Goal: Task Accomplishment & Management: Use online tool/utility

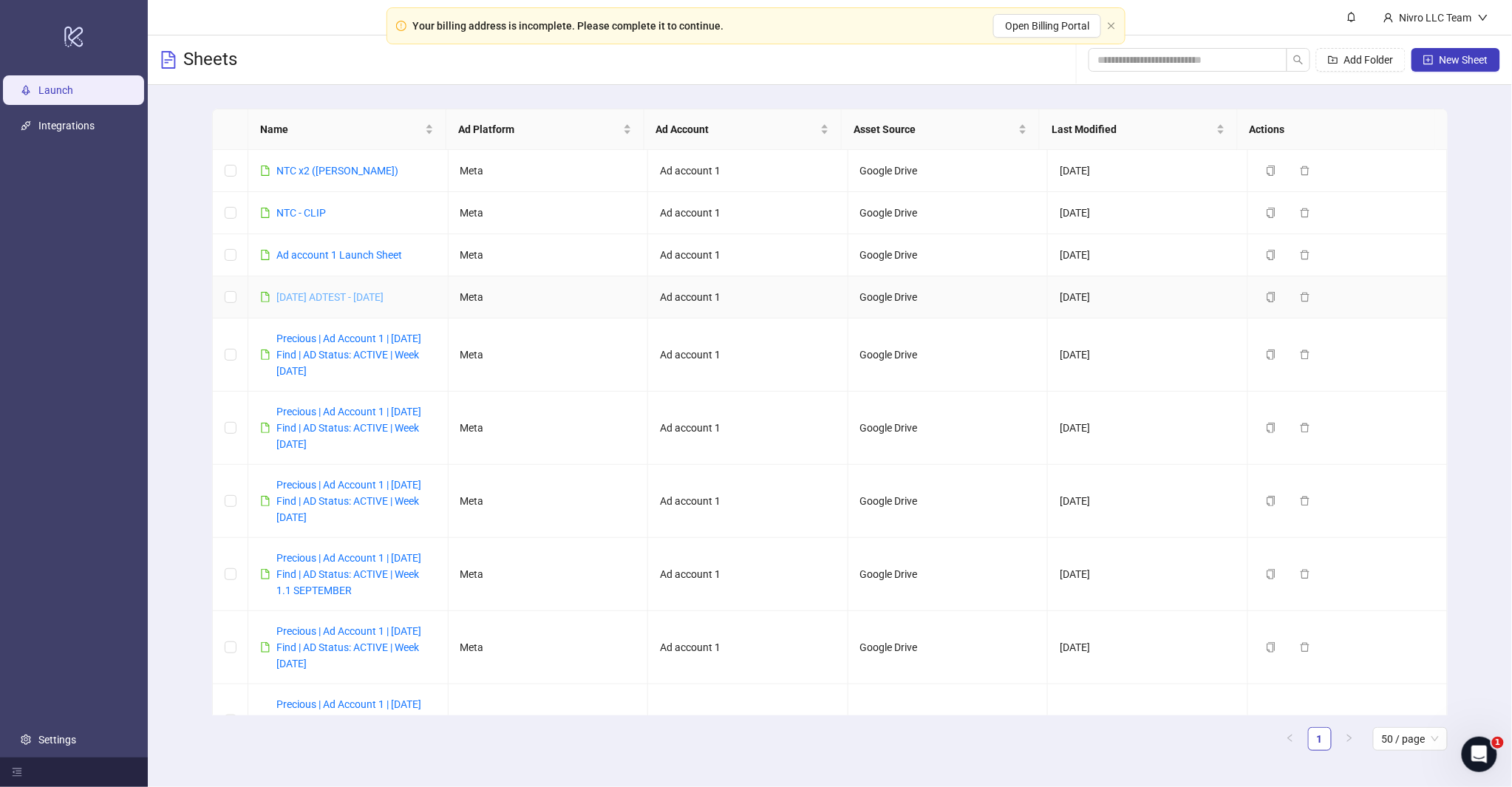
click at [323, 293] on link "[DATE] ADTEST - [DATE]" at bounding box center [330, 297] width 107 height 12
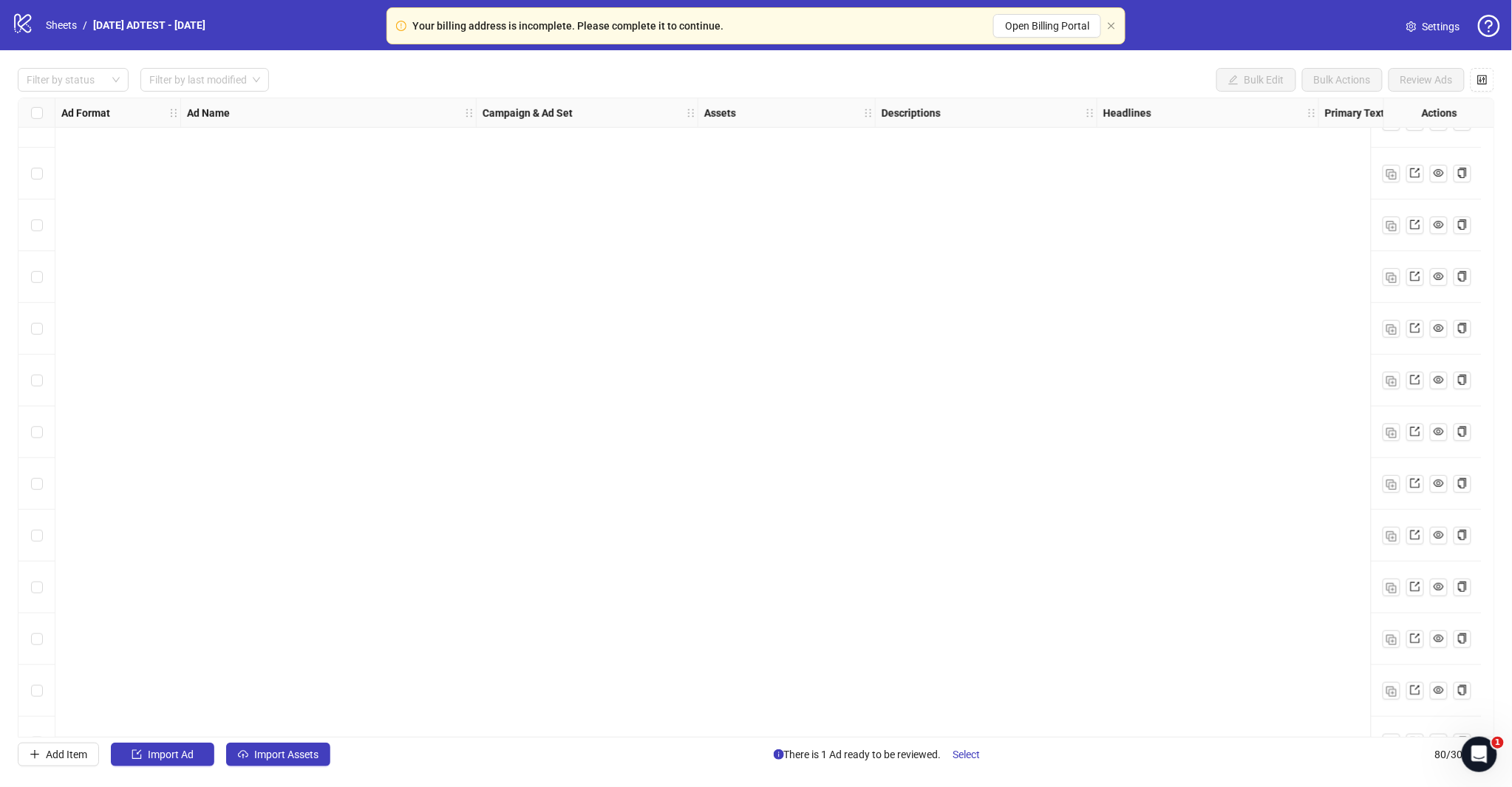
scroll to position [3536, 0]
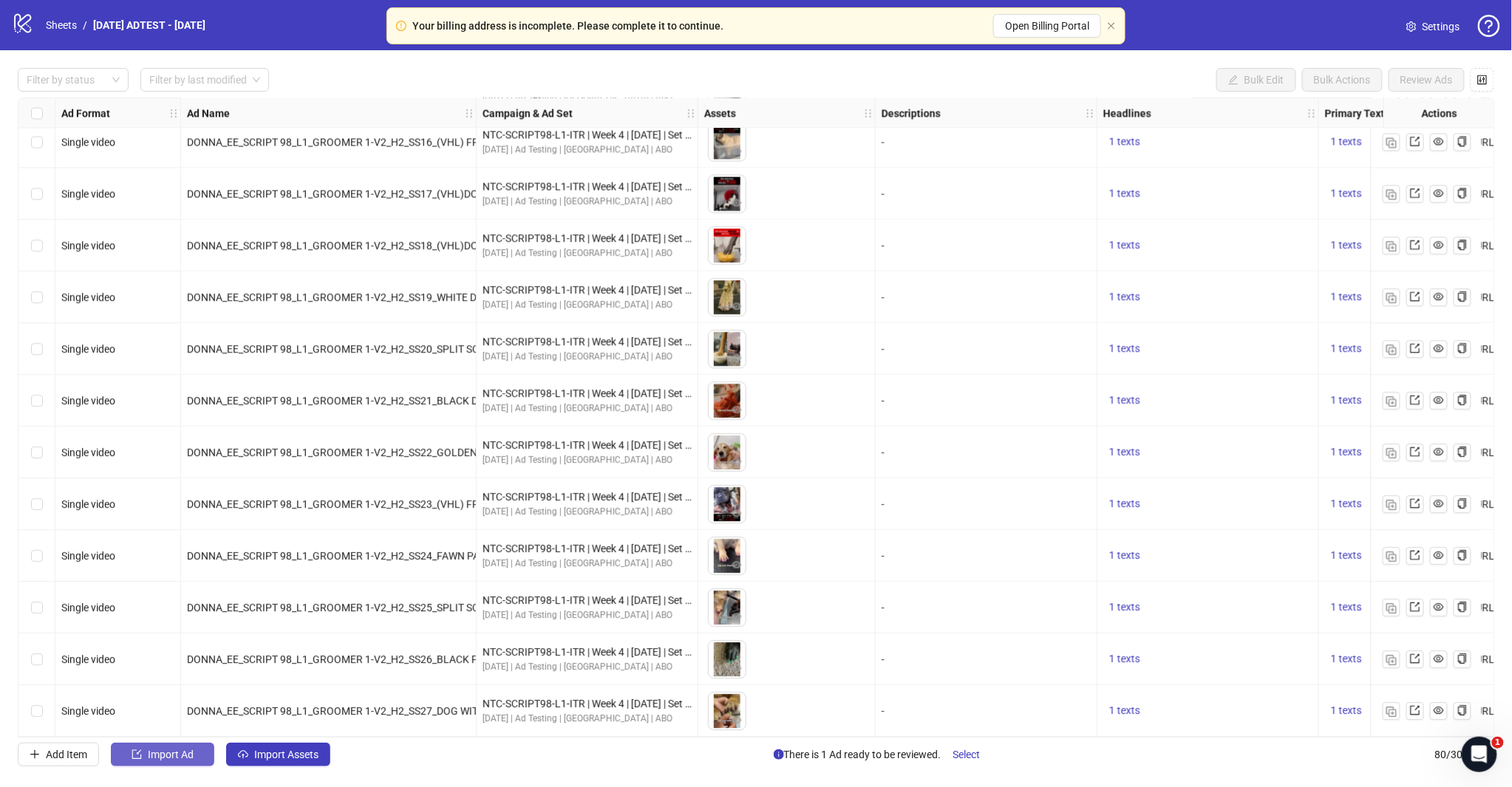
click at [195, 755] on button "Import Ad" at bounding box center [162, 754] width 103 height 24
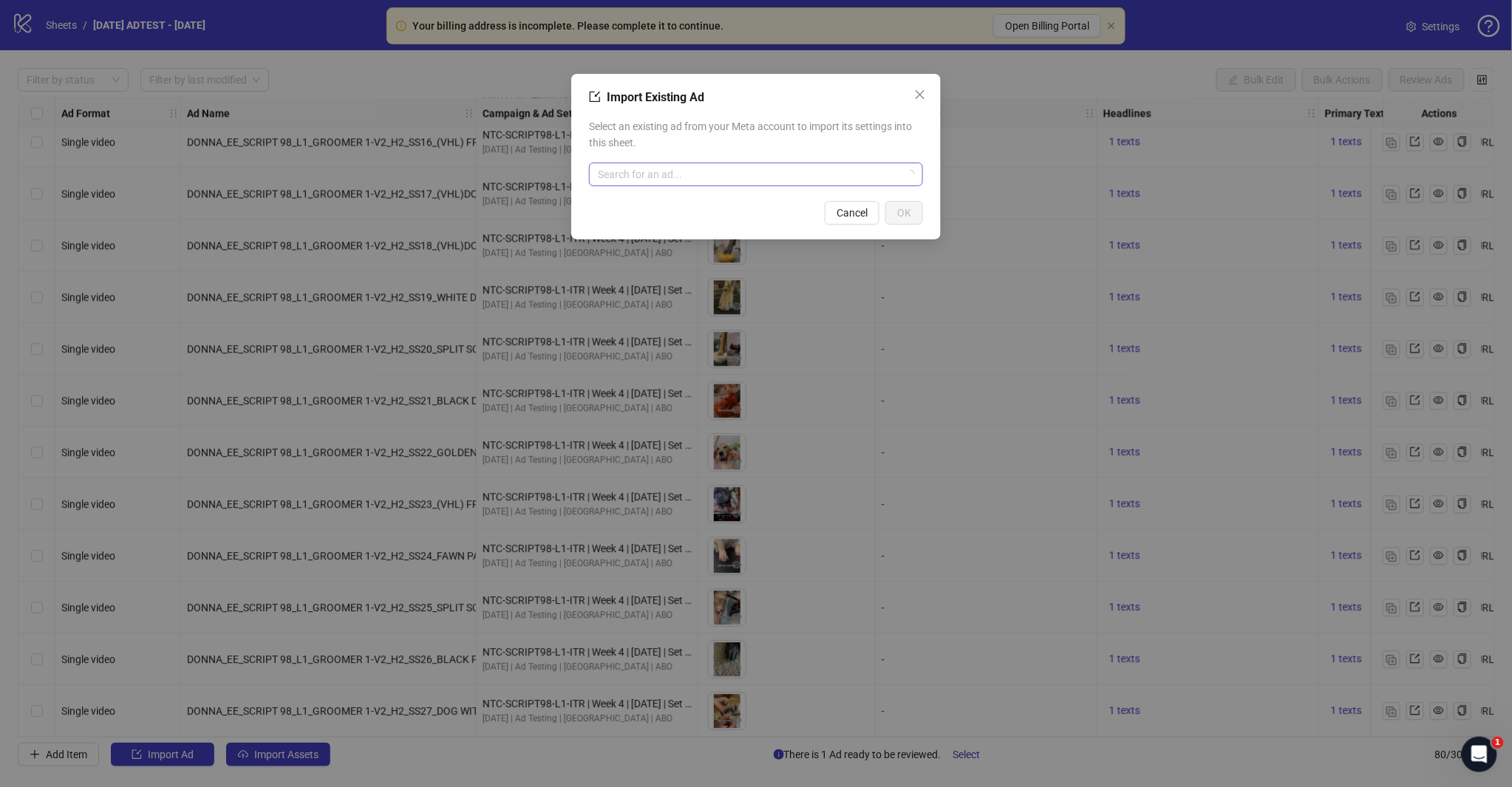
click at [706, 168] on input "search" at bounding box center [749, 174] width 303 height 22
type input "********"
click at [648, 205] on span "AD - Template" at bounding box center [653, 204] width 106 height 16
click at [894, 207] on button "OK" at bounding box center [904, 212] width 38 height 24
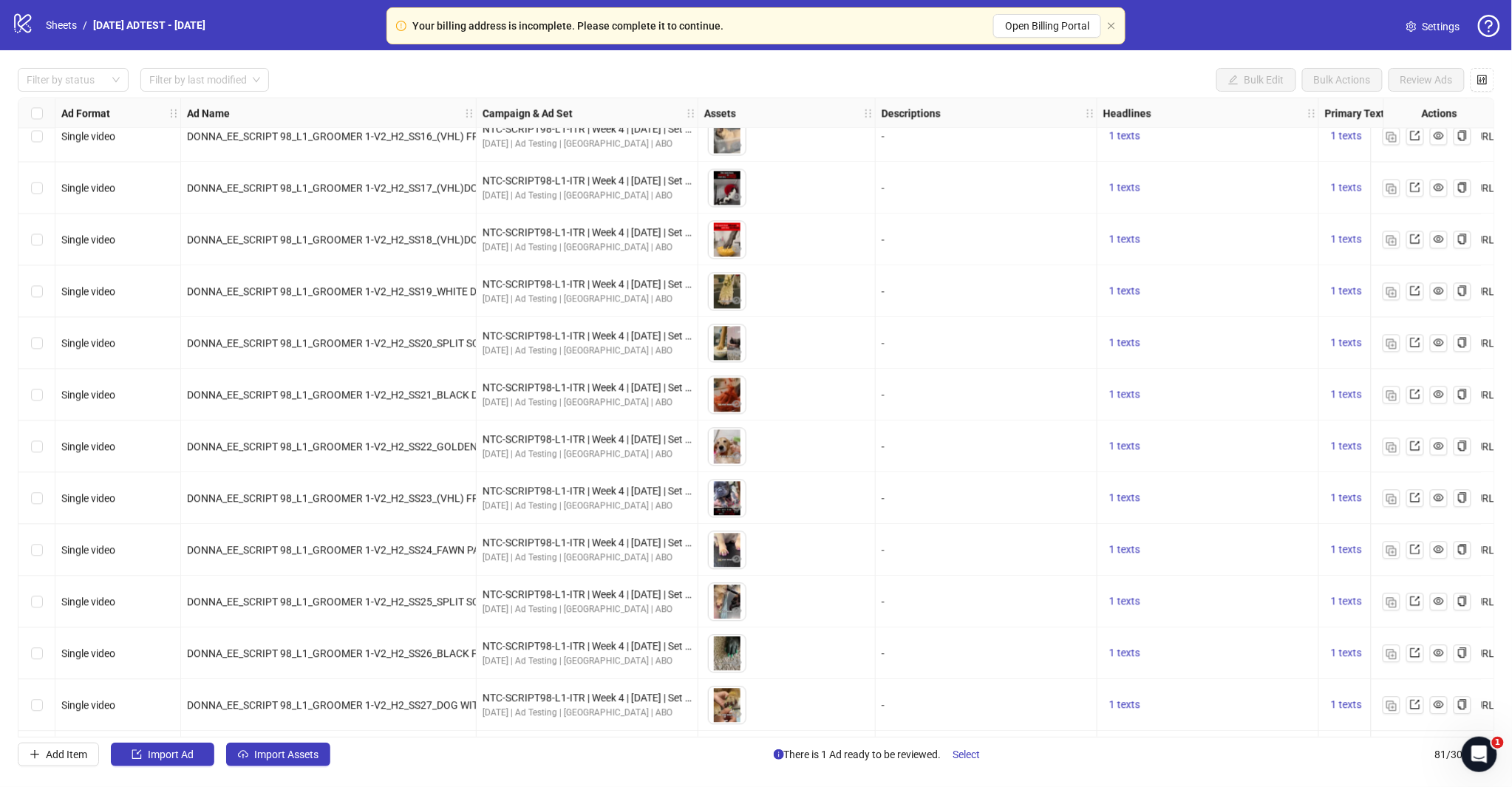
scroll to position [3588, 0]
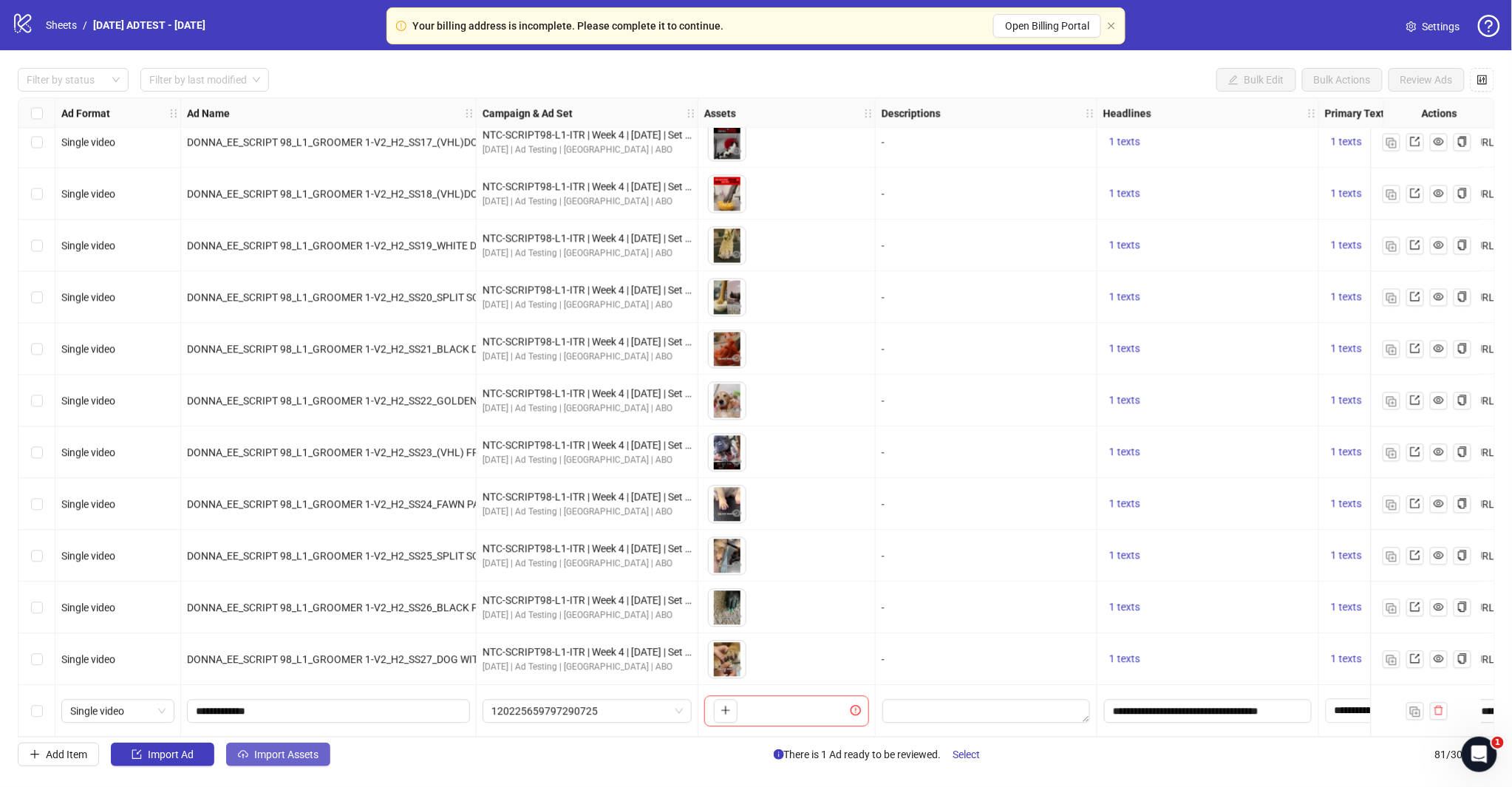
click at [285, 751] on span "Import Assets" at bounding box center [286, 754] width 64 height 12
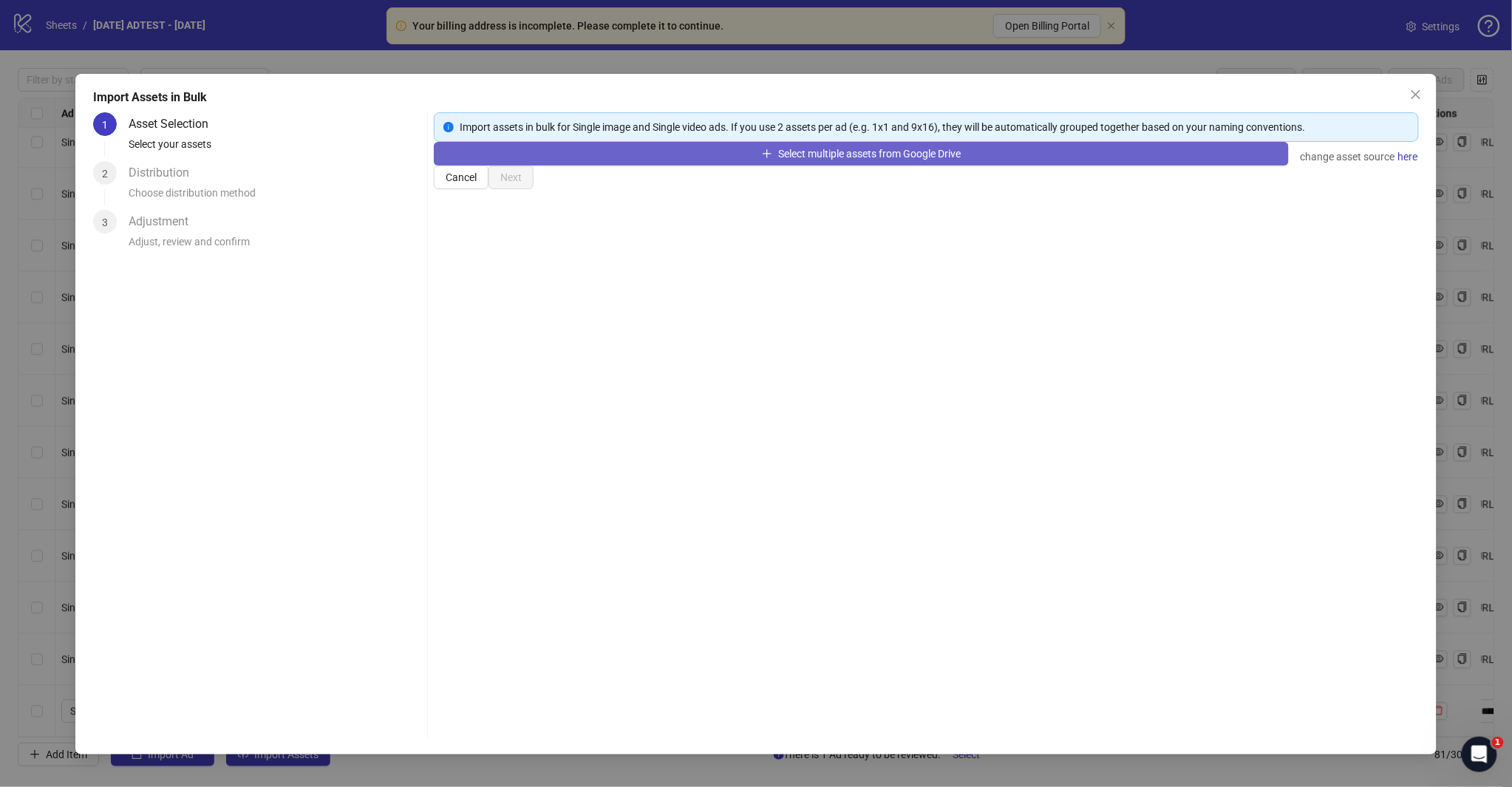
click at [786, 160] on span "Select multiple assets from Google Drive" at bounding box center [870, 154] width 183 height 12
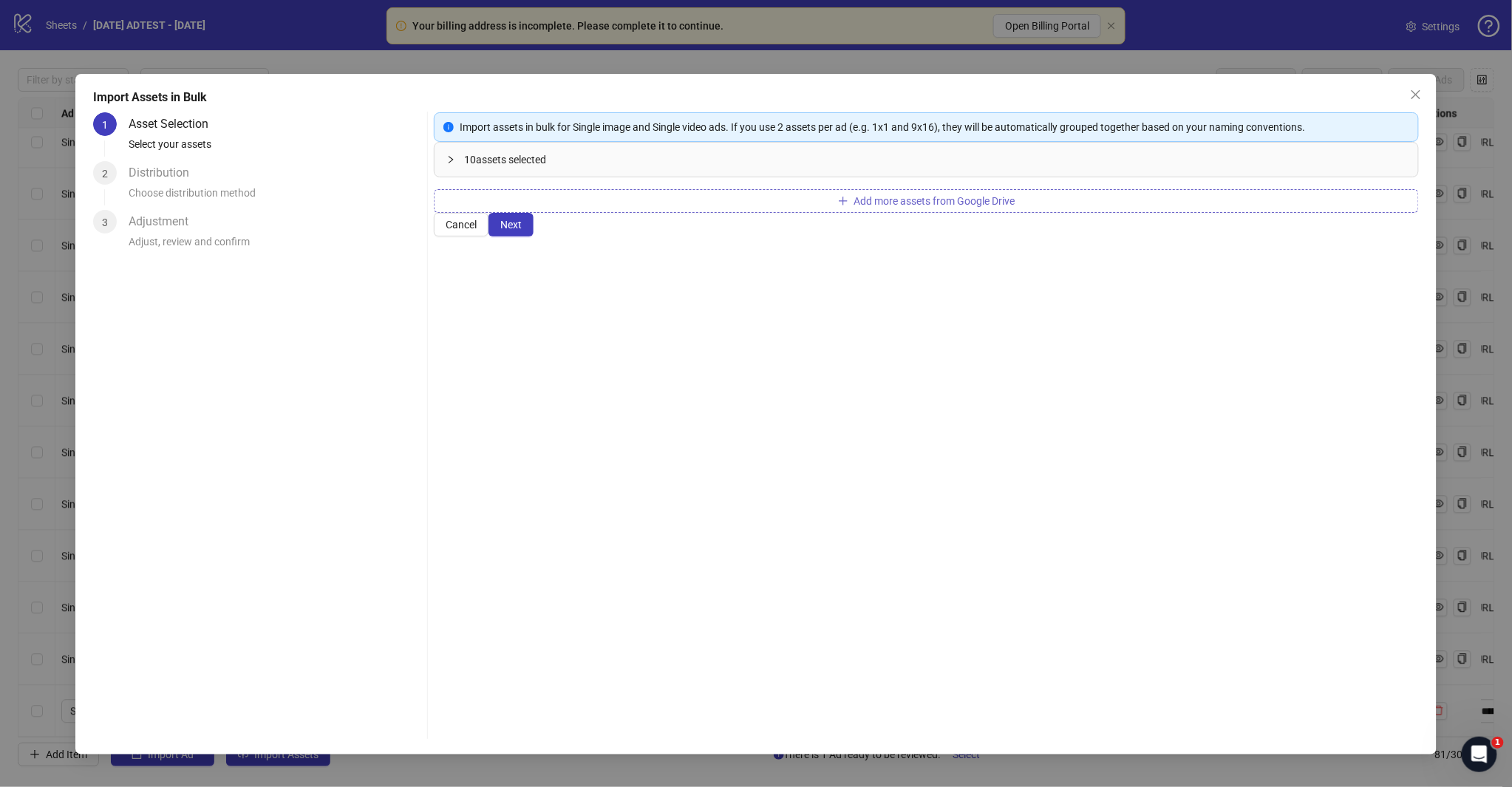
click at [845, 213] on button "Add more assets from Google Drive" at bounding box center [926, 201] width 984 height 24
click at [488, 236] on button "Cancel" at bounding box center [461, 225] width 55 height 24
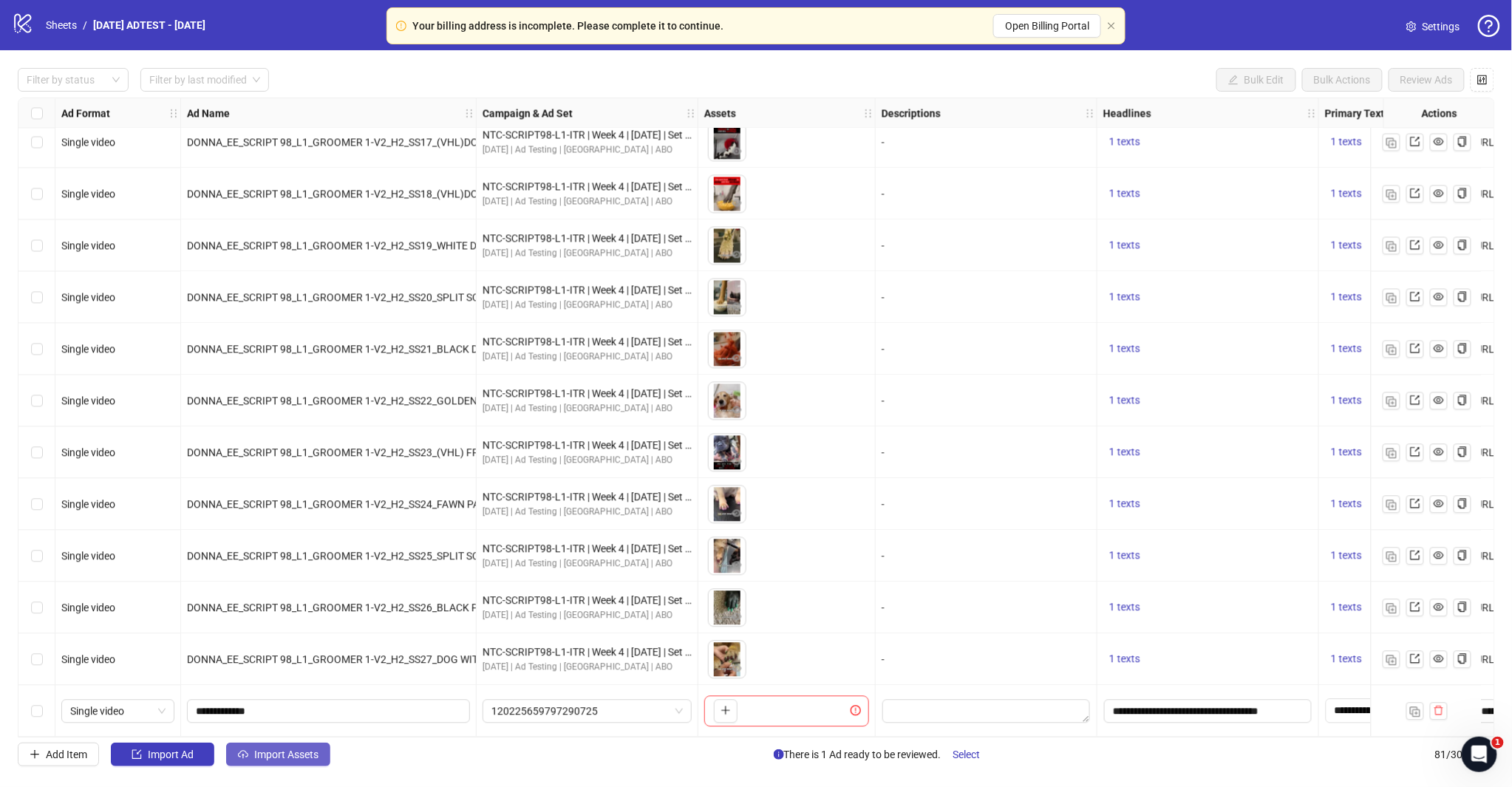
click at [282, 751] on span "Import Assets" at bounding box center [286, 754] width 64 height 12
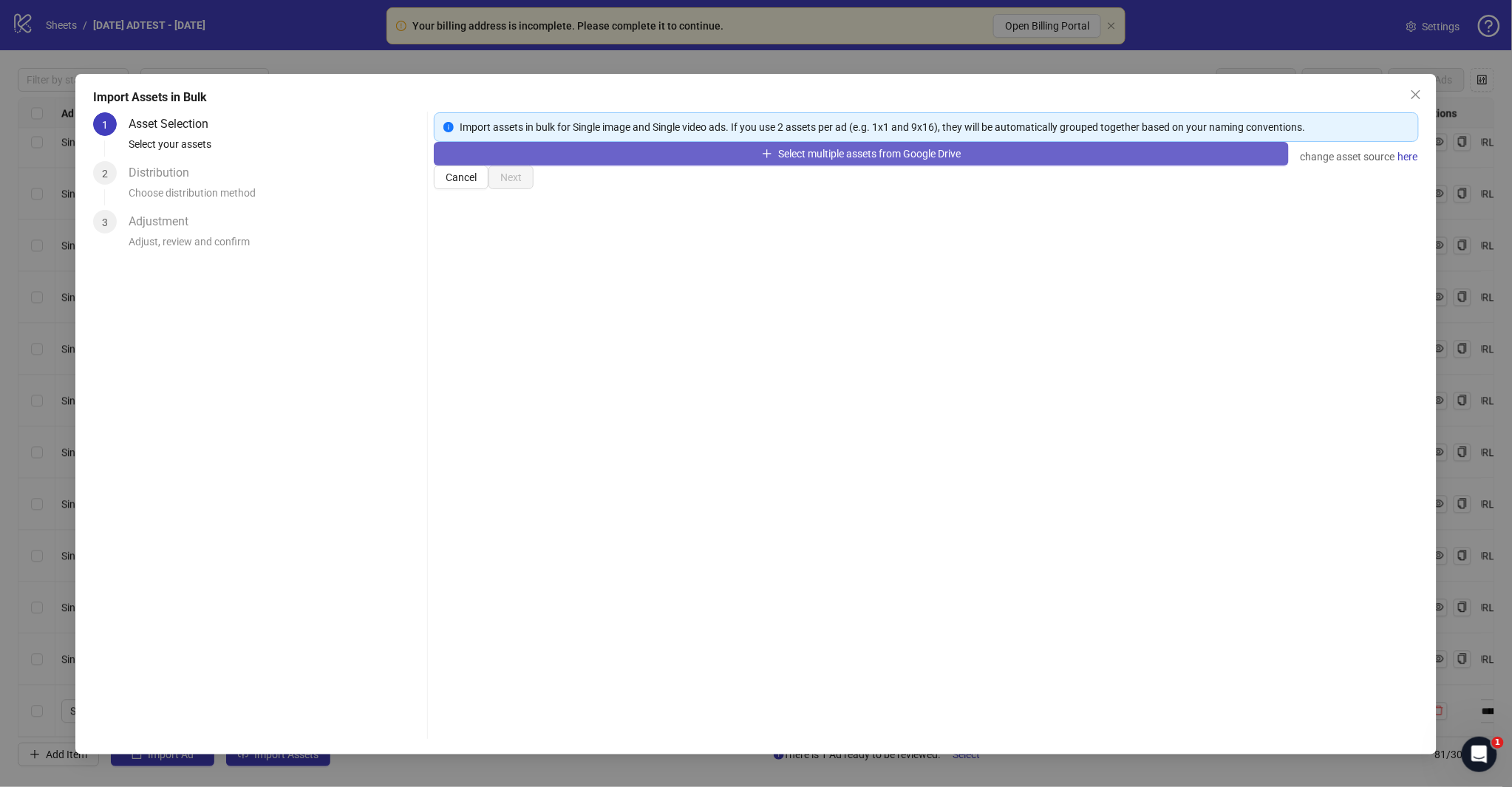
click at [860, 160] on span "Select multiple assets from Google Drive" at bounding box center [870, 154] width 183 height 12
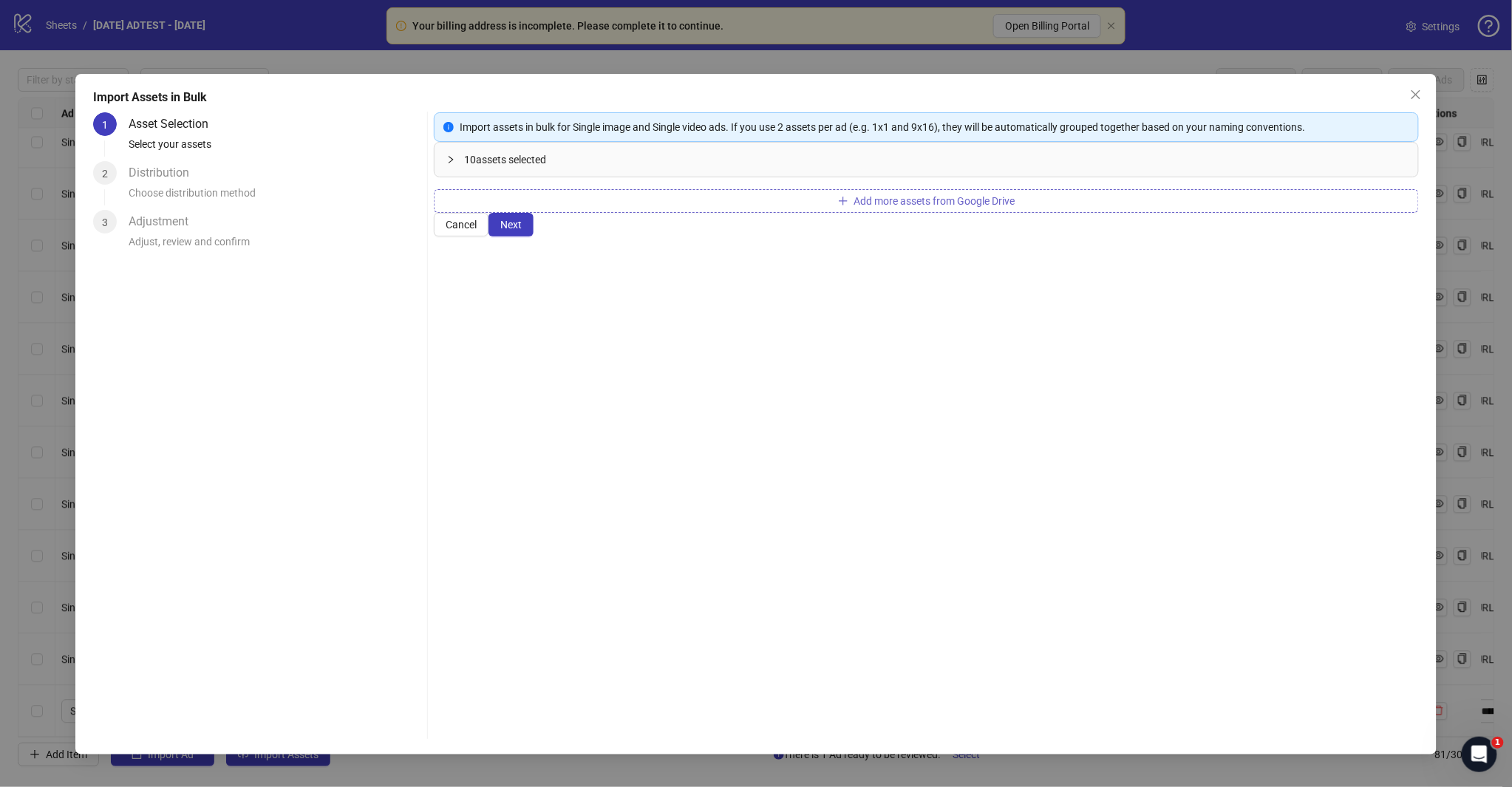
click at [946, 207] on span "Add more assets from Google Drive" at bounding box center [935, 201] width 161 height 12
click at [522, 230] on span "Next" at bounding box center [511, 224] width 22 height 12
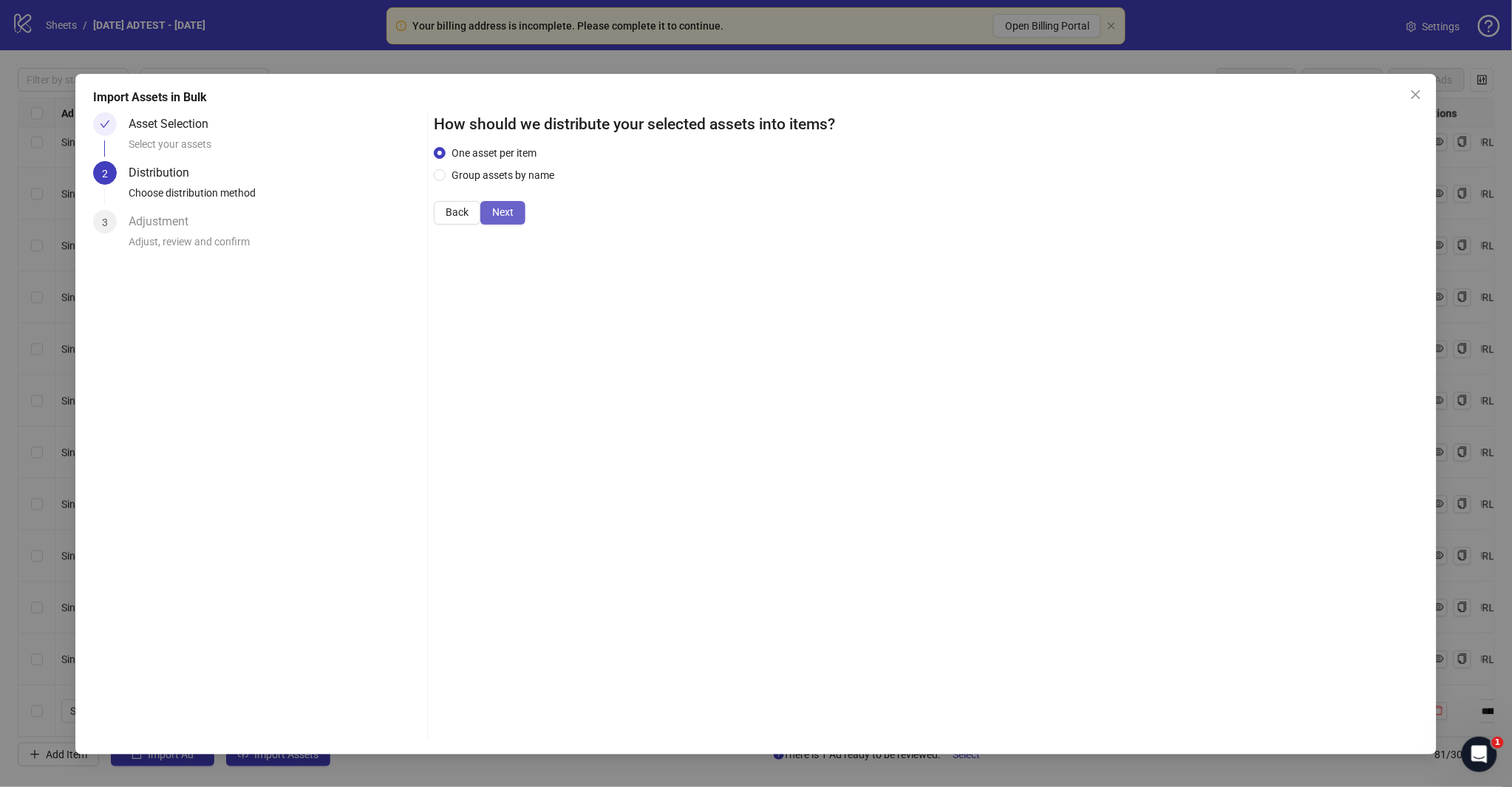
click at [514, 218] on span "Next" at bounding box center [503, 212] width 22 height 12
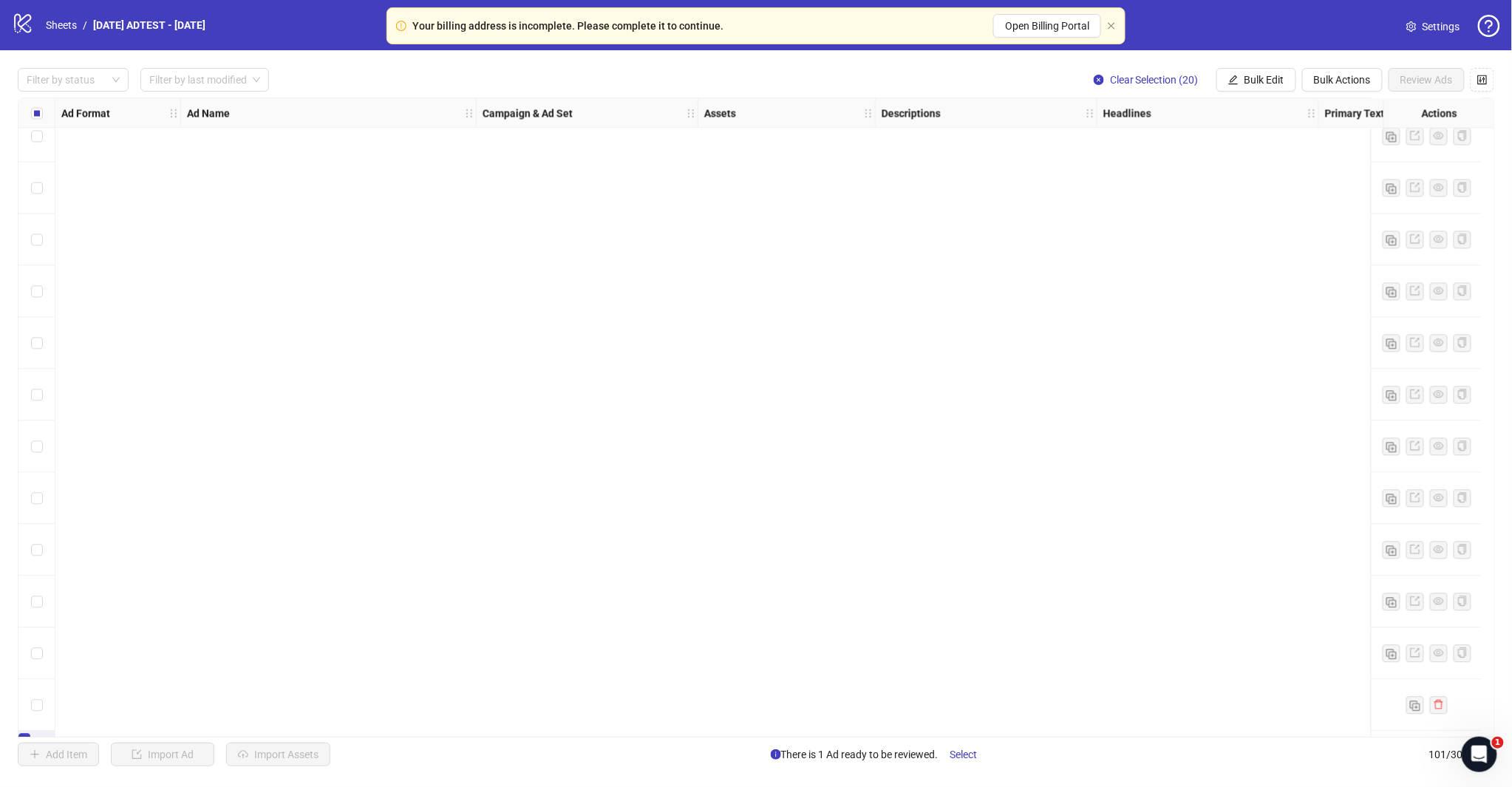
scroll to position [4624, 0]
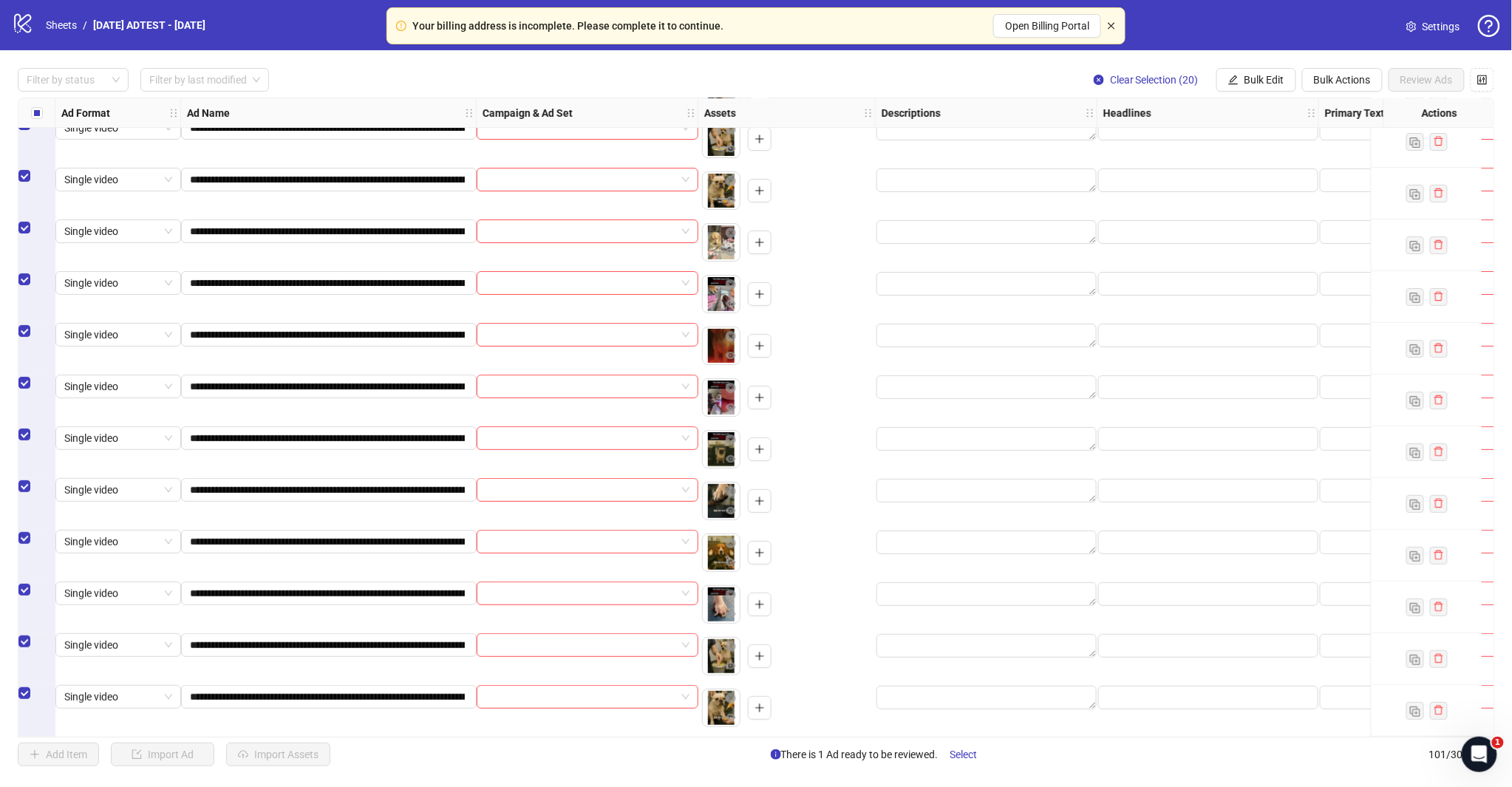
click at [1114, 24] on icon "close" at bounding box center [1111, 26] width 9 height 9
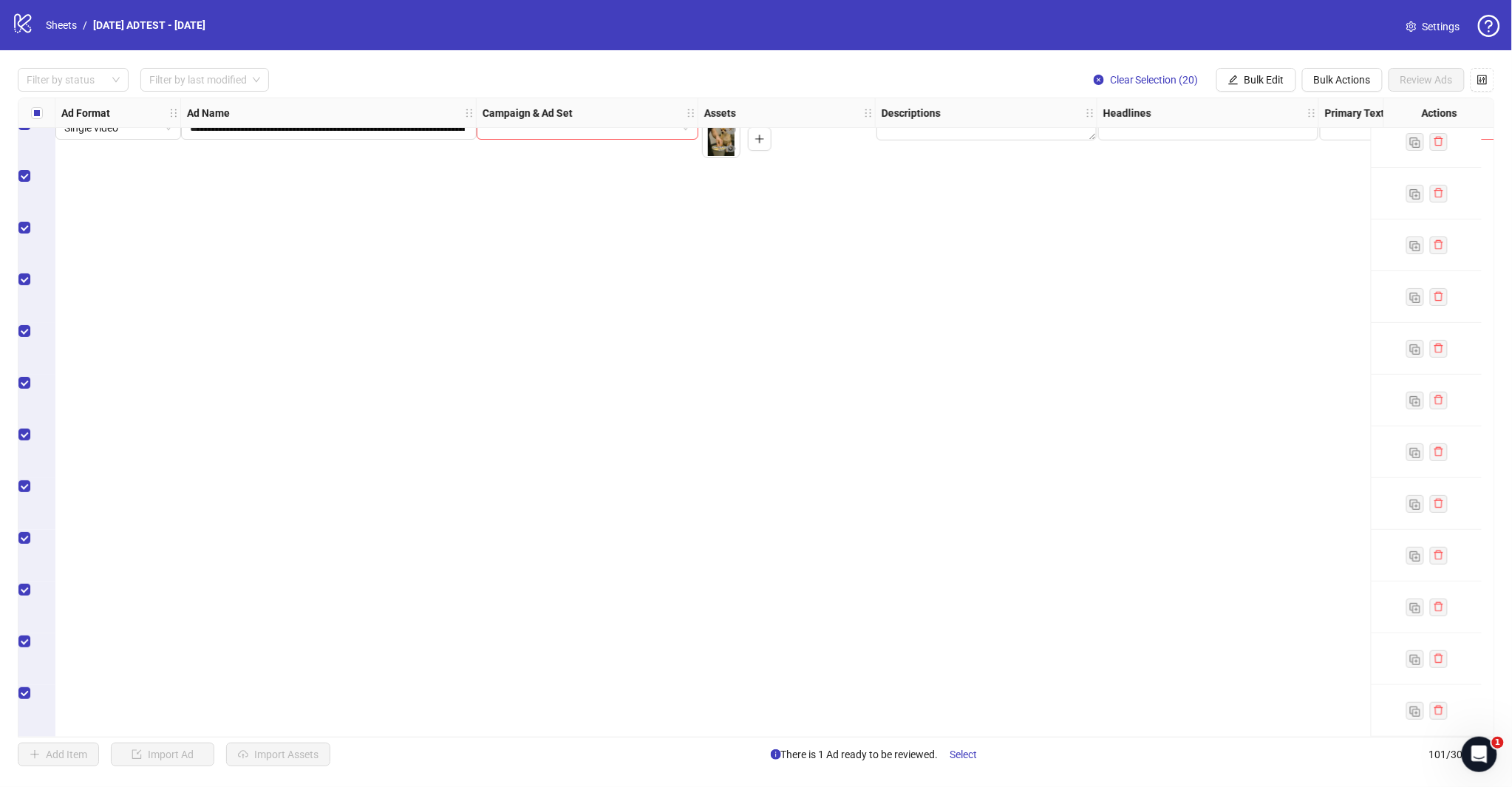
scroll to position [3966, 0]
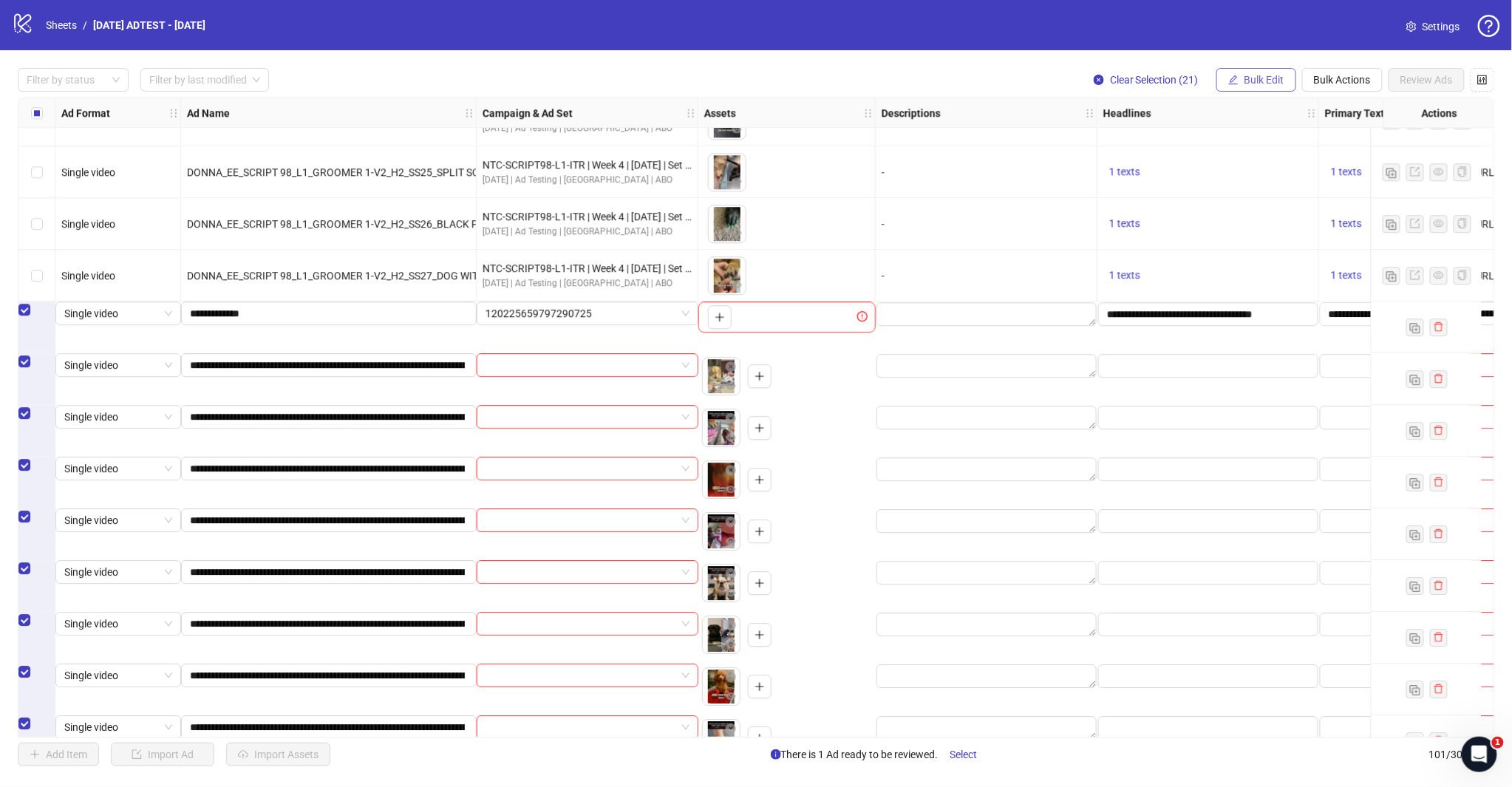
click at [1254, 76] on span "Bulk Edit" at bounding box center [1264, 79] width 40 height 12
click at [1267, 186] on span "Descriptions" at bounding box center [1270, 180] width 88 height 16
click at [1338, 246] on icon "close" at bounding box center [1335, 250] width 10 height 10
click at [1250, 76] on span "Bulk Edit" at bounding box center [1264, 79] width 40 height 12
click at [1259, 227] on span "Primary Texts" at bounding box center [1270, 227] width 88 height 16
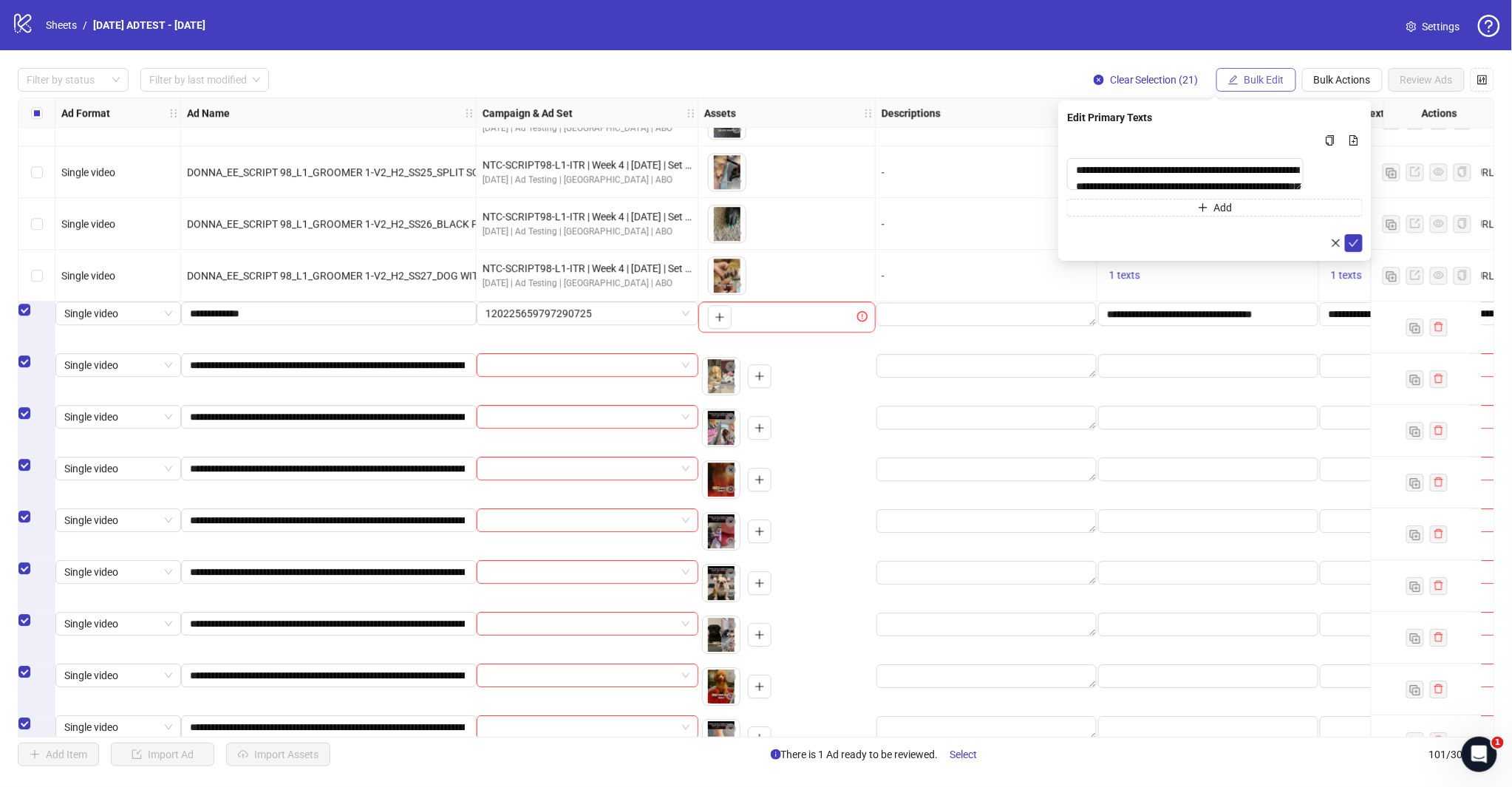
click at [1249, 84] on span "Bulk Edit" at bounding box center [1264, 79] width 40 height 12
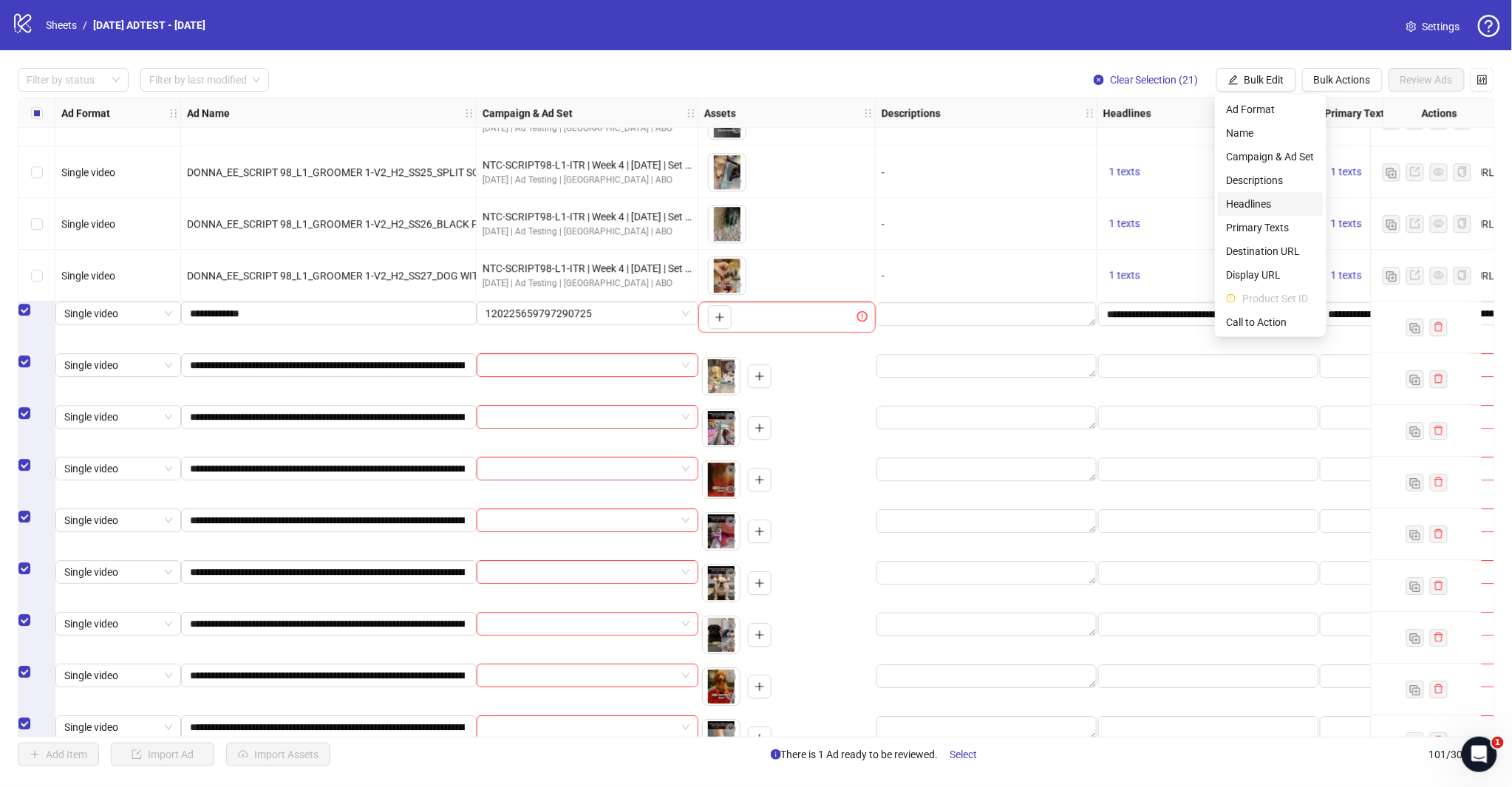
click at [1249, 205] on span "Headlines" at bounding box center [1270, 204] width 88 height 16
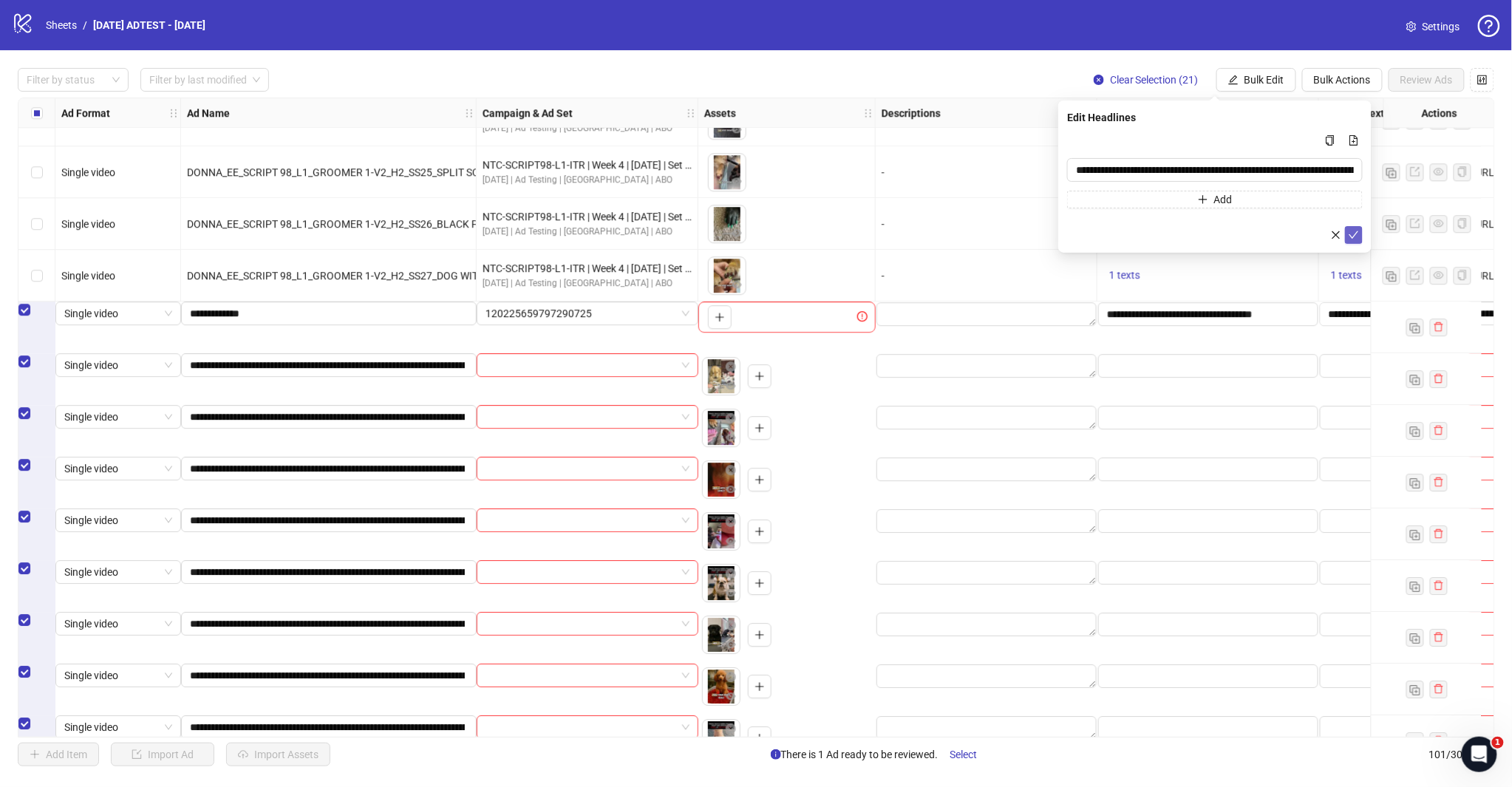
click at [1345, 231] on div at bounding box center [1214, 235] width 295 height 18
click at [1351, 233] on icon "check" at bounding box center [1353, 235] width 10 height 10
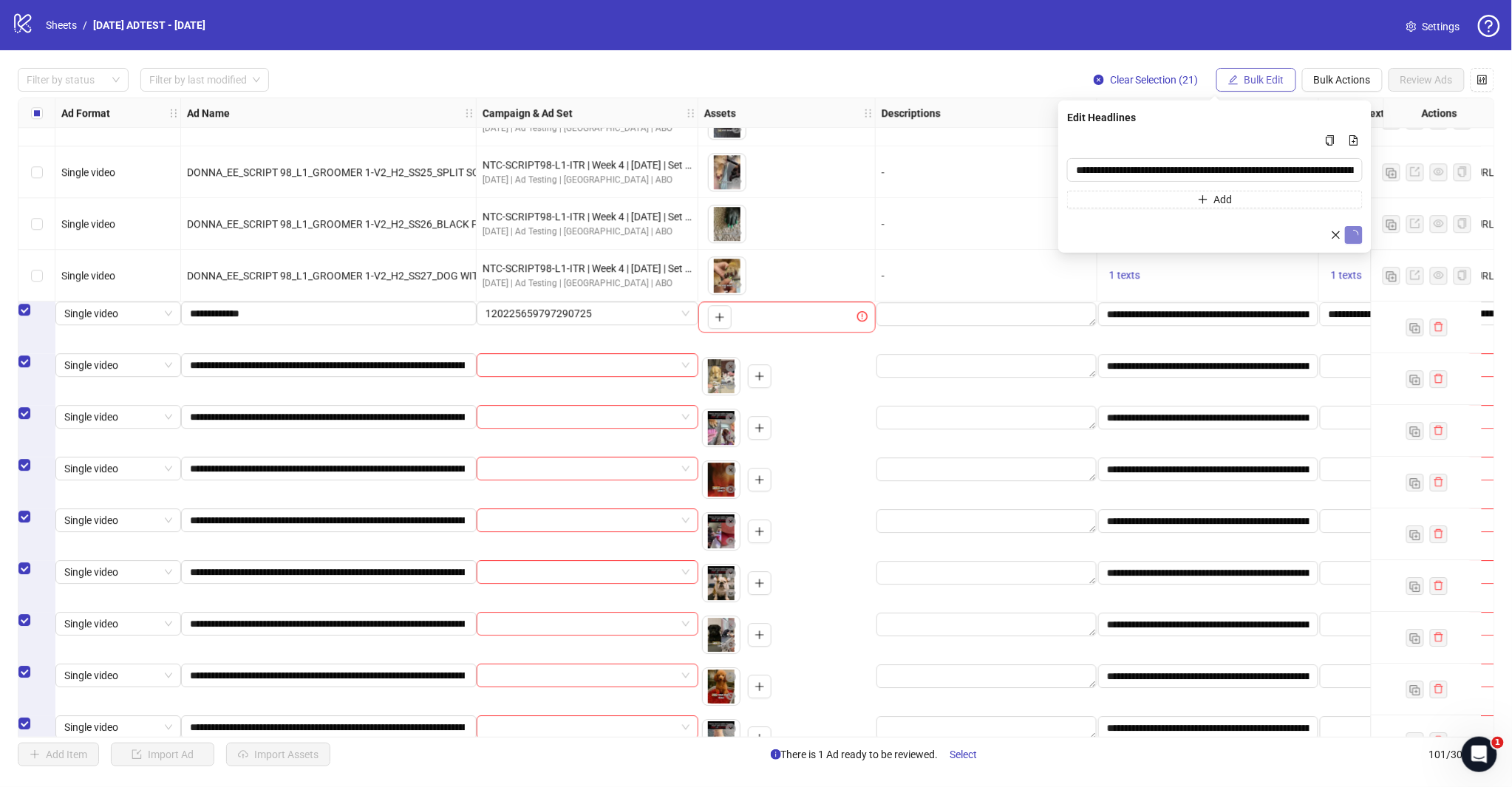
click at [1262, 80] on span "Bulk Edit" at bounding box center [1264, 79] width 40 height 12
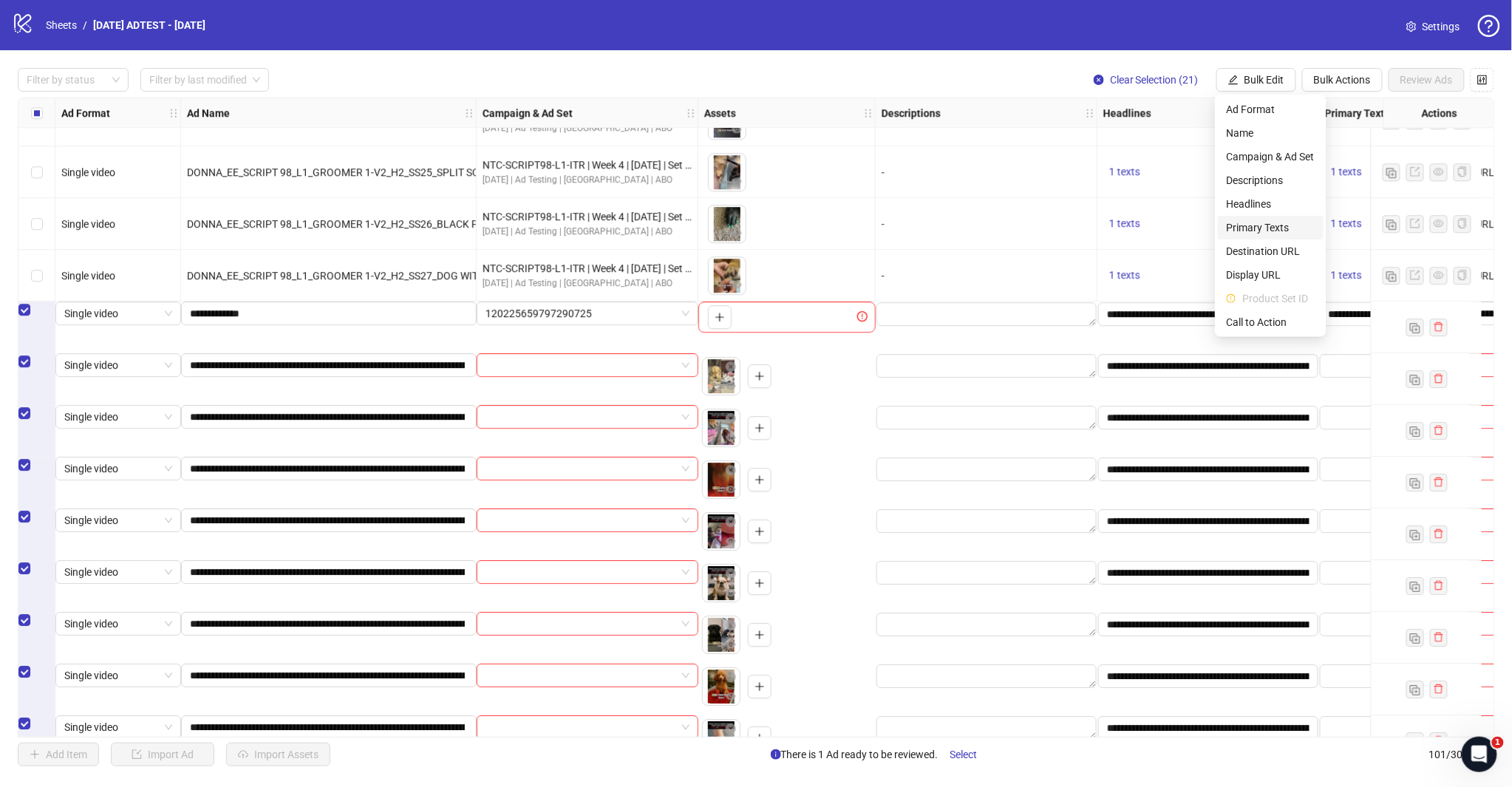
click at [1258, 220] on span "Primary Texts" at bounding box center [1270, 227] width 88 height 16
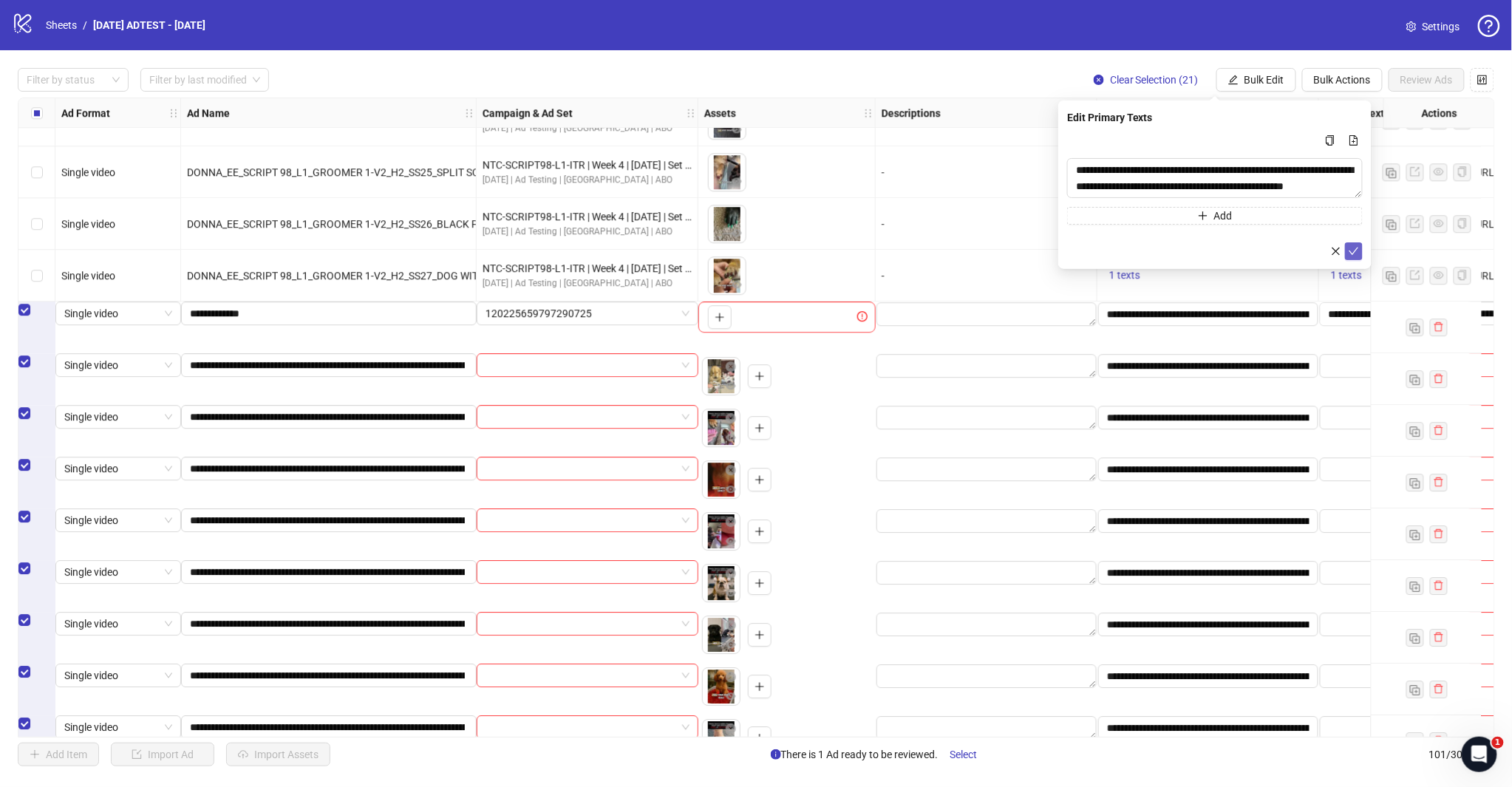
click at [1354, 249] on icon "check" at bounding box center [1353, 250] width 10 height 10
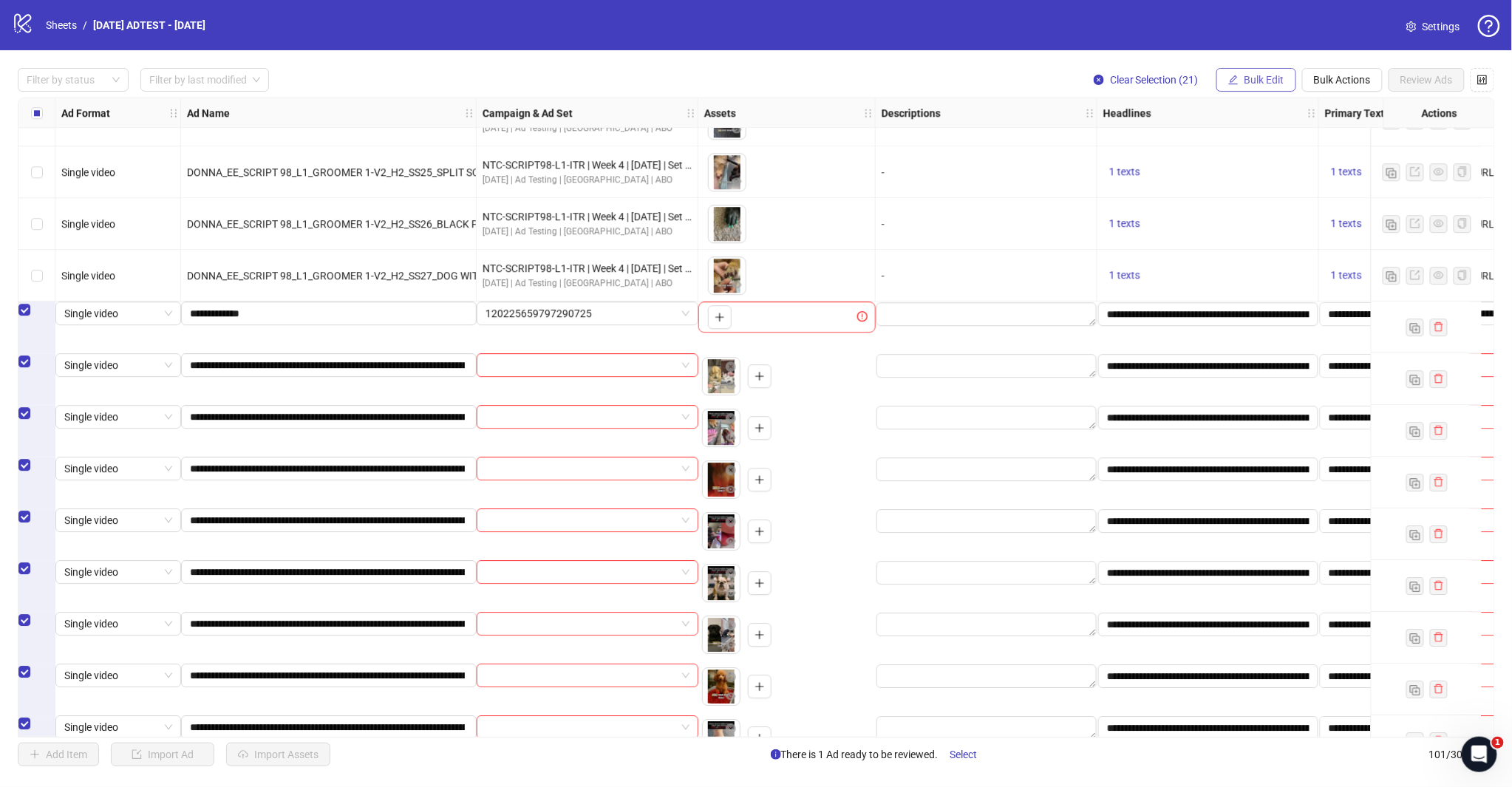
click at [1254, 89] on button "Bulk Edit" at bounding box center [1255, 80] width 80 height 24
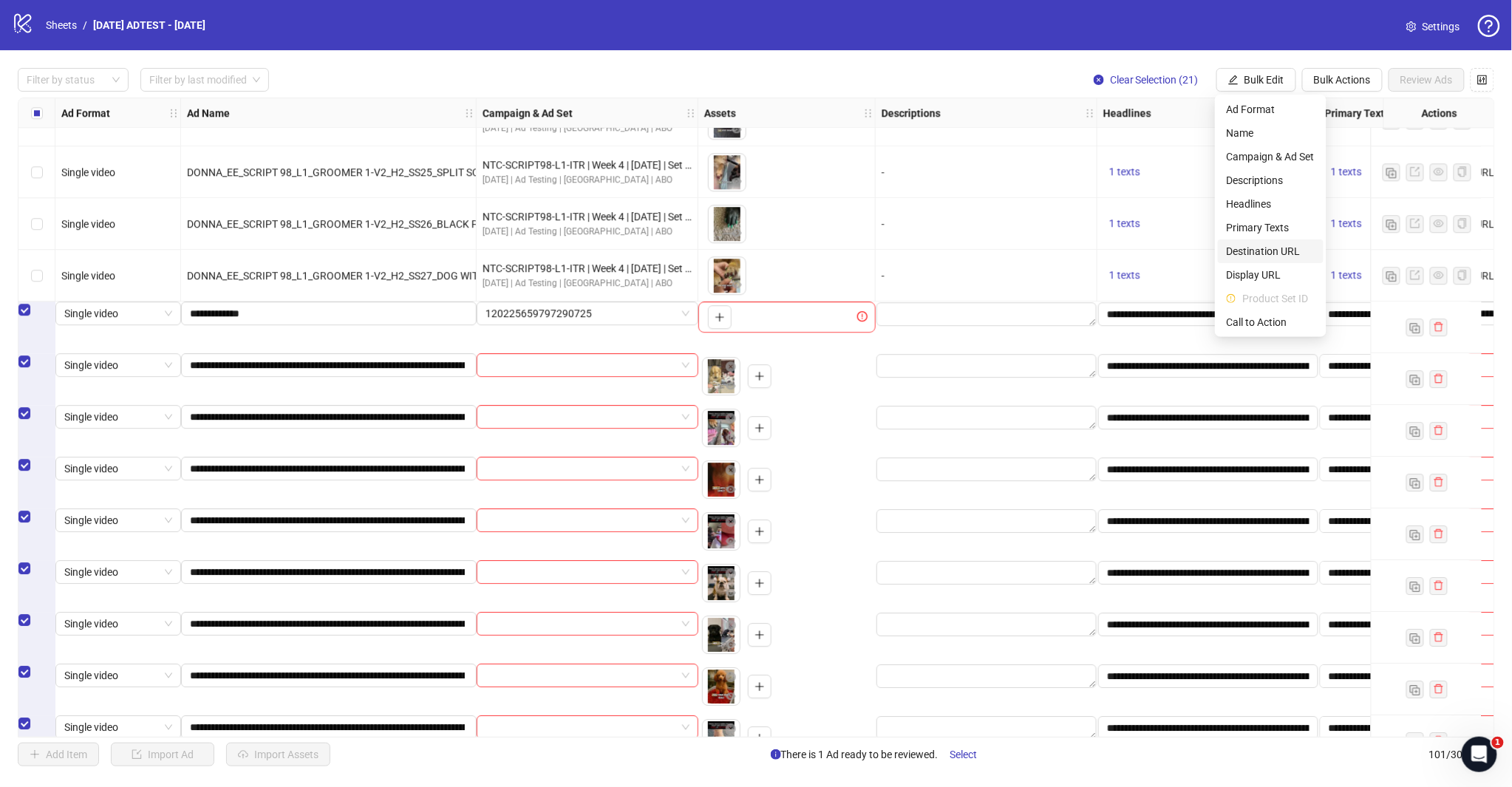
click at [1273, 245] on span "Destination URL" at bounding box center [1270, 251] width 88 height 16
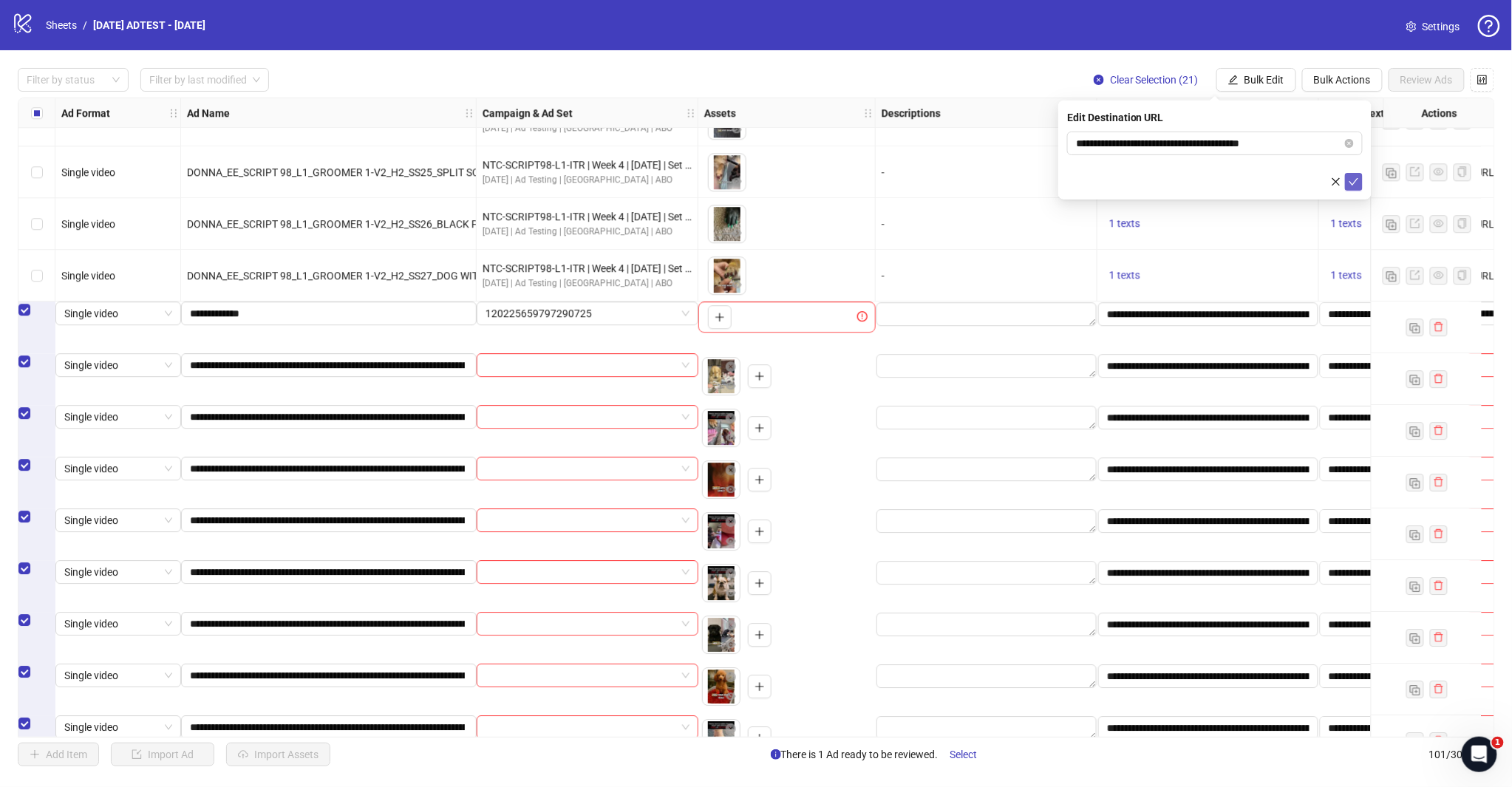
click at [1359, 181] on button "submit" at bounding box center [1353, 181] width 18 height 18
click at [1235, 75] on icon "edit" at bounding box center [1233, 79] width 10 height 10
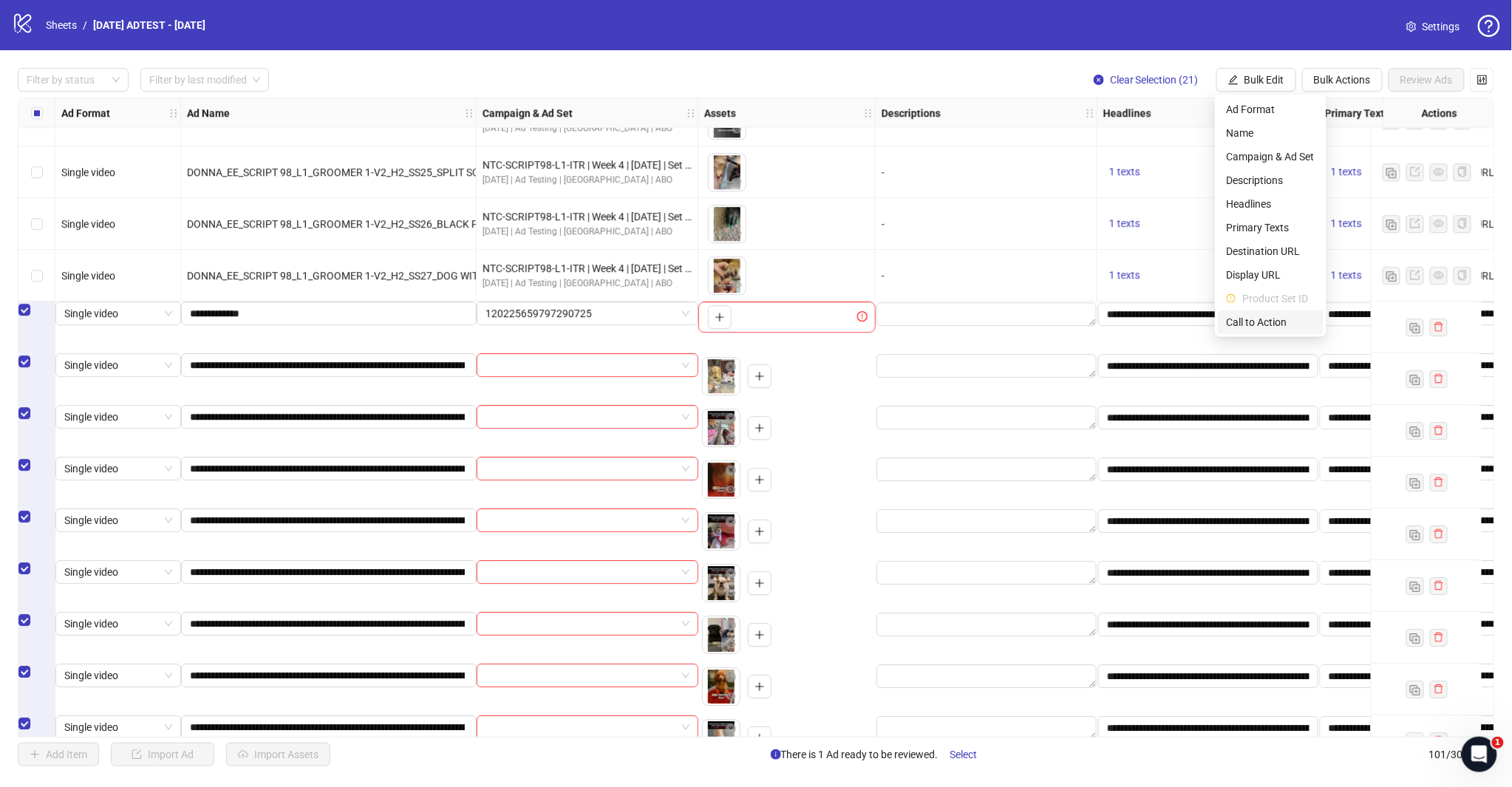
click at [1253, 315] on span "Call to Action" at bounding box center [1270, 322] width 88 height 16
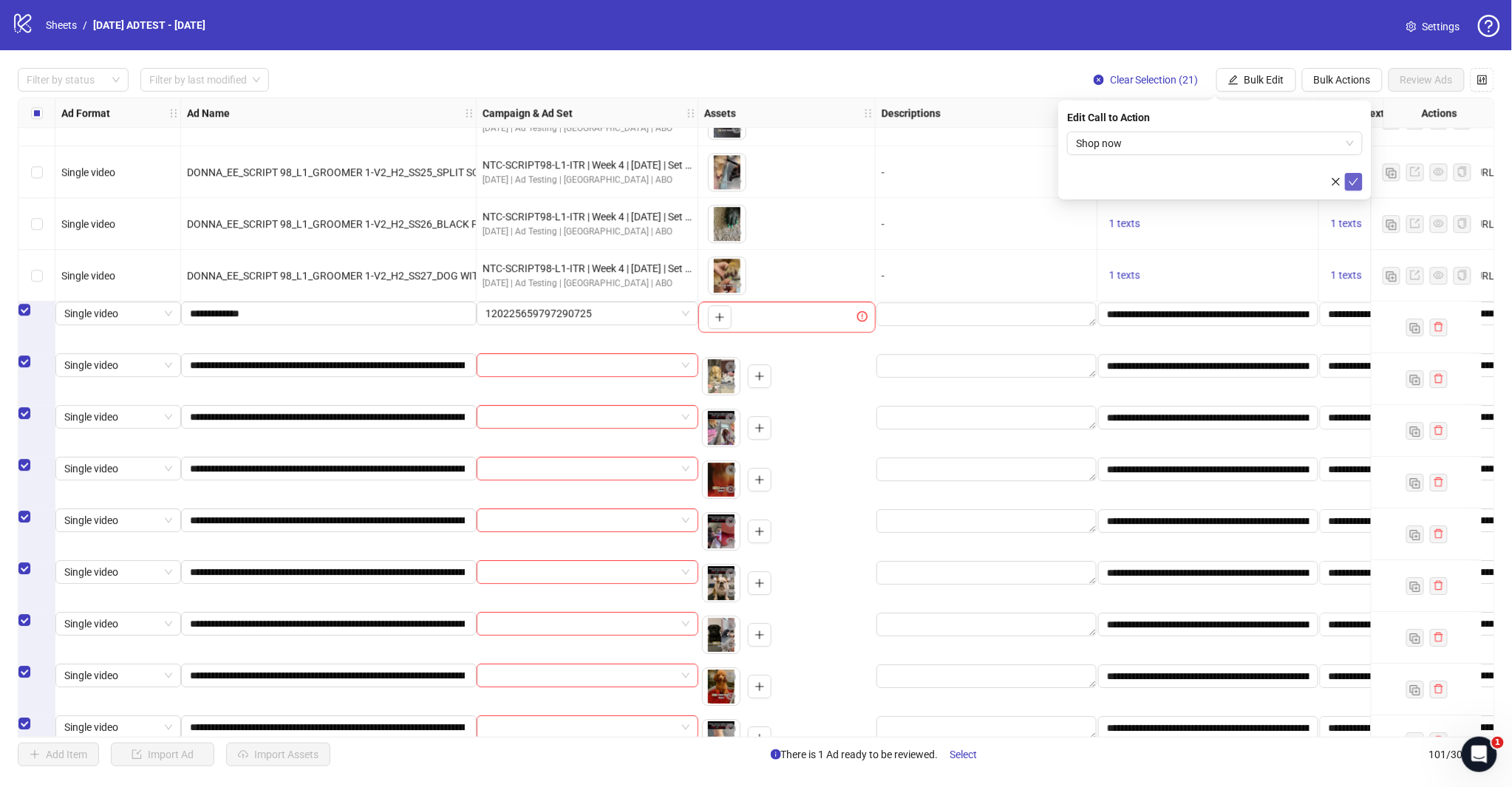
click at [1351, 180] on icon "check" at bounding box center [1353, 181] width 10 height 10
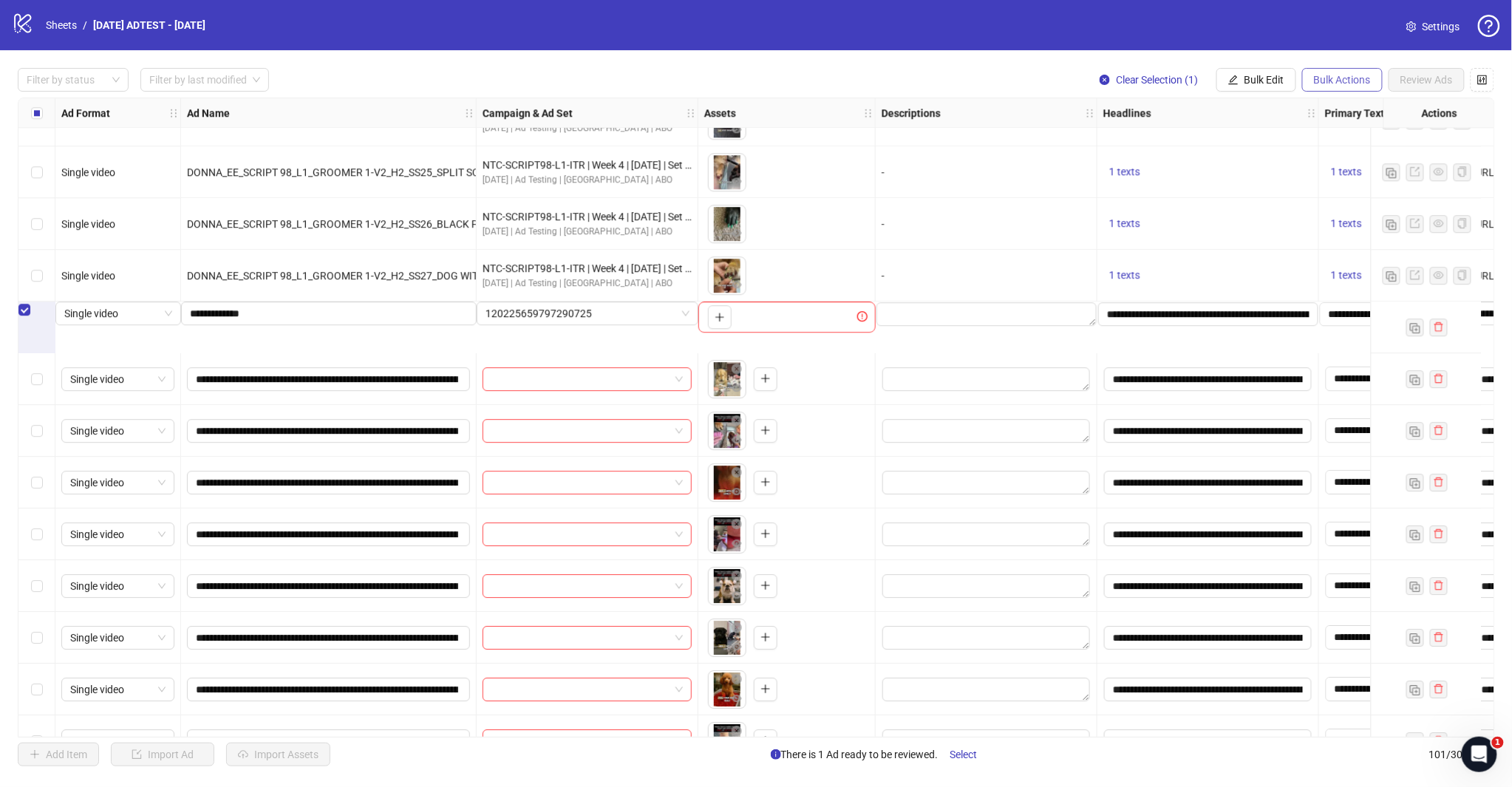
click at [1352, 77] on span "Bulk Actions" at bounding box center [1342, 79] width 57 height 12
click at [1343, 107] on span "Delete" at bounding box center [1363, 109] width 102 height 16
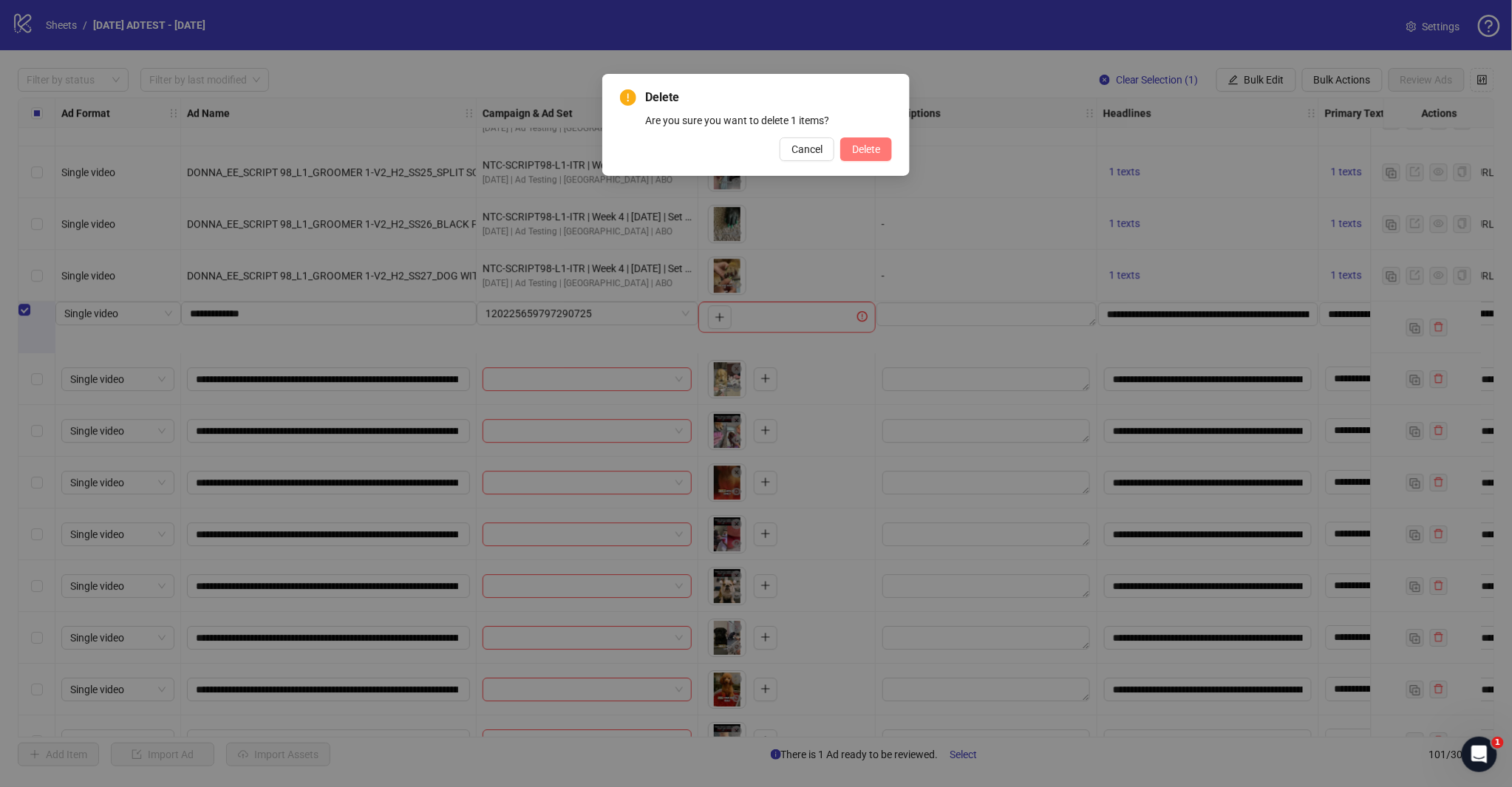
click at [866, 147] on span "Delete" at bounding box center [866, 149] width 28 height 12
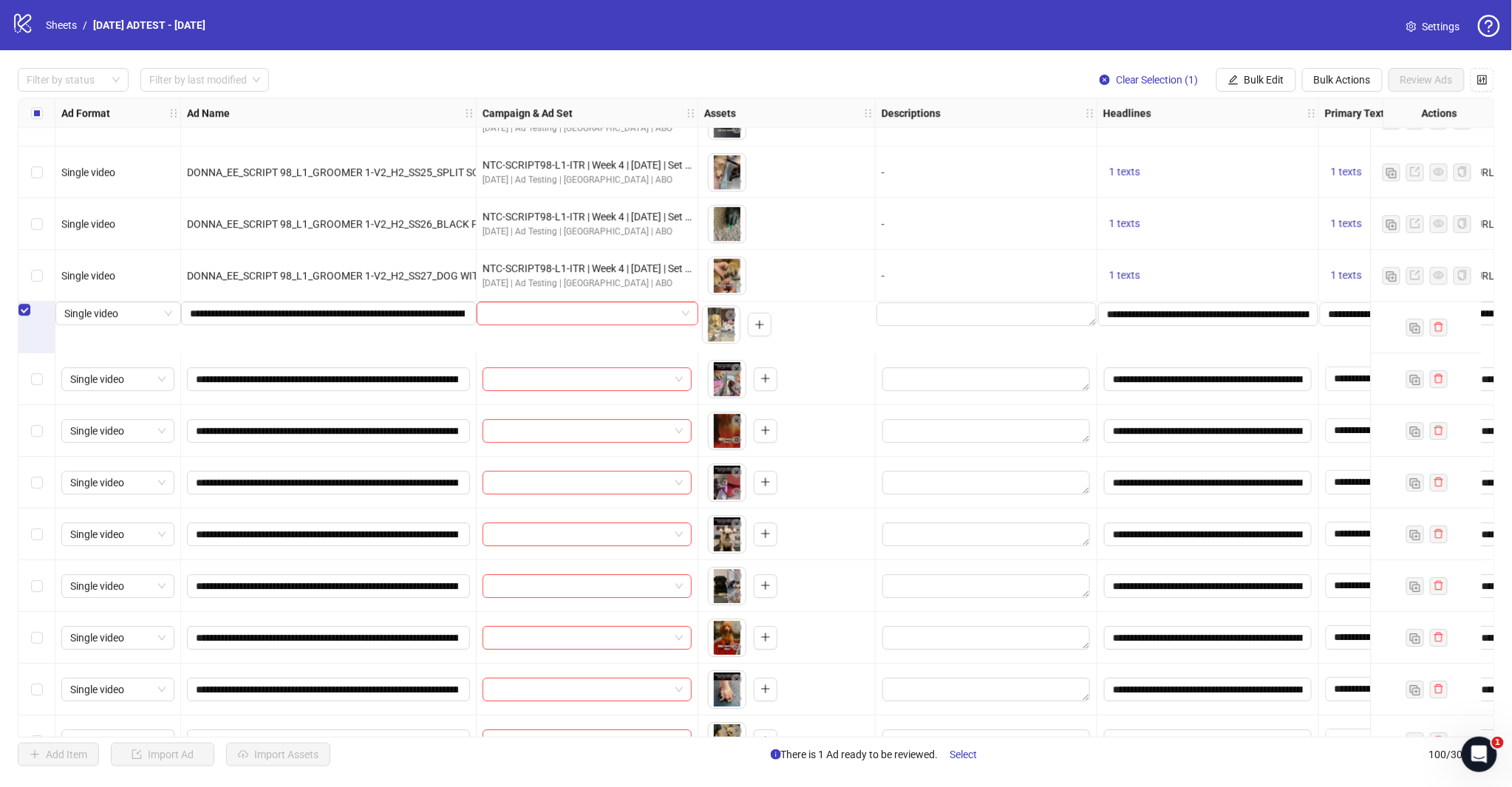
click at [33, 419] on div "Select row 83" at bounding box center [37, 430] width 37 height 52
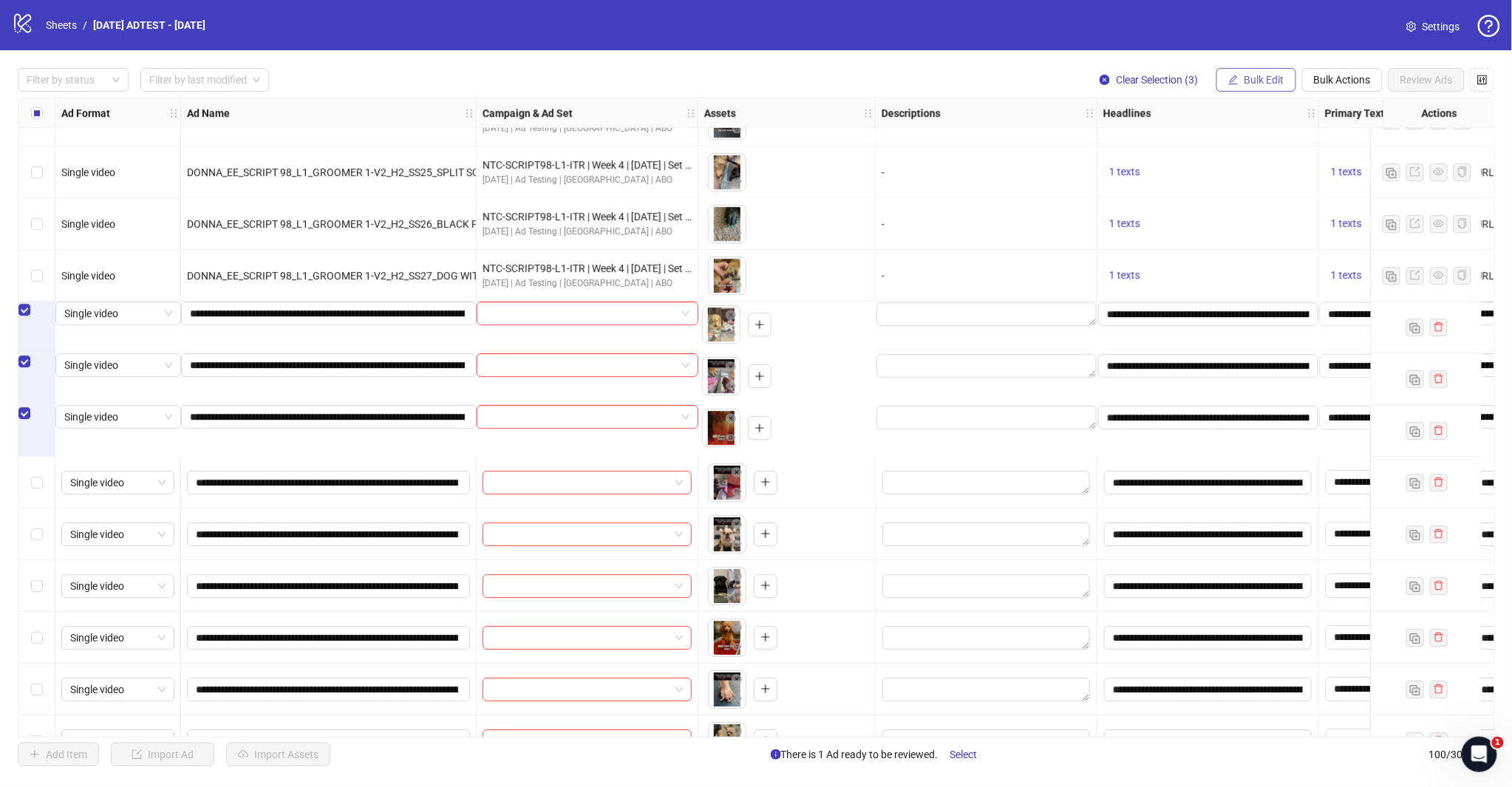
click at [1253, 86] on button "Bulk Edit" at bounding box center [1255, 80] width 80 height 24
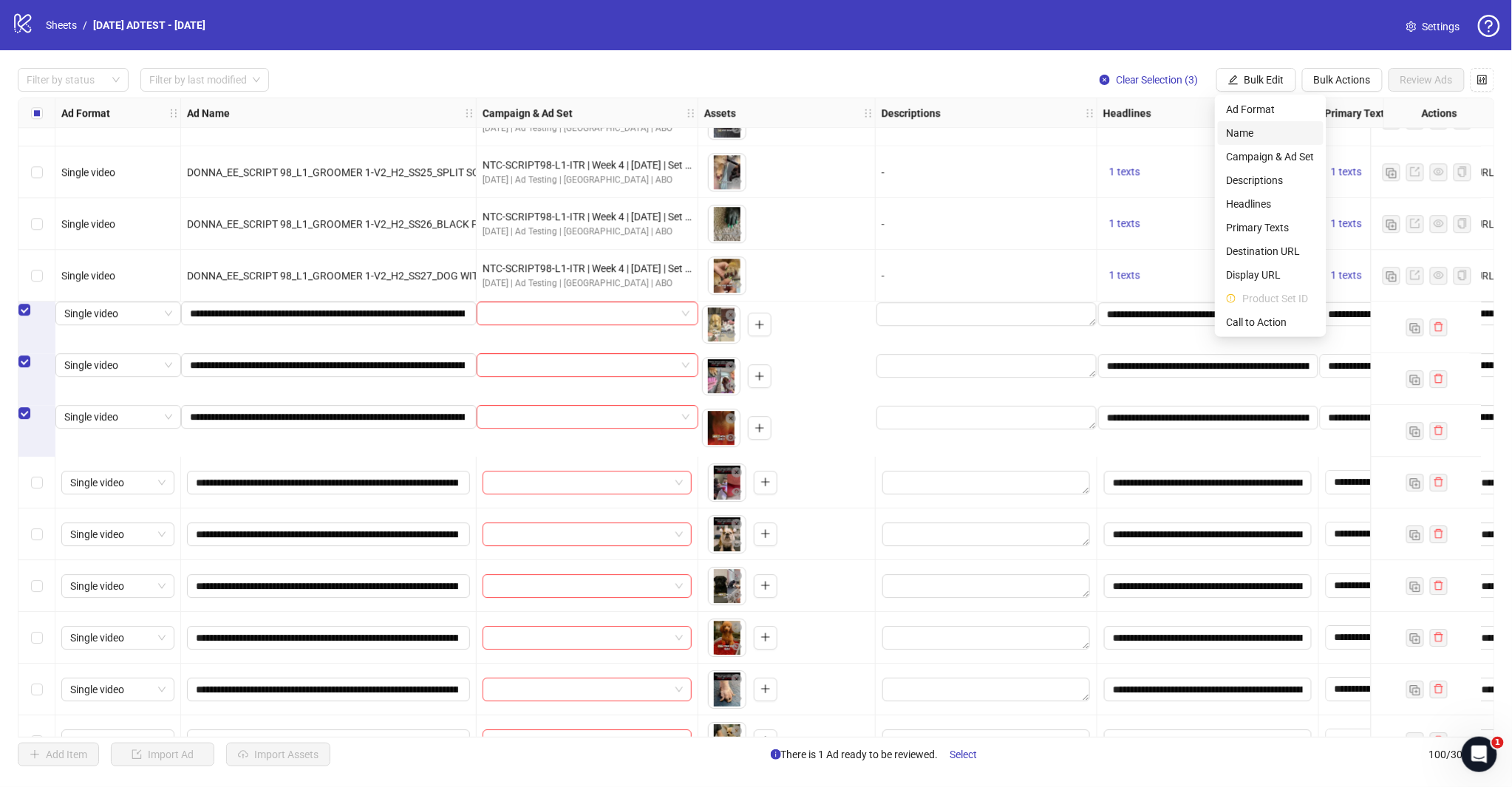
click at [1277, 154] on span "Campaign & Ad Set" at bounding box center [1270, 157] width 88 height 16
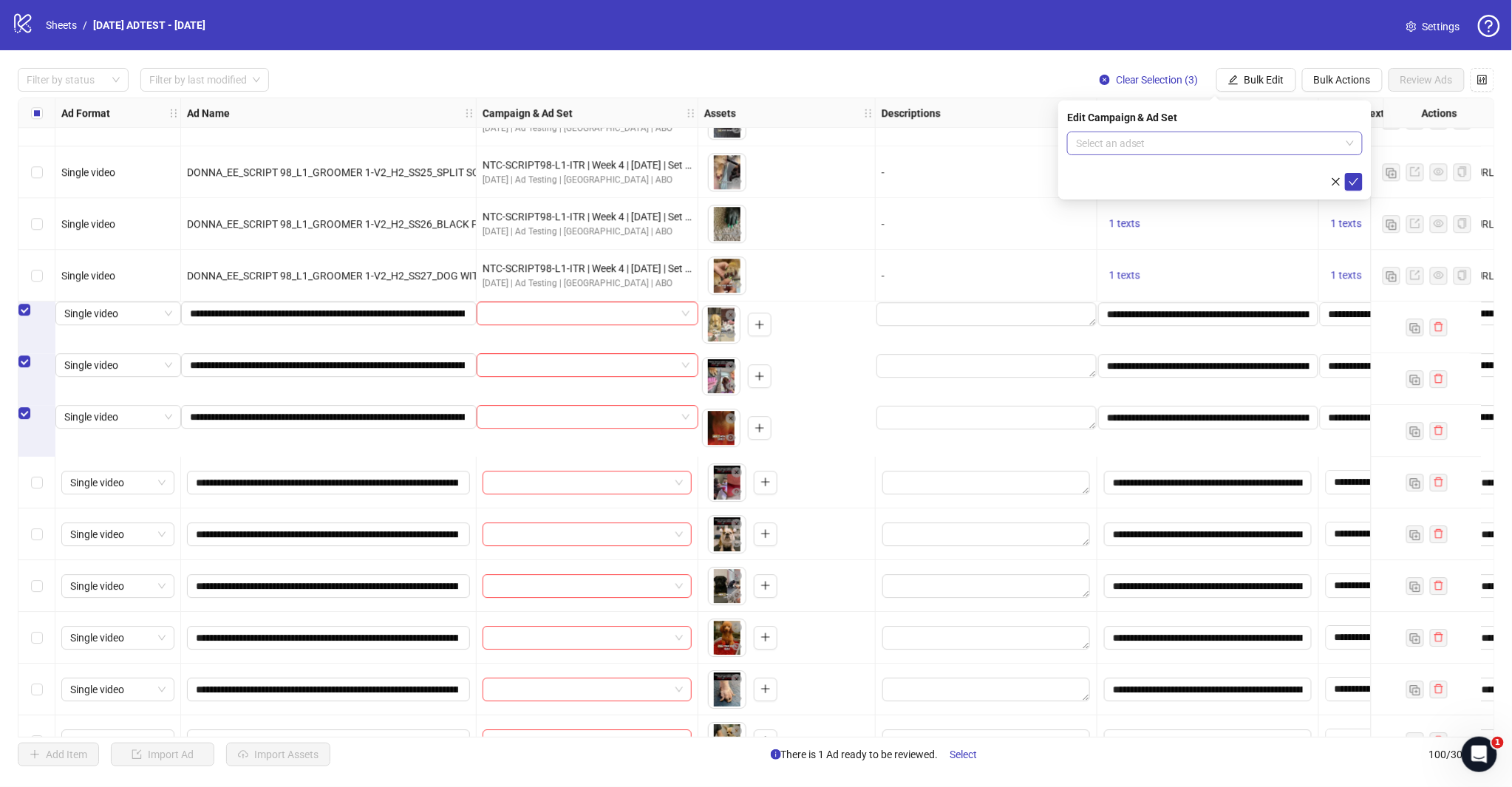
click at [1348, 145] on span at bounding box center [1214, 143] width 277 height 22
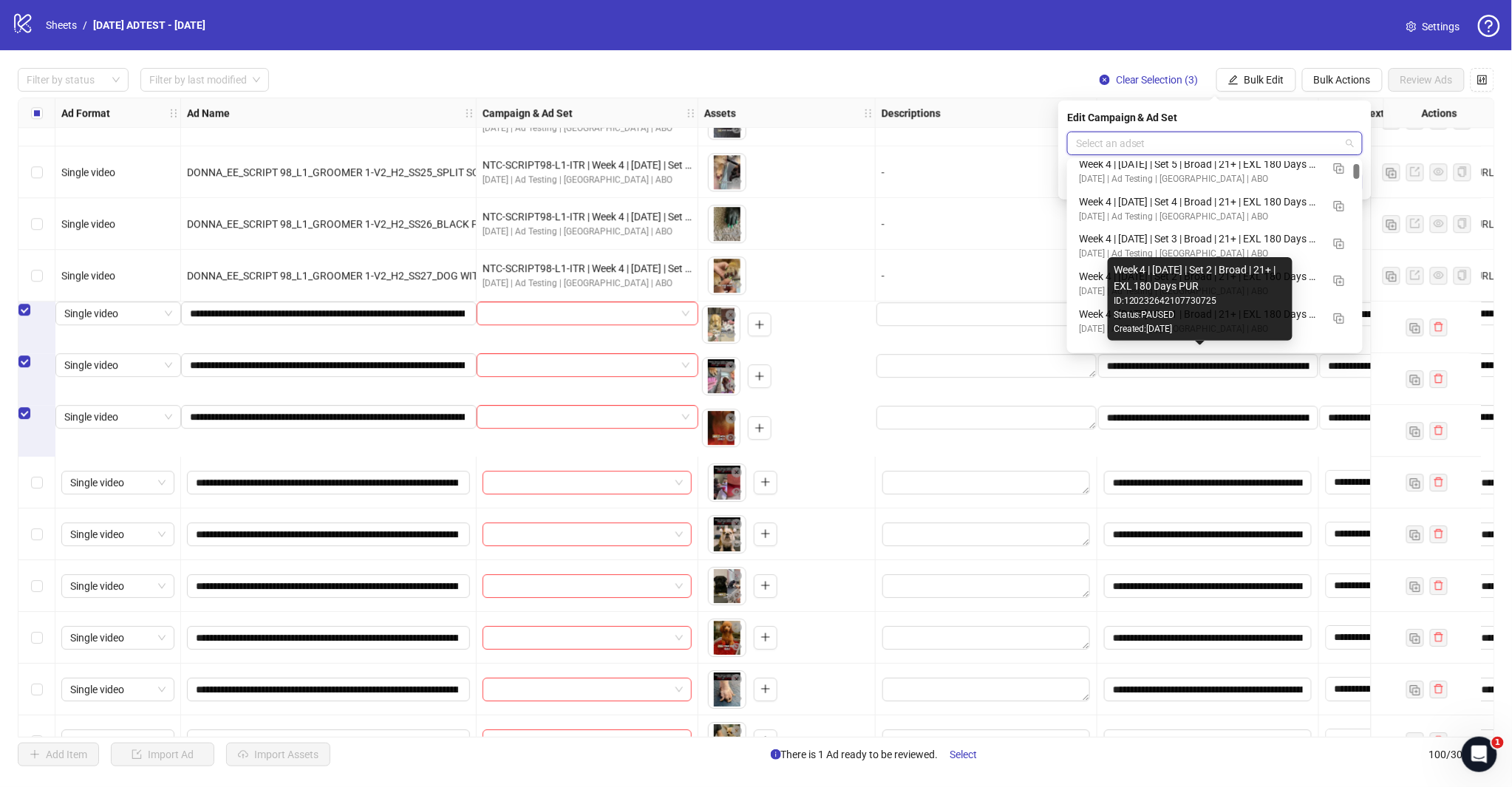
scroll to position [492, 0]
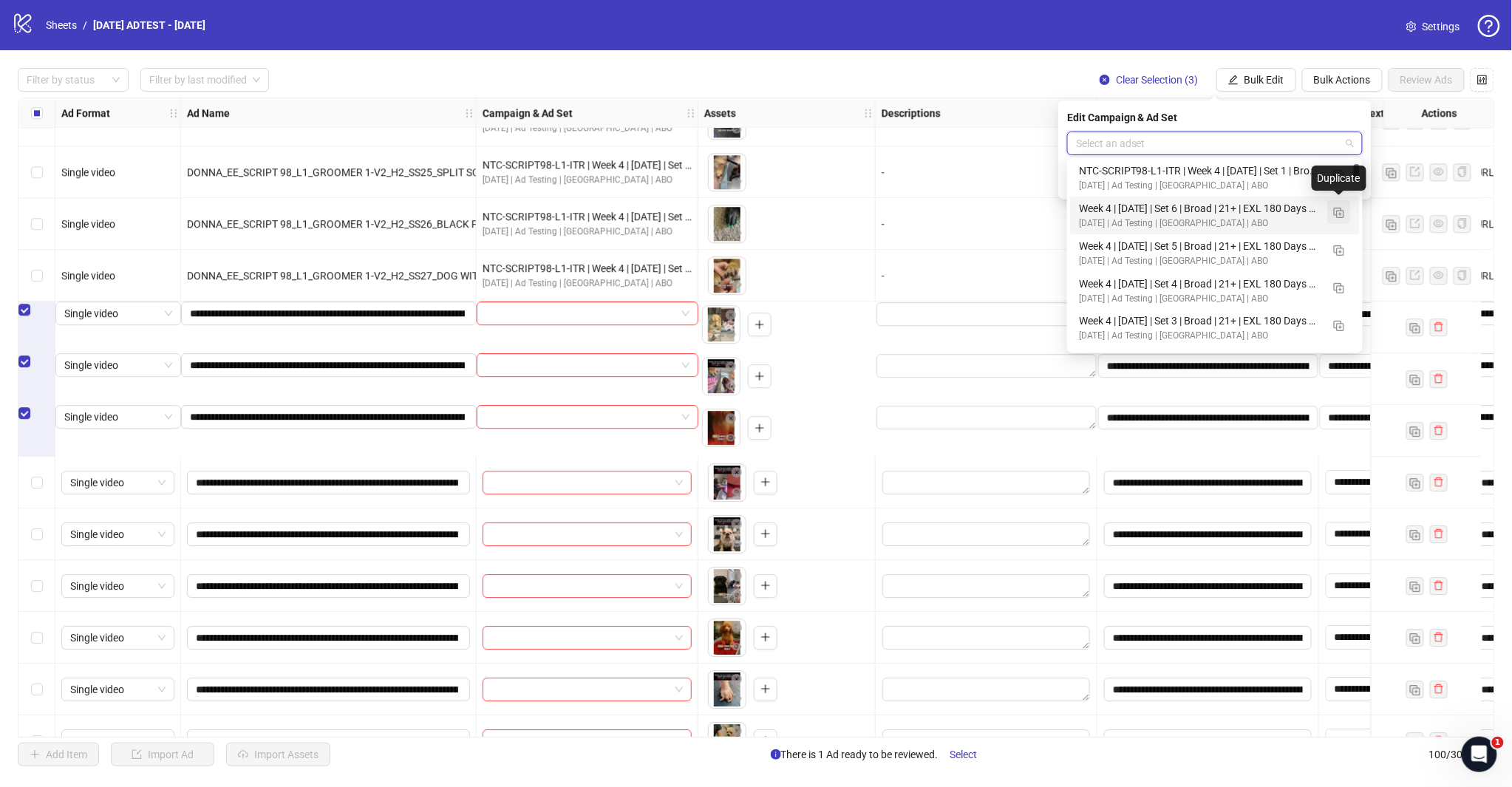
click at [1340, 208] on img "button" at bounding box center [1338, 212] width 10 height 10
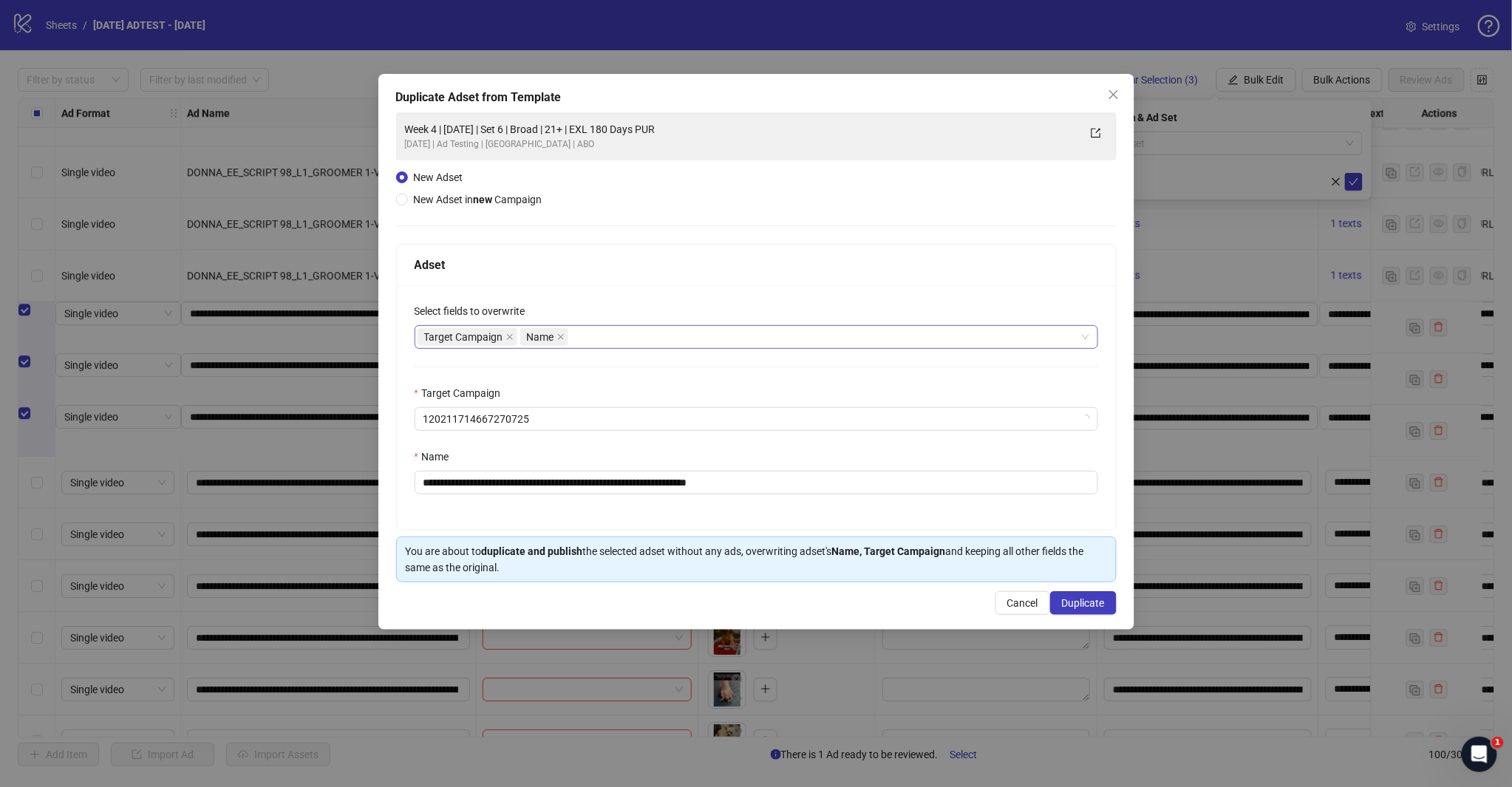
click at [580, 338] on div "Target Campaign Name" at bounding box center [749, 337] width 662 height 21
type input "*****"
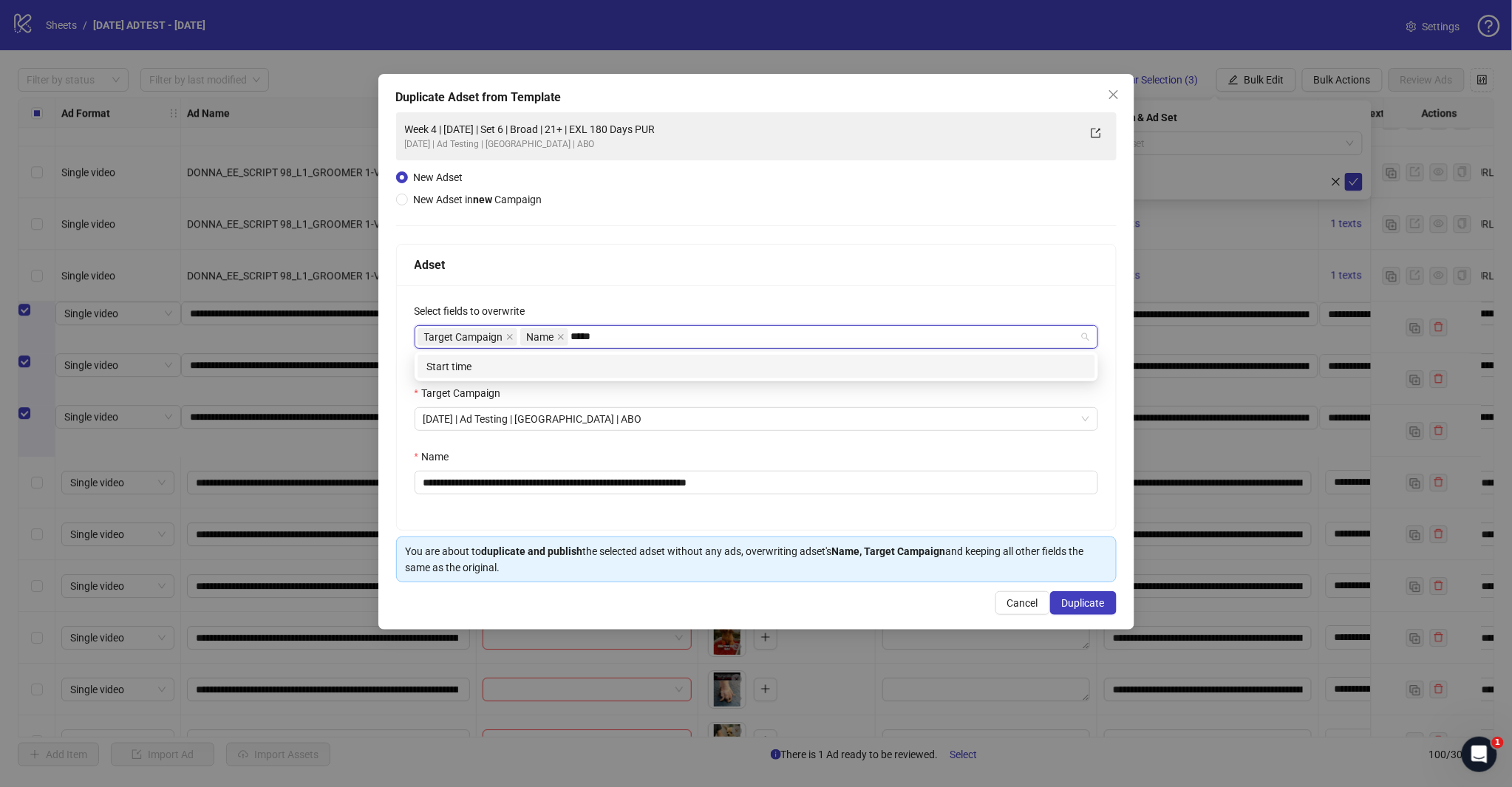
click at [565, 366] on div "Start time" at bounding box center [756, 366] width 660 height 16
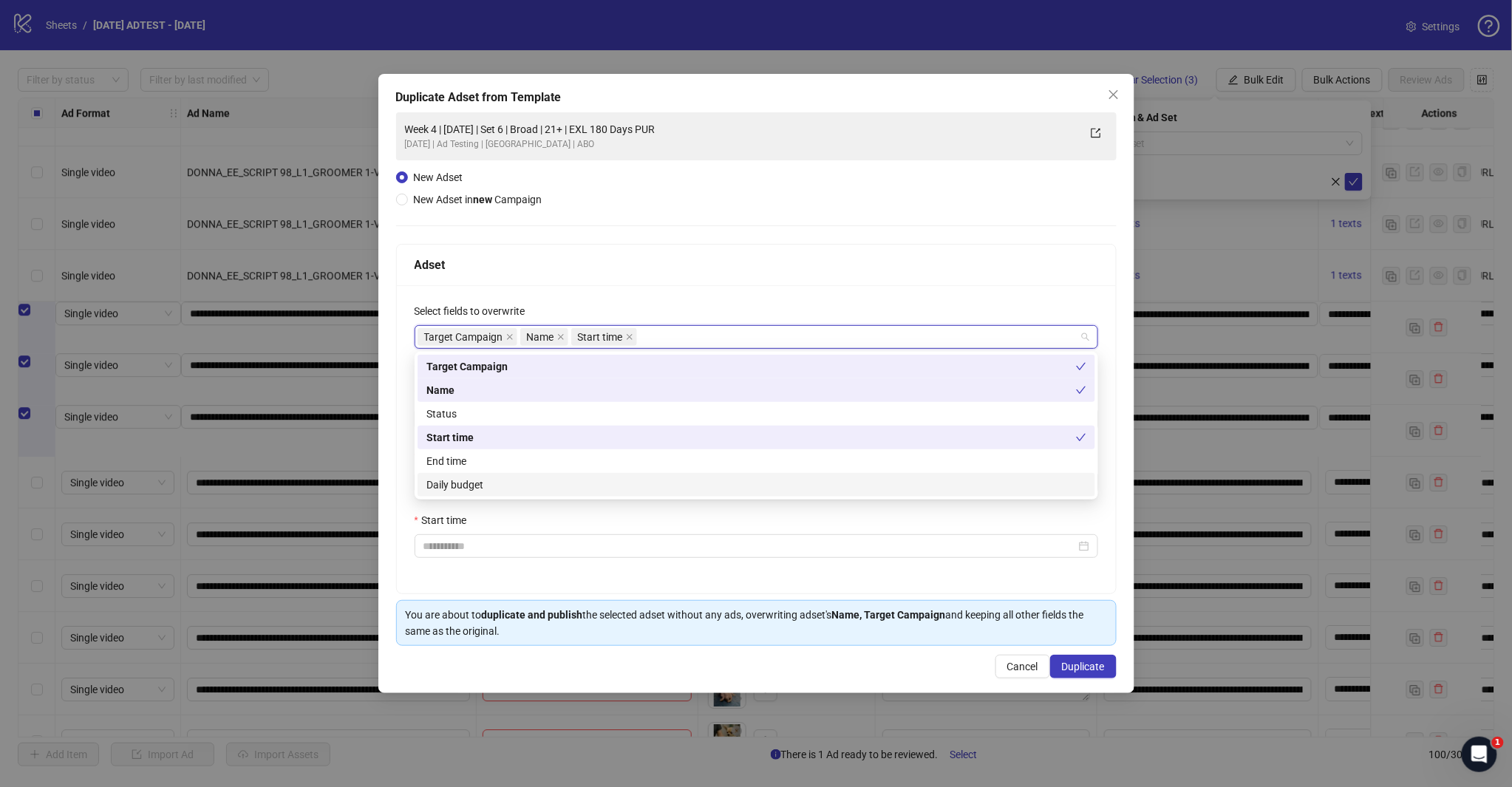
click at [502, 482] on div "Daily budget" at bounding box center [756, 485] width 660 height 16
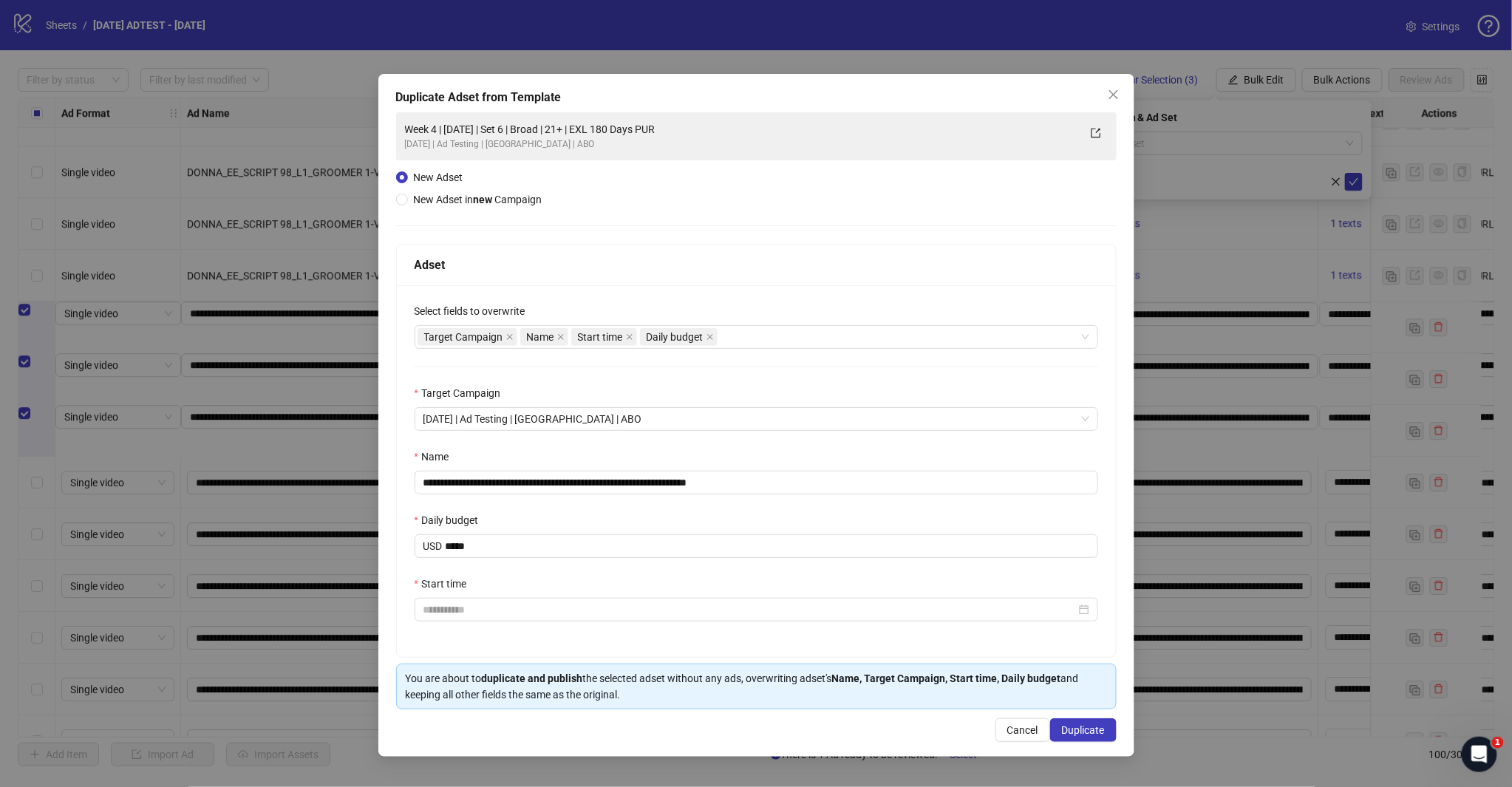
click at [659, 296] on div "**********" at bounding box center [756, 471] width 719 height 372
click at [478, 482] on input "**********" at bounding box center [756, 482] width 684 height 24
click at [454, 481] on input "**********" at bounding box center [756, 482] width 684 height 24
drag, startPoint x: 456, startPoint y: 483, endPoint x: 505, endPoint y: 490, distance: 49.5
click at [456, 483] on input "**********" at bounding box center [756, 482] width 684 height 24
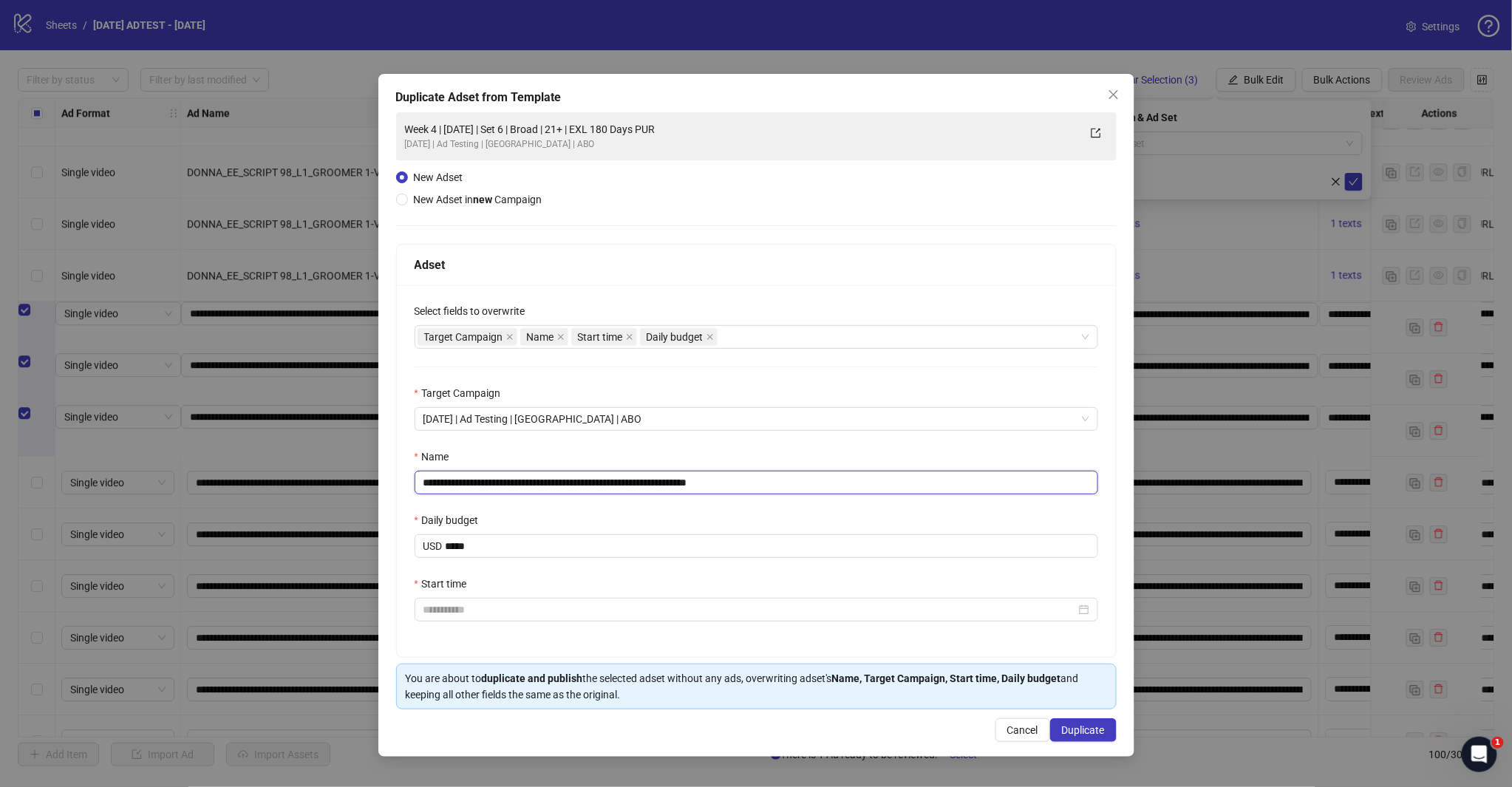
click at [567, 482] on input "**********" at bounding box center [756, 482] width 684 height 24
drag, startPoint x: 721, startPoint y: 478, endPoint x: 805, endPoint y: 479, distance: 84.0
click at [805, 479] on input "**********" at bounding box center [756, 482] width 684 height 24
type input "**********"
click at [496, 550] on input "*****" at bounding box center [771, 546] width 652 height 22
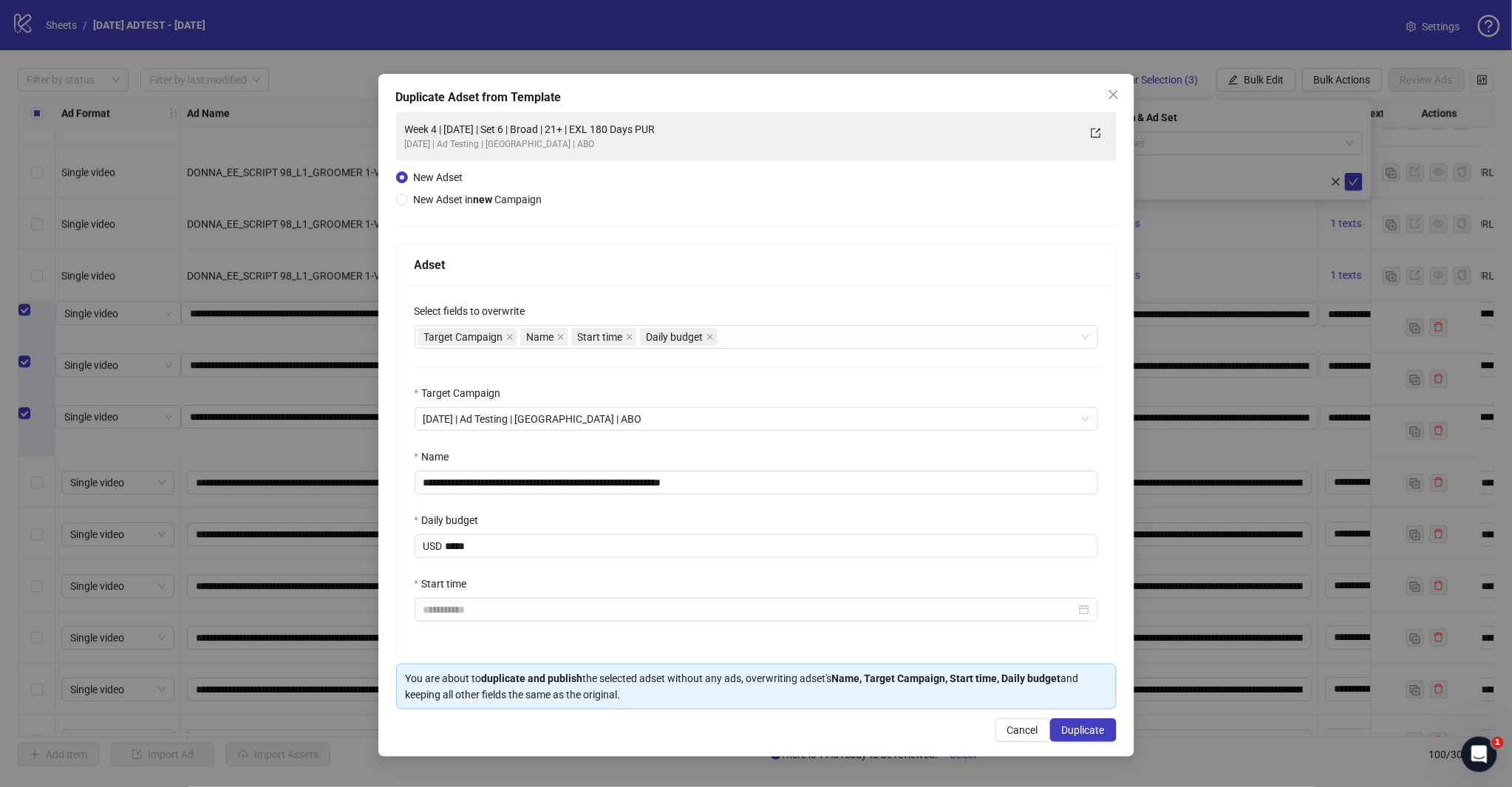
click at [595, 511] on div "**********" at bounding box center [756, 471] width 719 height 372
click at [506, 610] on input "Start time" at bounding box center [749, 609] width 653 height 16
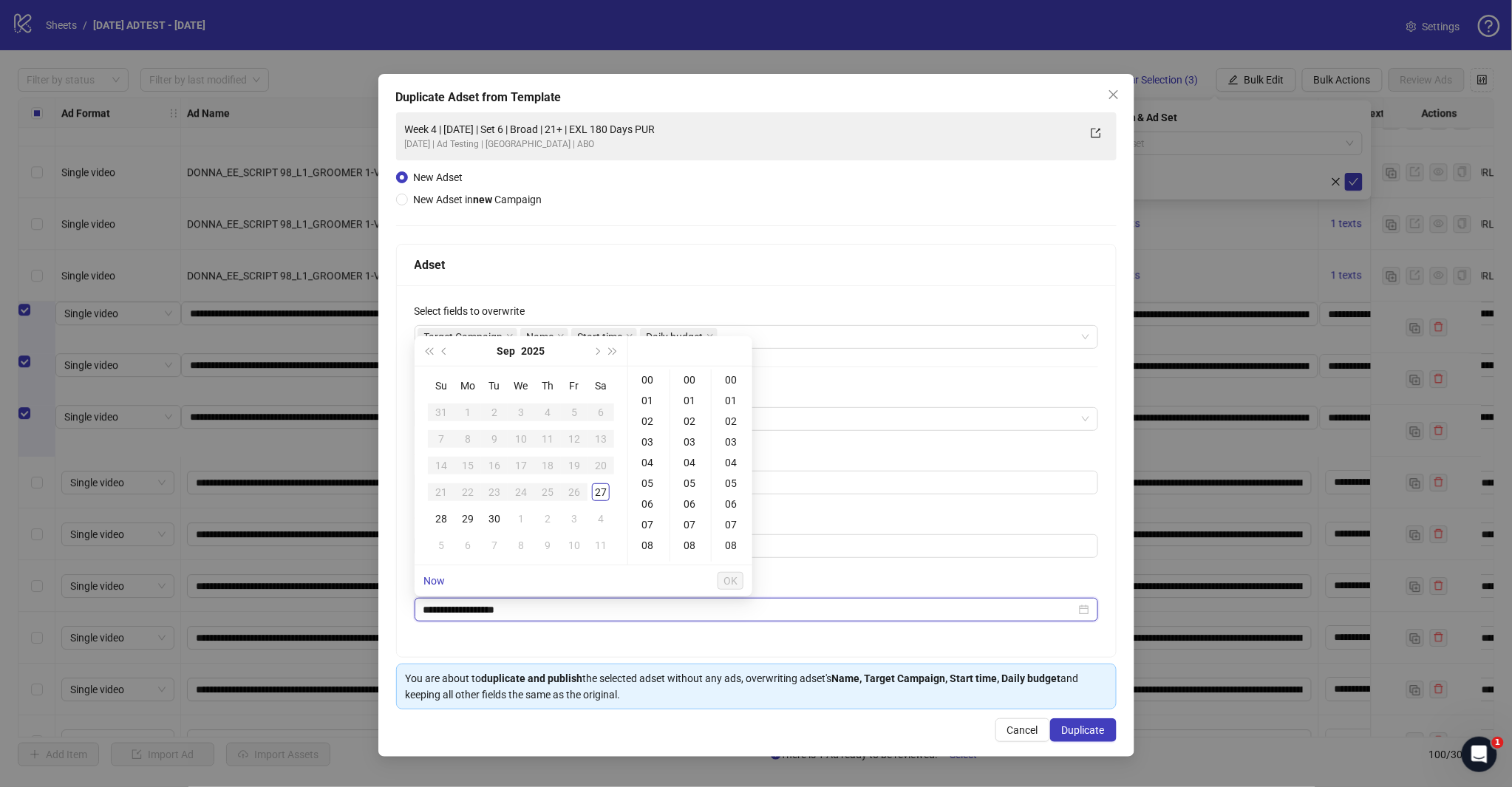
type input "**********"
click at [601, 496] on div "27" at bounding box center [601, 492] width 18 height 18
click at [438, 519] on div "28" at bounding box center [441, 519] width 18 height 18
click at [647, 468] on div "20" at bounding box center [649, 465] width 36 height 21
click at [689, 503] on div "30" at bounding box center [691, 509] width 36 height 21
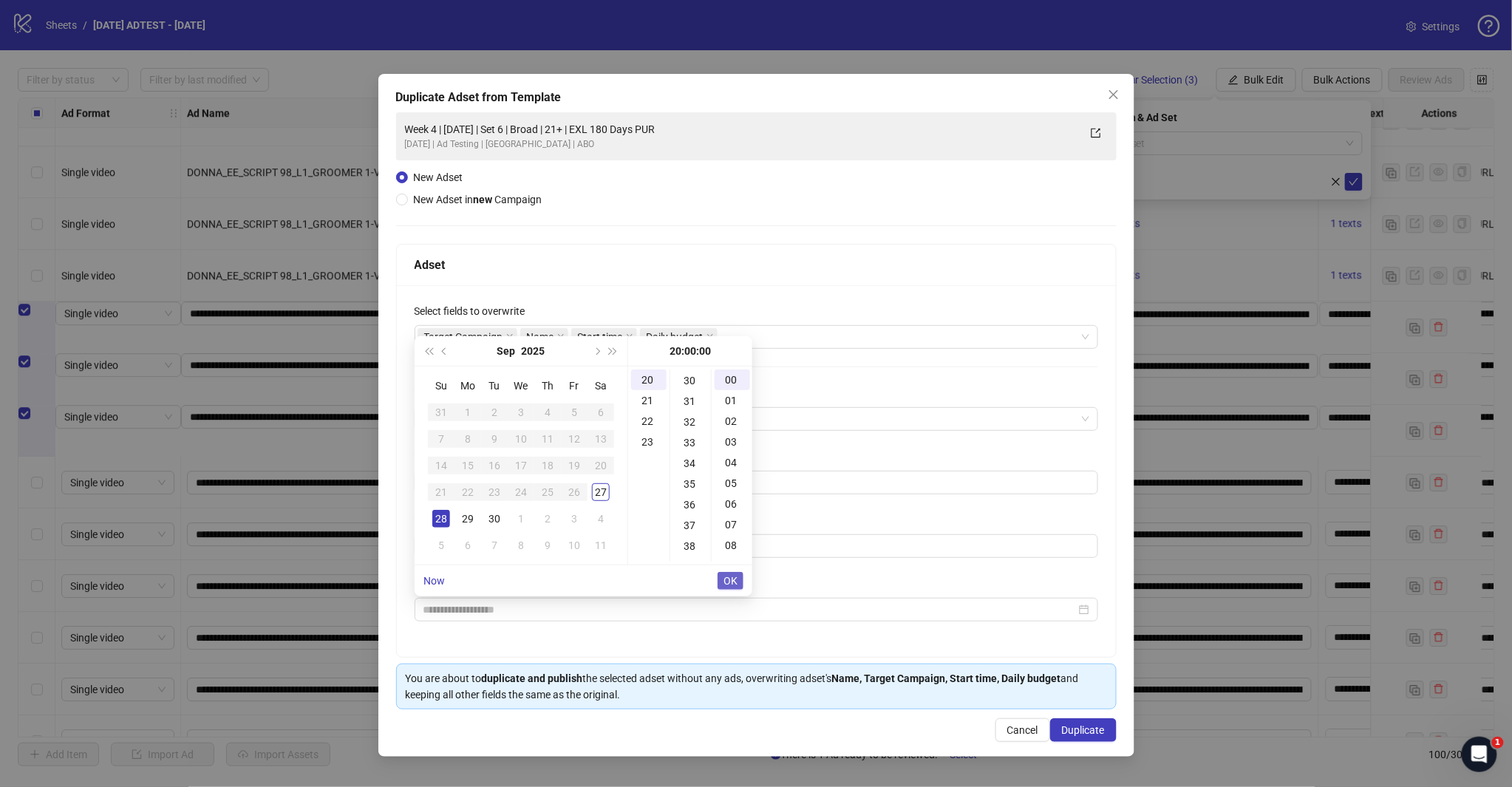
type input "**********"
click at [733, 585] on span "OK" at bounding box center [730, 581] width 14 height 12
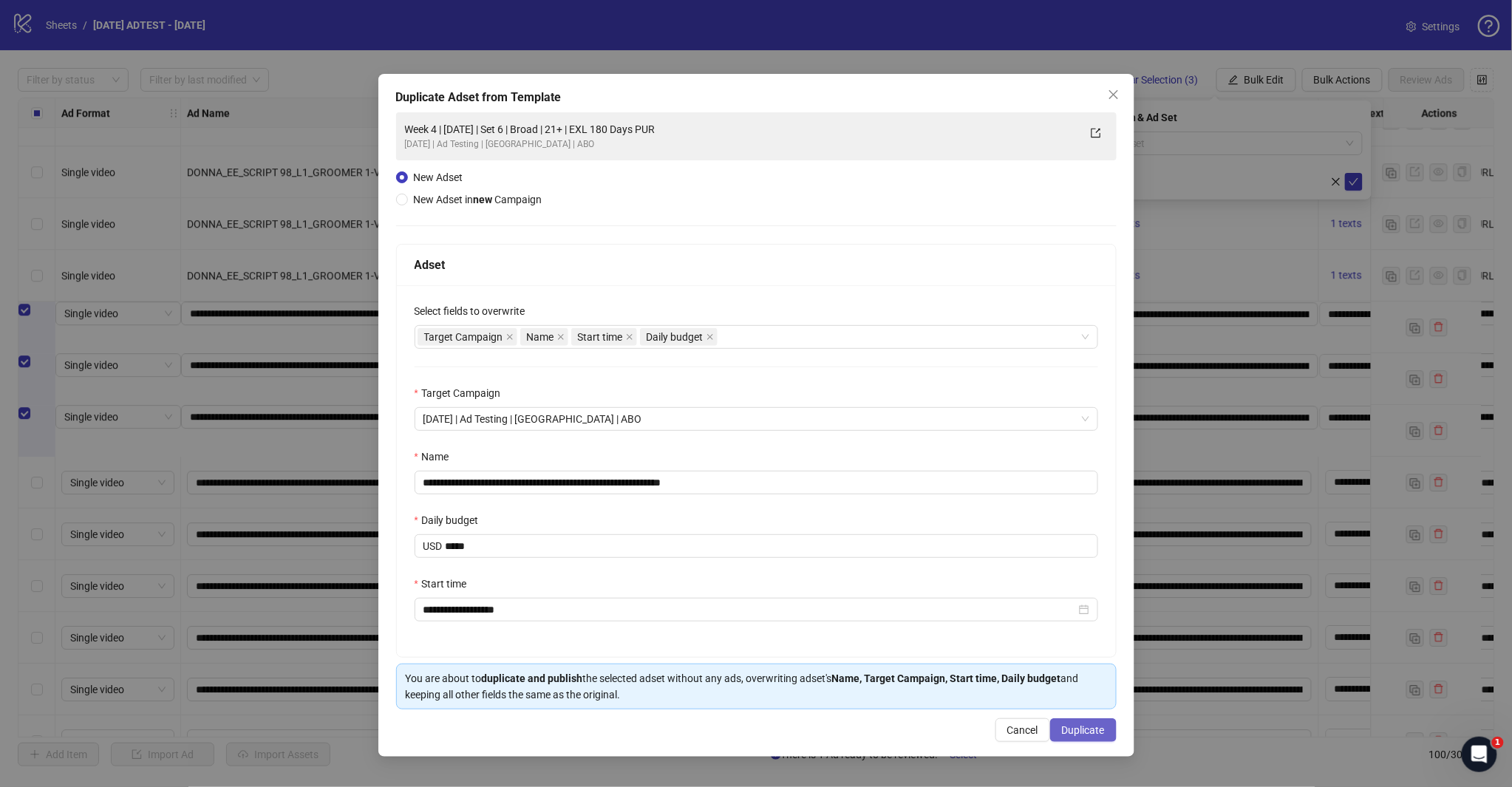
click at [1102, 732] on span "Duplicate" at bounding box center [1083, 730] width 43 height 12
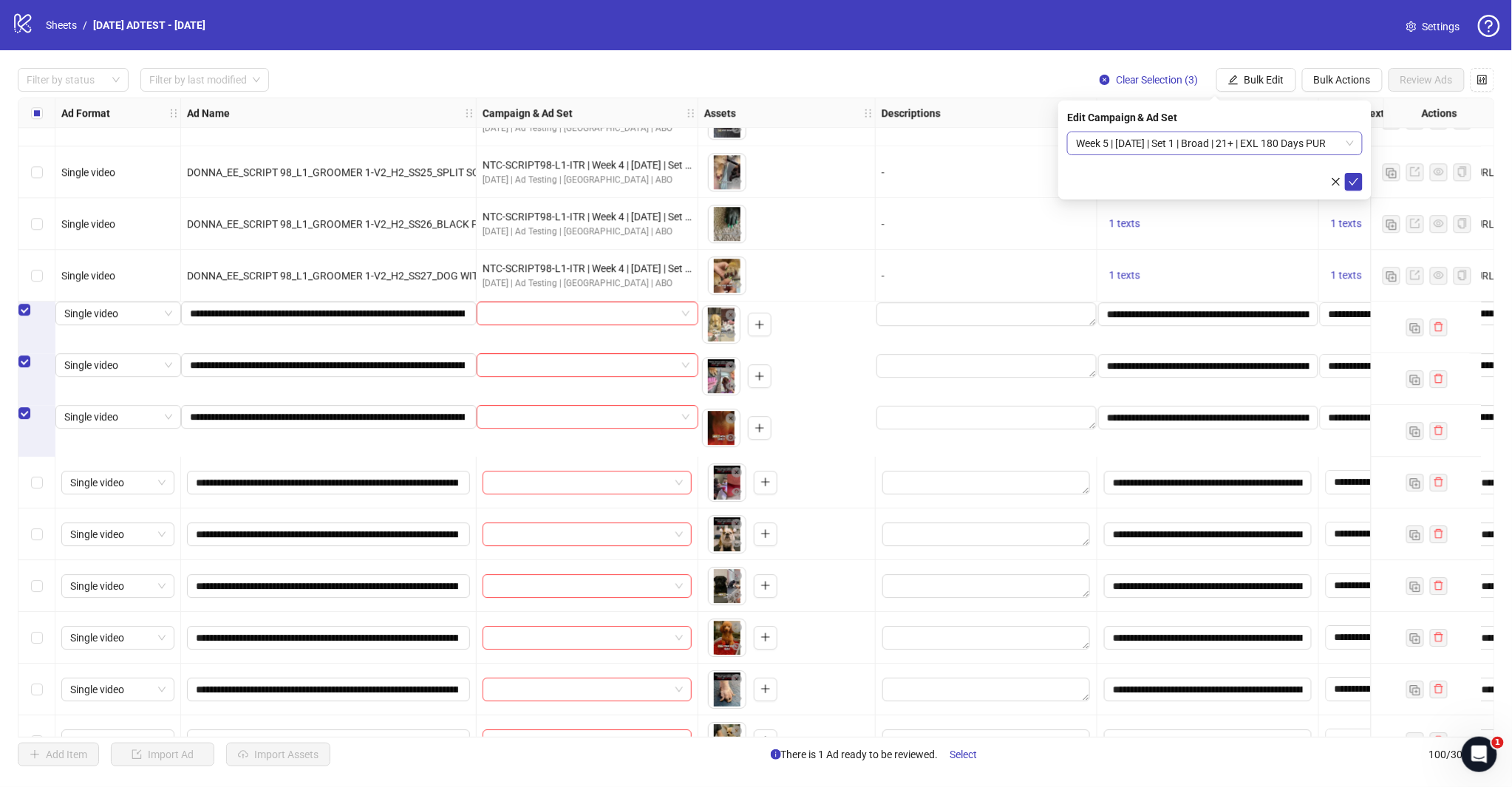
click at [1350, 145] on span "Week 5 | [DATE] | Set 1 | Broad | 21+ | EXL 180 Days PUR" at bounding box center [1214, 143] width 277 height 22
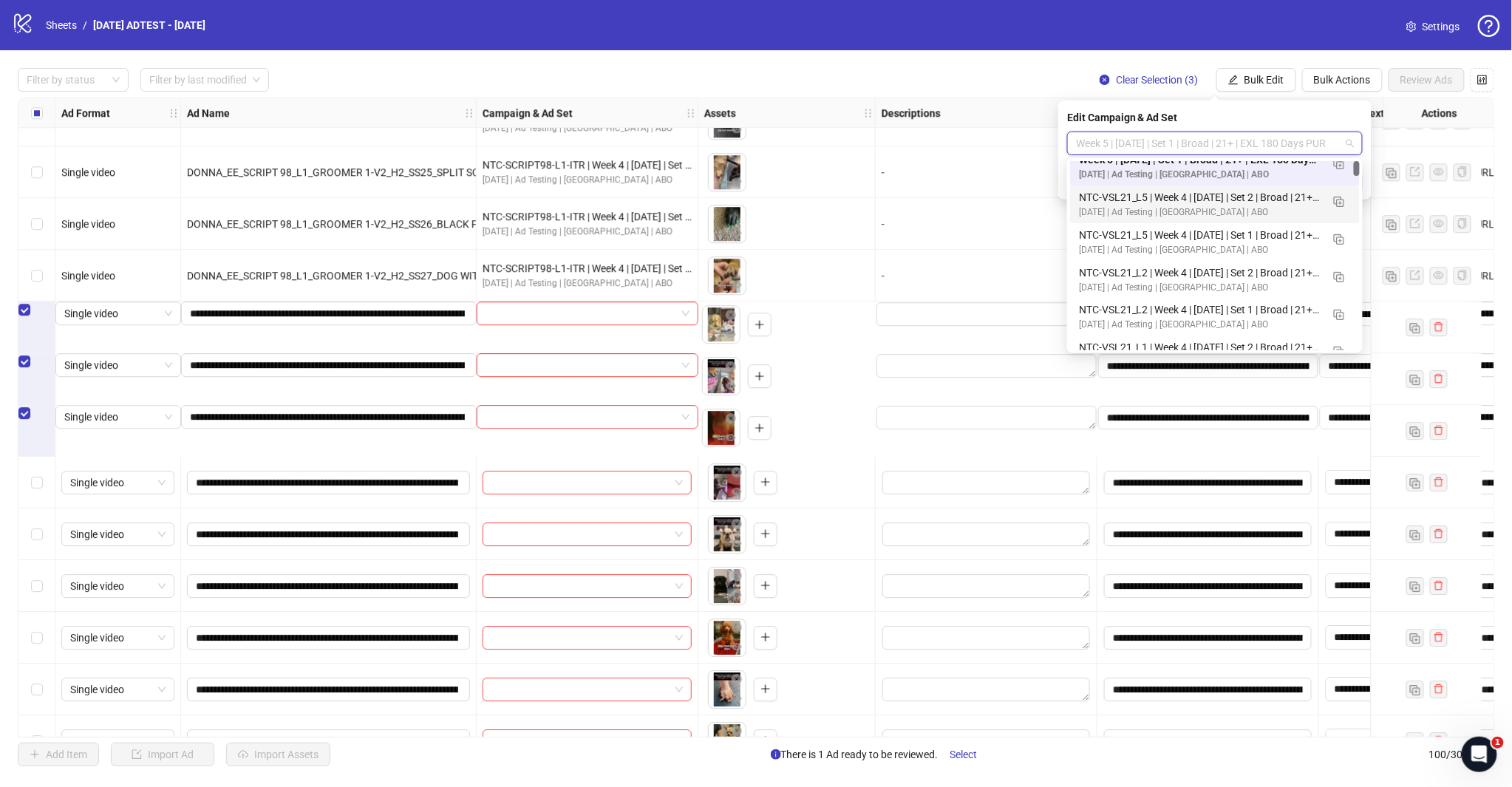
scroll to position [0, 0]
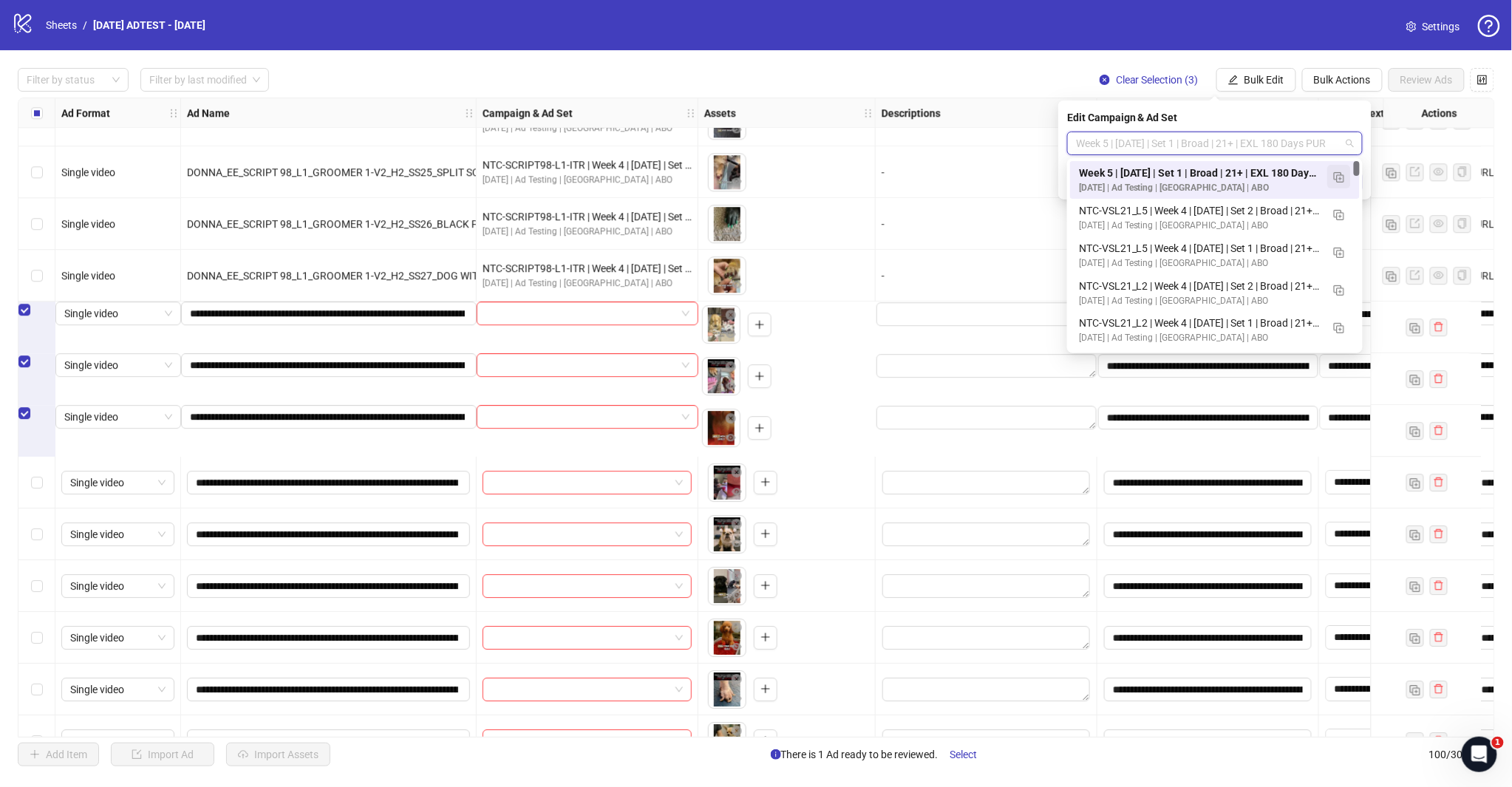
click at [1331, 174] on button "button" at bounding box center [1338, 177] width 24 height 24
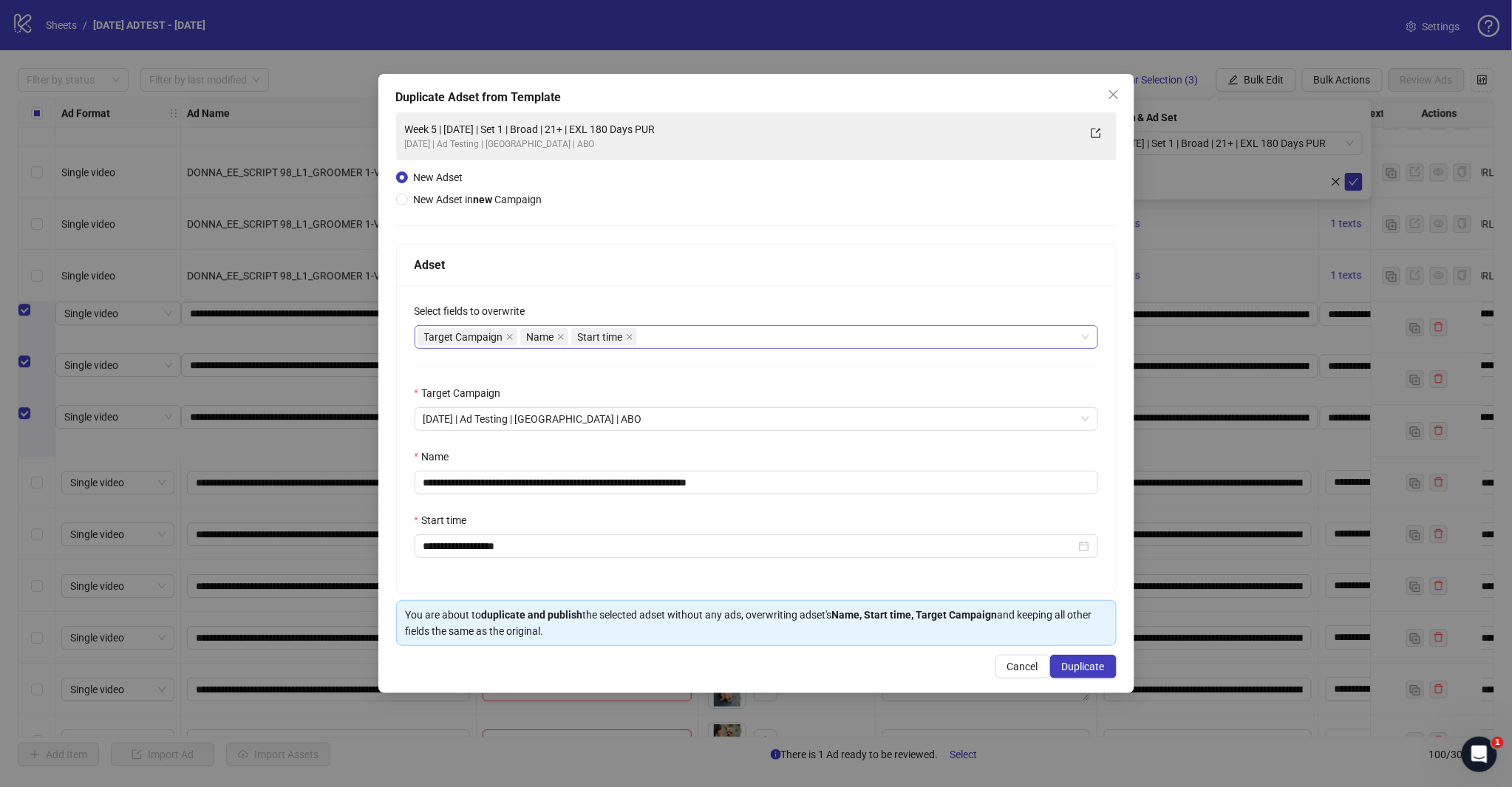
click at [662, 334] on div "Target Campaign Name Start time" at bounding box center [749, 337] width 662 height 21
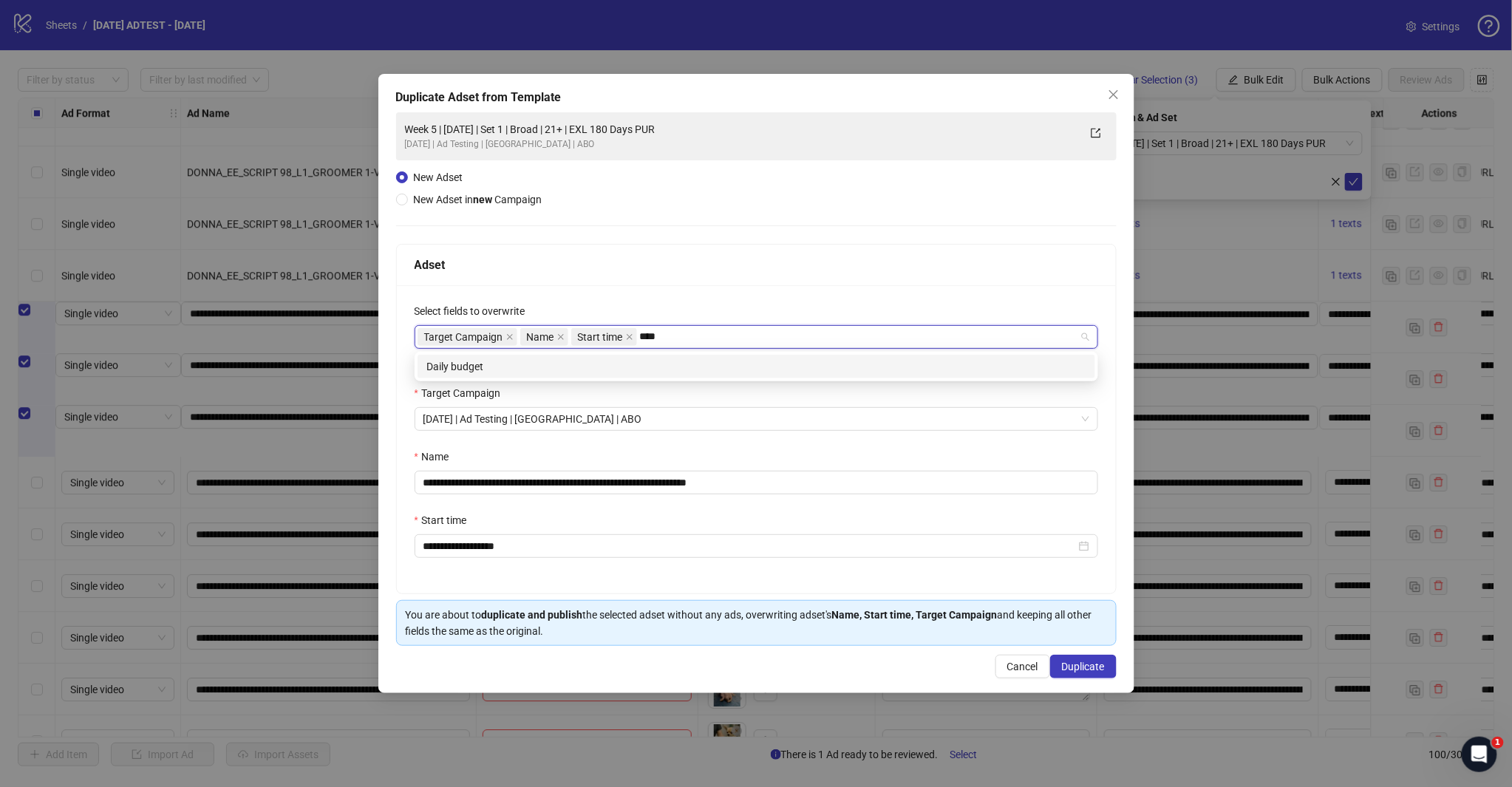
type input "*****"
click at [637, 372] on div "Daily budget" at bounding box center [756, 366] width 660 height 16
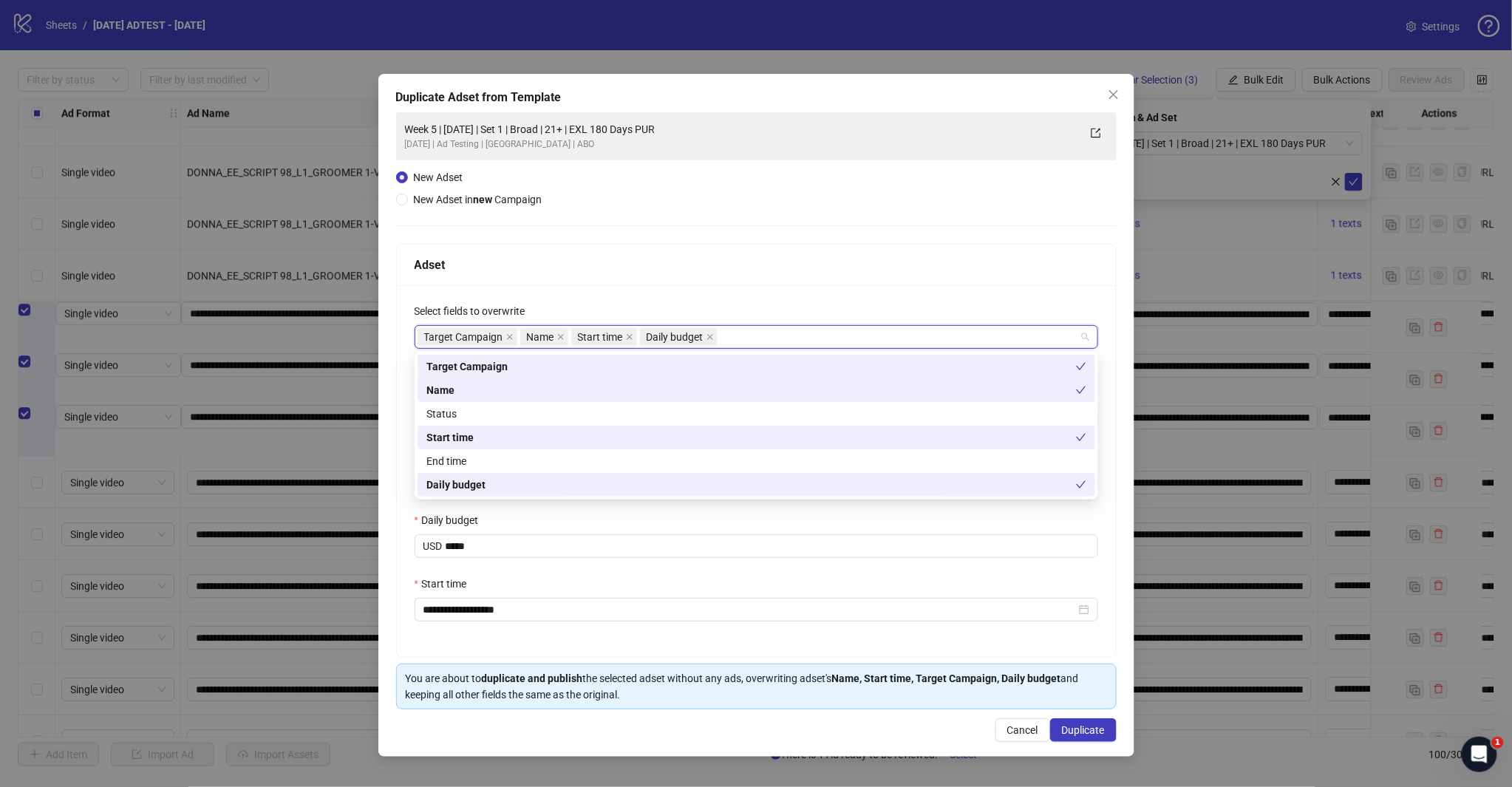
click at [674, 264] on div "Adset" at bounding box center [756, 265] width 684 height 19
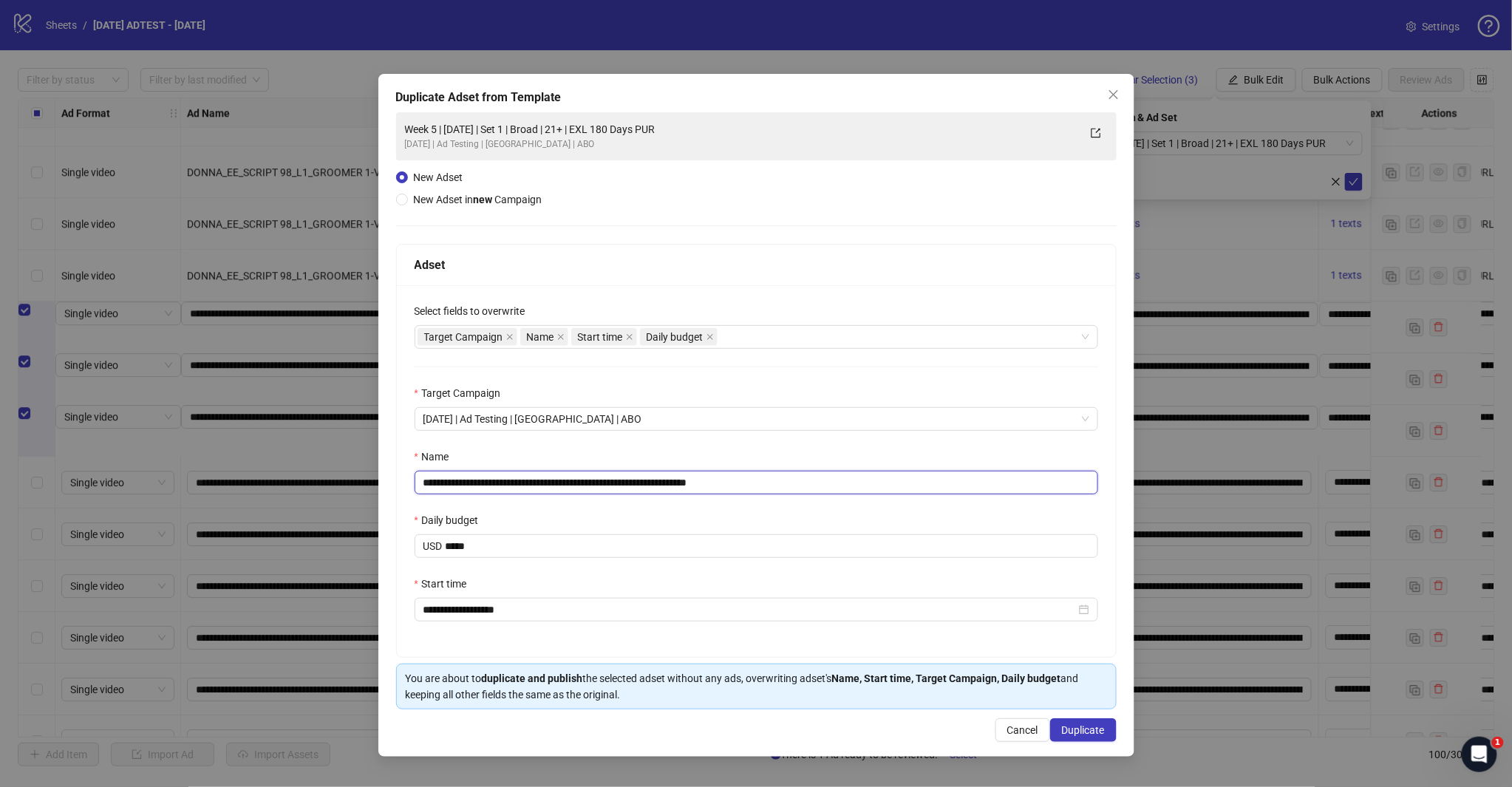
drag, startPoint x: 722, startPoint y: 483, endPoint x: 832, endPoint y: 491, distance: 110.3
click at [818, 488] on input "**********" at bounding box center [756, 482] width 684 height 24
click at [567, 476] on input "**********" at bounding box center [756, 482] width 684 height 24
type input "**********"
click at [1087, 730] on span "Duplicate" at bounding box center [1083, 730] width 43 height 12
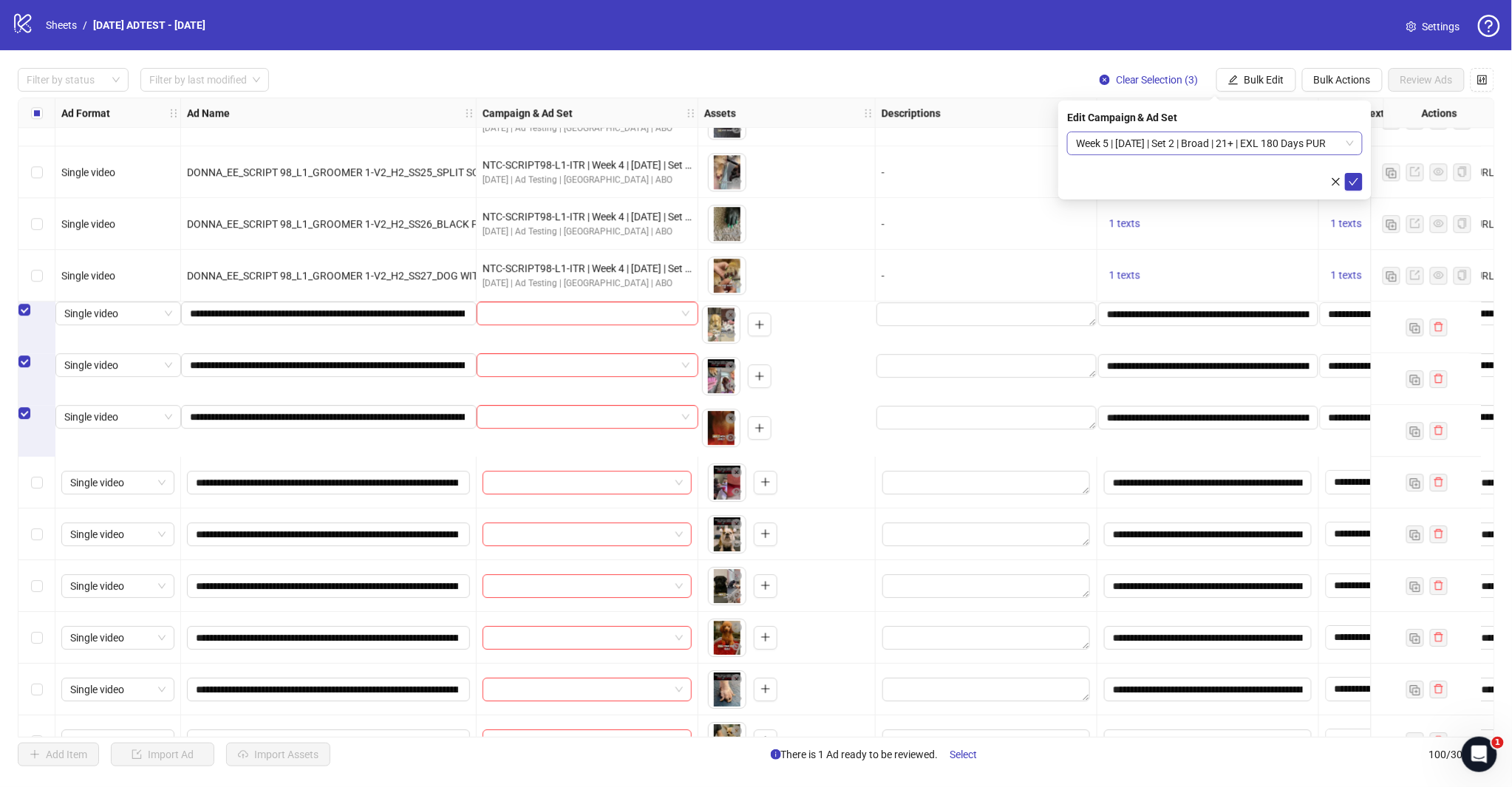
click at [1349, 146] on span "Week 5 | [DATE] | Set 2 | Broad | 21+ | EXL 180 Days PUR" at bounding box center [1214, 143] width 277 height 22
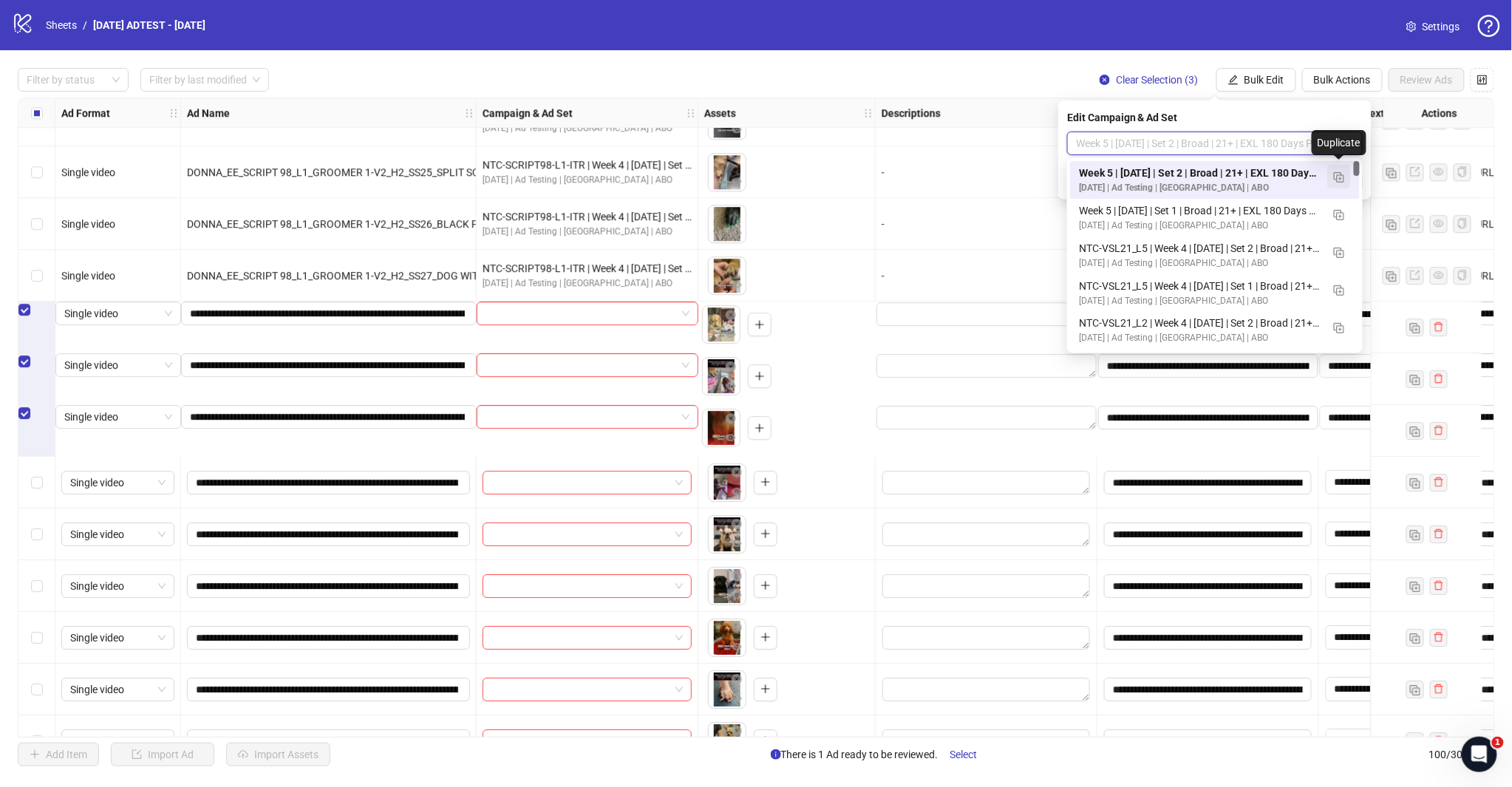
click at [1338, 178] on img "button" at bounding box center [1338, 177] width 10 height 10
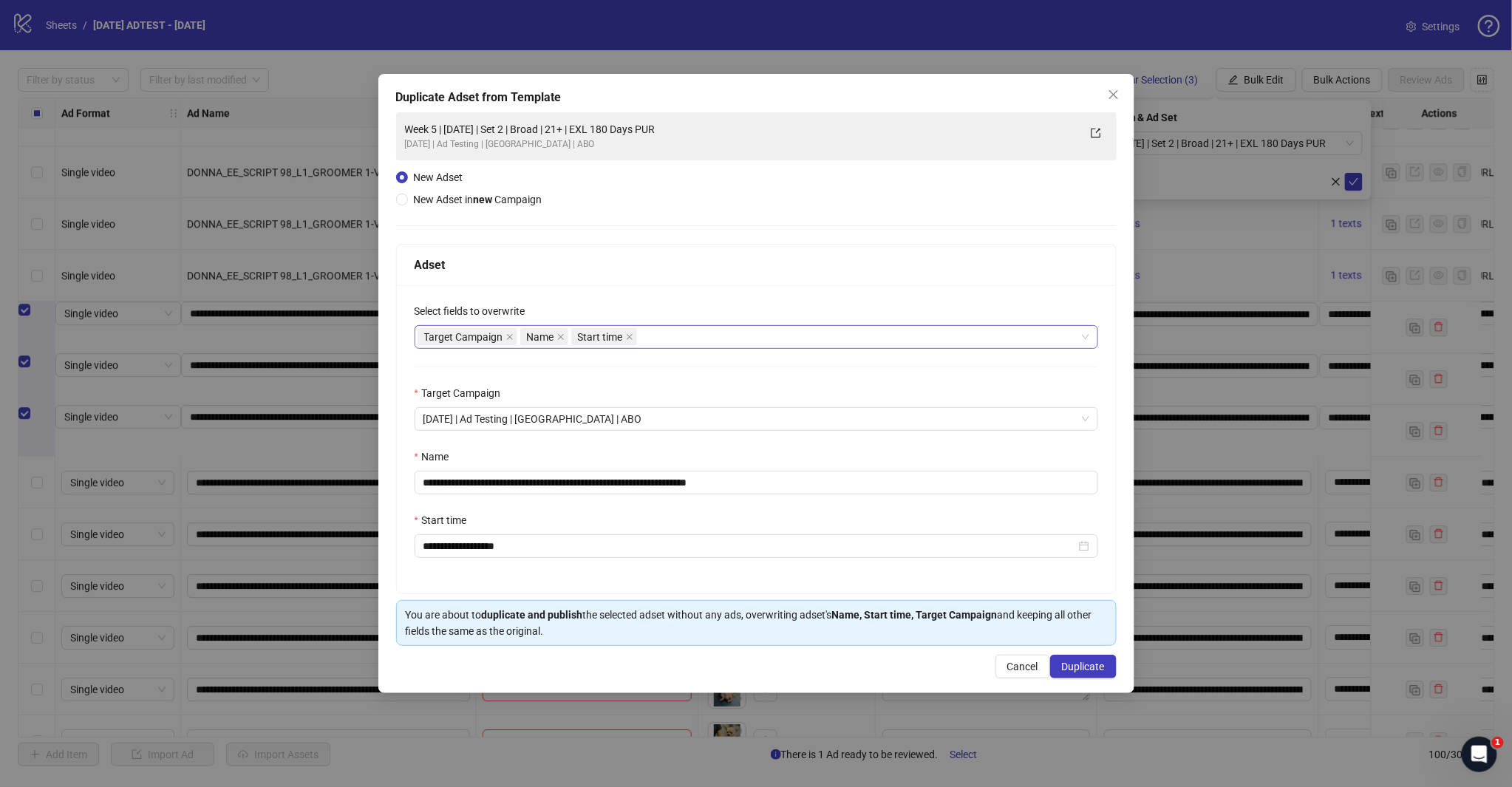
click at [661, 330] on div "Target Campaign Name Start time" at bounding box center [749, 337] width 662 height 21
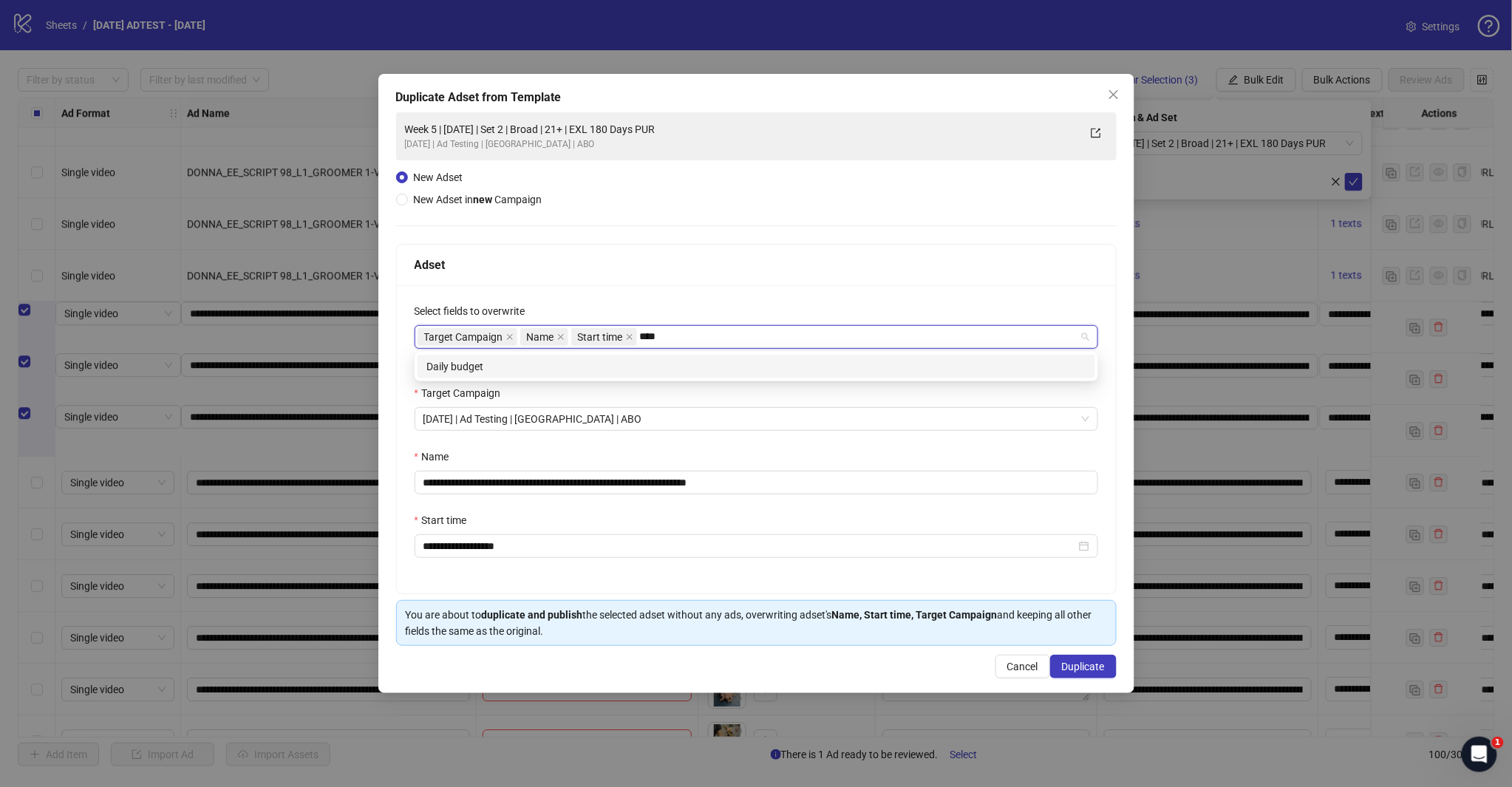
type input "*****"
click at [640, 359] on div "Daily budget" at bounding box center [756, 366] width 660 height 16
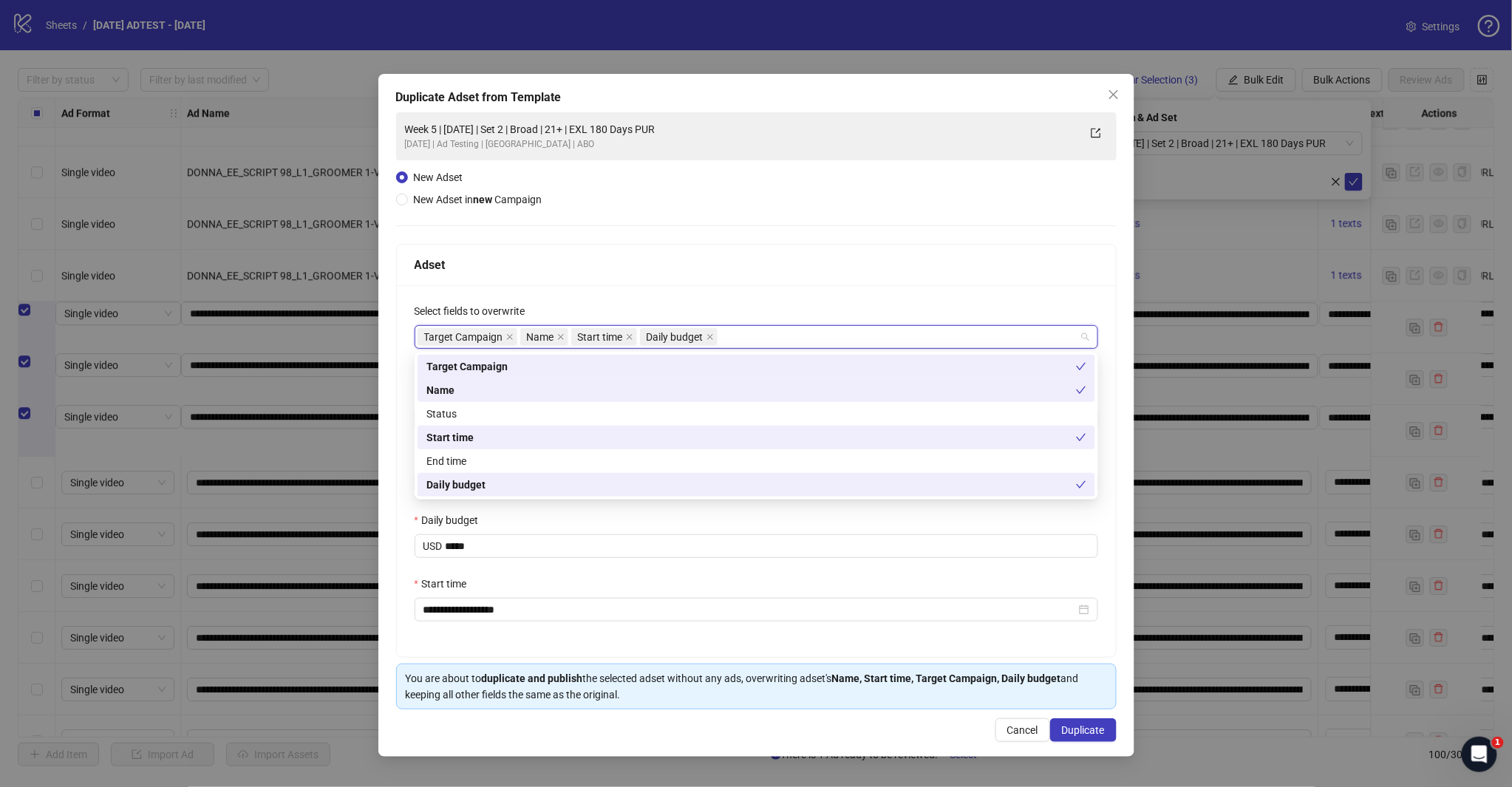
click at [688, 262] on div "Adset" at bounding box center [756, 265] width 684 height 19
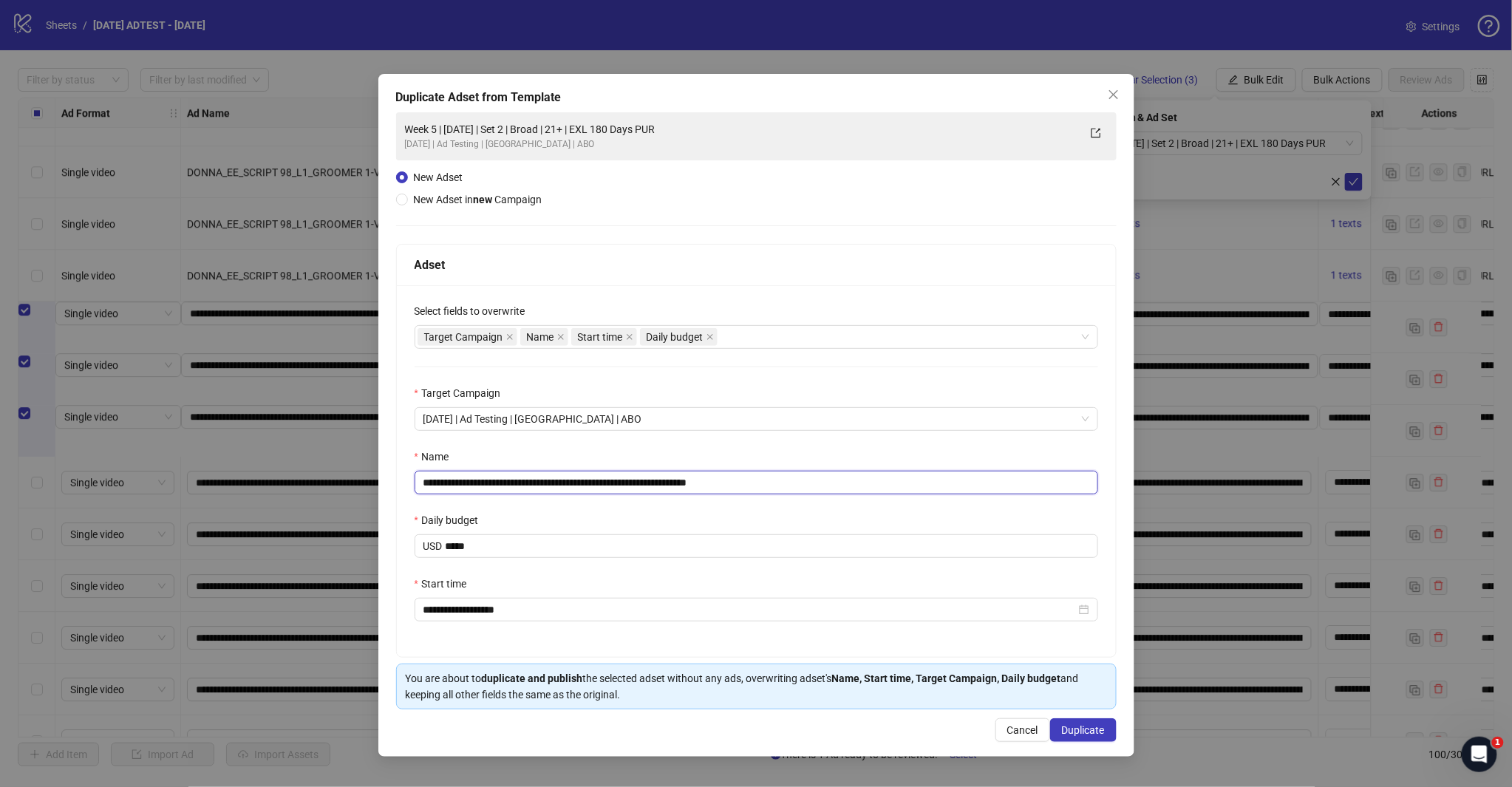
drag, startPoint x: 722, startPoint y: 488, endPoint x: 795, endPoint y: 488, distance: 73.0
click at [794, 490] on input "**********" at bounding box center [756, 482] width 684 height 24
click at [570, 483] on input "**********" at bounding box center [756, 482] width 684 height 24
type input "**********"
click at [1077, 733] on span "Duplicate" at bounding box center [1083, 730] width 43 height 12
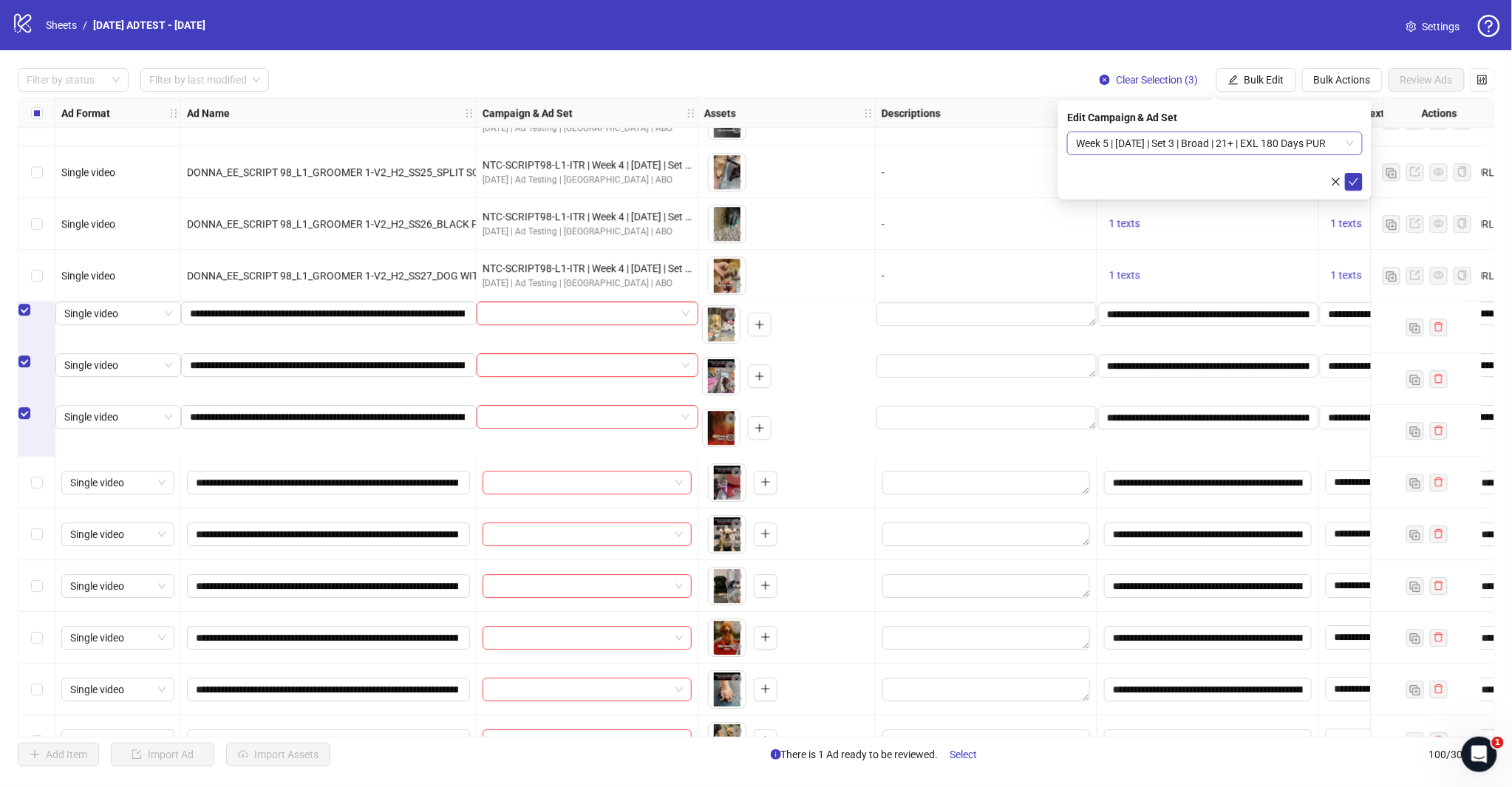
click at [1357, 142] on div "Week 5 | [DATE] | Set 3 | Broad | 21+ | EXL 180 Days PUR" at bounding box center [1214, 143] width 295 height 24
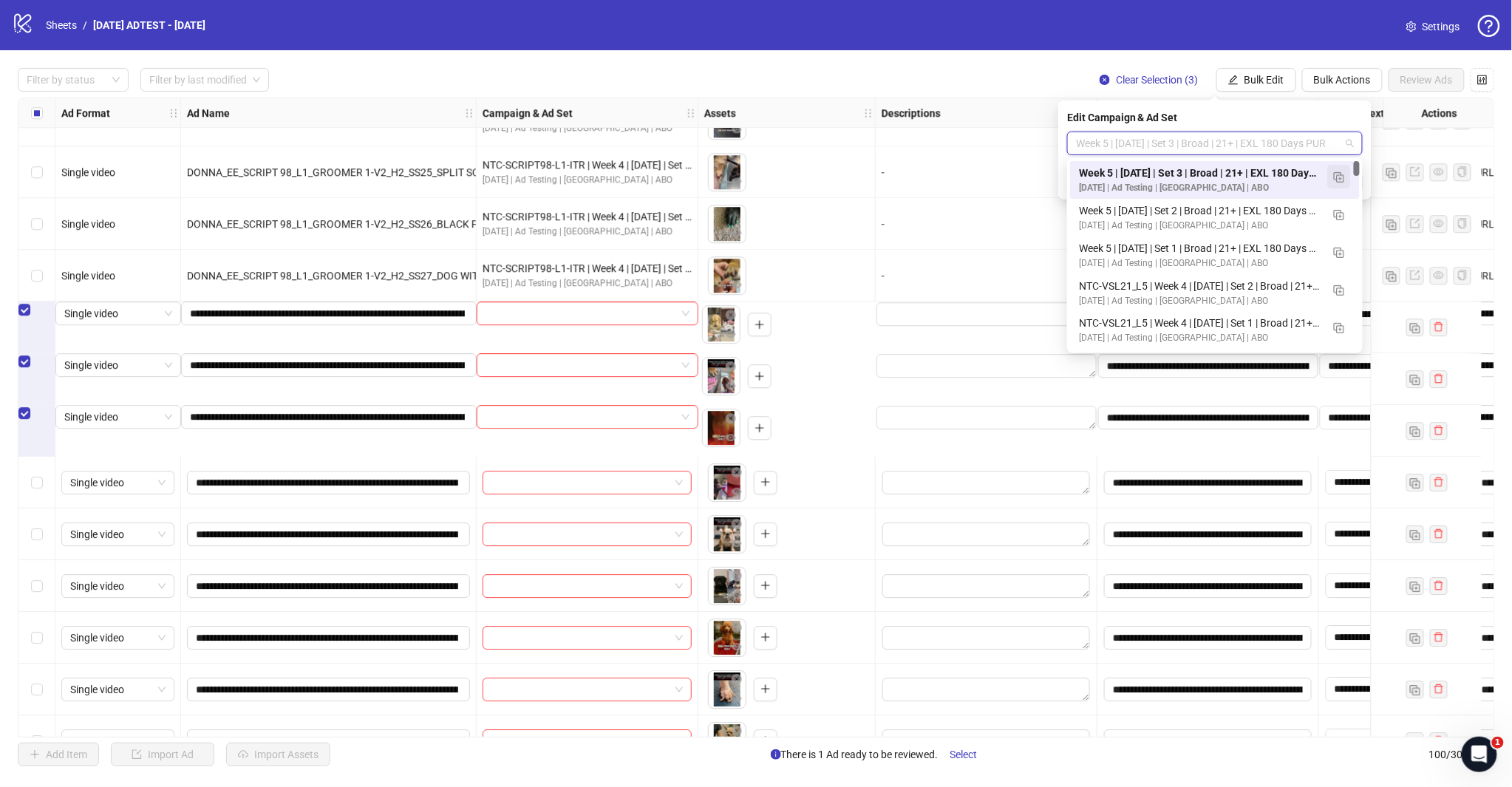
click at [1340, 174] on img "button" at bounding box center [1338, 177] width 10 height 10
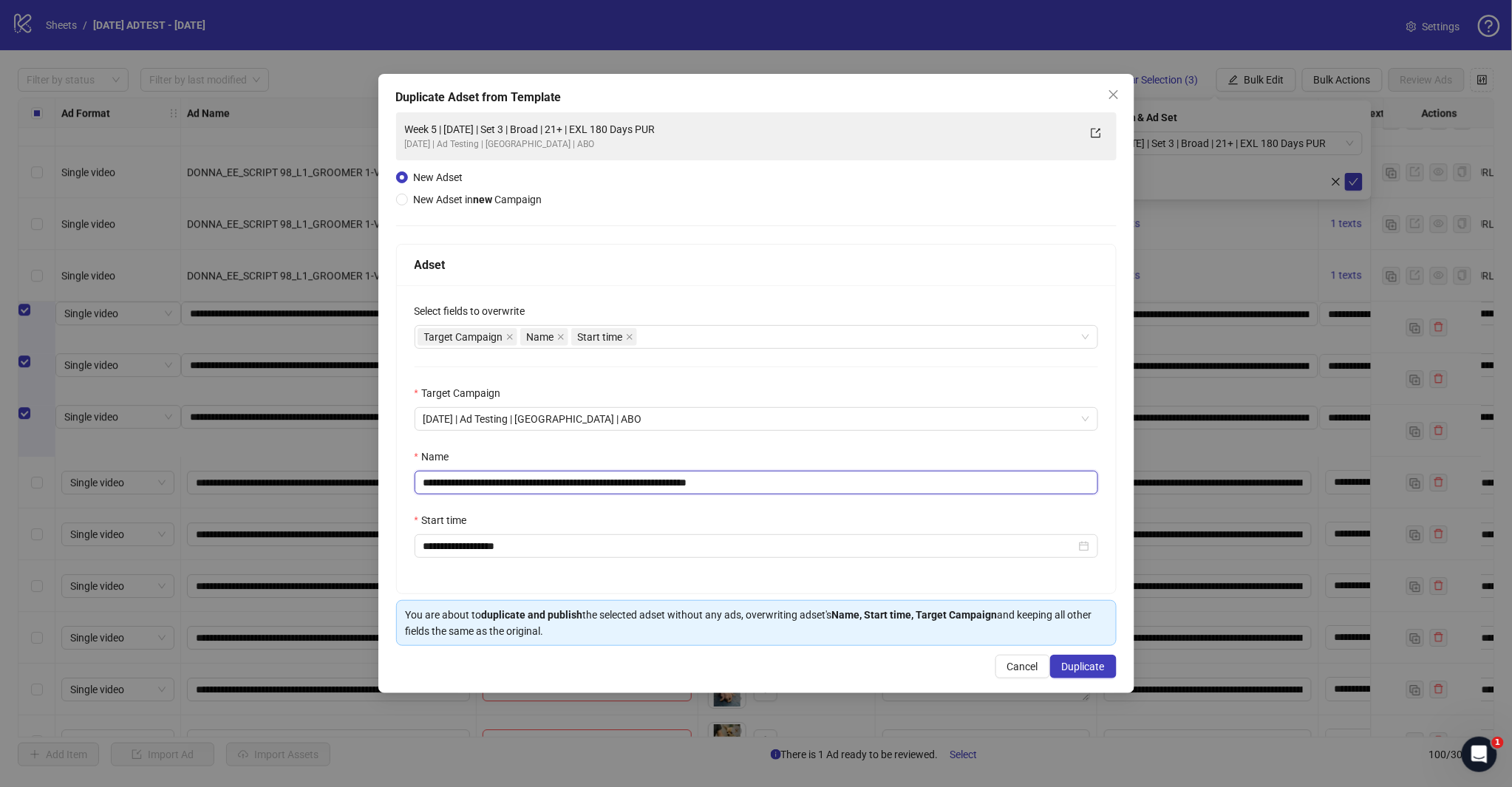
drag, startPoint x: 722, startPoint y: 484, endPoint x: 841, endPoint y: 485, distance: 119.0
click at [821, 489] on input "**********" at bounding box center [756, 482] width 684 height 24
click at [669, 331] on div "Target Campaign Name Start time" at bounding box center [749, 337] width 662 height 21
type input "**********"
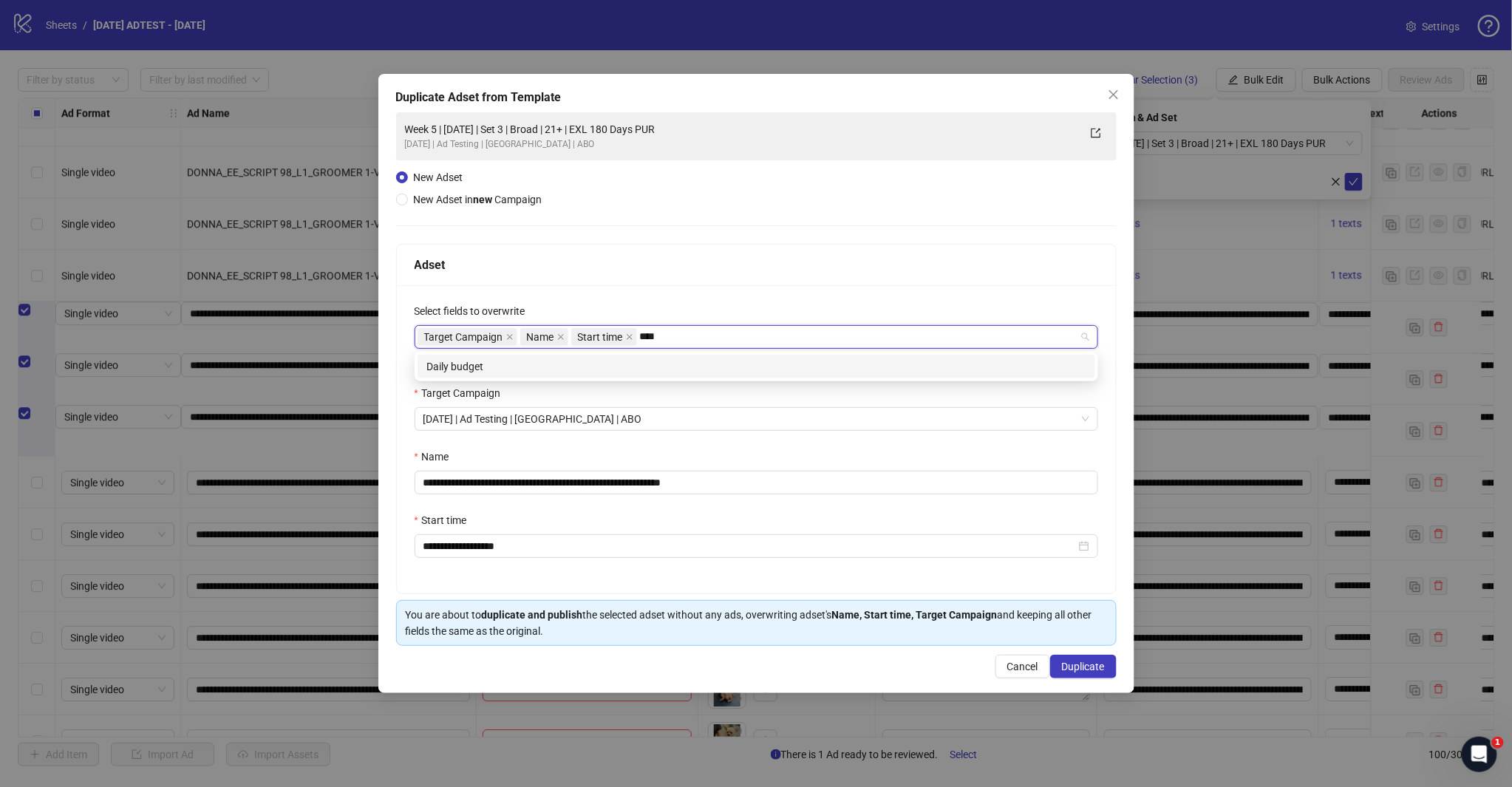
type input "*****"
click at [629, 368] on div "Daily budget" at bounding box center [756, 366] width 660 height 16
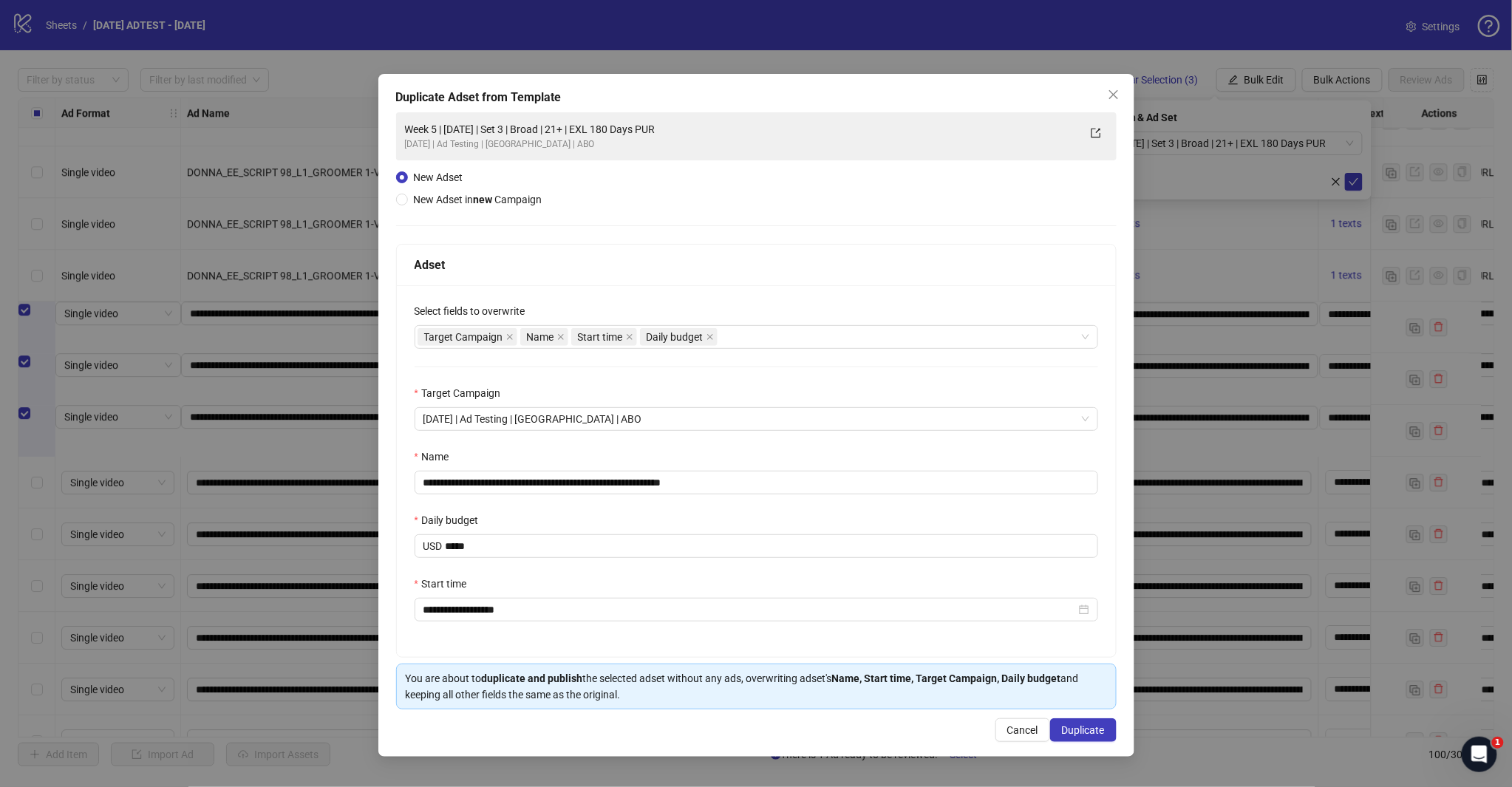
click at [677, 263] on div "Adset" at bounding box center [756, 265] width 684 height 19
click at [567, 482] on input "**********" at bounding box center [756, 482] width 684 height 24
type input "**********"
click at [1073, 725] on span "Duplicate" at bounding box center [1083, 730] width 43 height 12
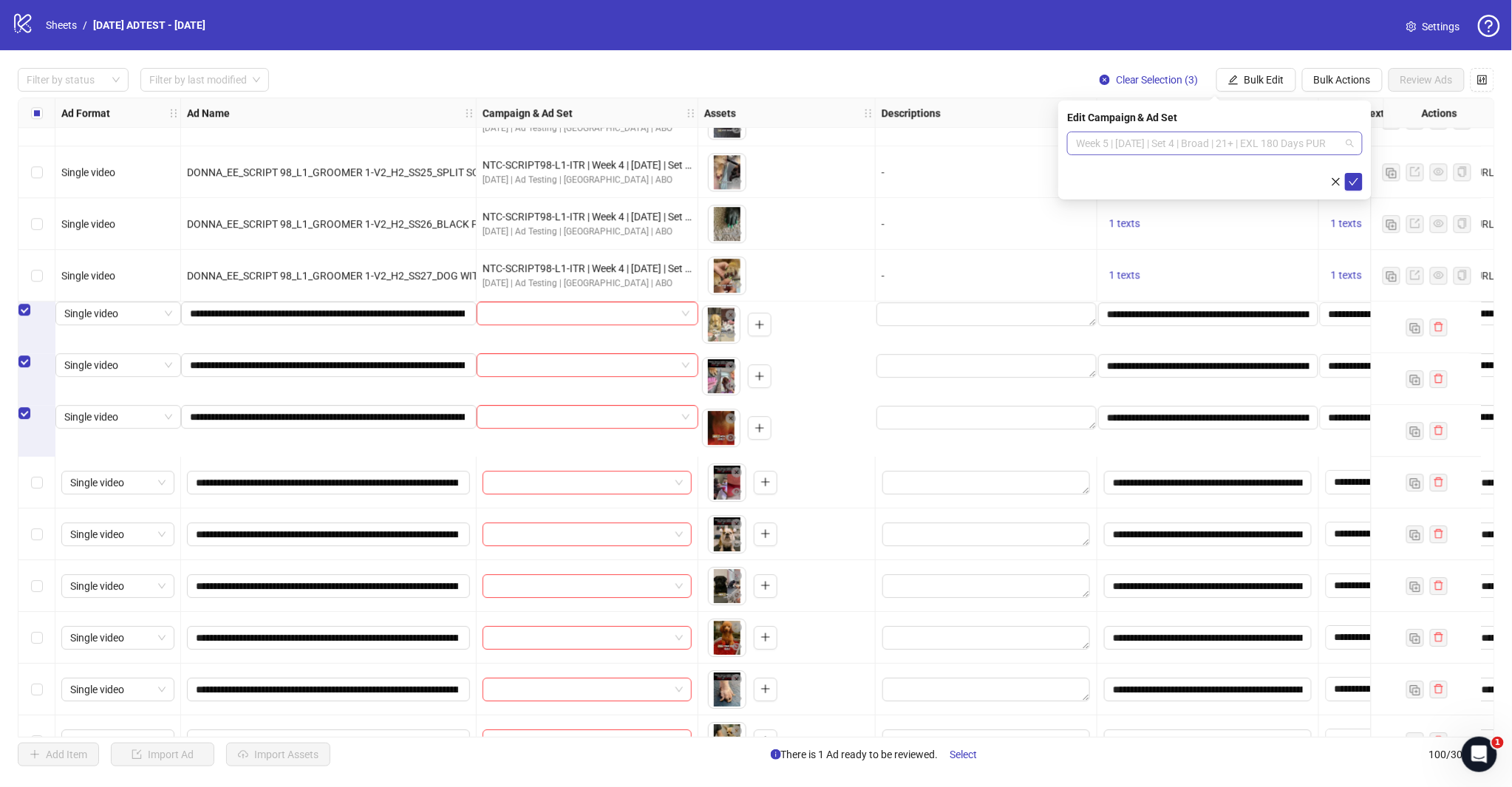
drag, startPoint x: 1330, startPoint y: 139, endPoint x: 1338, endPoint y: 141, distance: 8.2
click at [1331, 139] on span "Week 5 | [DATE] | Set 4 | Broad | 21+ | EXL 180 Days PUR" at bounding box center [1214, 143] width 277 height 22
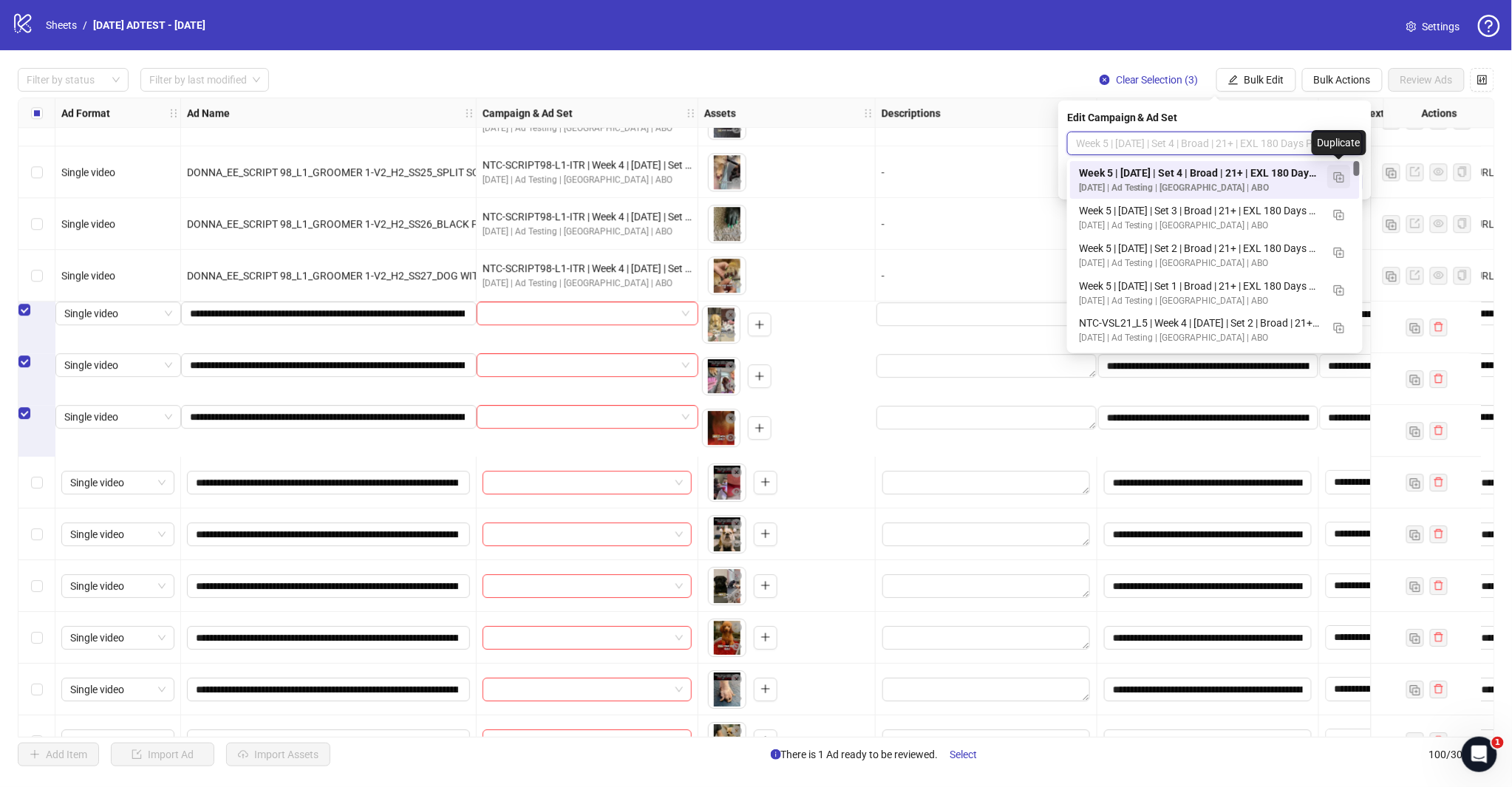
click at [1348, 179] on button "button" at bounding box center [1338, 177] width 24 height 24
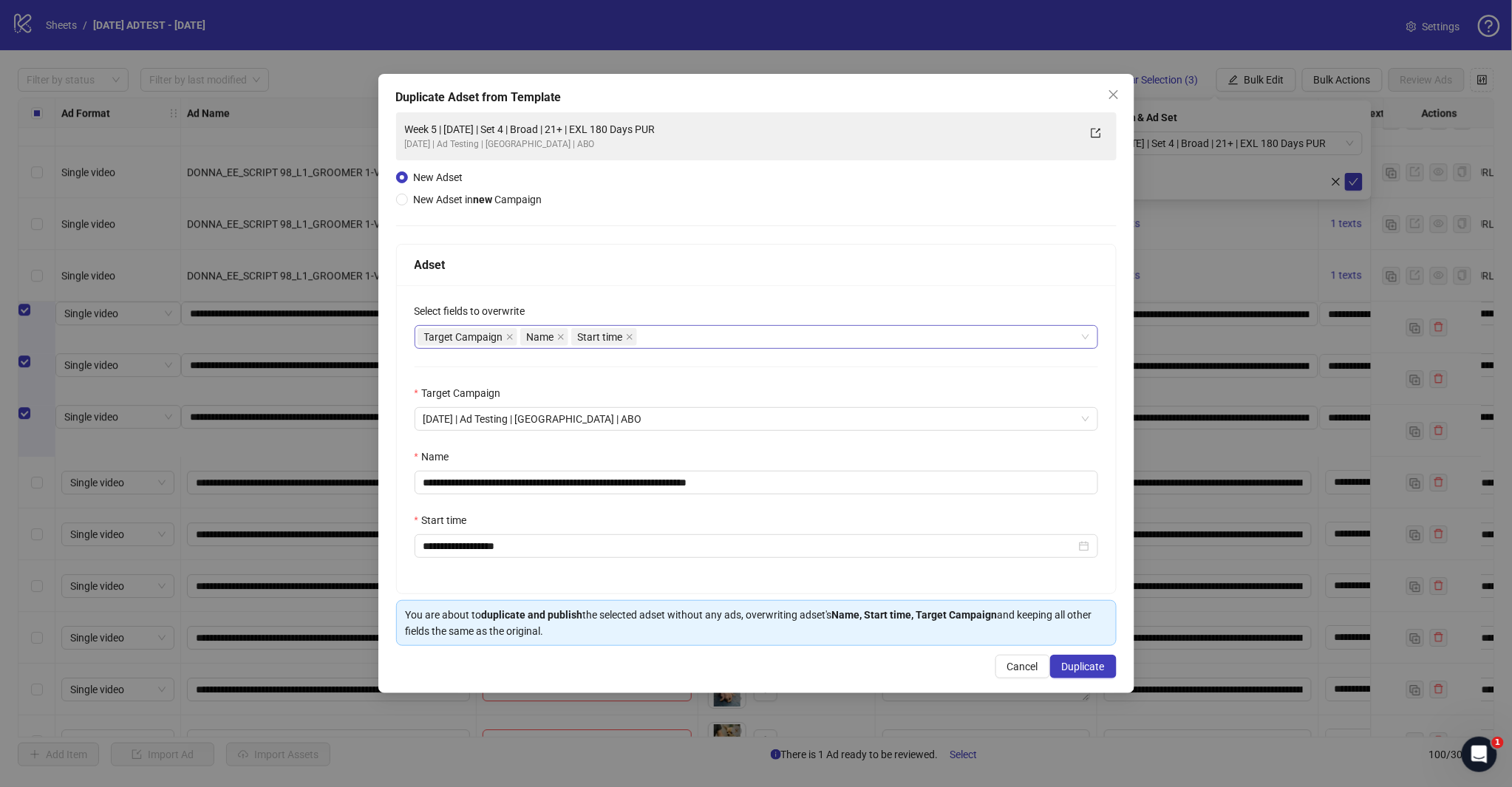
click at [691, 341] on div "Target Campaign Name Start time" at bounding box center [749, 337] width 662 height 21
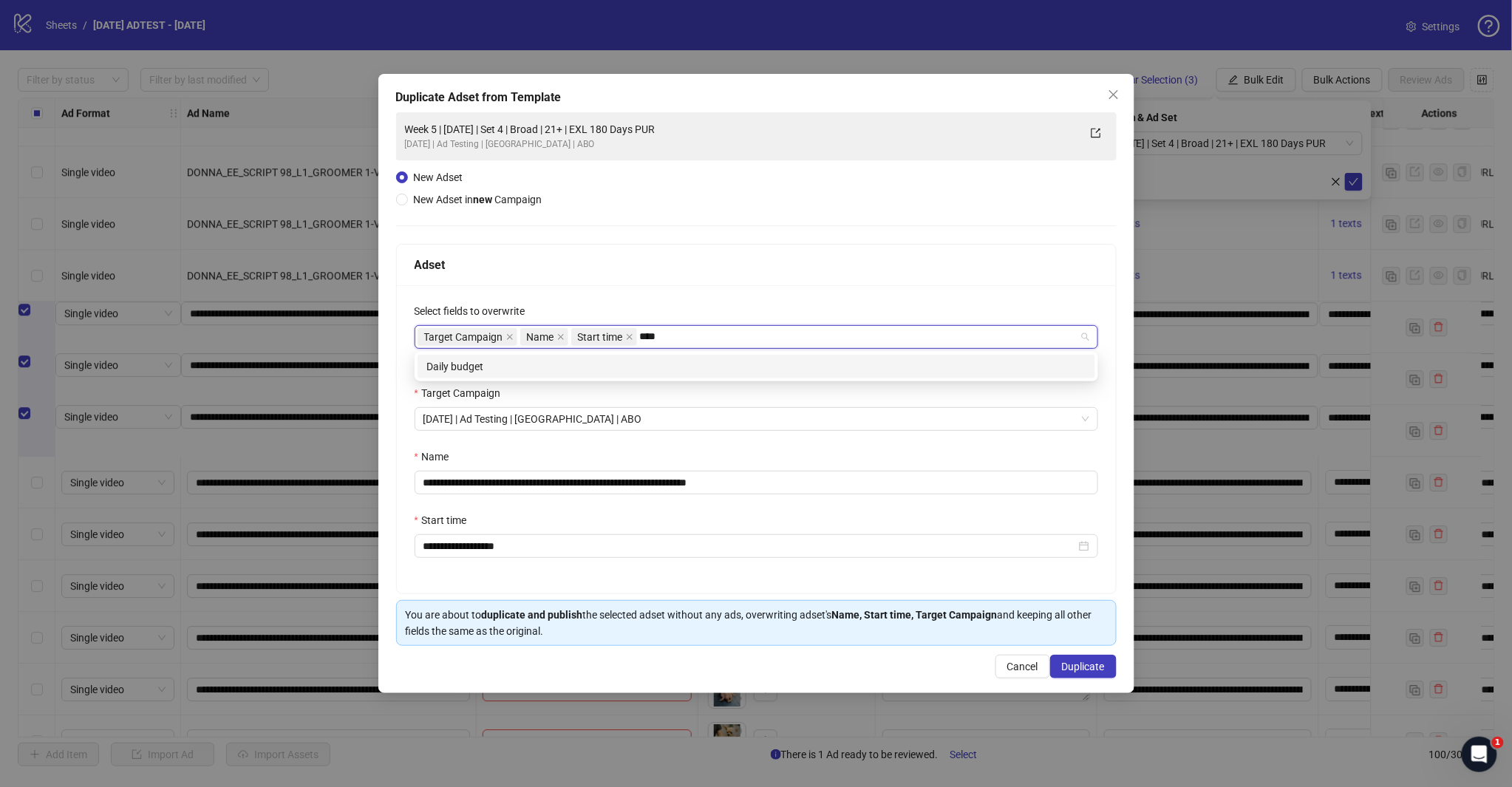
type input "*****"
click at [603, 368] on div "Daily budget" at bounding box center [756, 366] width 660 height 16
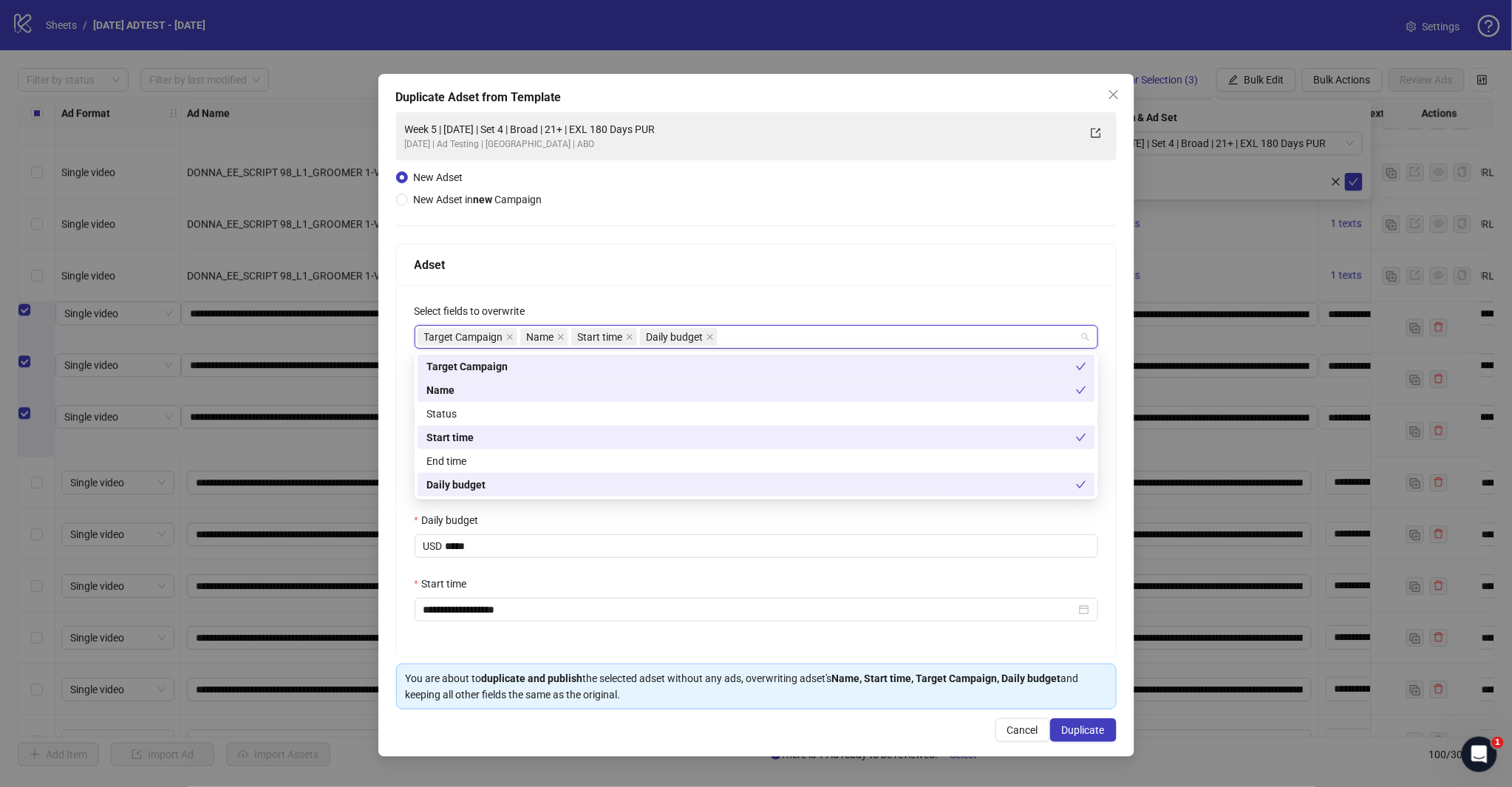
click at [630, 254] on div "Adset" at bounding box center [756, 265] width 719 height 41
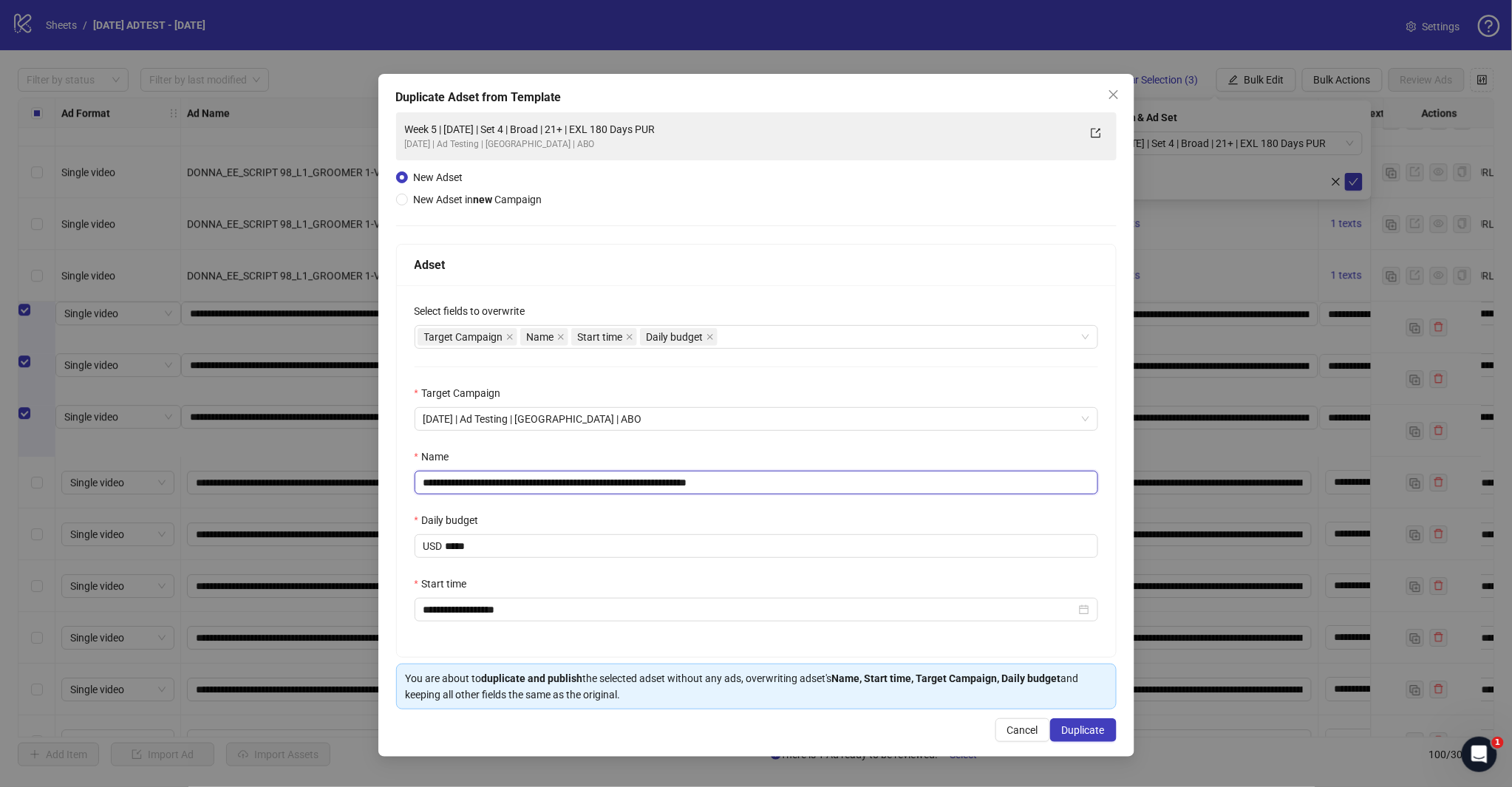
drag, startPoint x: 722, startPoint y: 482, endPoint x: 836, endPoint y: 485, distance: 114.0
click at [809, 485] on input "**********" at bounding box center [756, 482] width 684 height 24
click at [569, 483] on input "**********" at bounding box center [756, 482] width 684 height 24
type input "**********"
click at [1076, 727] on span "Duplicate" at bounding box center [1083, 730] width 43 height 12
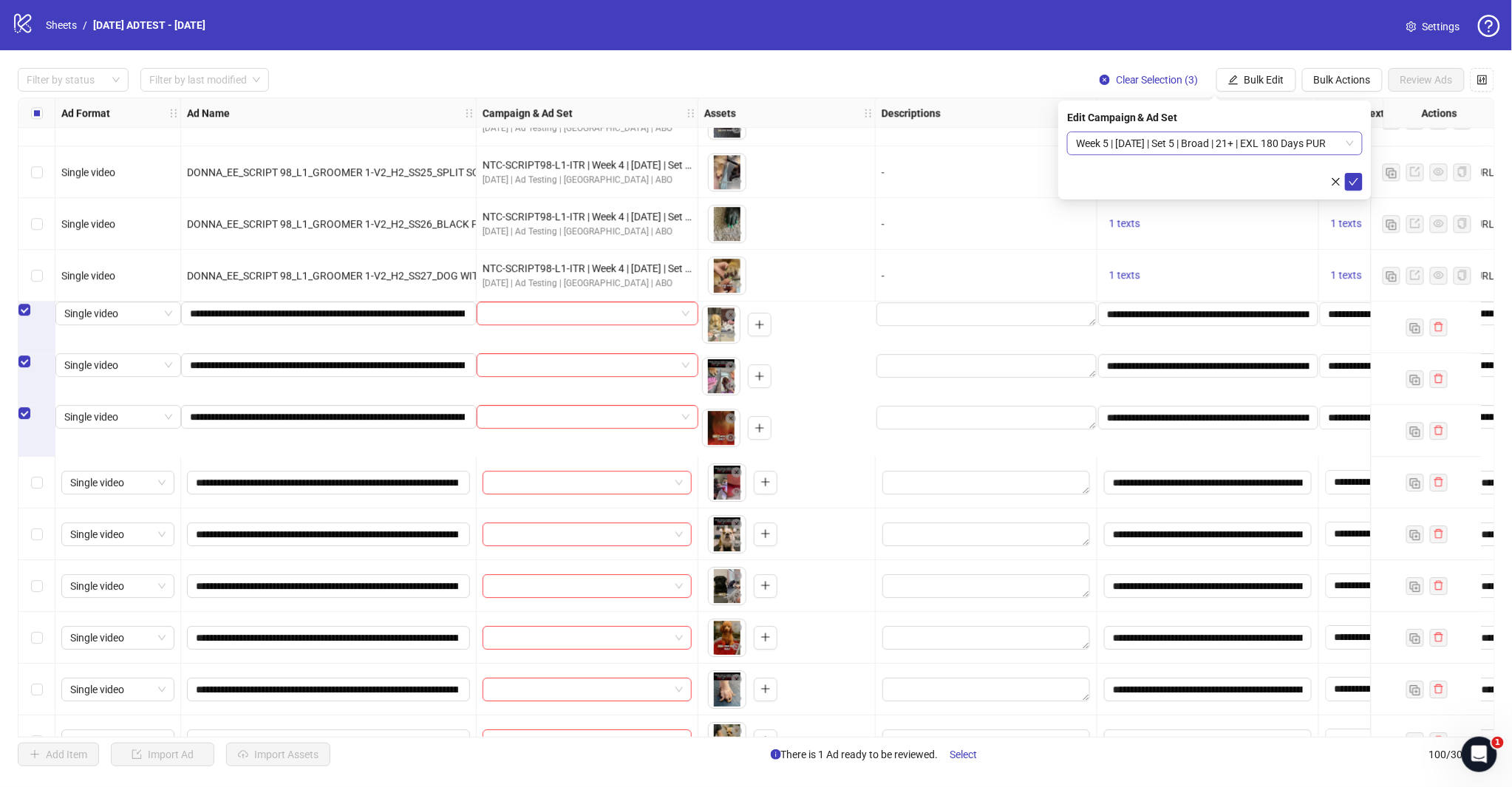
click at [1324, 143] on span "Week 5 | [DATE] | Set 5 | Broad | 21+ | EXL 180 Days PUR" at bounding box center [1214, 143] width 277 height 22
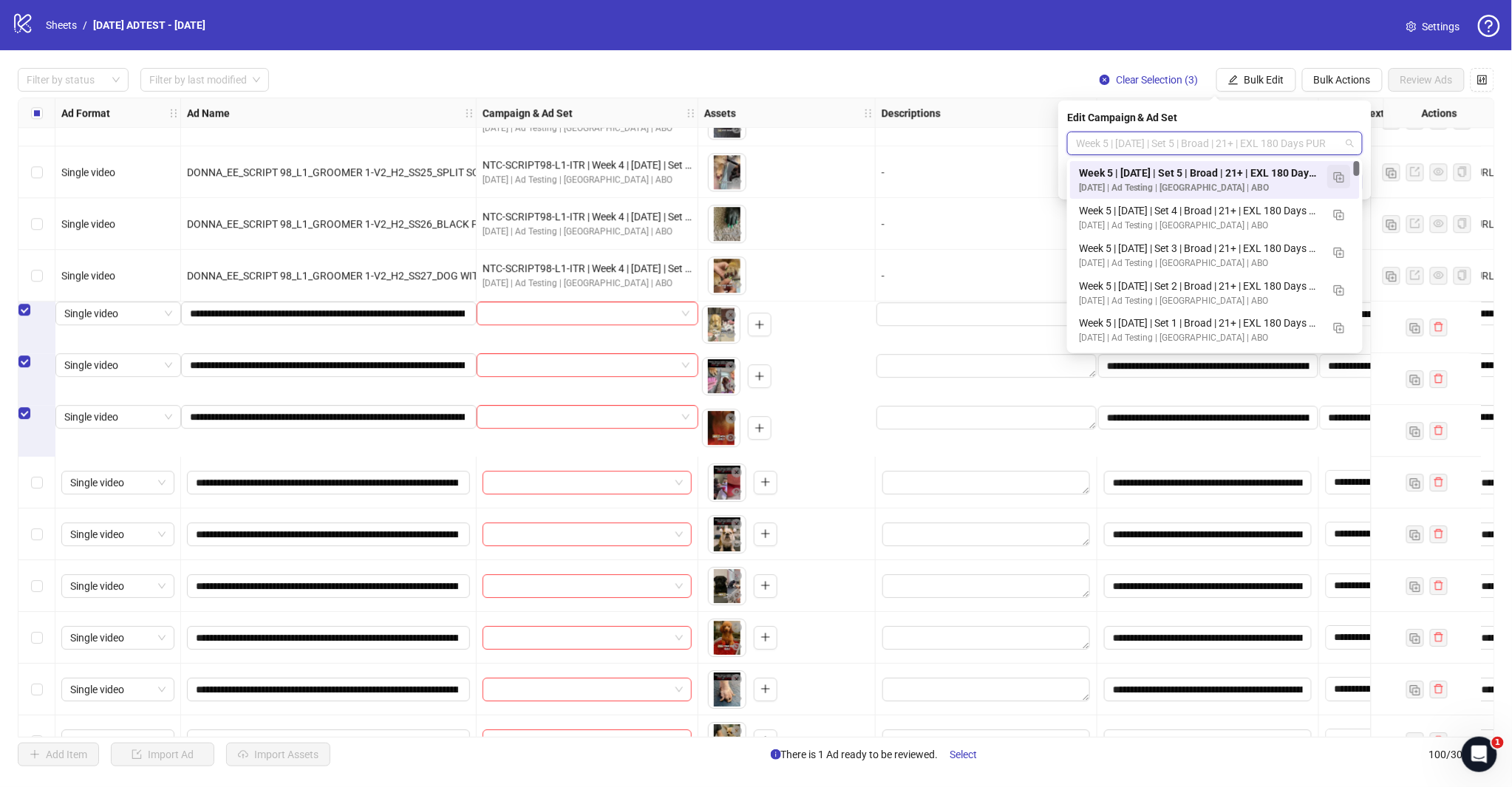
click at [1338, 174] on img "button" at bounding box center [1338, 177] width 10 height 10
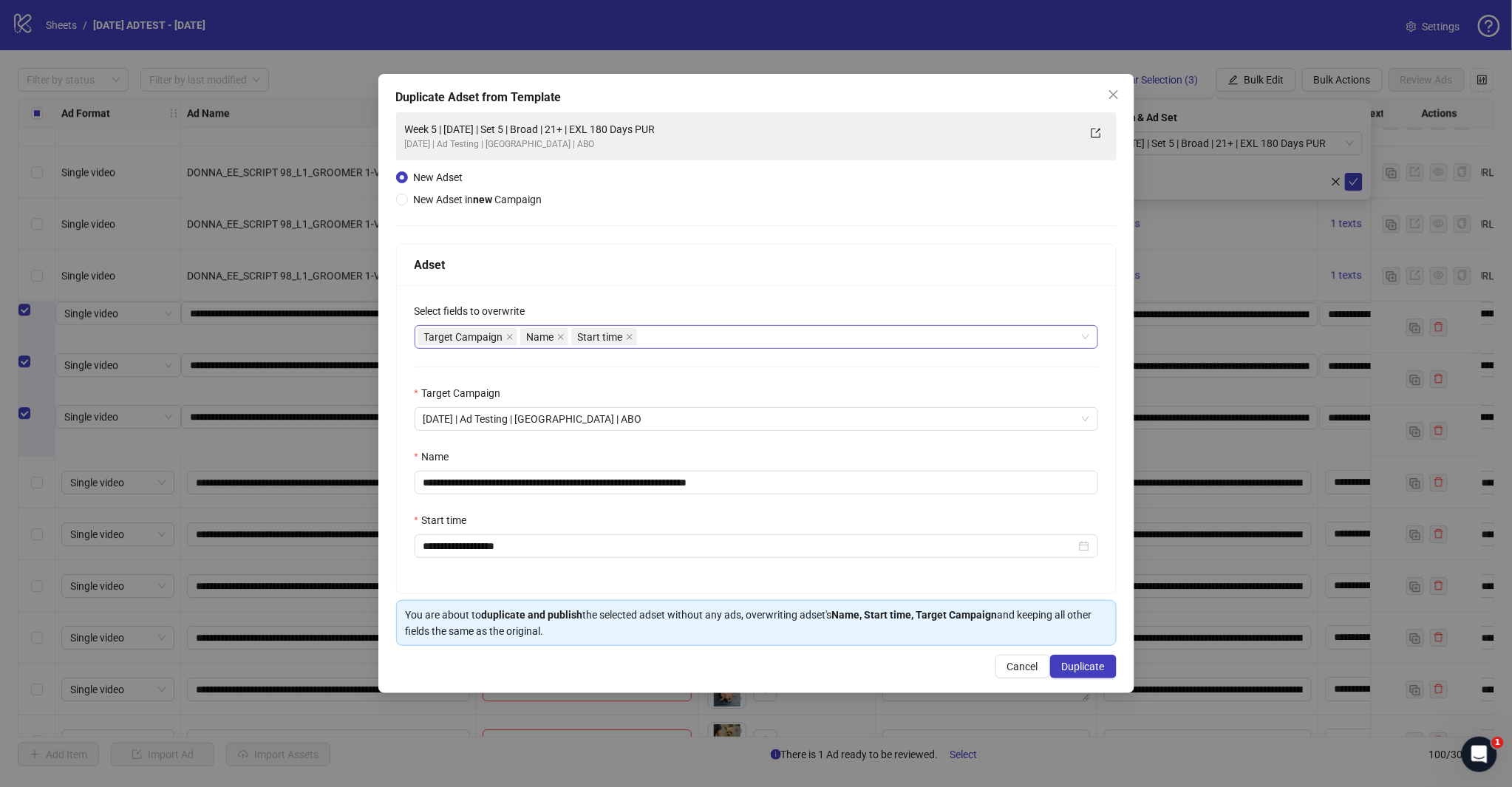
click at [666, 338] on div "Target Campaign Name Start time" at bounding box center [749, 337] width 662 height 21
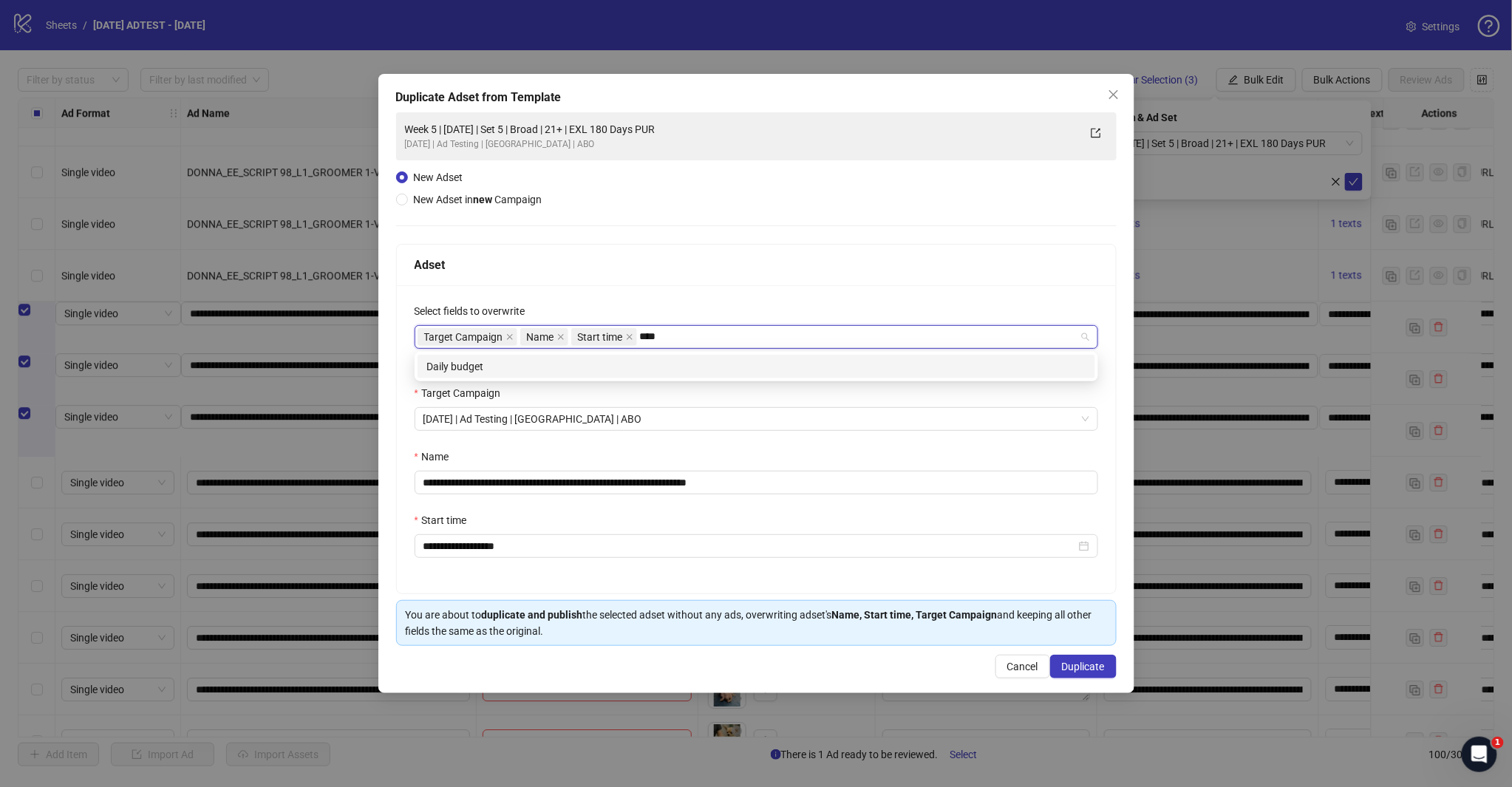
type input "*****"
click at [650, 368] on div "Daily budget" at bounding box center [756, 366] width 660 height 16
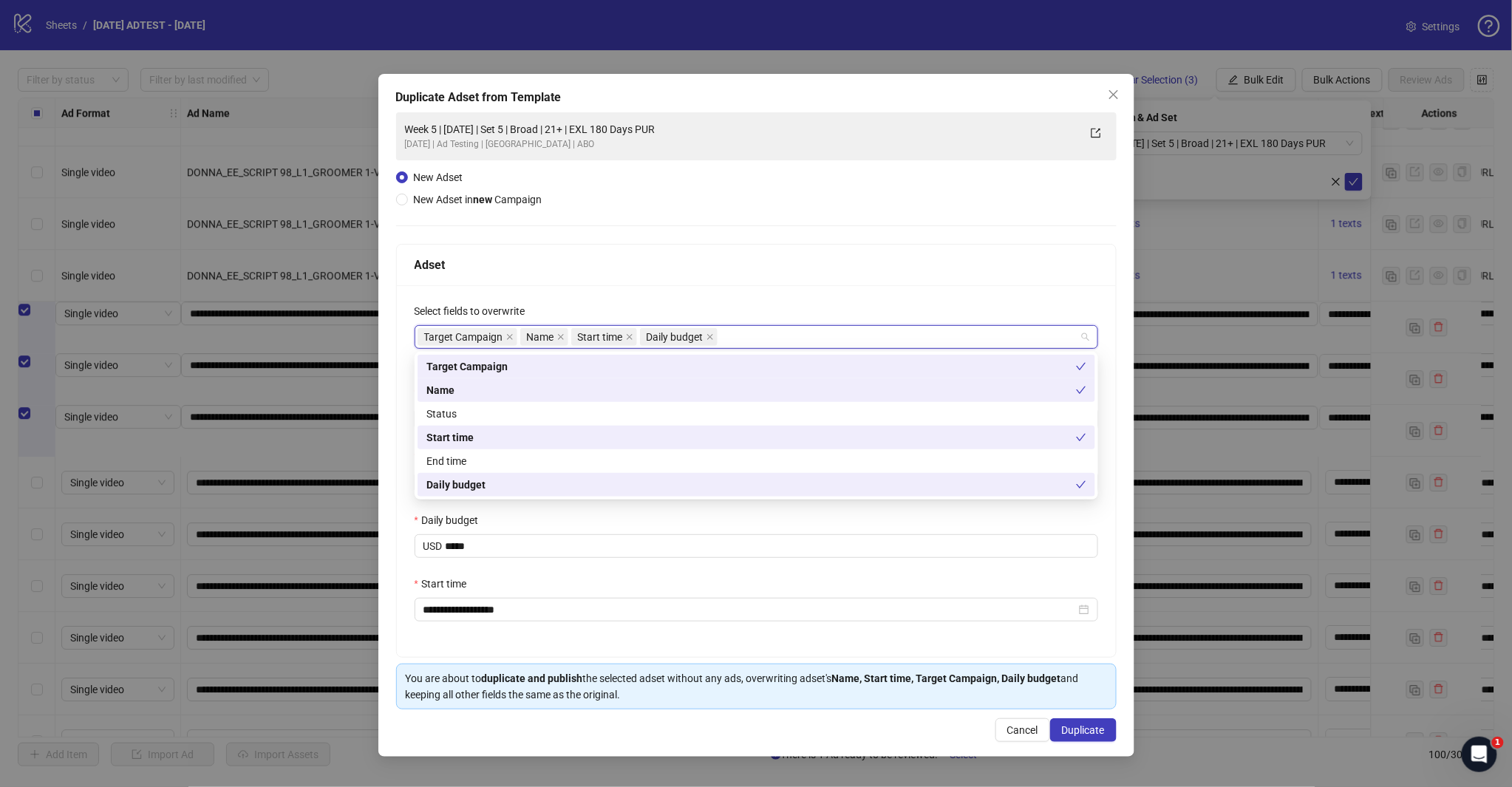
click at [681, 261] on div "Adset" at bounding box center [756, 265] width 684 height 19
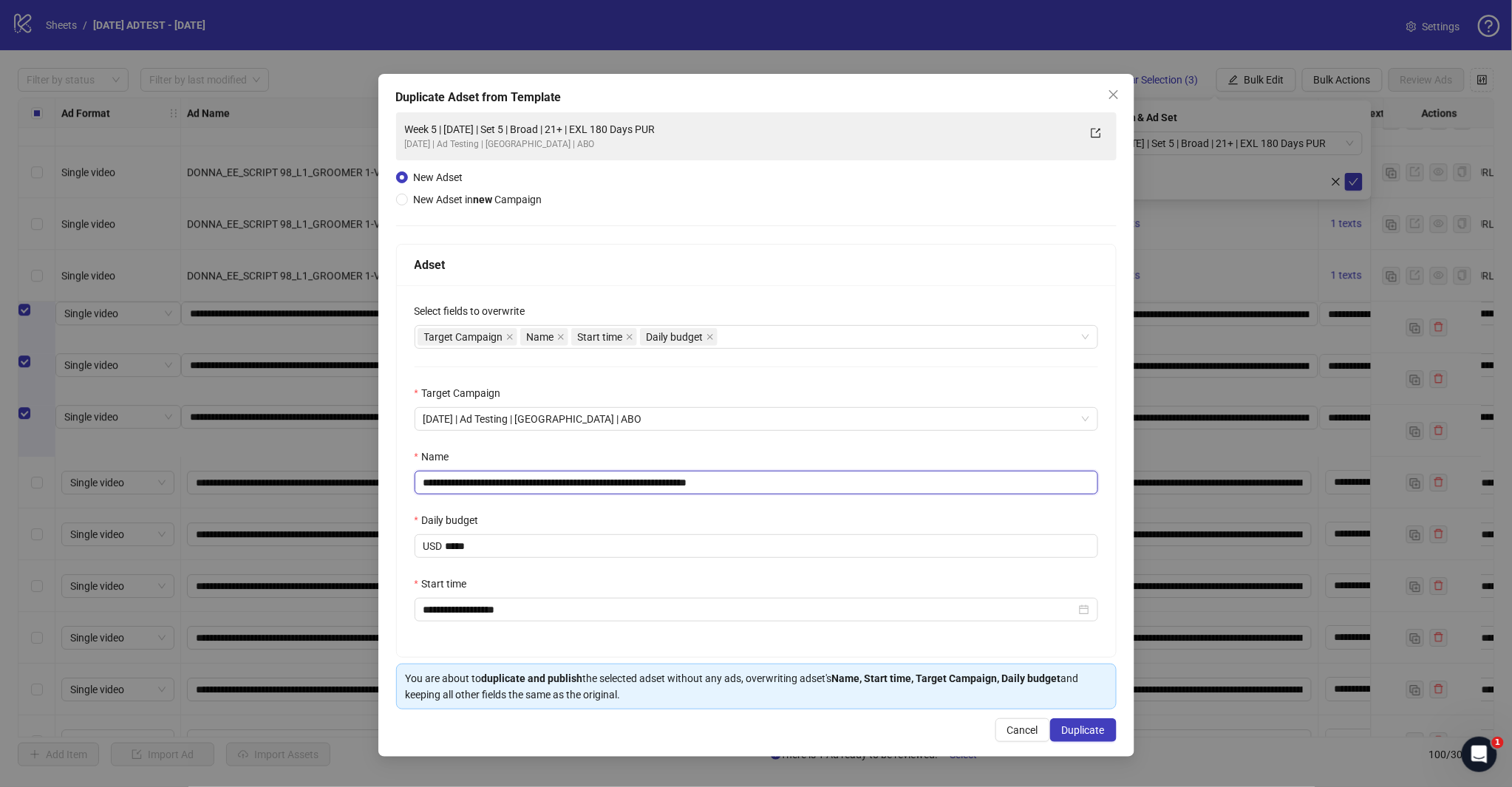
drag, startPoint x: 720, startPoint y: 485, endPoint x: 807, endPoint y: 500, distance: 88.3
click at [771, 491] on input "**********" at bounding box center [756, 482] width 684 height 24
click at [567, 488] on input "**********" at bounding box center [756, 482] width 684 height 24
type input "**********"
click at [1076, 729] on span "Duplicate" at bounding box center [1083, 730] width 43 height 12
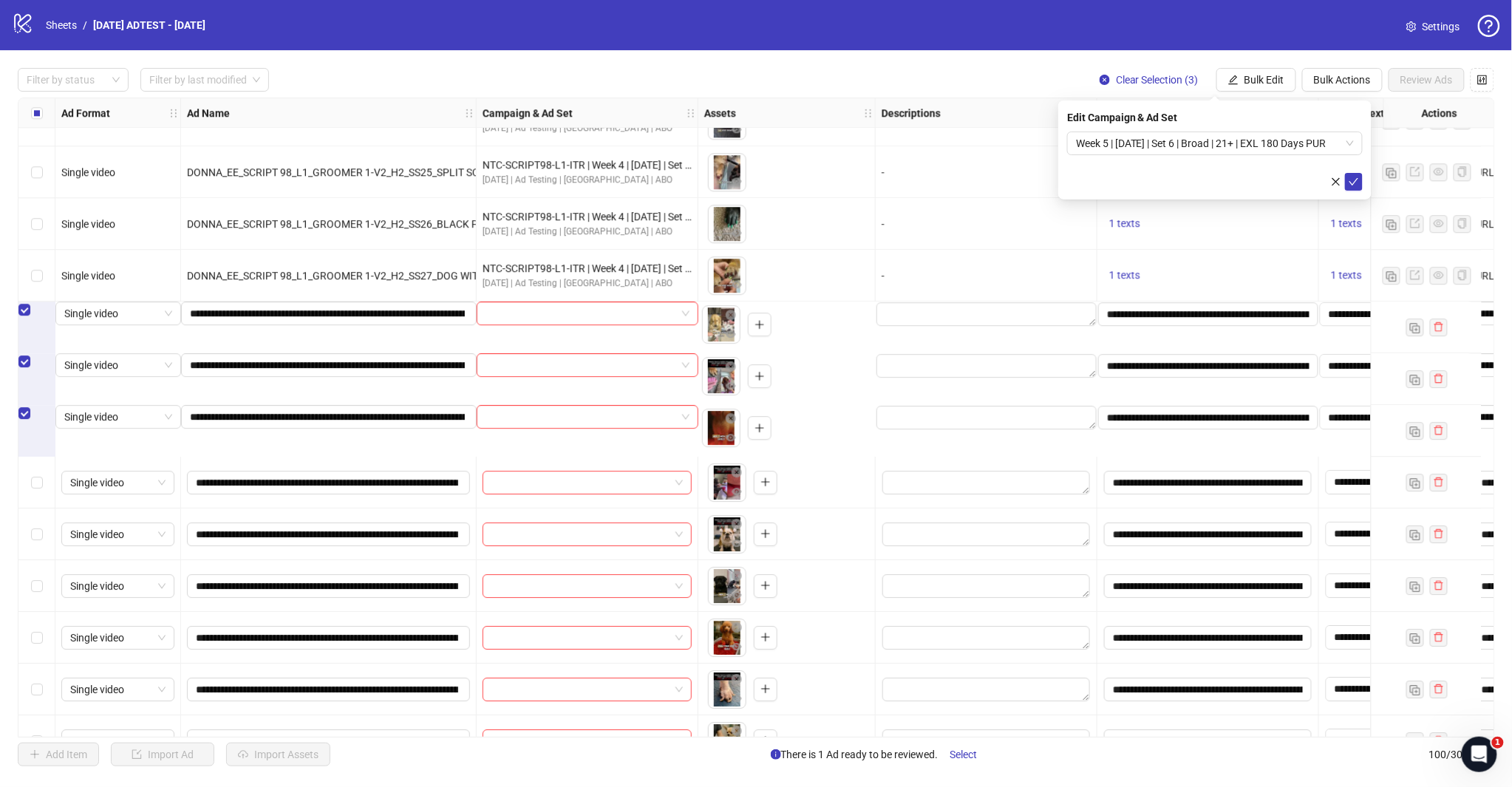
click at [1279, 143] on span "Week 5 | [DATE] | Set 6 | Broad | 21+ | EXL 180 Days PUR" at bounding box center [1214, 143] width 277 height 22
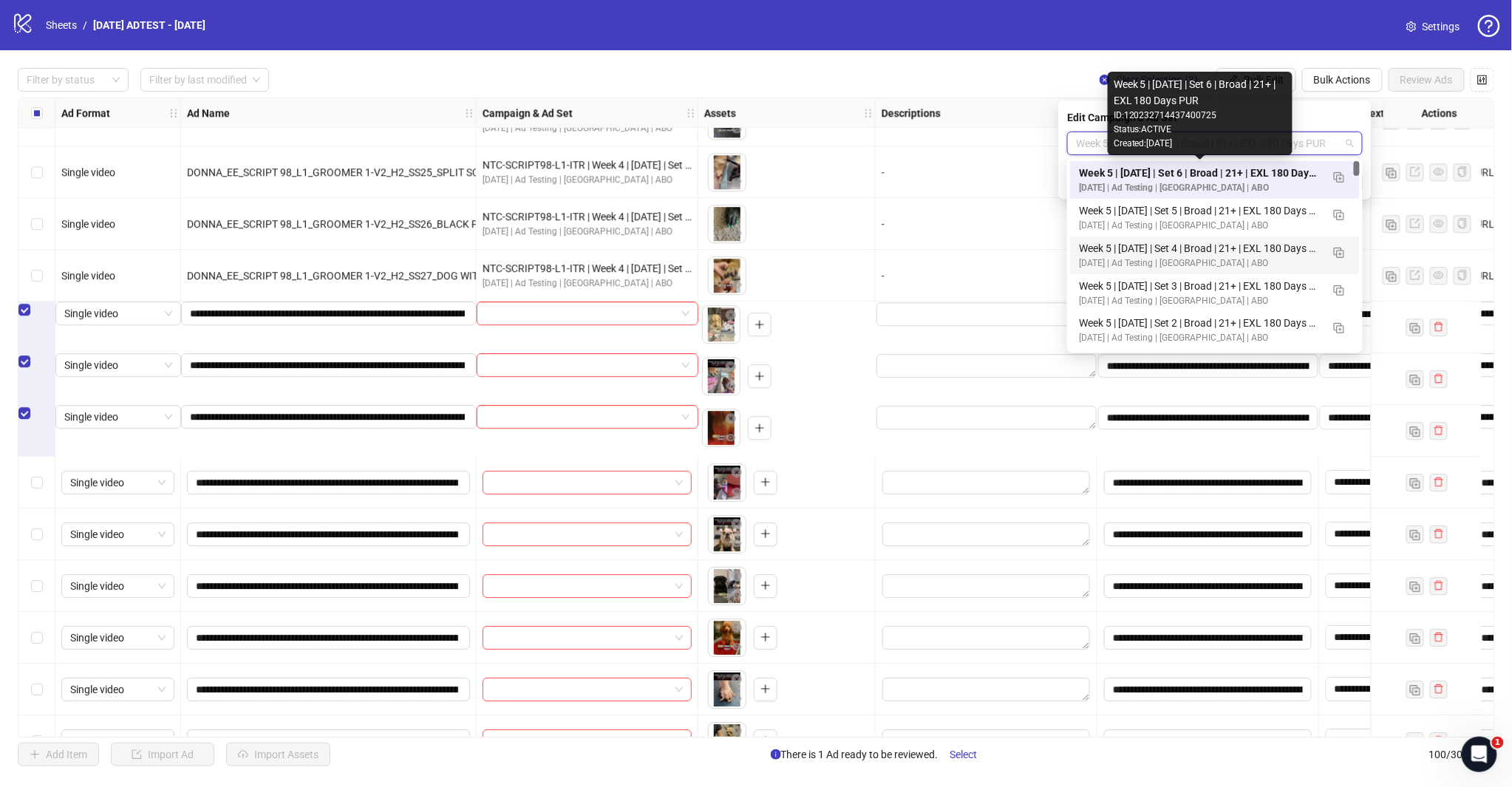
scroll to position [164, 0]
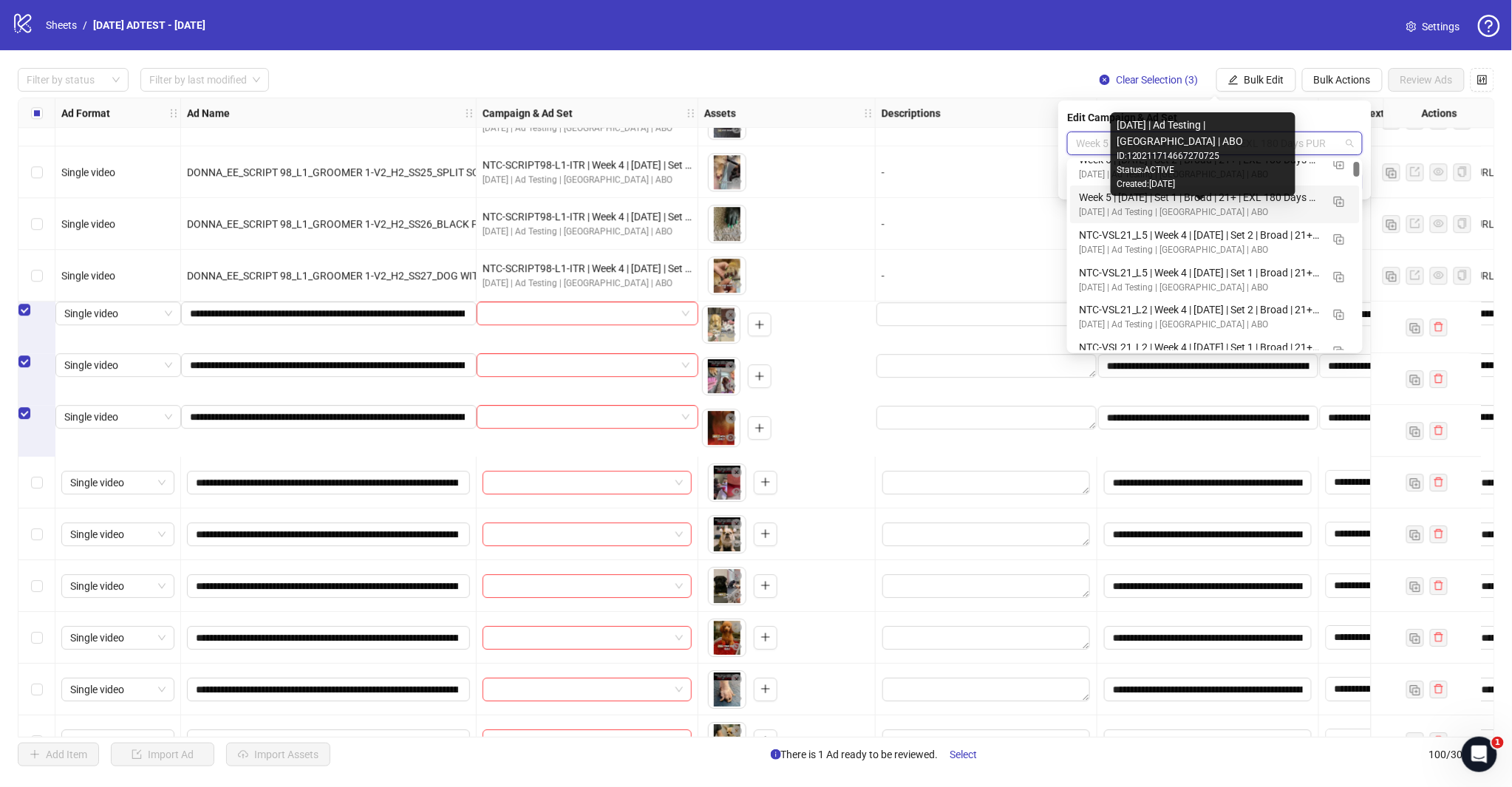
click at [1186, 212] on div "[DATE] | Ad Testing | [GEOGRAPHIC_DATA] | ABO" at bounding box center [1200, 212] width 243 height 14
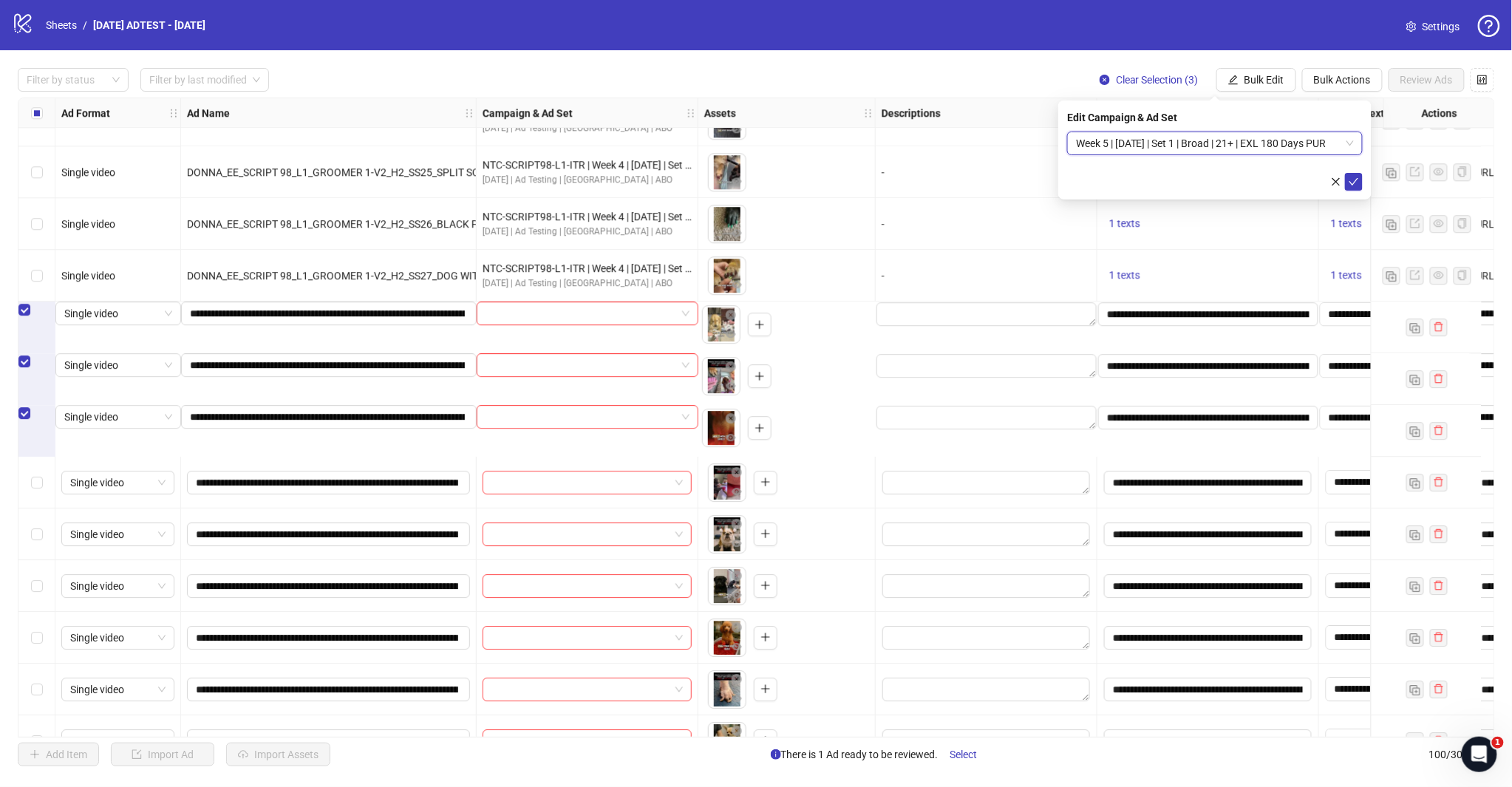
click at [1353, 182] on icon "check" at bounding box center [1353, 181] width 10 height 10
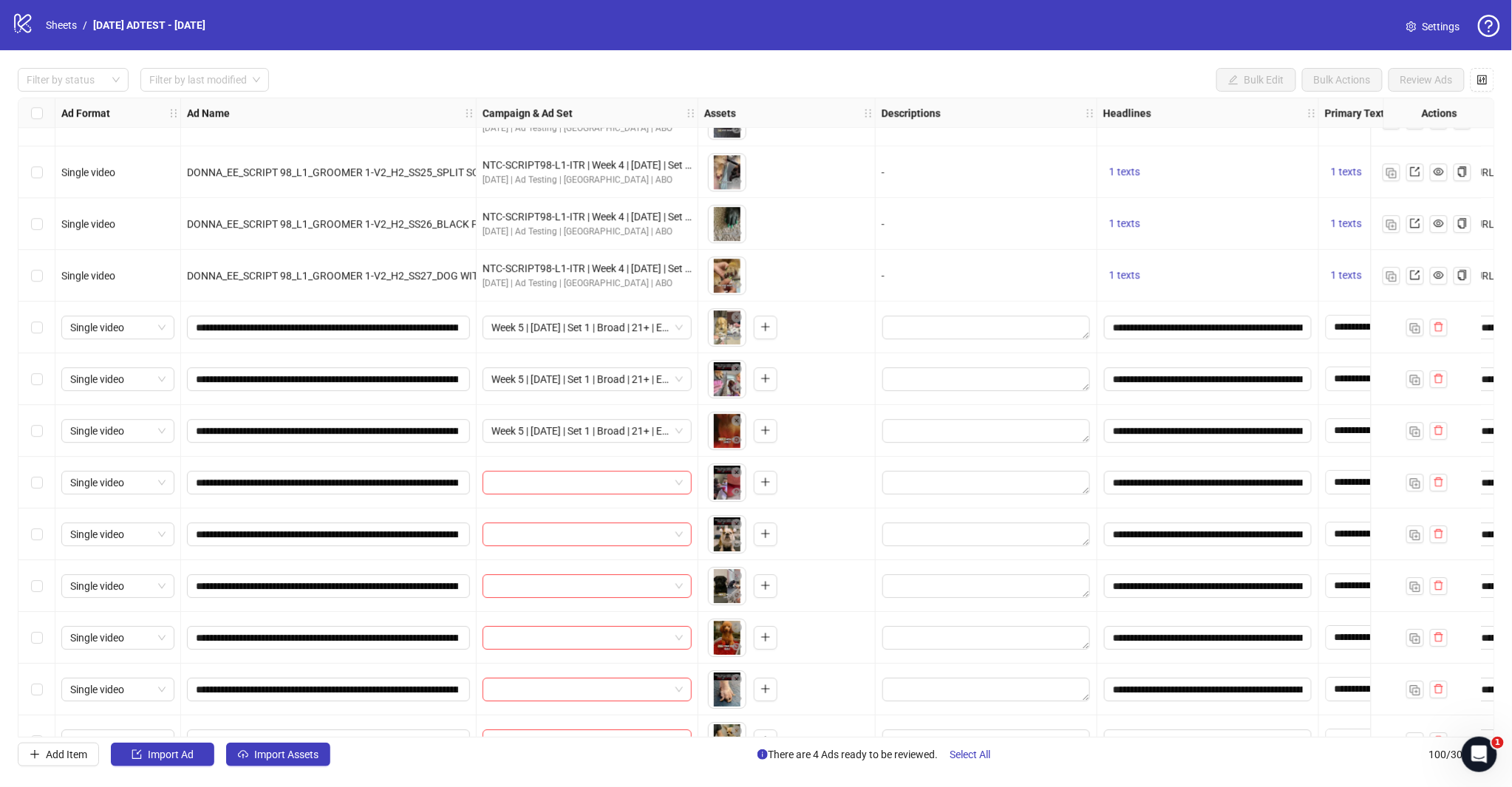
click at [40, 490] on div "Select row 84" at bounding box center [37, 482] width 37 height 52
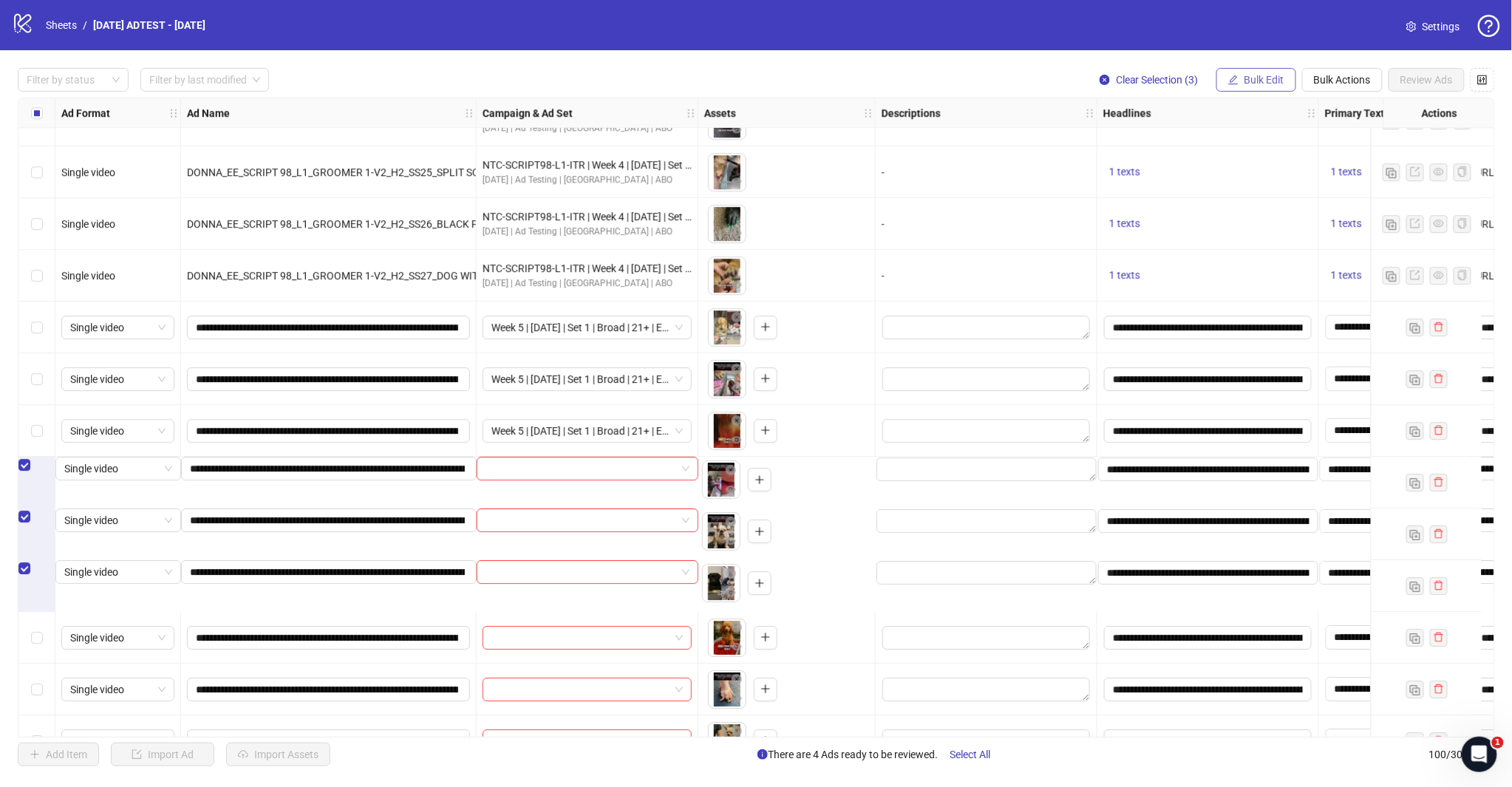
click at [1268, 83] on span "Bulk Edit" at bounding box center [1264, 79] width 40 height 12
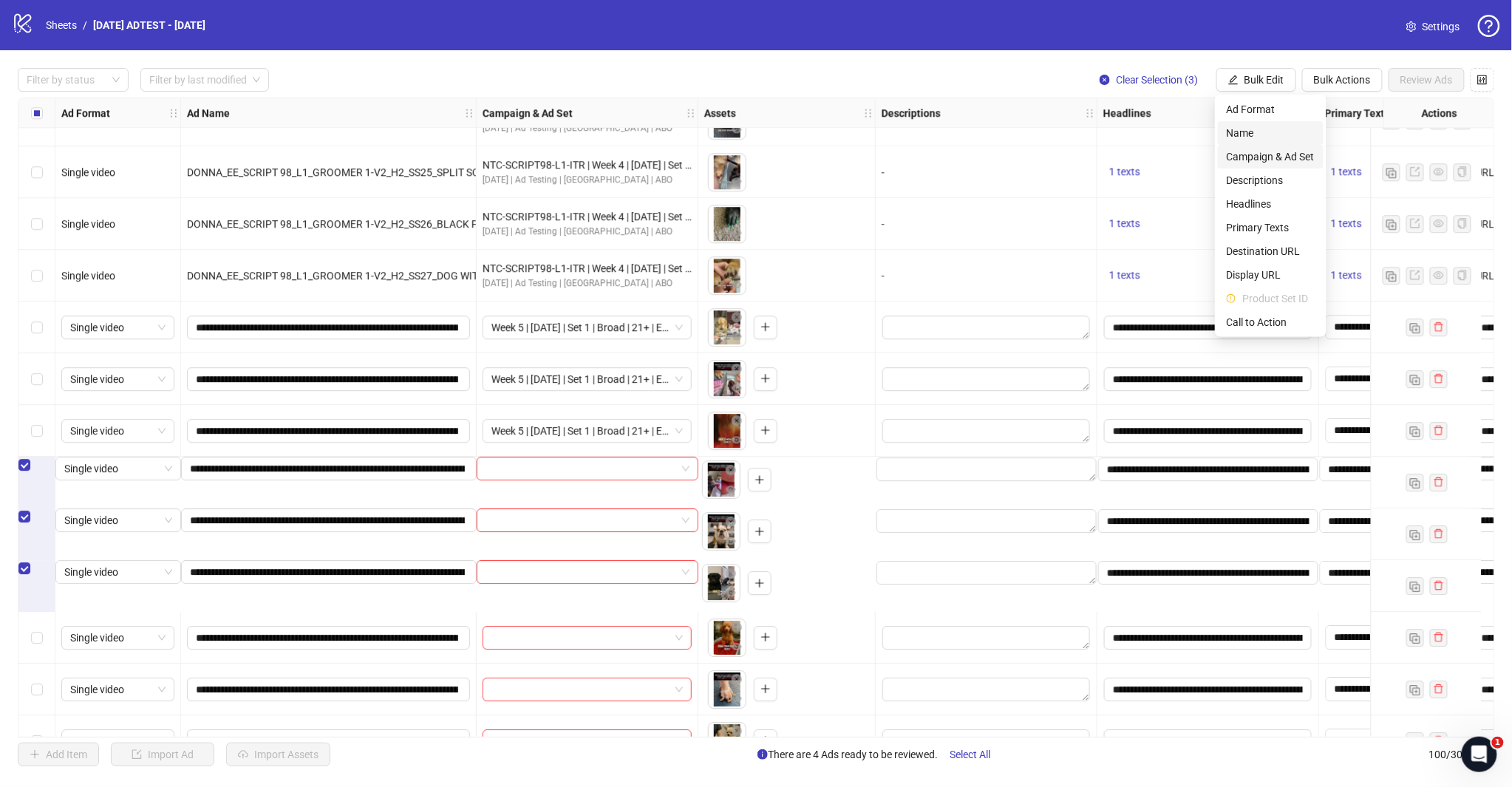
click at [1290, 151] on span "Campaign & Ad Set" at bounding box center [1270, 157] width 88 height 16
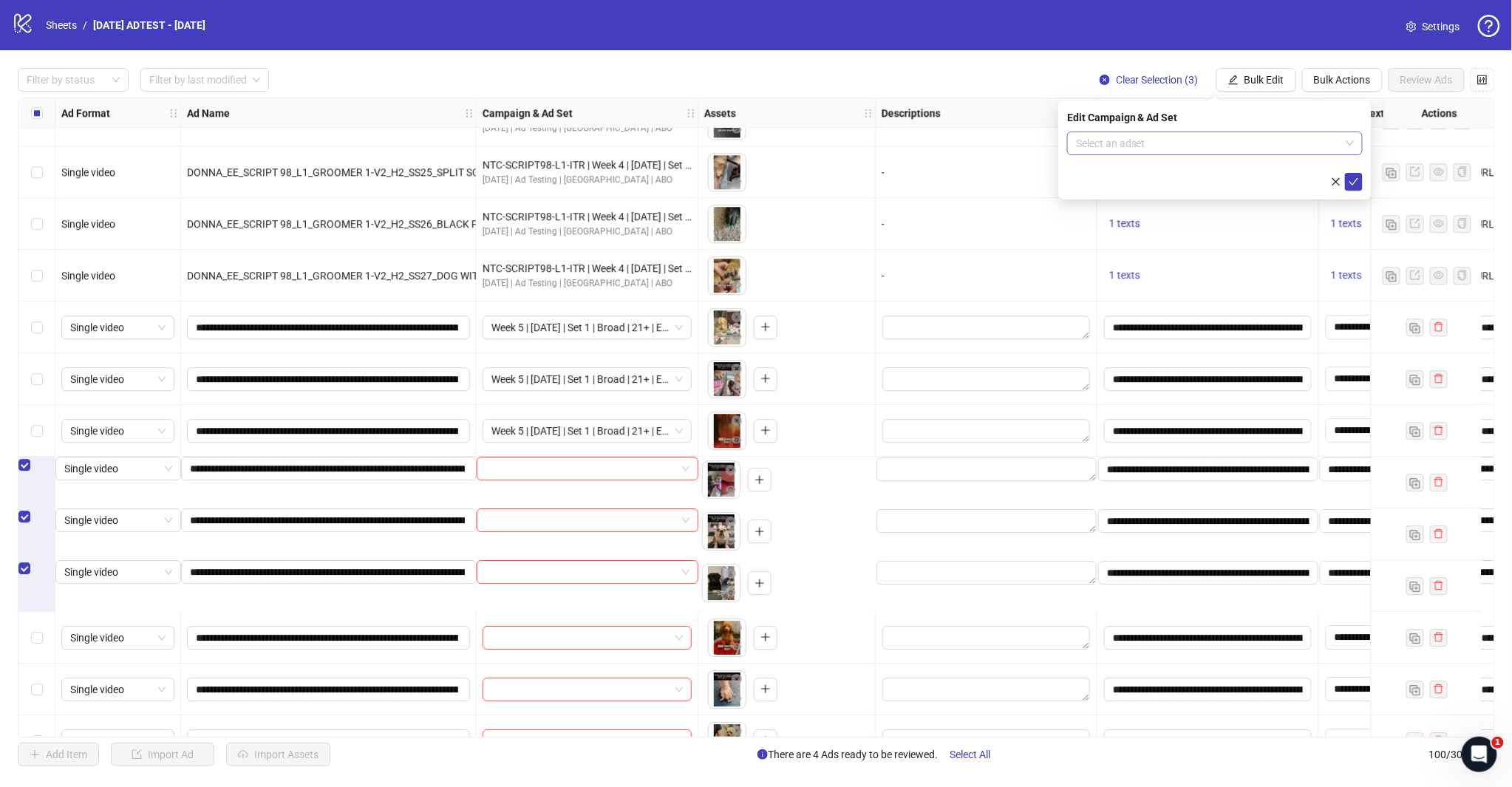
click at [1328, 144] on input "search" at bounding box center [1207, 143] width 264 height 22
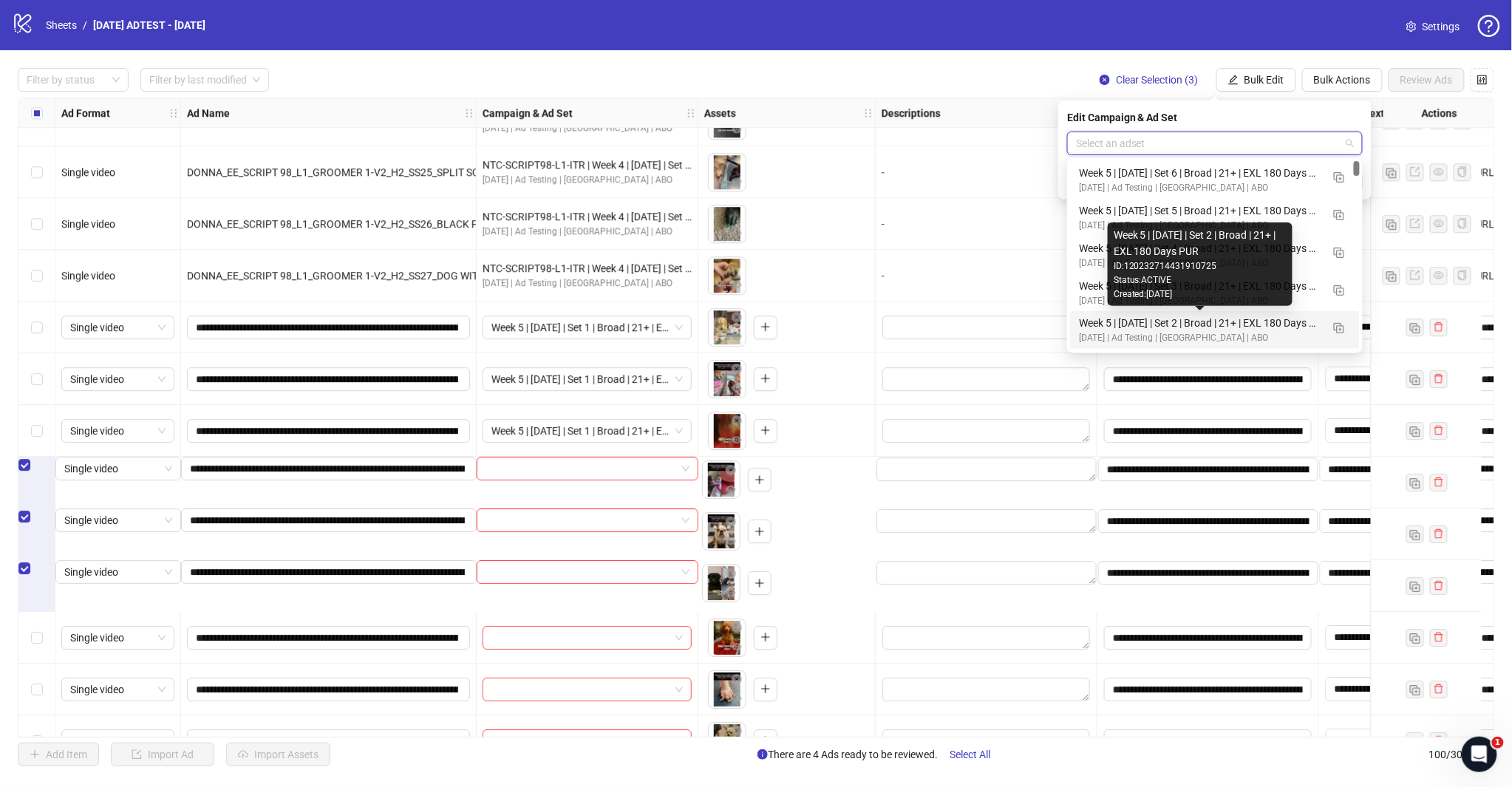
click at [1214, 326] on div "Week 5 | [DATE] | Set 2 | Broad | 21+ | EXL 180 Days PUR" at bounding box center [1200, 323] width 243 height 16
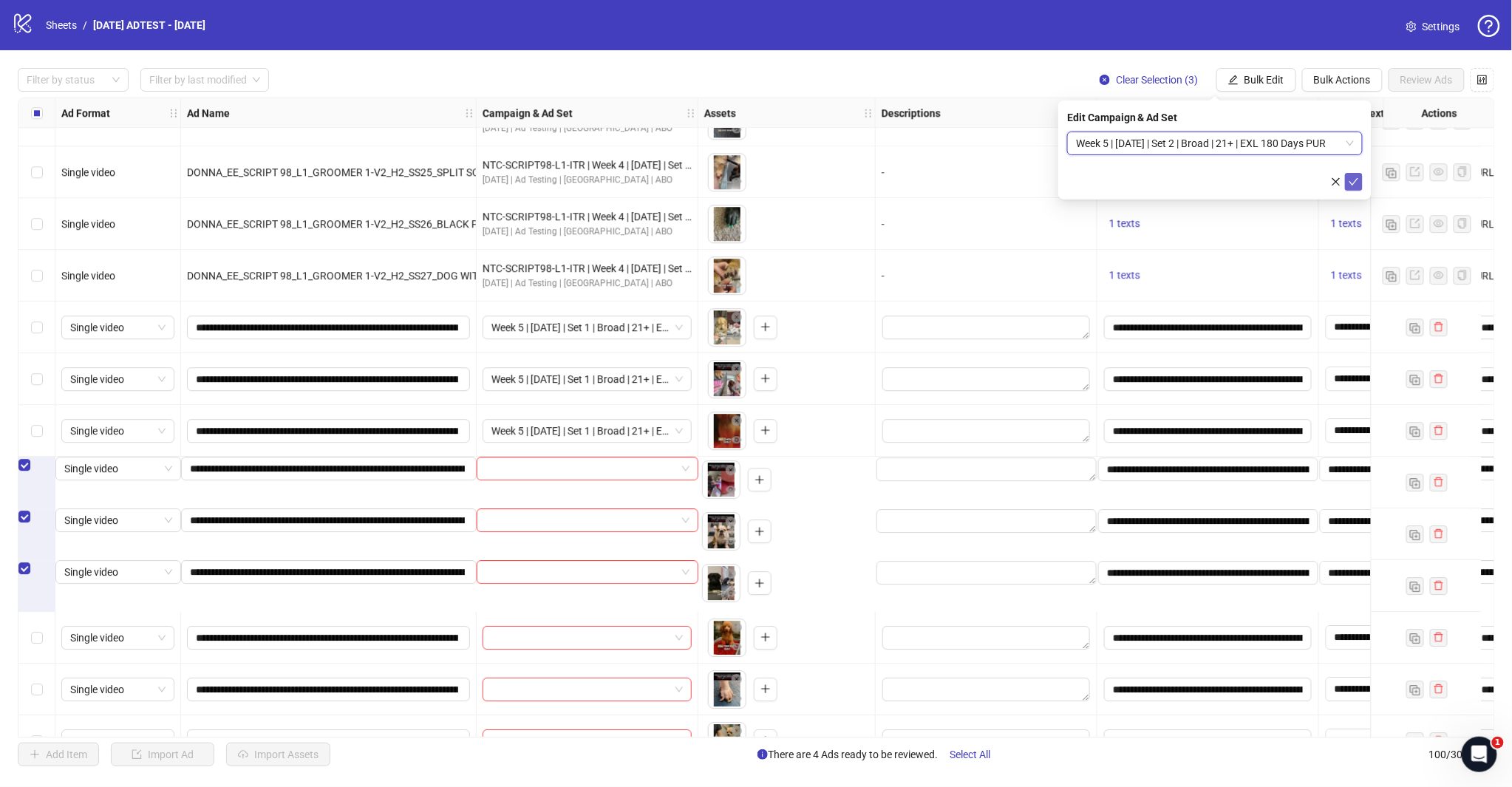
click at [1346, 191] on div "Edit Campaign & Ad Set Week 5 | [DATE] | Set 2 | Broad | 21+ | EXL 180 Days PUR…" at bounding box center [1214, 150] width 313 height 99
click at [1354, 183] on icon "check" at bounding box center [1354, 182] width 9 height 8
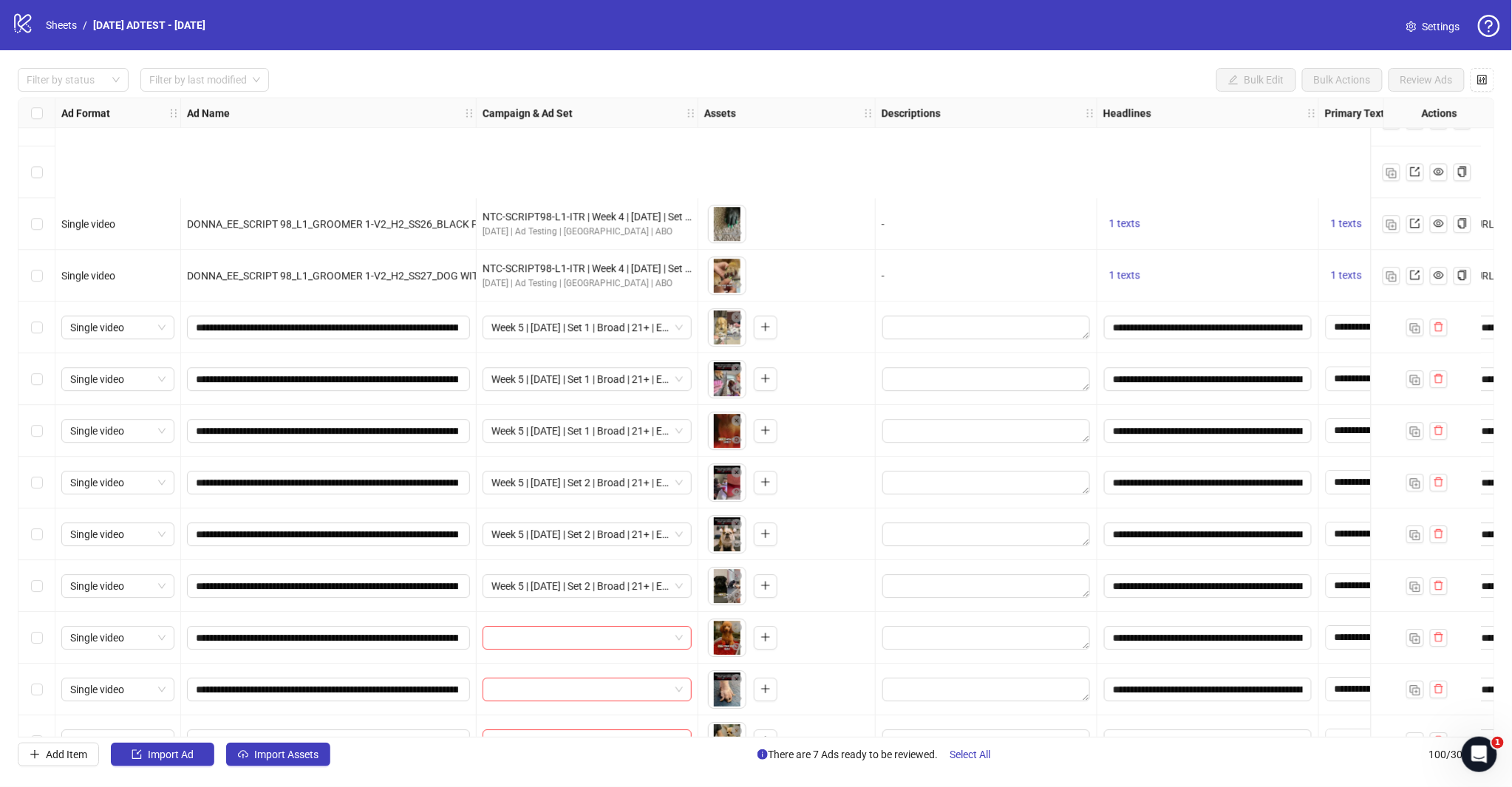
scroll to position [4130, 0]
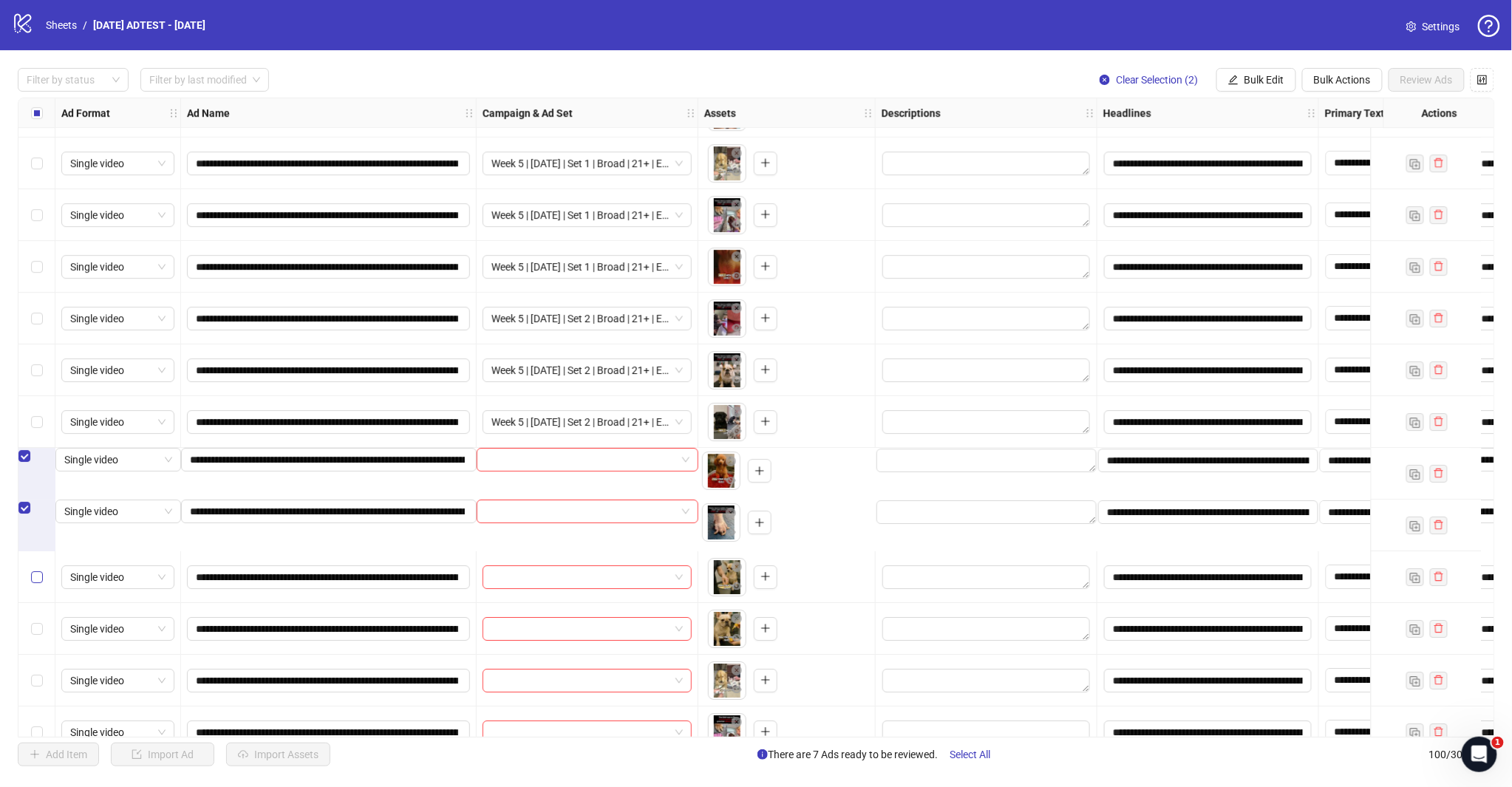
click at [41, 569] on label "Select row 89" at bounding box center [36, 577] width 12 height 16
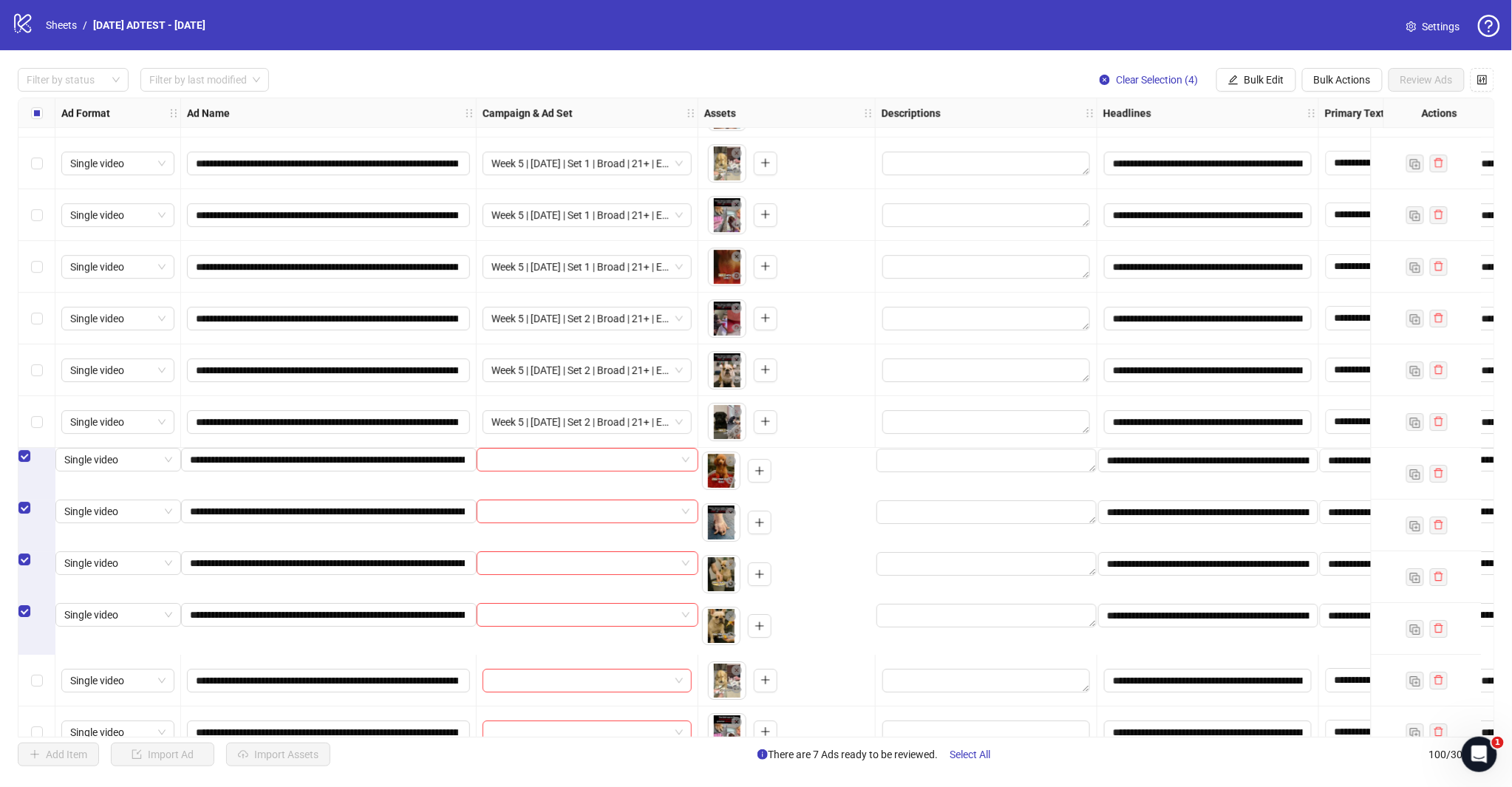
click at [1251, 78] on span "Bulk Edit" at bounding box center [1264, 79] width 40 height 12
click at [1280, 155] on span "Campaign & Ad Set" at bounding box center [1270, 157] width 88 height 16
click at [1345, 151] on span at bounding box center [1214, 143] width 277 height 22
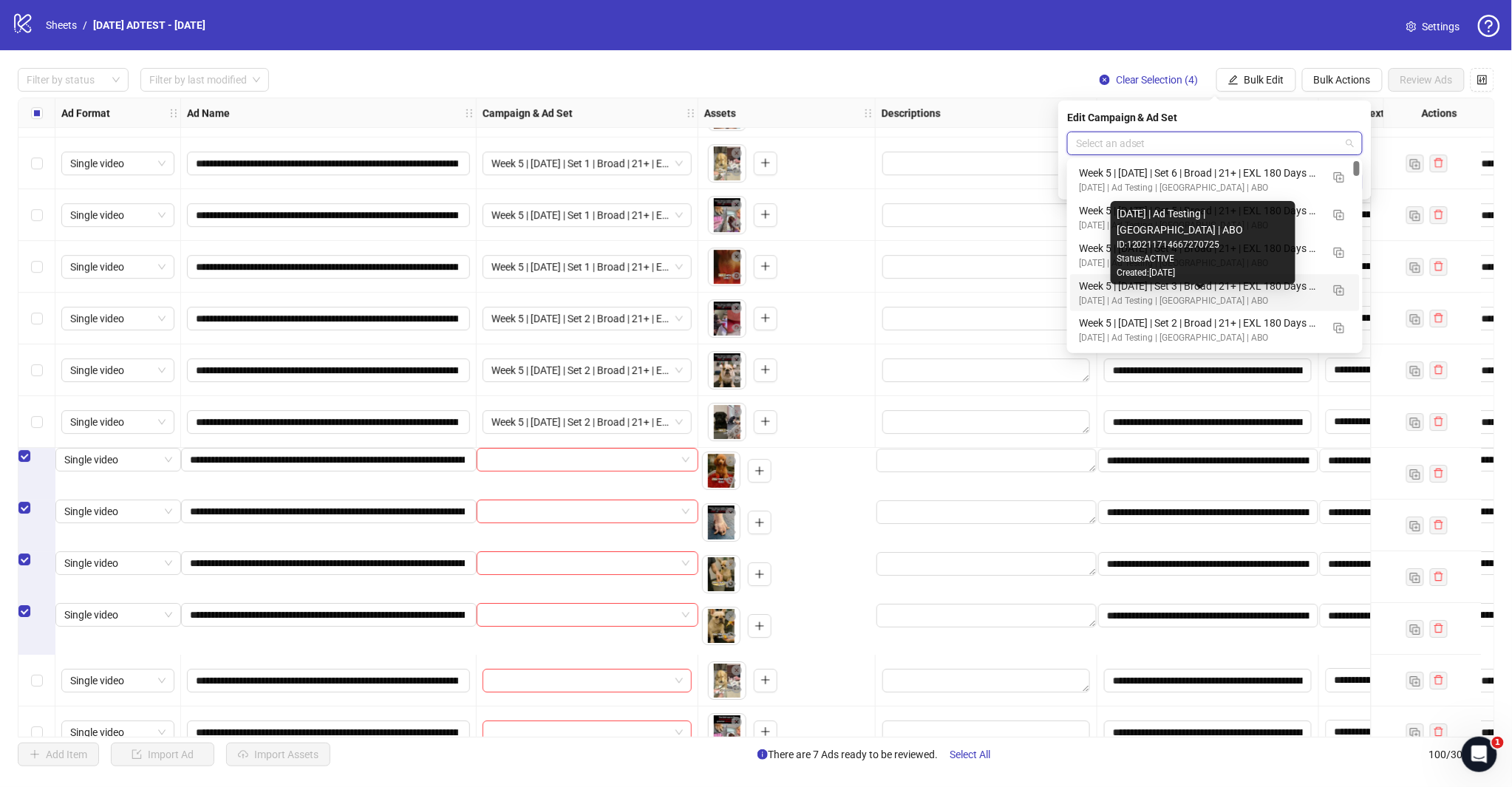
click at [1180, 297] on div "[DATE] | Ad Testing | [GEOGRAPHIC_DATA] | ABO" at bounding box center [1200, 301] width 243 height 14
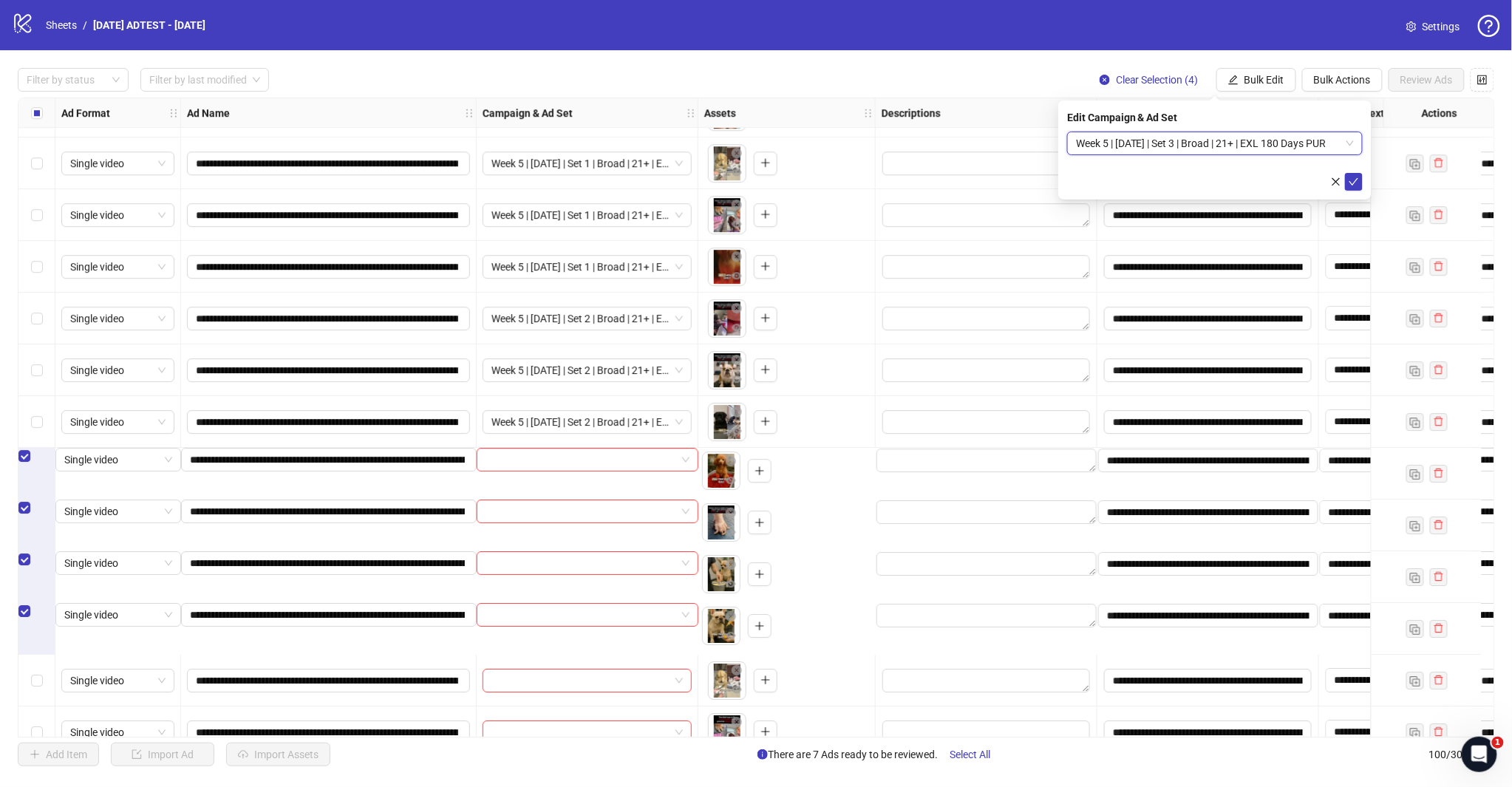
click at [1354, 178] on icon "check" at bounding box center [1353, 181] width 10 height 10
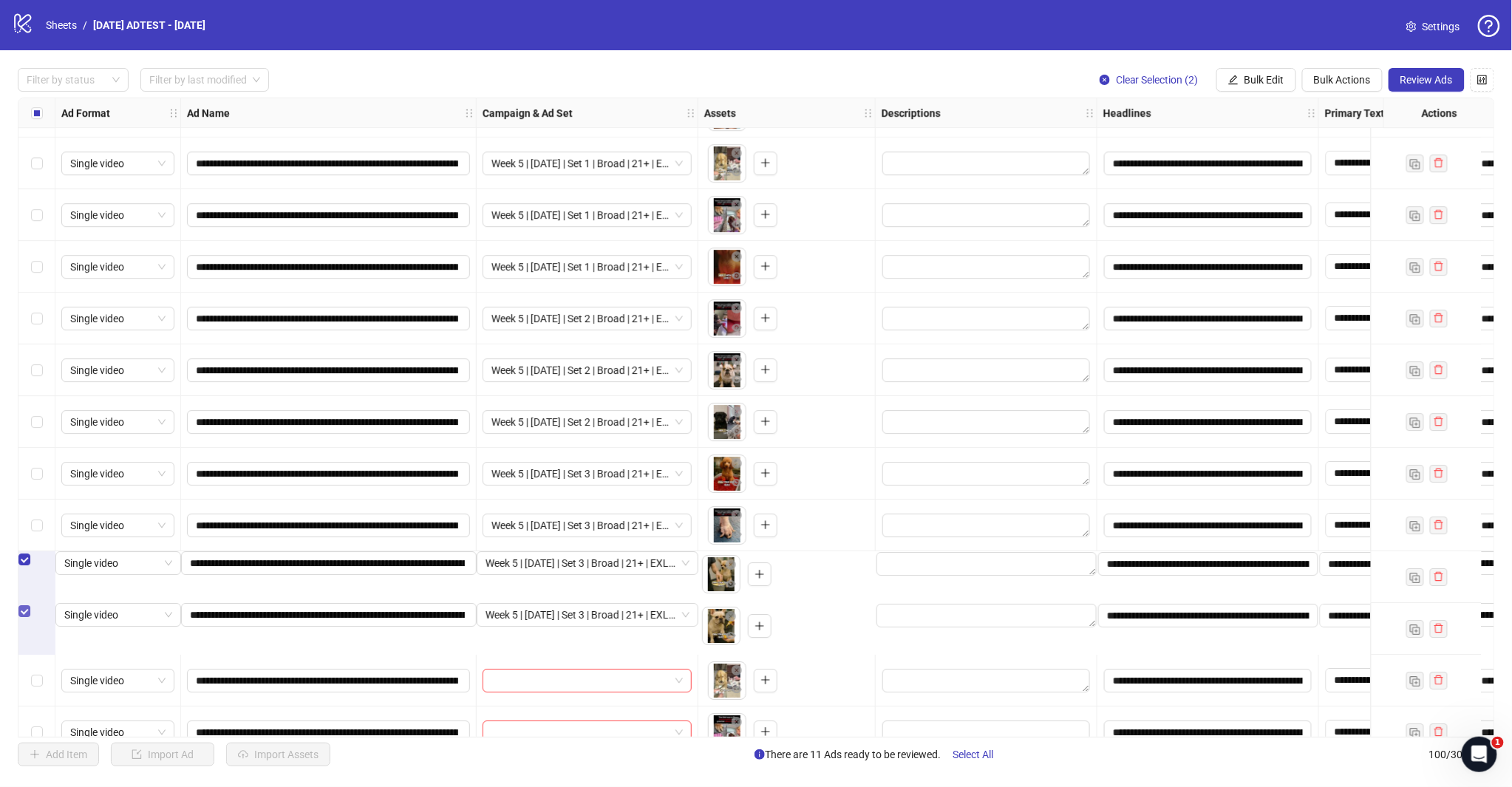
click at [43, 568] on div "Select row 89" at bounding box center [37, 559] width 37 height 16
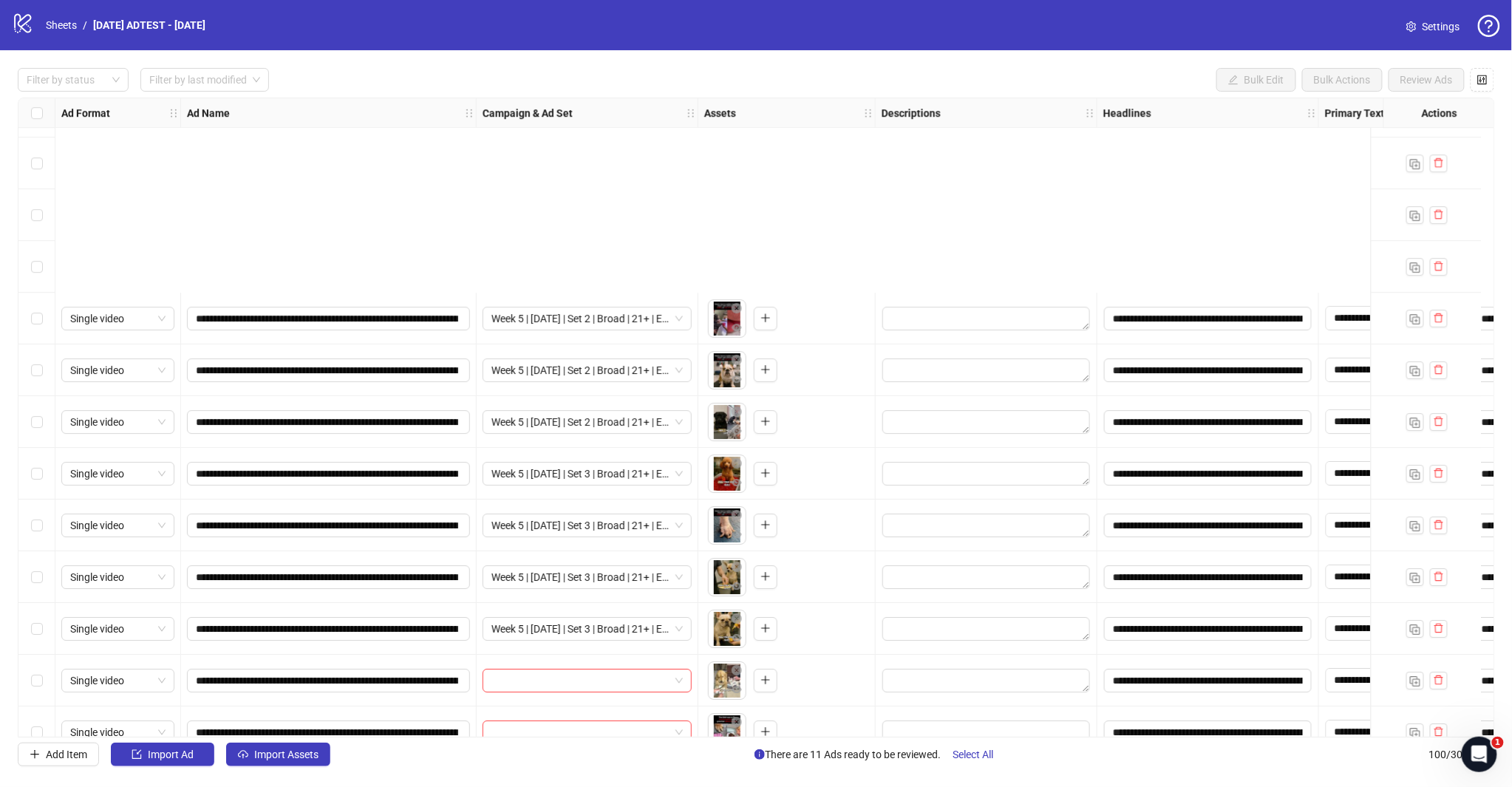
scroll to position [4377, 0]
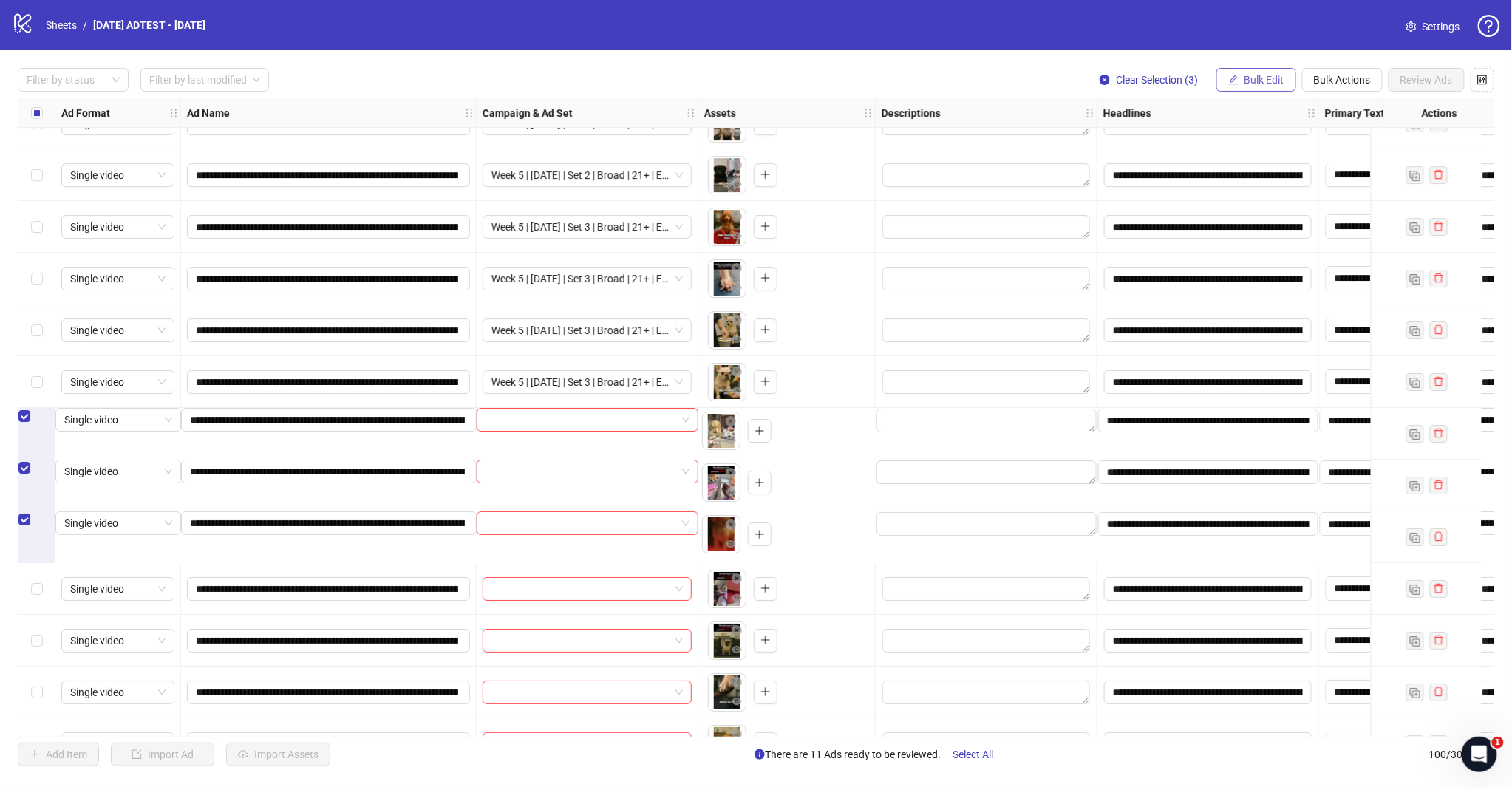
click at [1275, 78] on span "Bulk Edit" at bounding box center [1264, 79] width 40 height 12
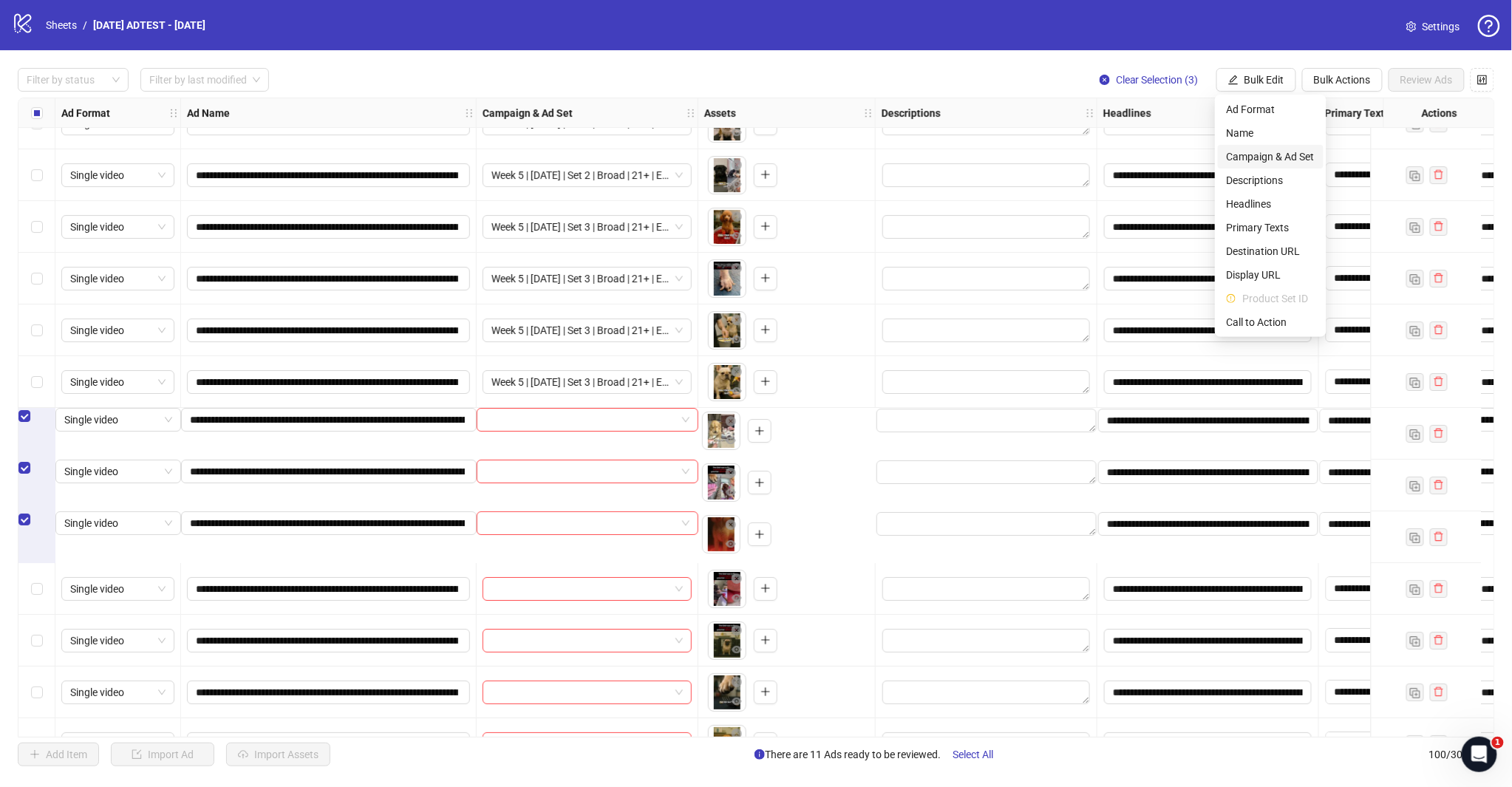
click at [1266, 151] on span "Campaign & Ad Set" at bounding box center [1270, 157] width 88 height 16
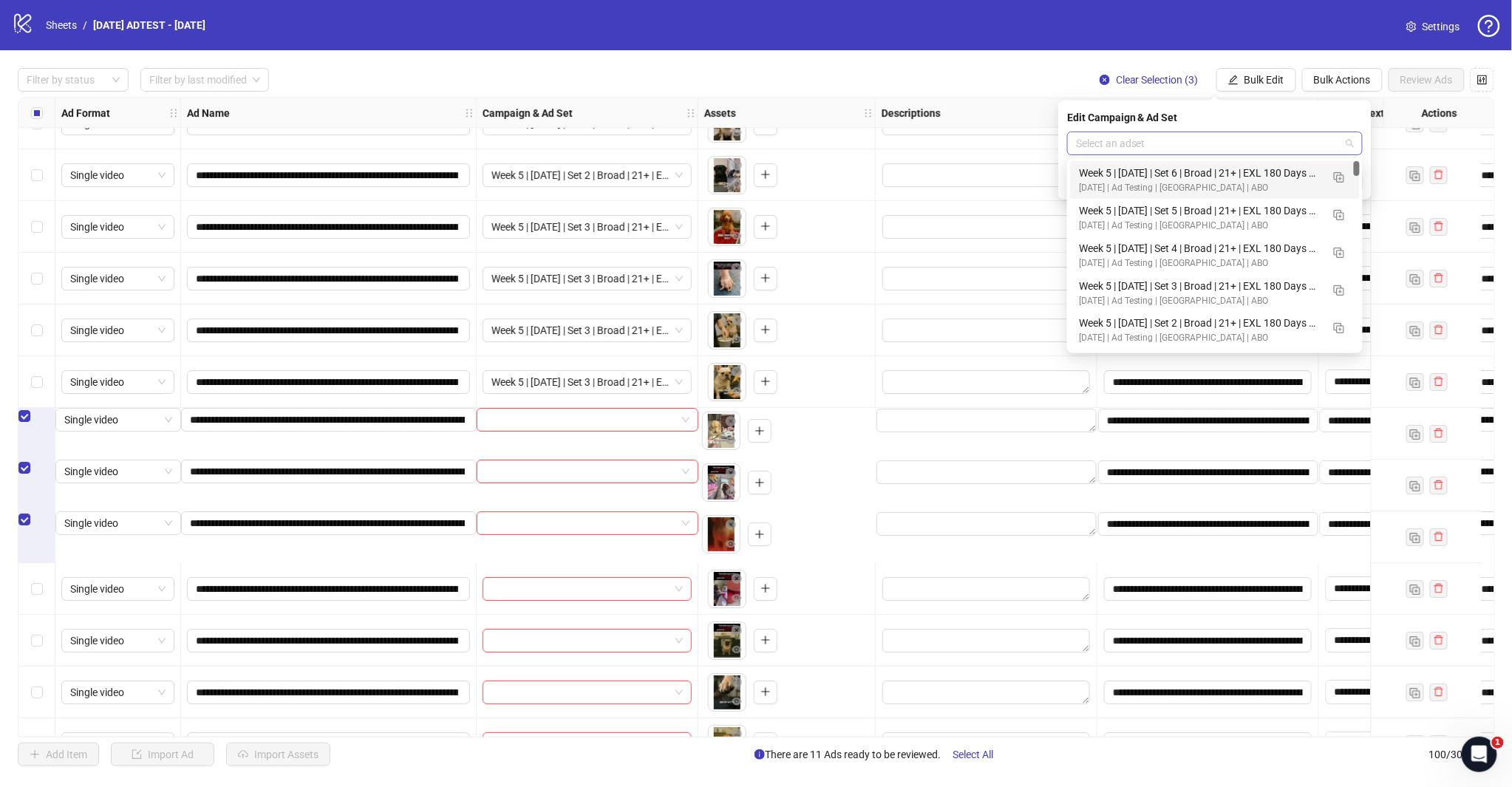
click at [1347, 147] on span at bounding box center [1214, 143] width 277 height 22
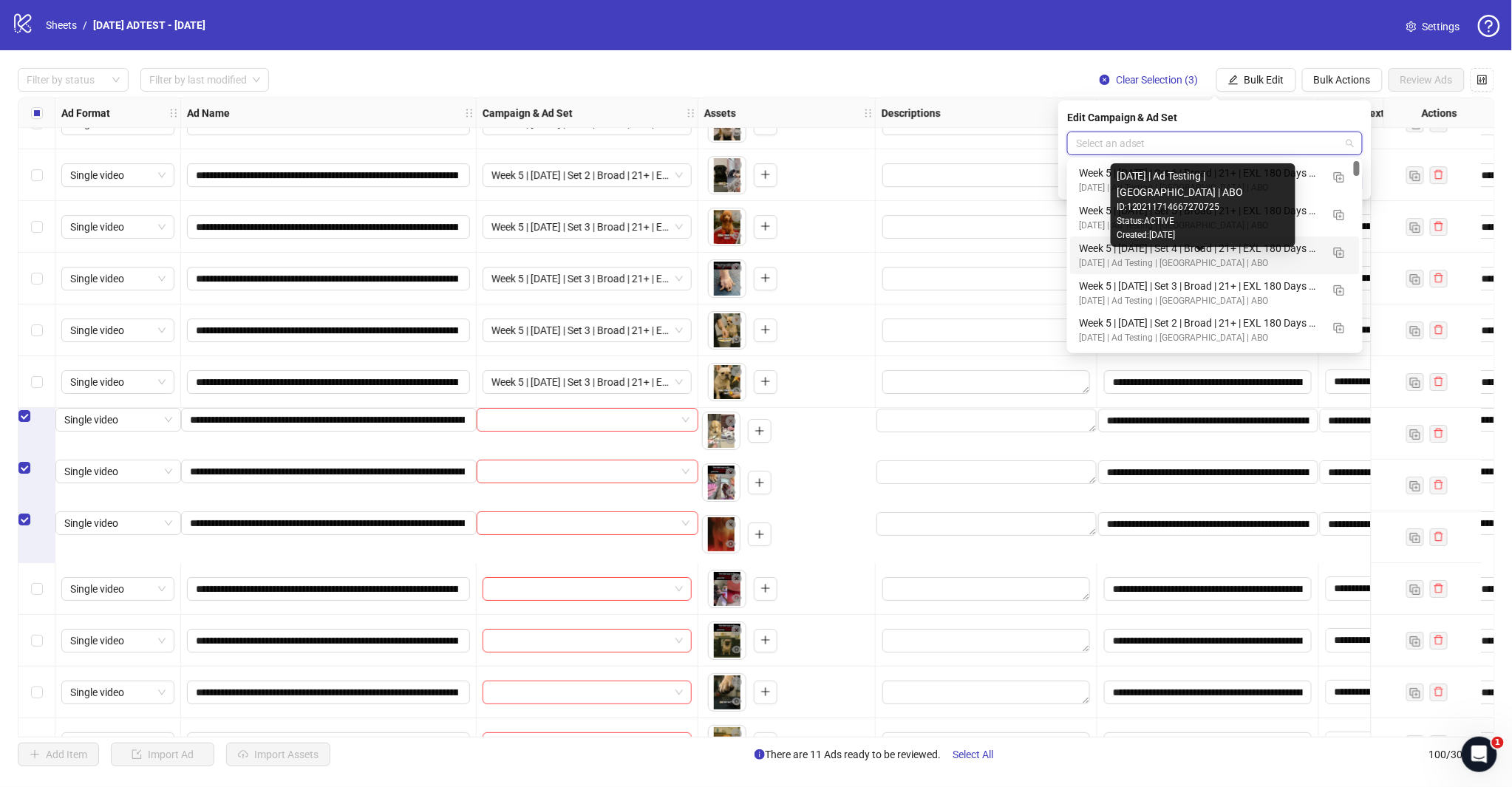
click at [1214, 260] on div "[DATE] | Ad Testing | [GEOGRAPHIC_DATA] | ABO" at bounding box center [1200, 264] width 243 height 14
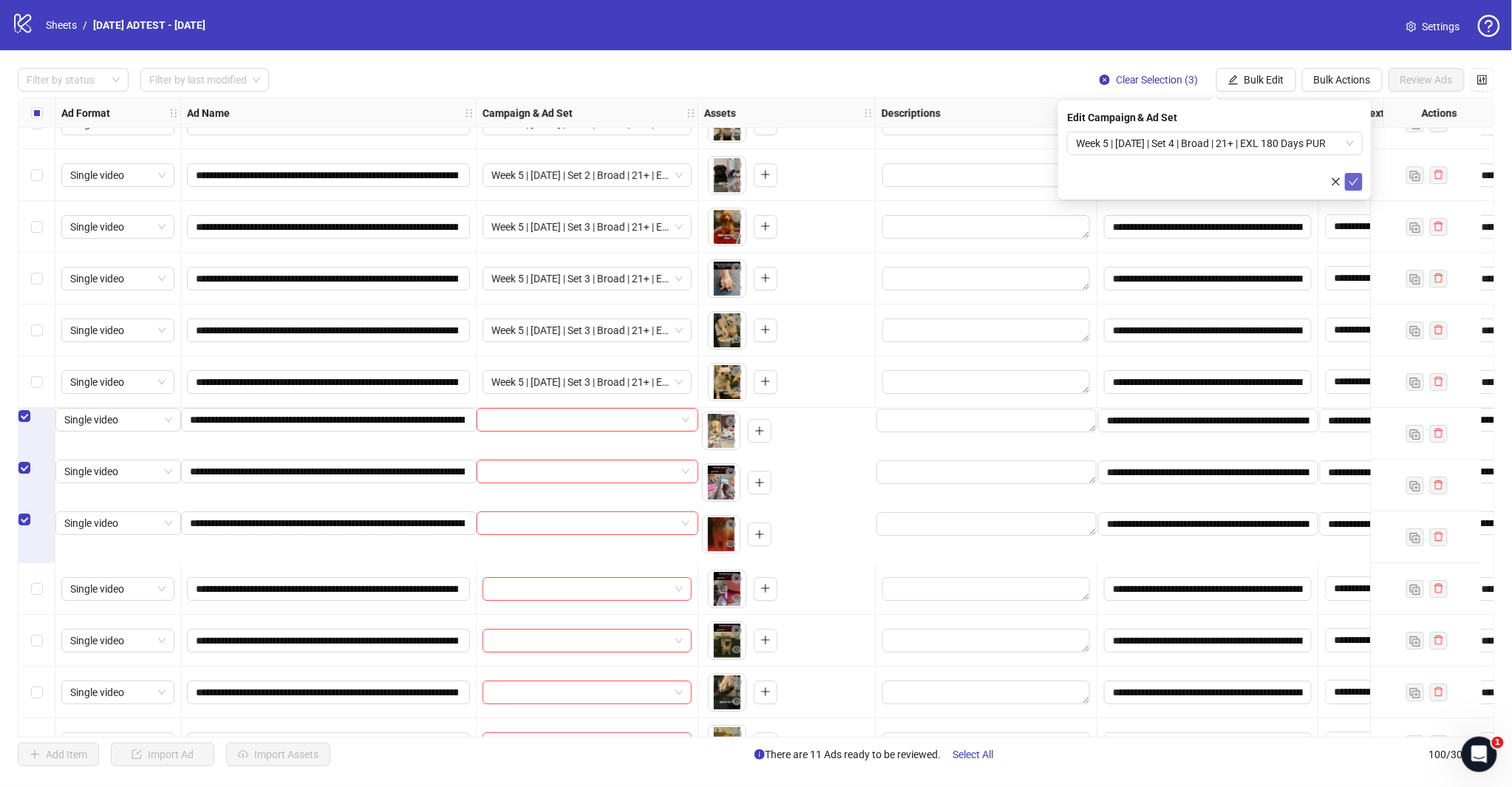
click at [1351, 181] on icon "check" at bounding box center [1353, 181] width 10 height 10
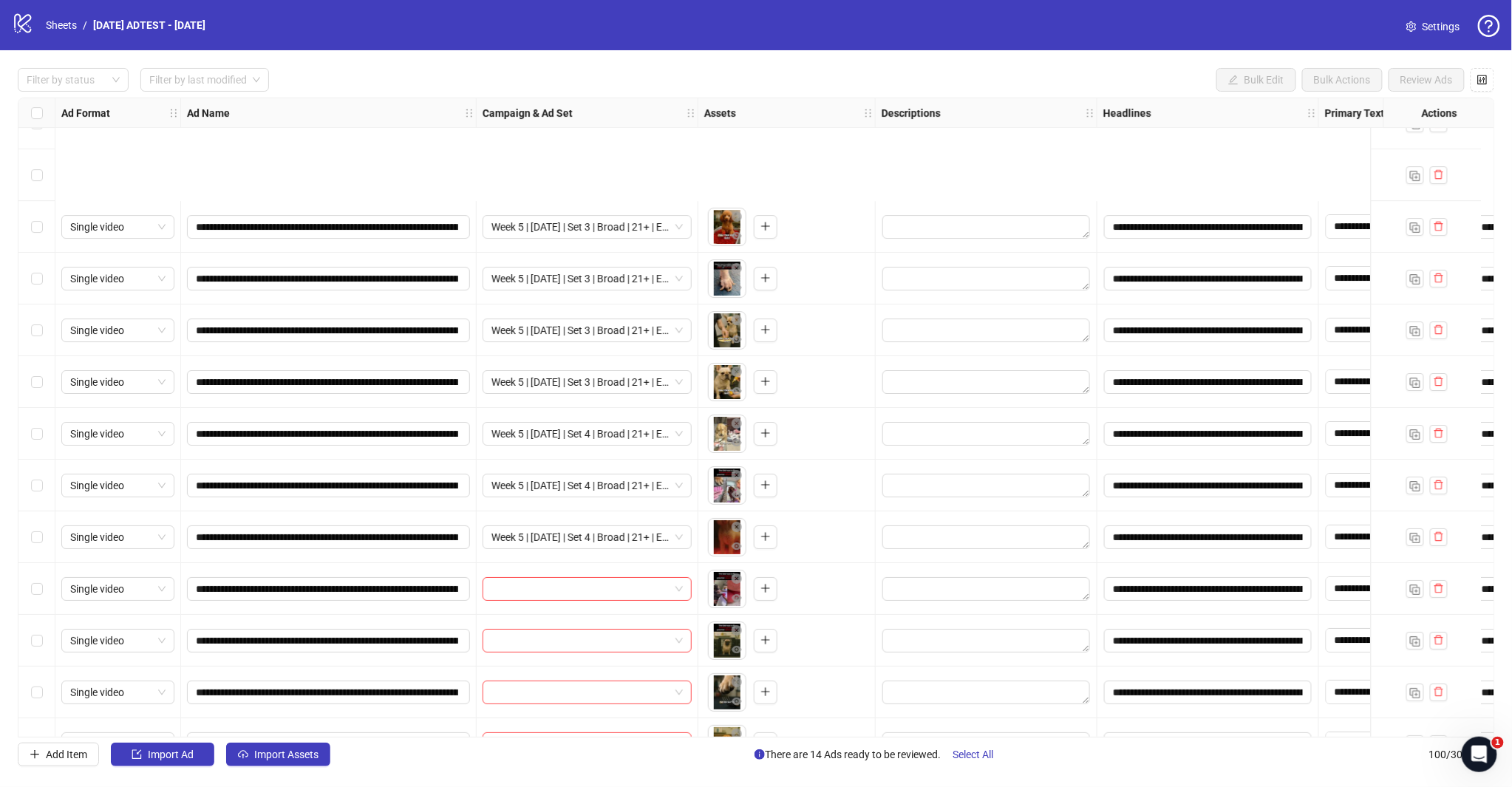
scroll to position [4541, 0]
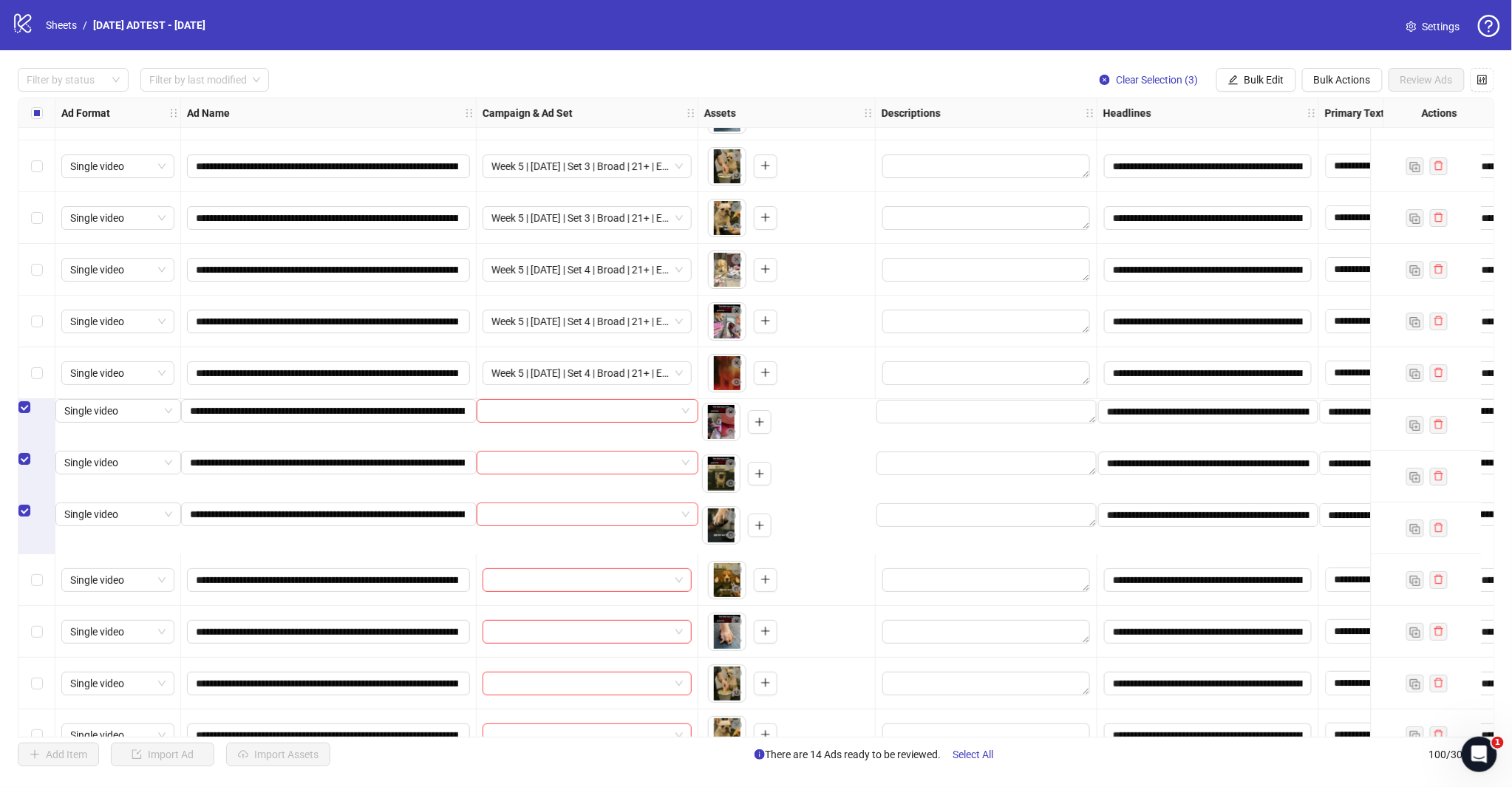
click at [1258, 83] on span "Bulk Edit" at bounding box center [1264, 79] width 40 height 12
click at [1300, 156] on span "Campaign & Ad Set" at bounding box center [1270, 157] width 88 height 16
click at [1347, 147] on span at bounding box center [1214, 143] width 277 height 22
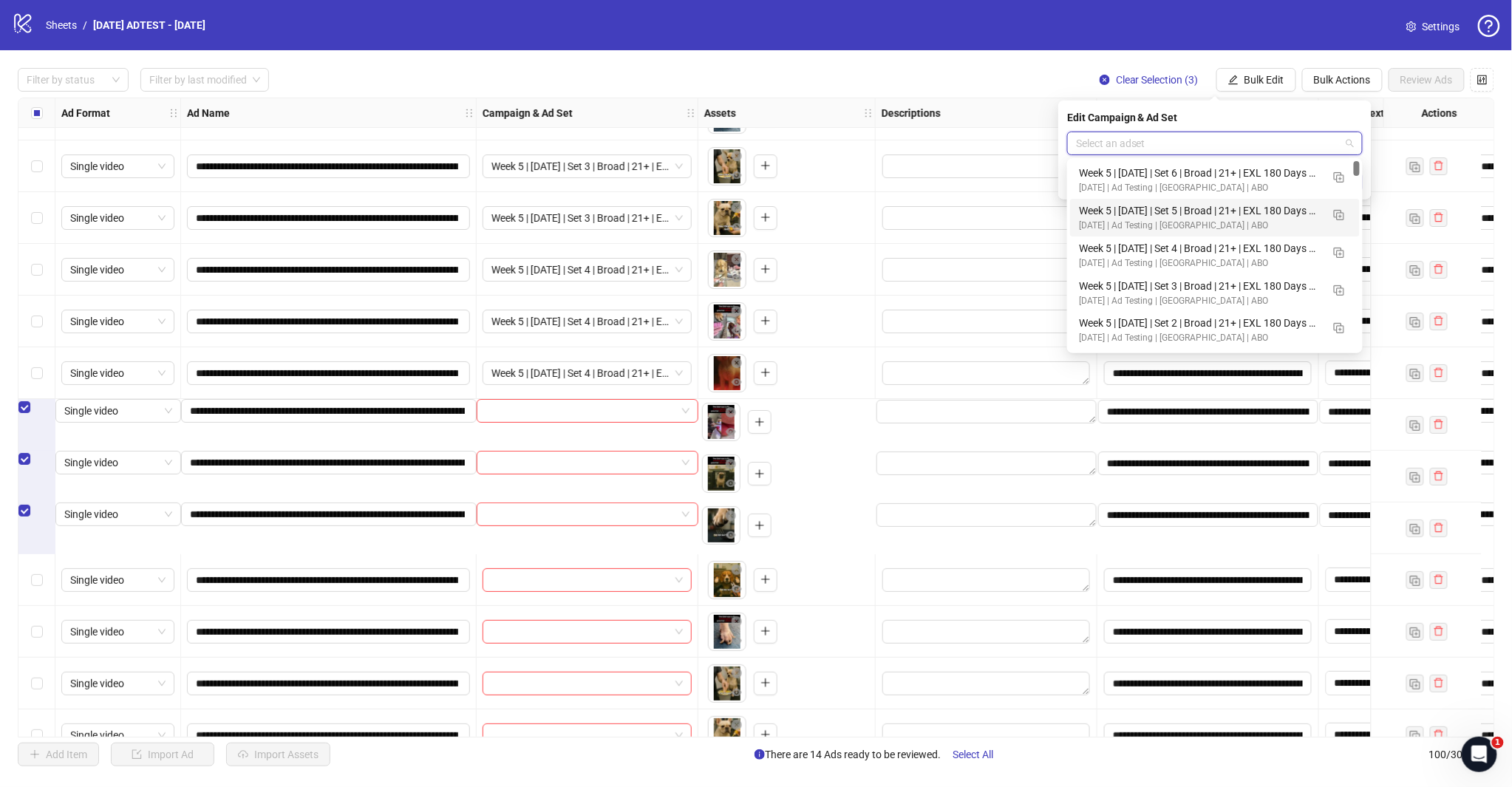
click at [1207, 223] on div "[DATE] | Ad Testing | [GEOGRAPHIC_DATA] | ABO" at bounding box center [1200, 226] width 243 height 14
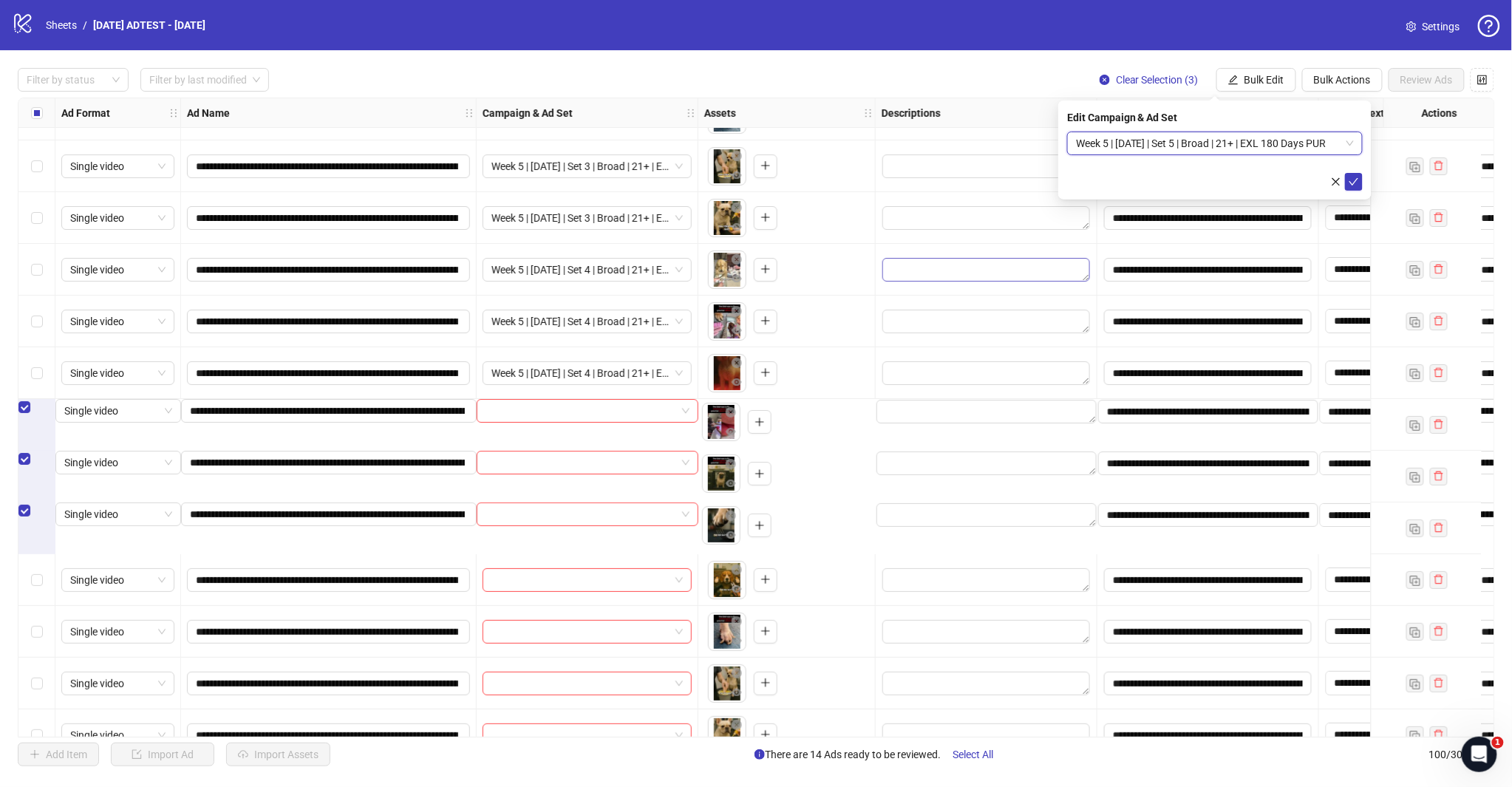
click at [1348, 188] on button "submit" at bounding box center [1353, 181] width 18 height 18
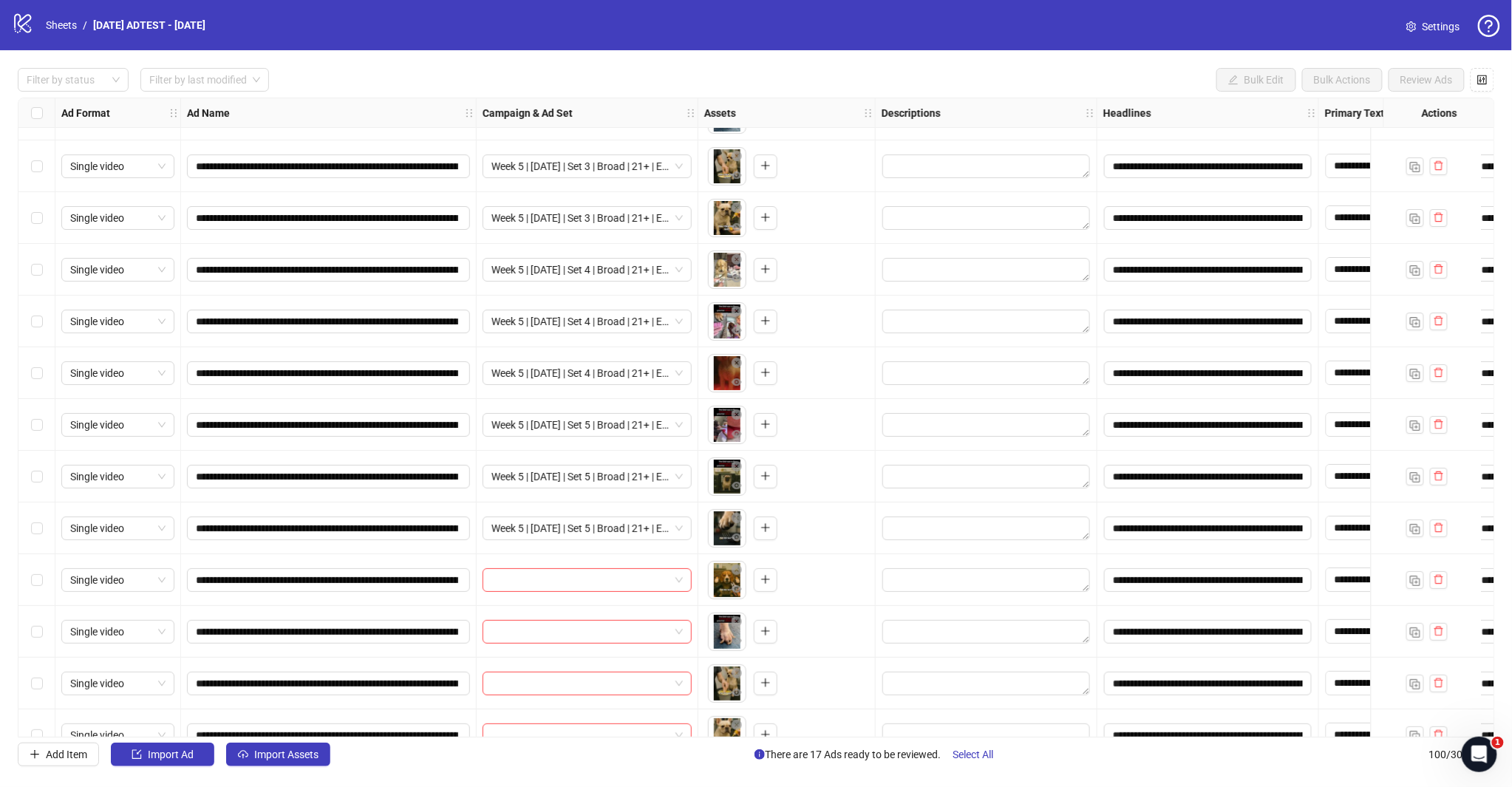
scroll to position [4572, 0]
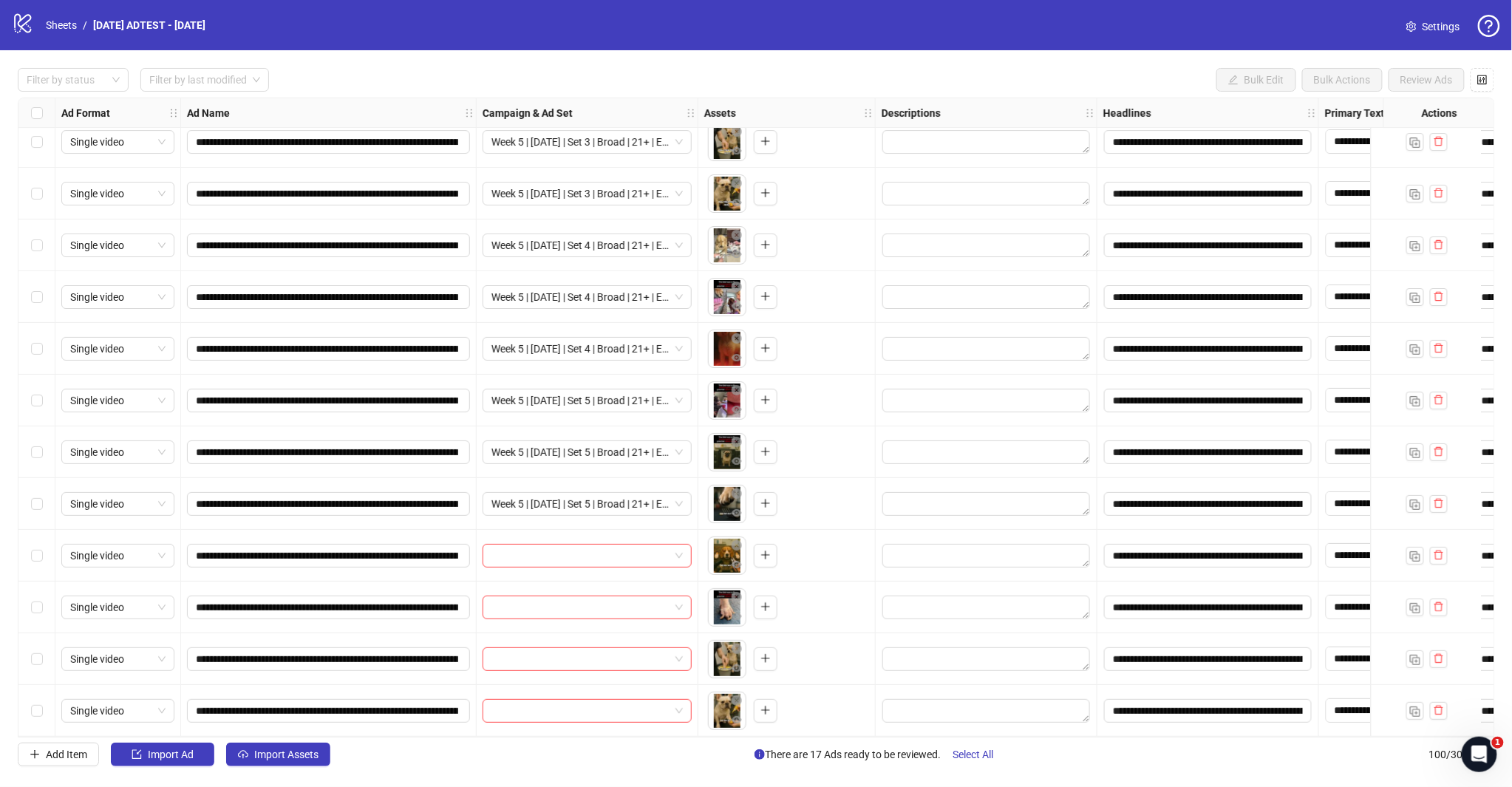
click at [40, 538] on div "Select row 97" at bounding box center [37, 556] width 37 height 52
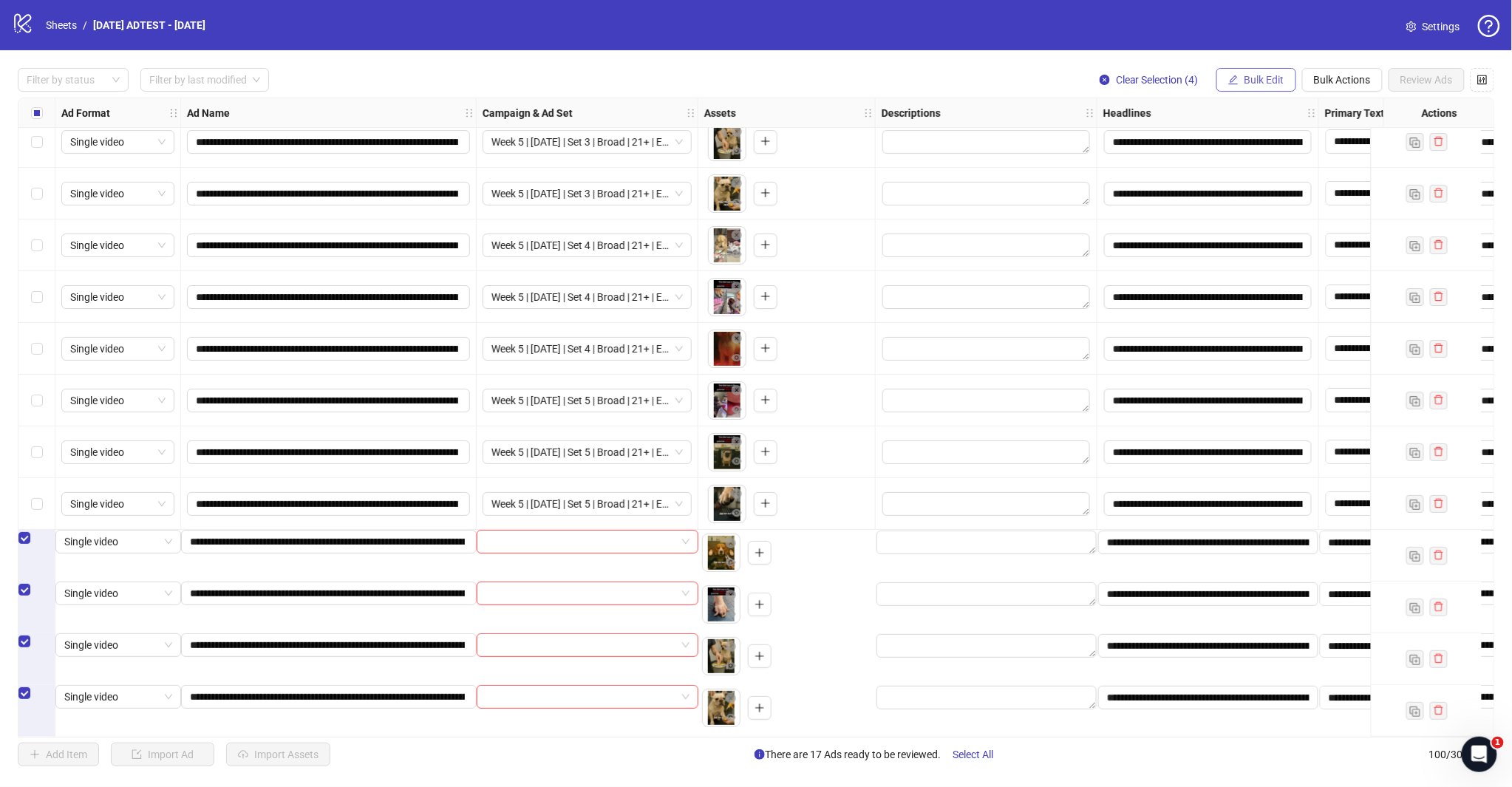
click at [1228, 85] on span "button" at bounding box center [1233, 79] width 10 height 12
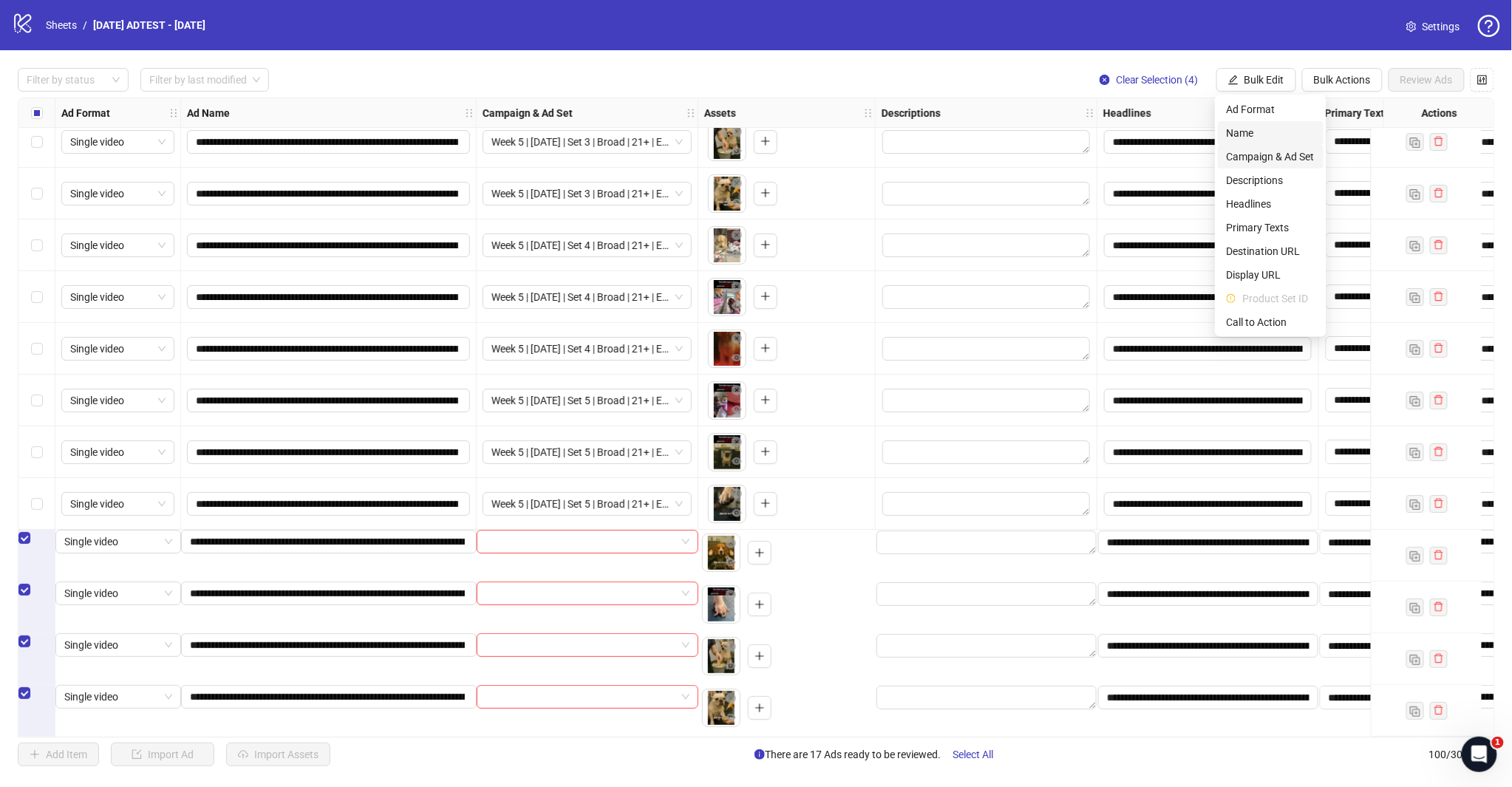
click at [1281, 151] on span "Campaign & Ad Set" at bounding box center [1270, 157] width 88 height 16
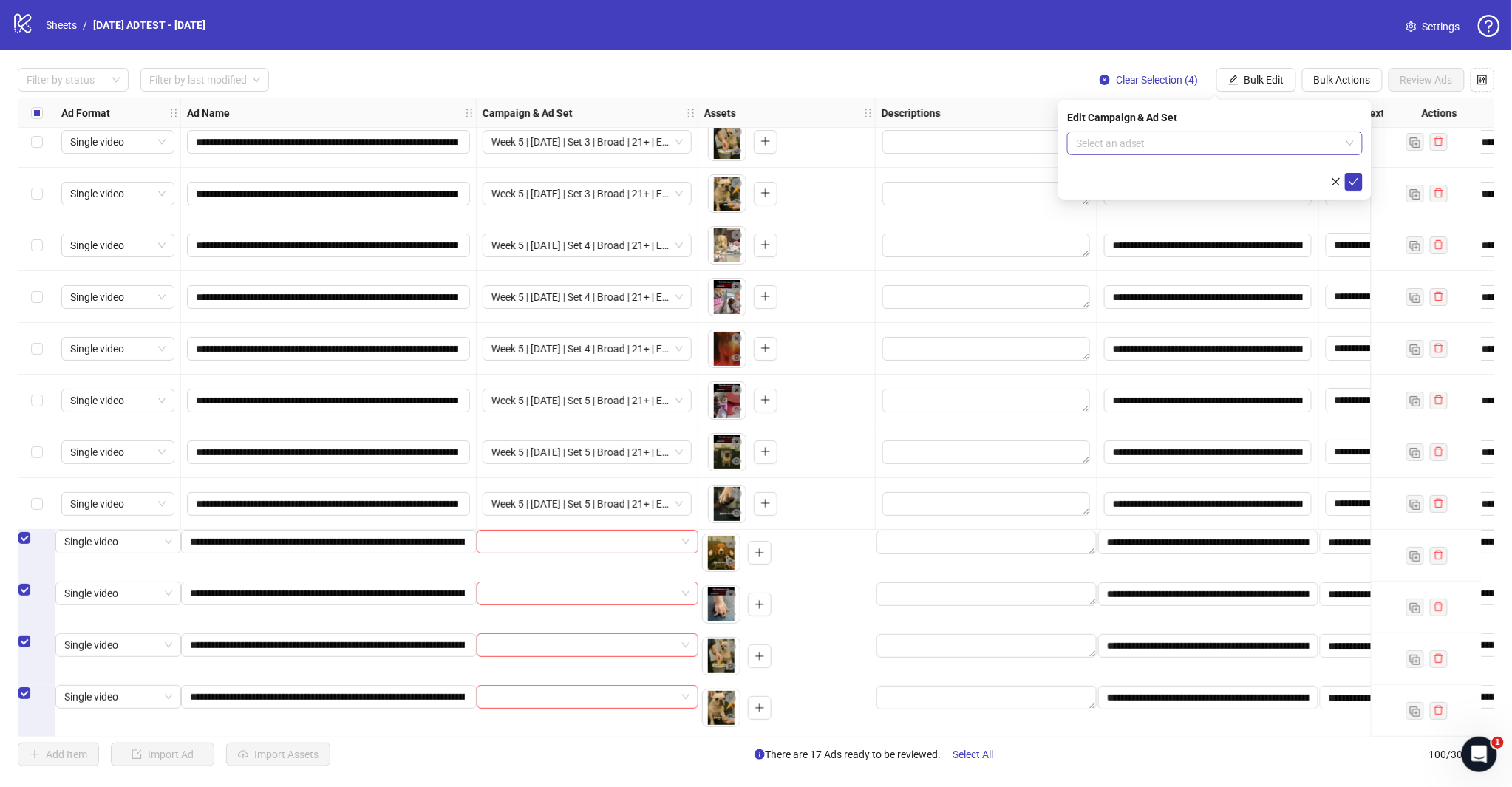
click at [1324, 148] on input "search" at bounding box center [1207, 143] width 264 height 22
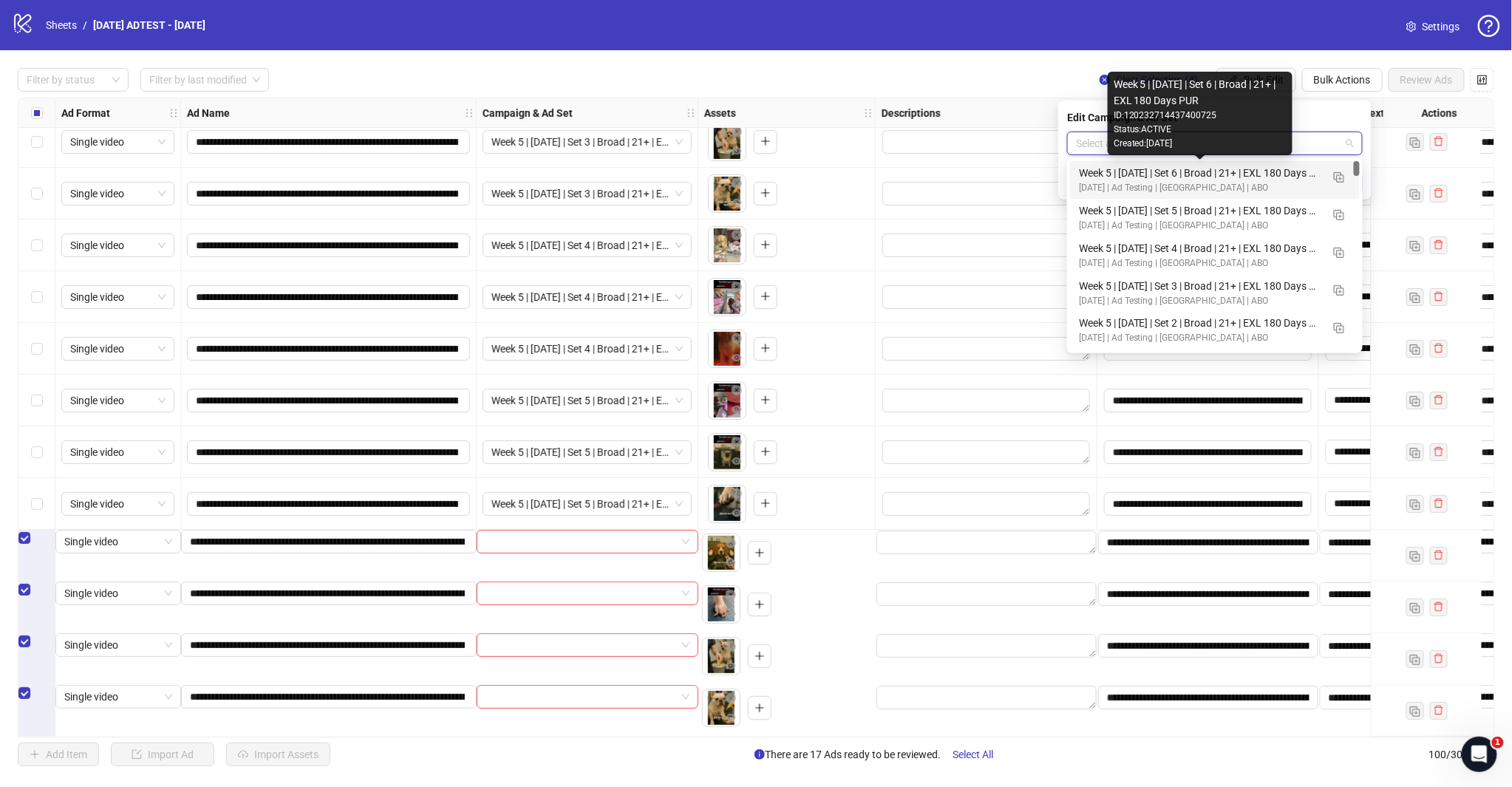
click at [1205, 178] on div "Week 5 | [DATE] | Set 6 | Broad | 21+ | EXL 180 Days PUR" at bounding box center [1200, 173] width 243 height 16
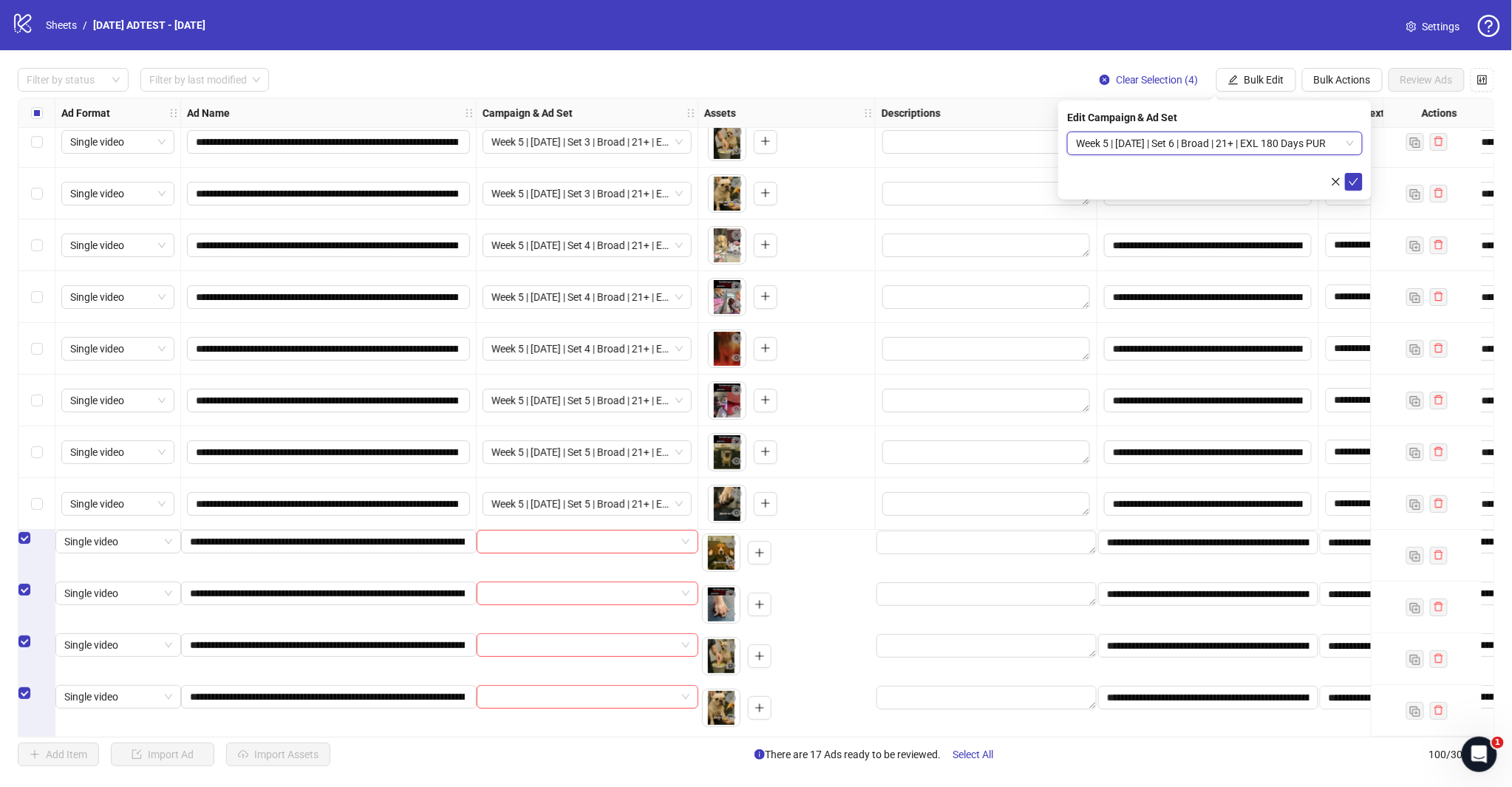
click at [1355, 179] on icon "check" at bounding box center [1353, 181] width 10 height 10
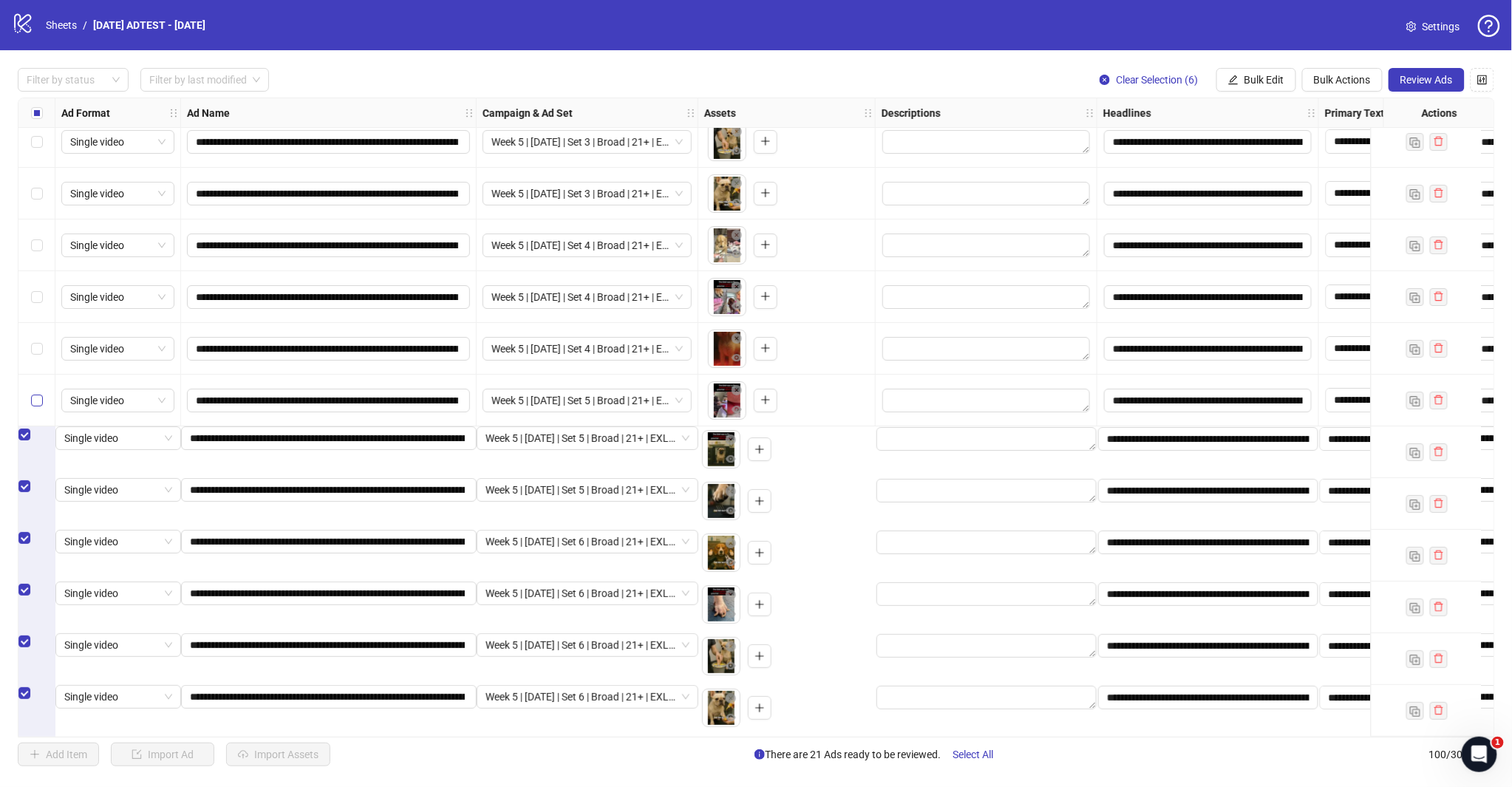
click at [31, 392] on label "Select row 94" at bounding box center [36, 400] width 12 height 16
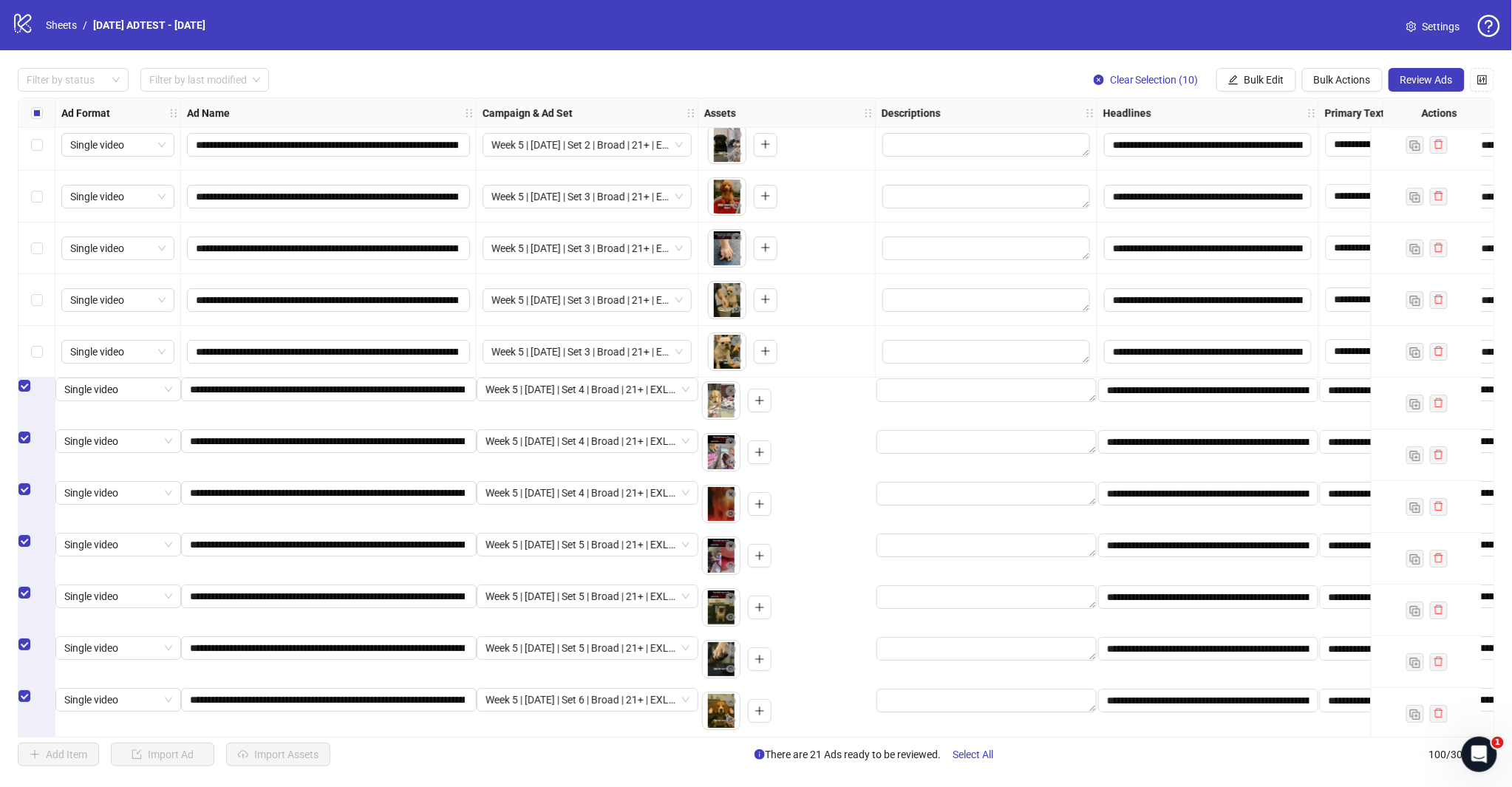
scroll to position [4326, 0]
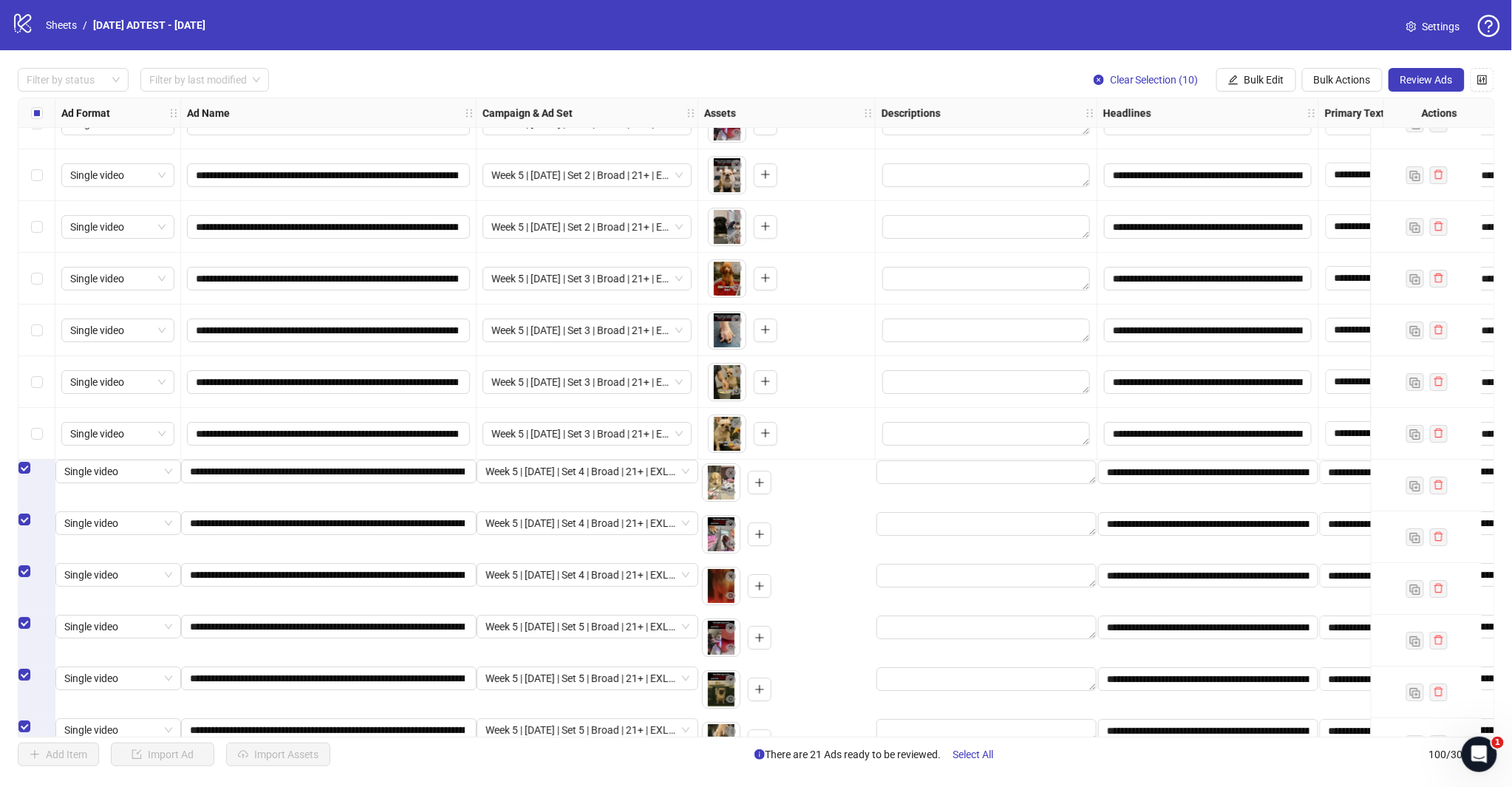
click at [43, 434] on div "Select row 90" at bounding box center [37, 433] width 37 height 52
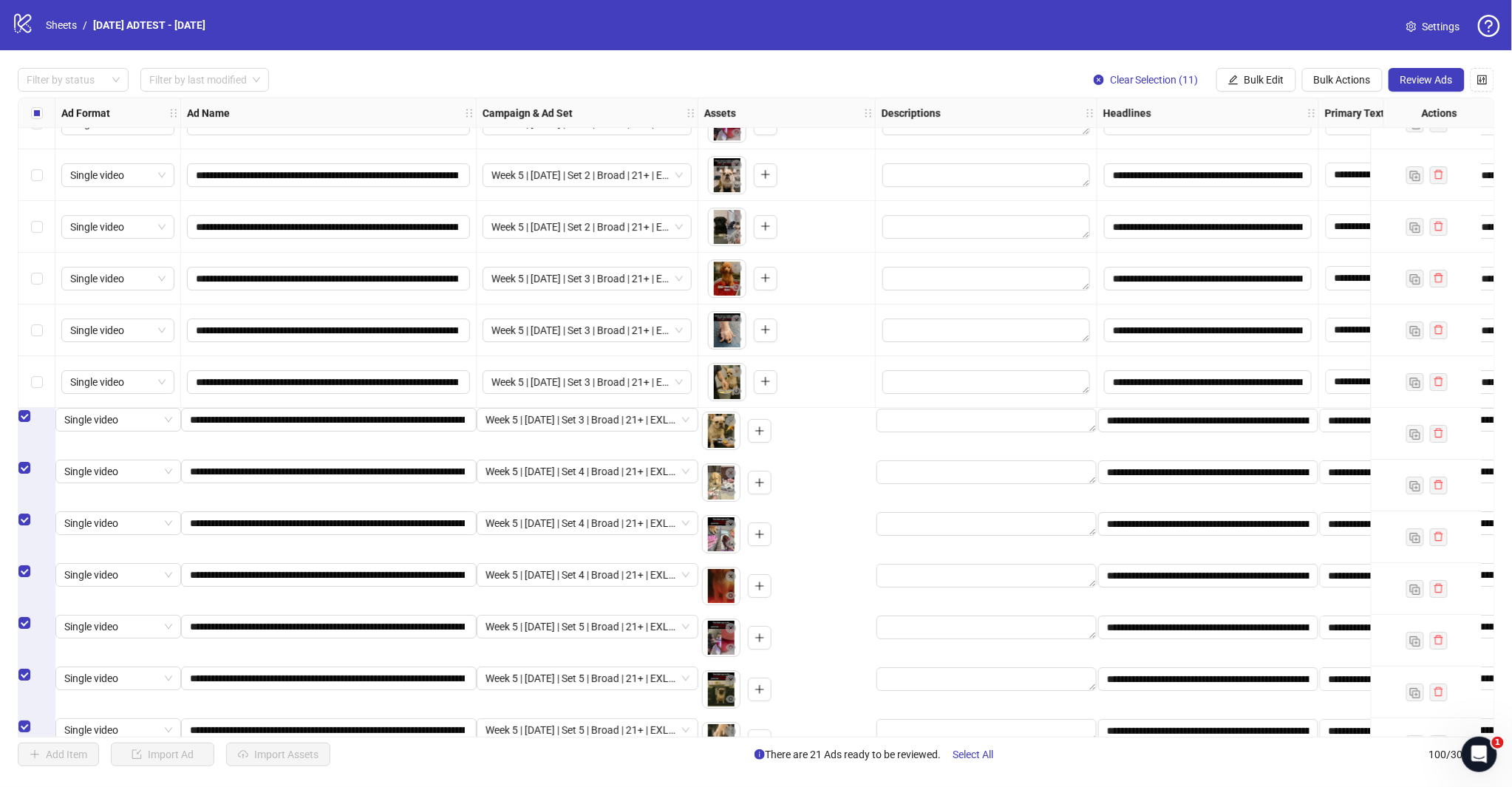
click at [44, 390] on div "Select row 89" at bounding box center [37, 382] width 37 height 52
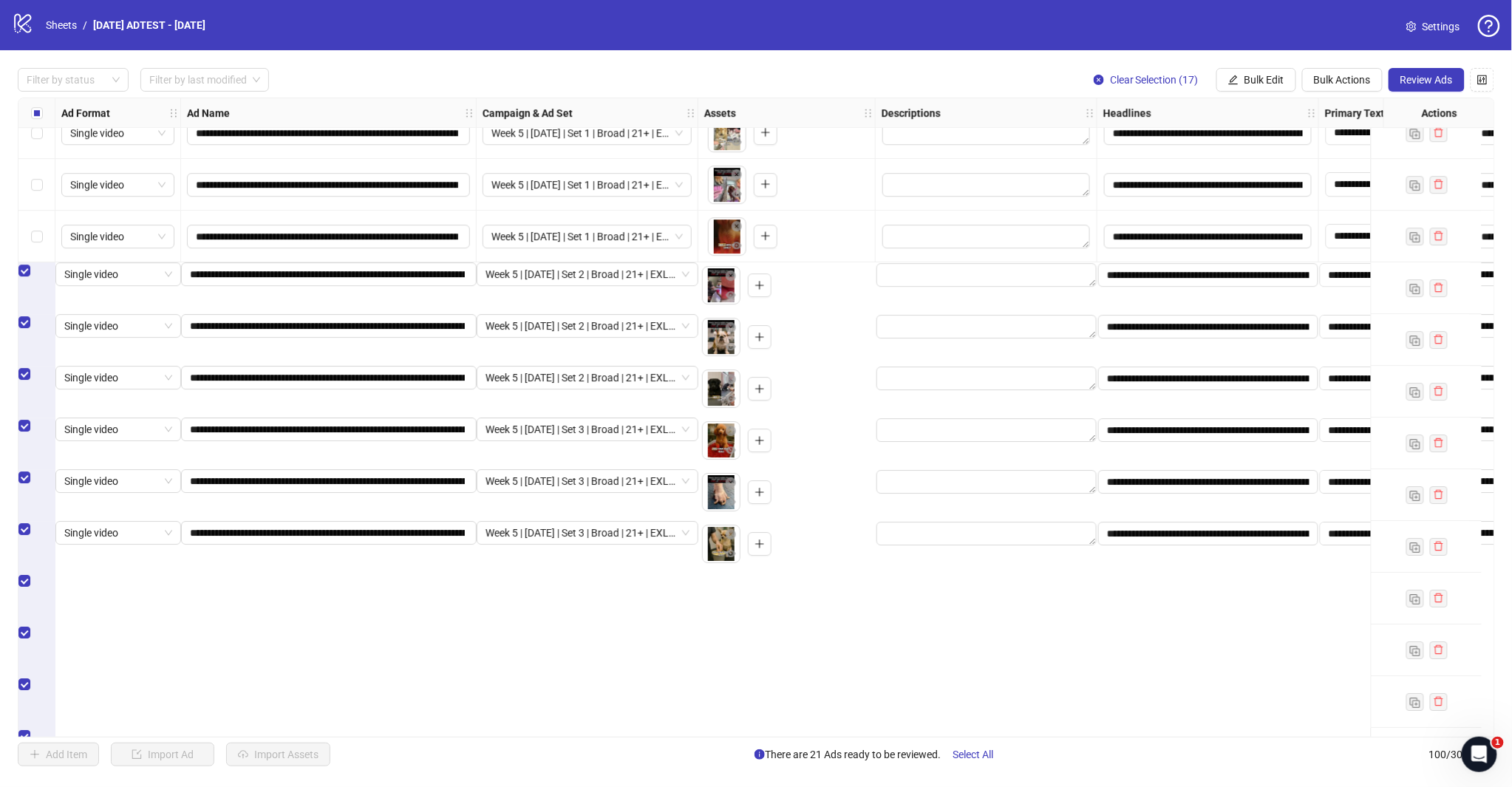
scroll to position [3914, 0]
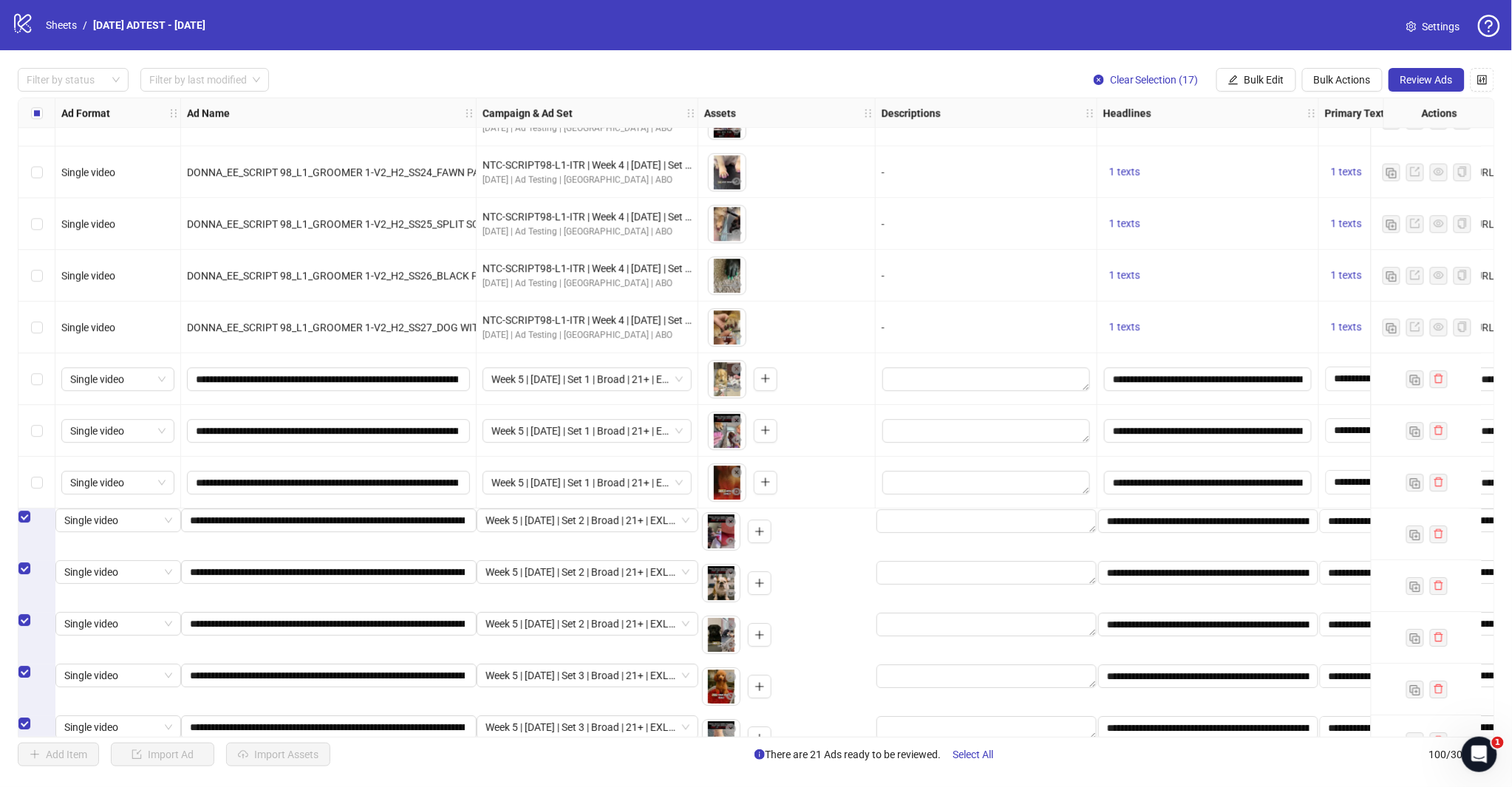
click at [34, 475] on label "Select row 83" at bounding box center [36, 482] width 12 height 16
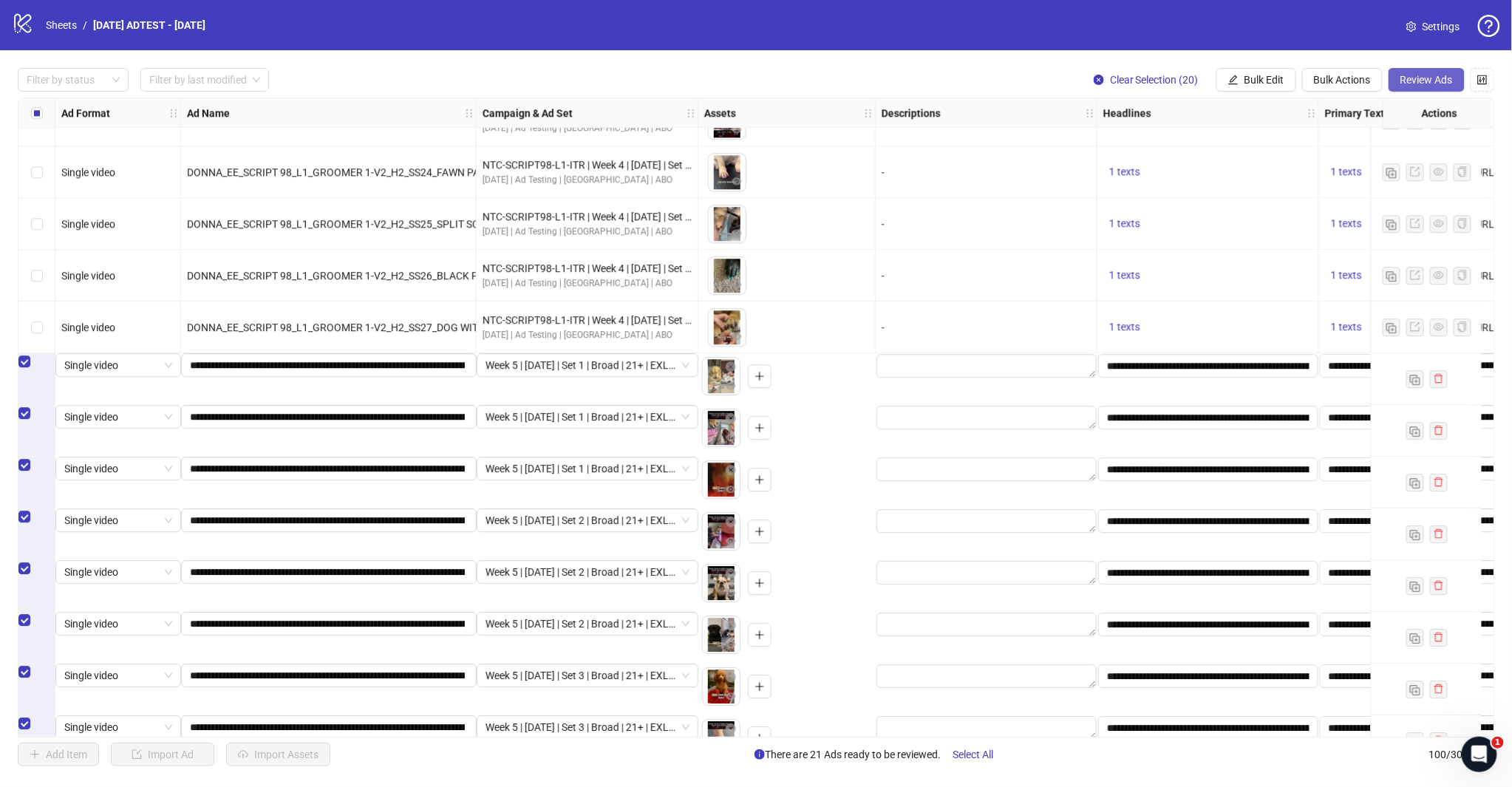
click at [1413, 81] on span "Review Ads" at bounding box center [1427, 79] width 53 height 12
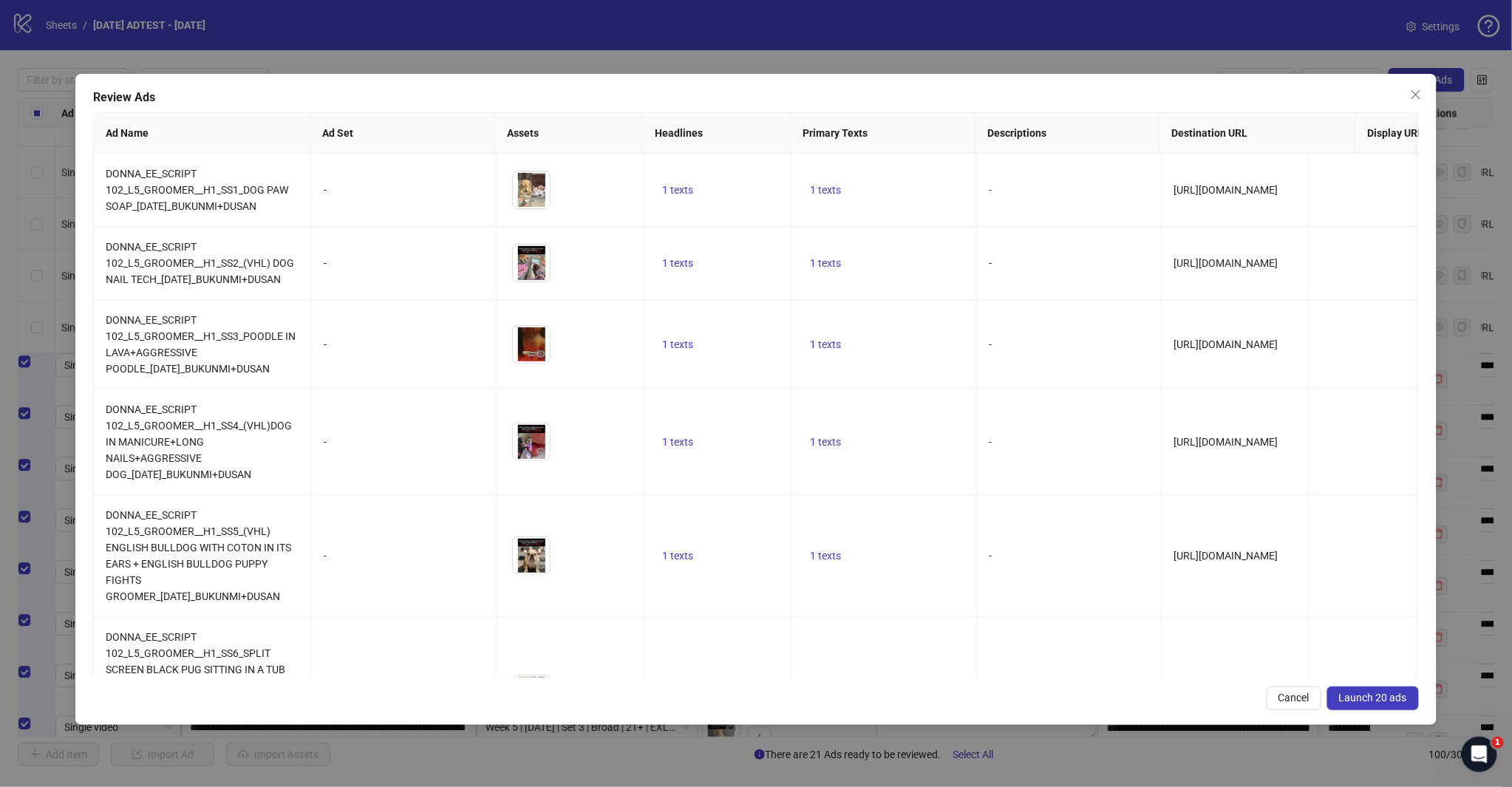
click at [1358, 701] on span "Launch 20 ads" at bounding box center [1373, 697] width 68 height 12
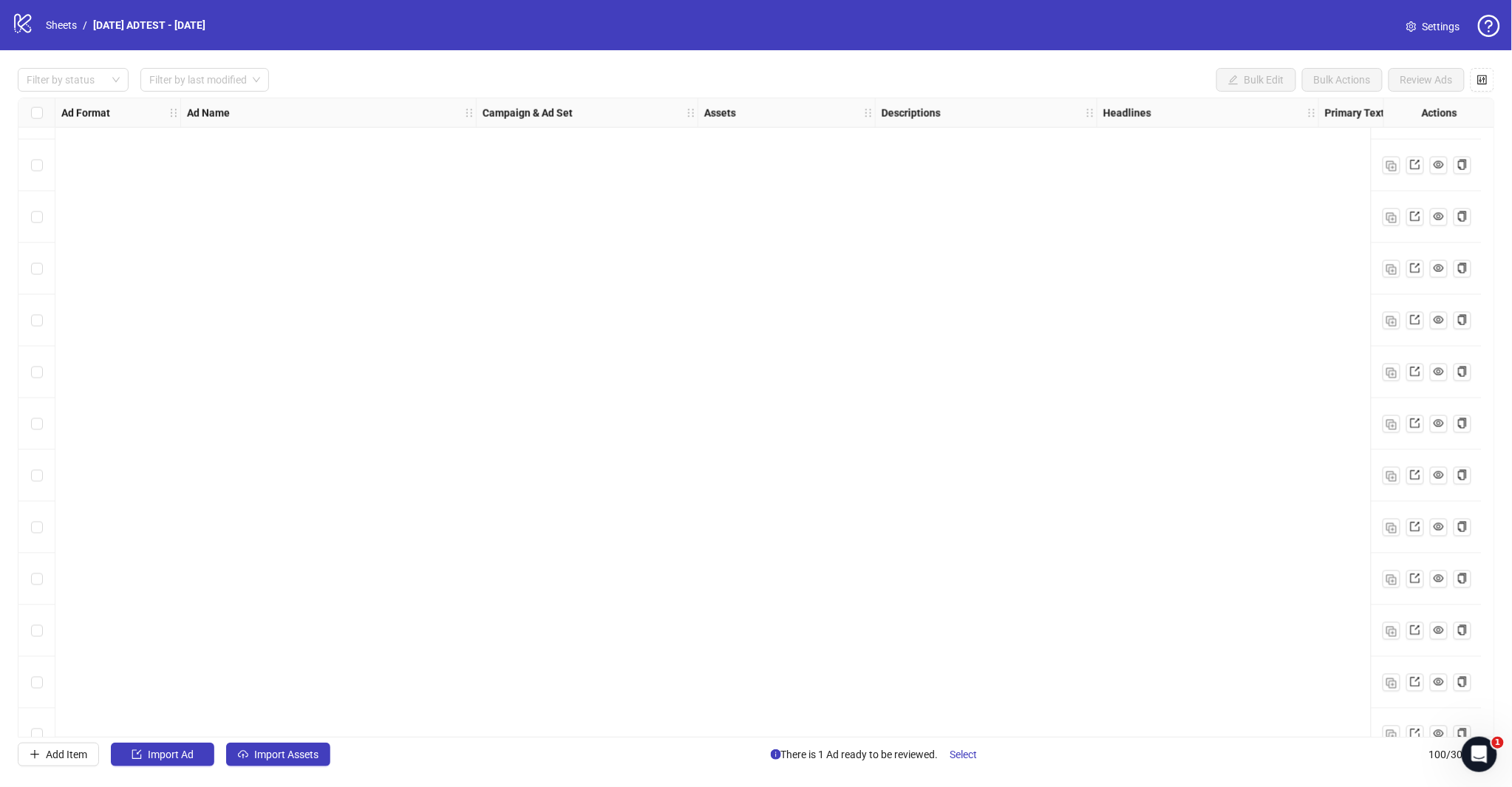
scroll to position [4572, 0]
